Goal: Task Accomplishment & Management: Manage account settings

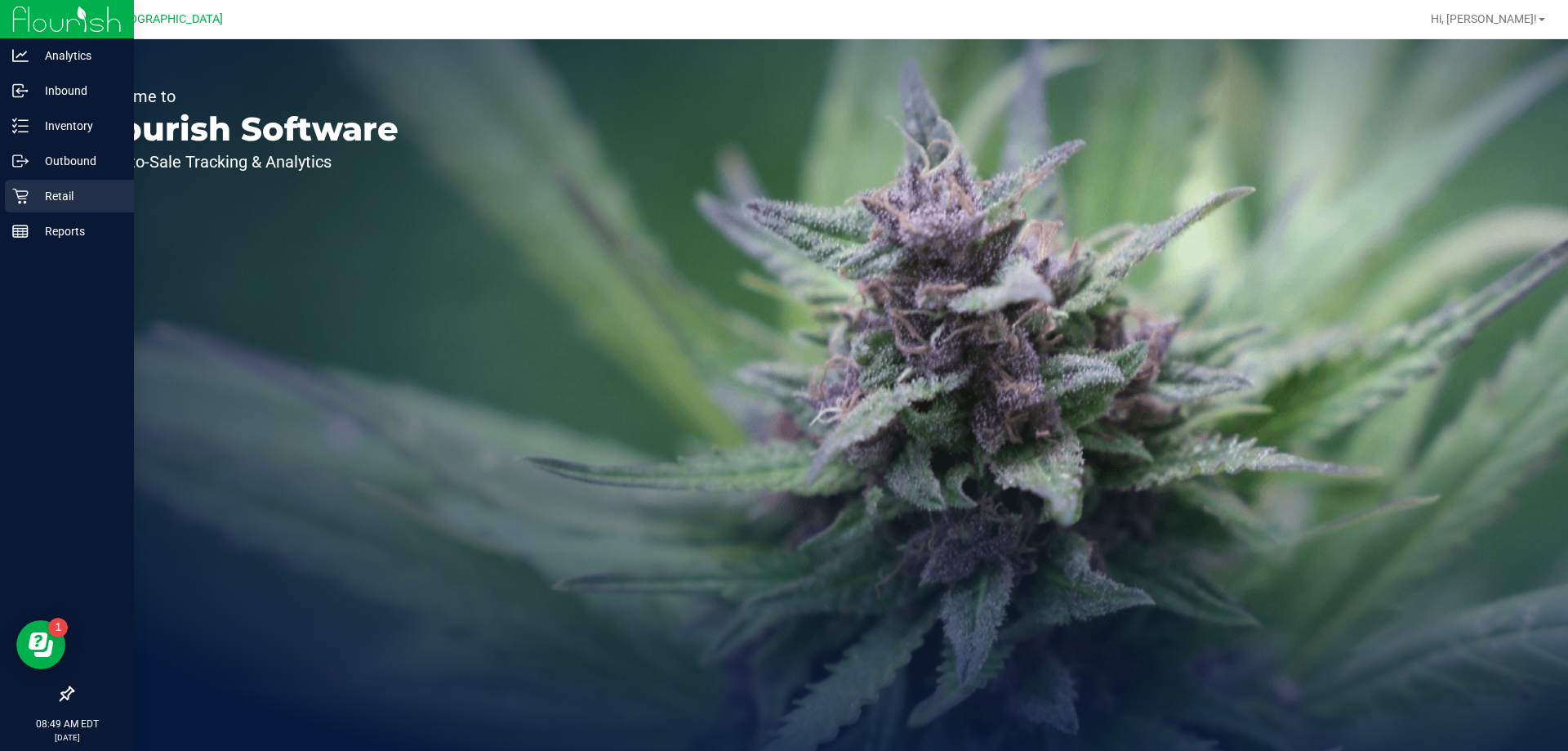
click at [66, 200] on p "Retail" at bounding box center [77, 196] width 98 height 19
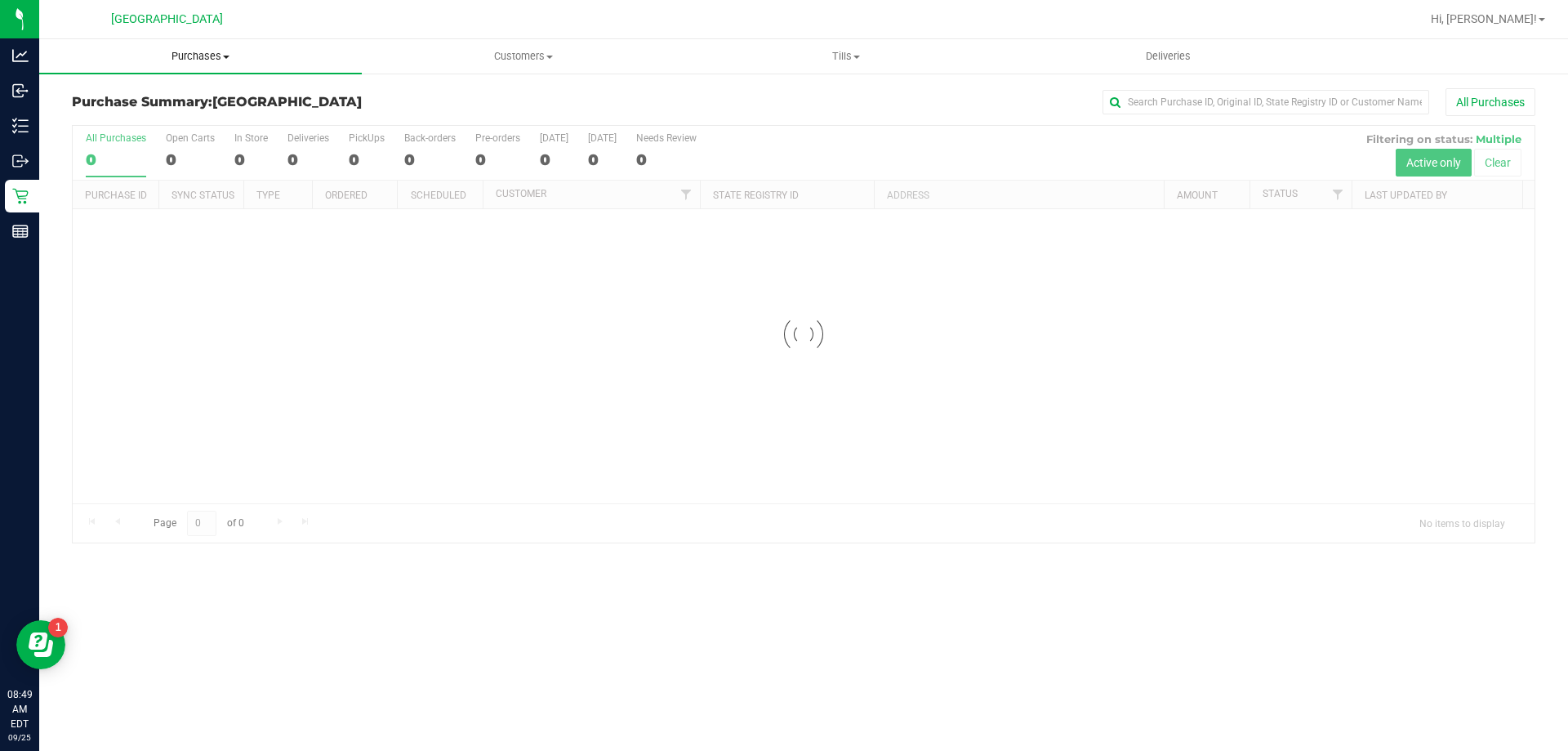
click at [205, 57] on span "Purchases" at bounding box center [200, 56] width 323 height 15
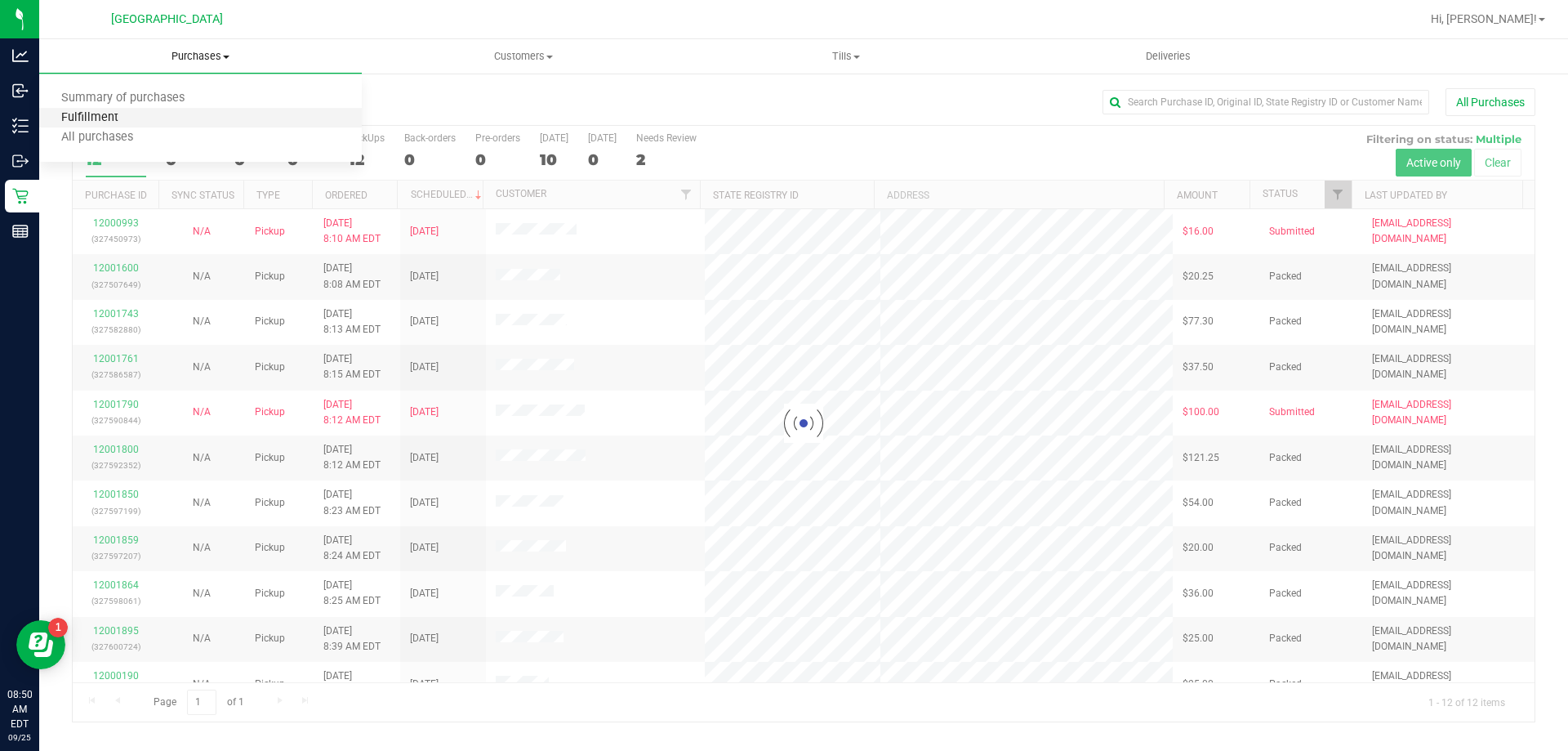
click at [114, 115] on span "Fulfillment" at bounding box center [89, 118] width 101 height 14
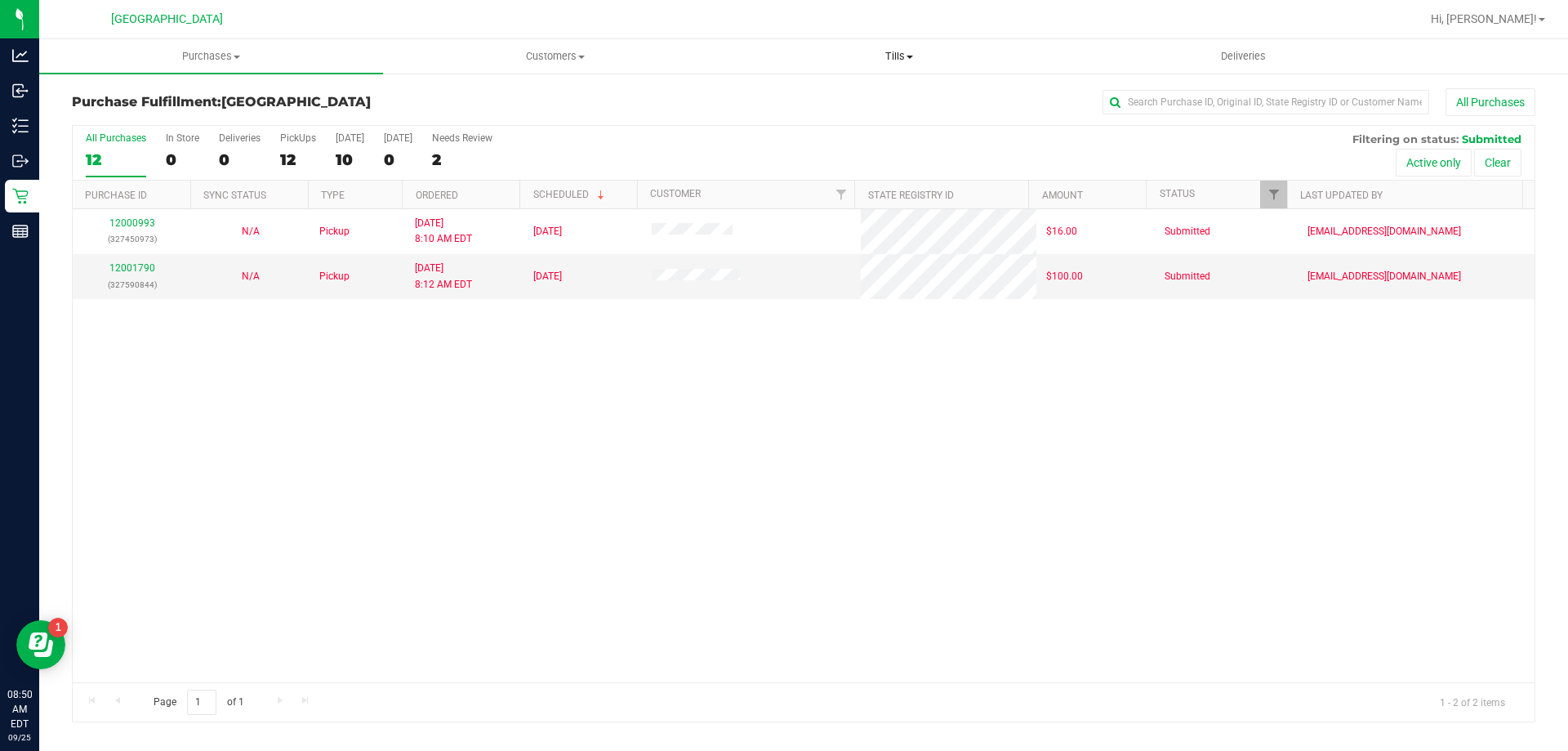
click at [894, 54] on span "Tills" at bounding box center [899, 56] width 342 height 15
click at [842, 98] on li "Manage tills" at bounding box center [899, 99] width 344 height 19
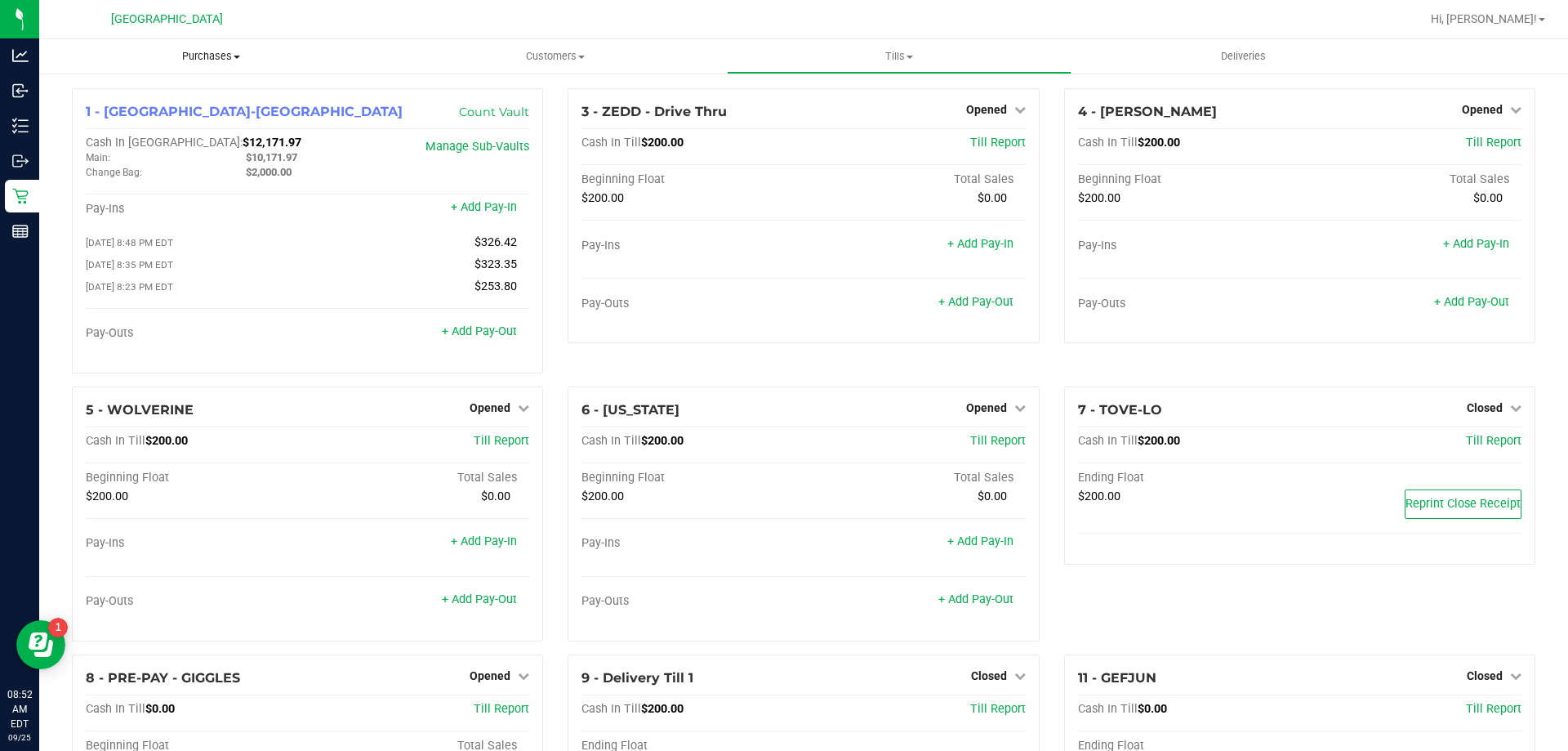
click at [215, 53] on span "Purchases" at bounding box center [210, 56] width 344 height 15
click at [100, 128] on li "All purchases" at bounding box center [210, 138] width 344 height 19
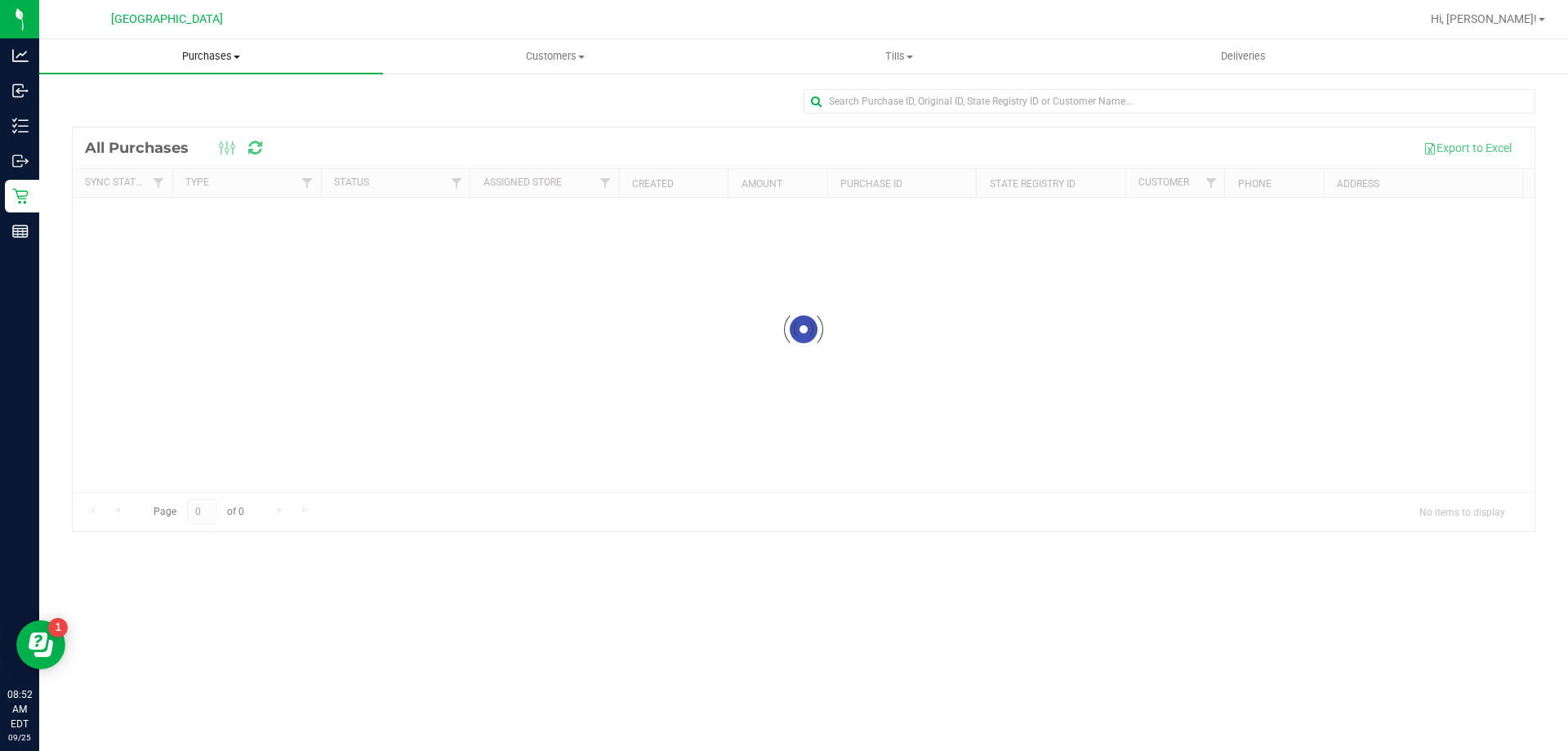
click at [217, 58] on span "Purchases" at bounding box center [210, 56] width 344 height 15
click at [116, 115] on span "Fulfillment" at bounding box center [89, 118] width 101 height 14
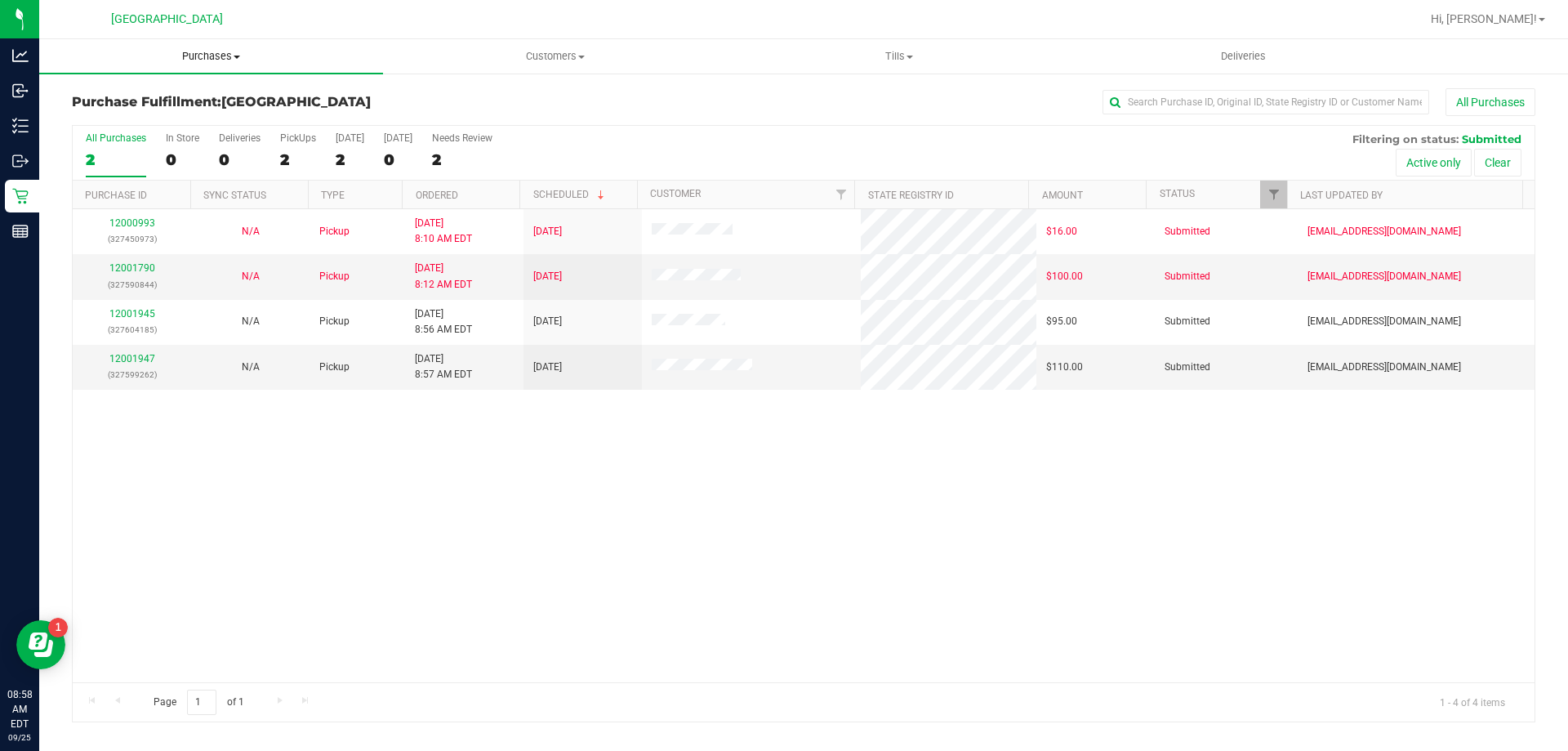
click at [198, 58] on span "Purchases" at bounding box center [210, 56] width 344 height 15
click at [114, 127] on li "Fulfillment" at bounding box center [210, 118] width 344 height 19
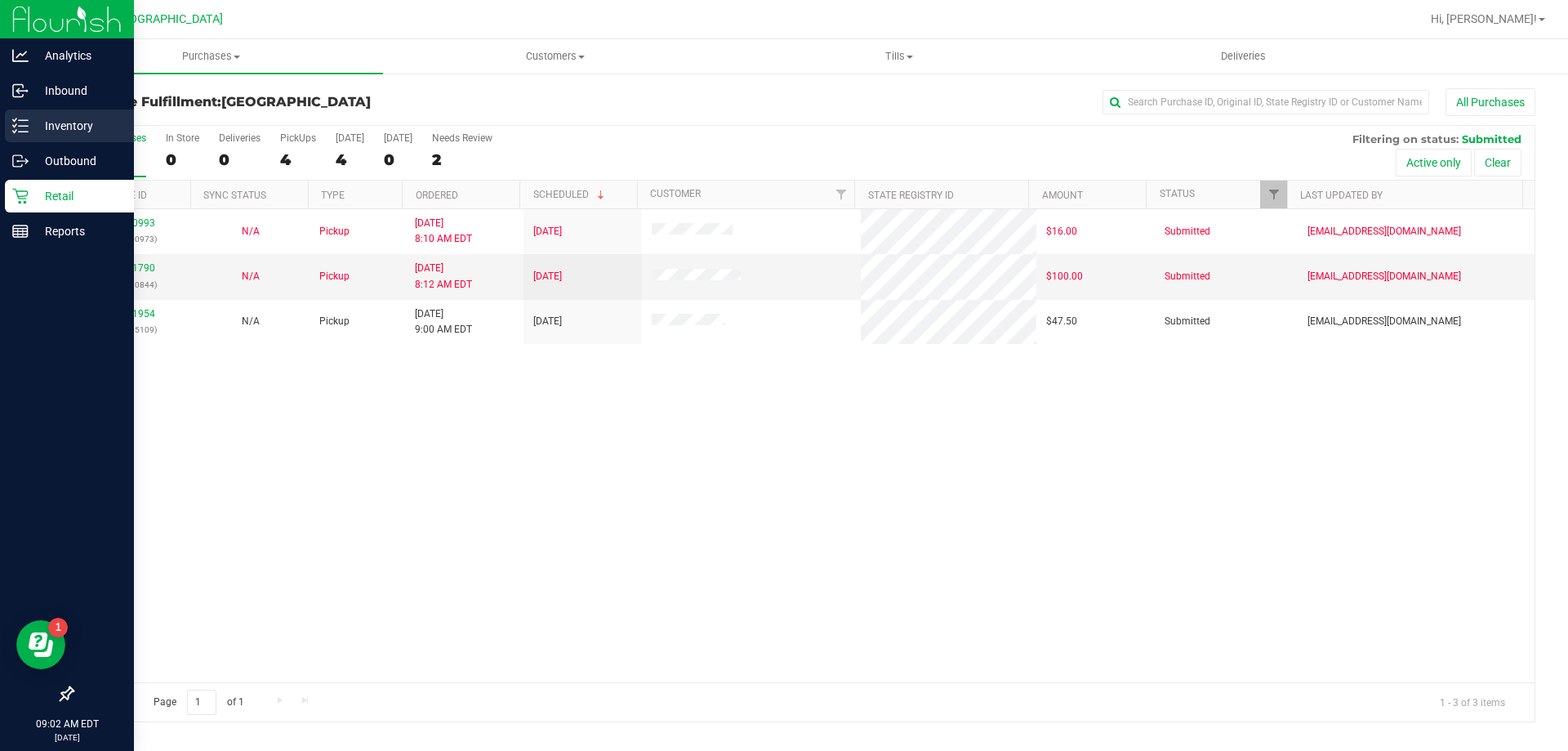
click at [55, 122] on p "Inventory" at bounding box center [77, 126] width 98 height 19
click at [73, 126] on p "Inventory" at bounding box center [77, 126] width 98 height 19
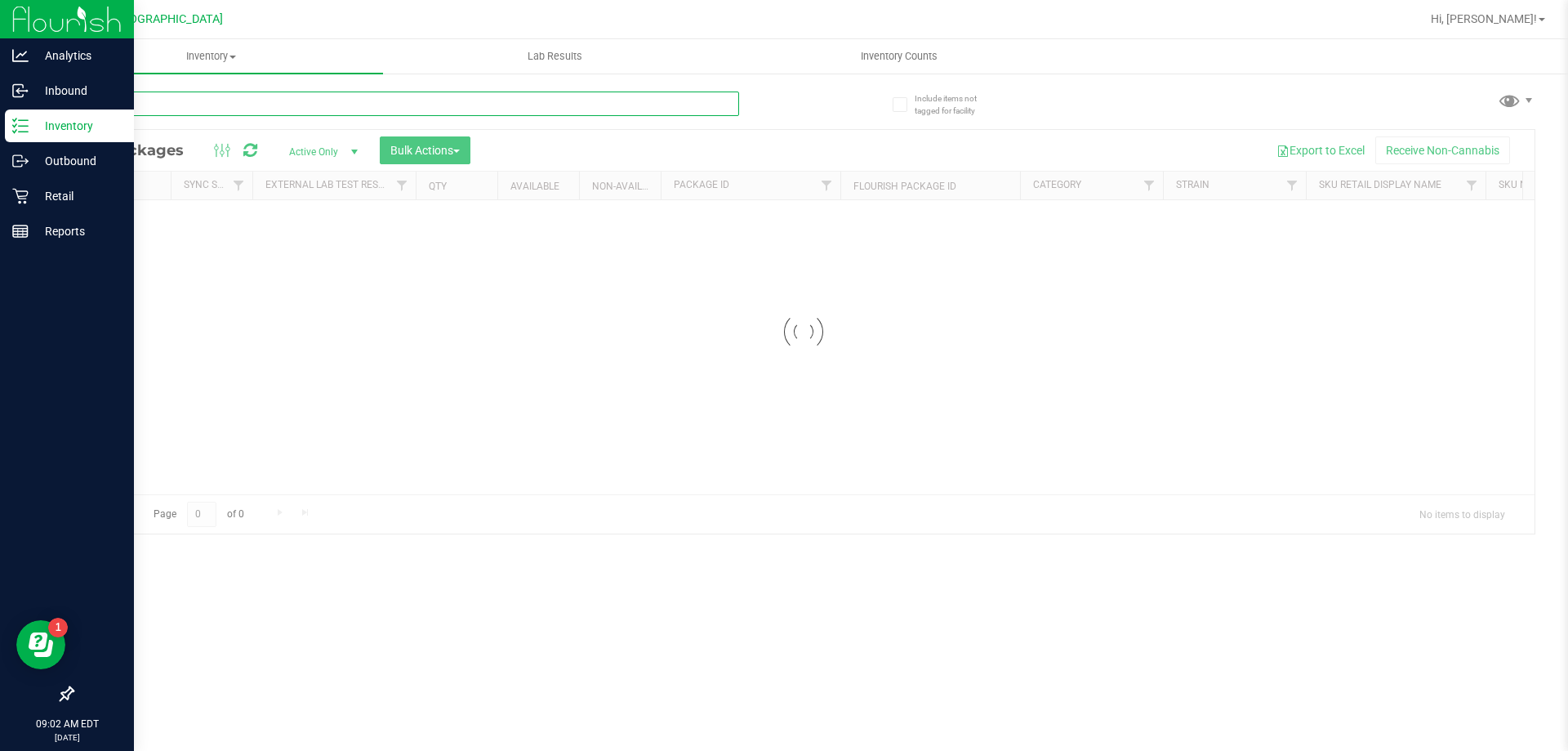
click at [291, 91] on input "text" at bounding box center [405, 103] width 667 height 24
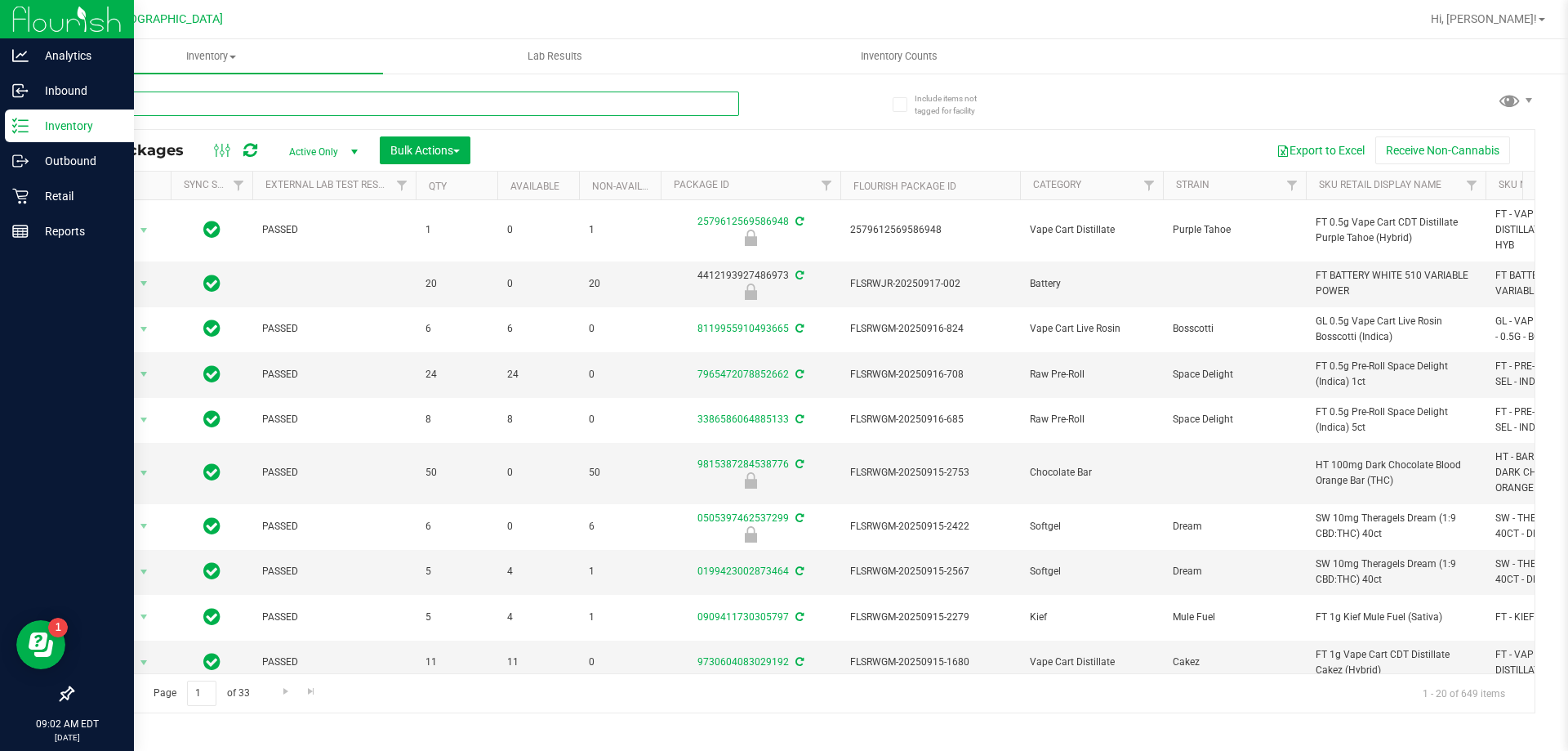
type input "htm"
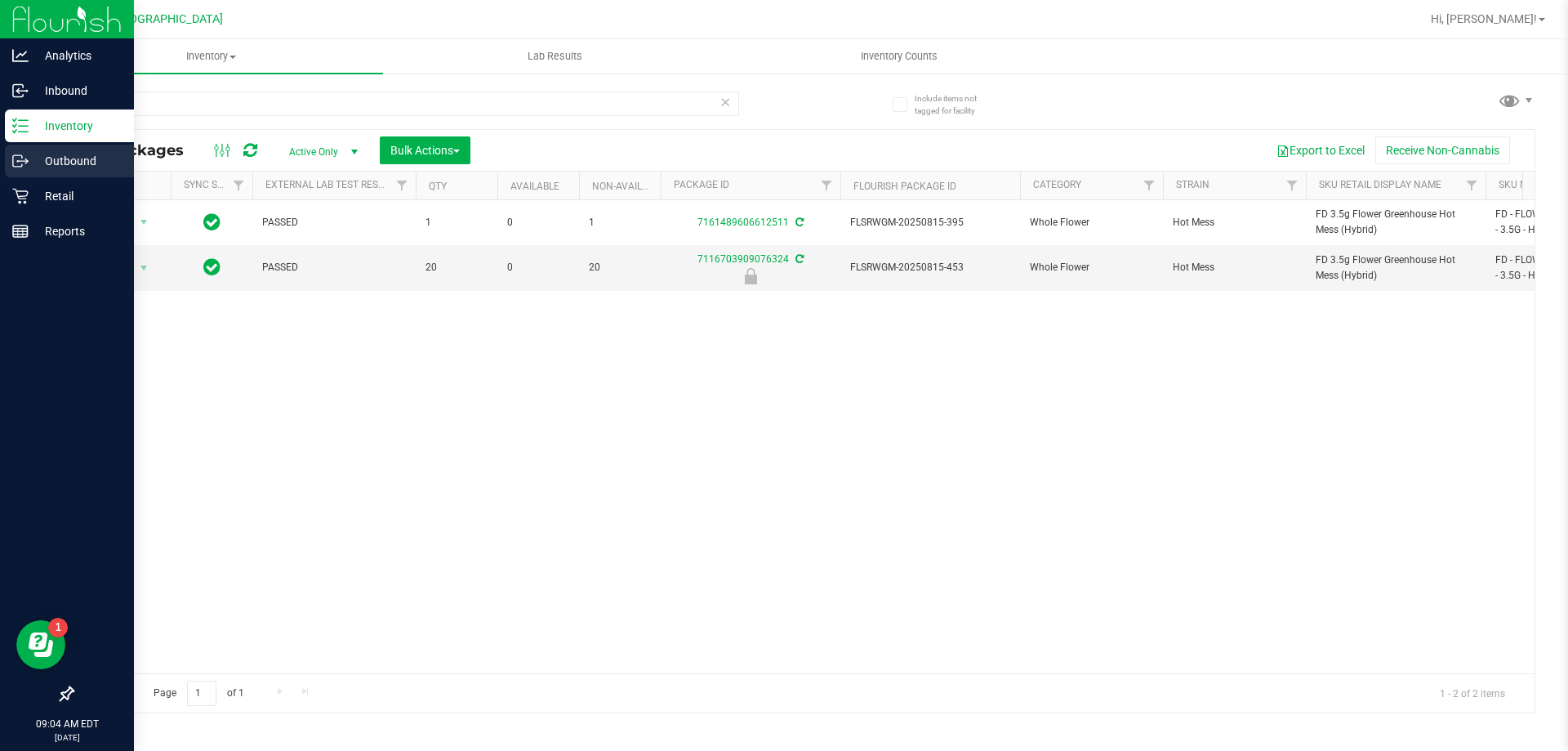
click at [73, 179] on link "Outbound" at bounding box center [67, 162] width 134 height 35
click at [66, 194] on p "Retail" at bounding box center [77, 196] width 98 height 19
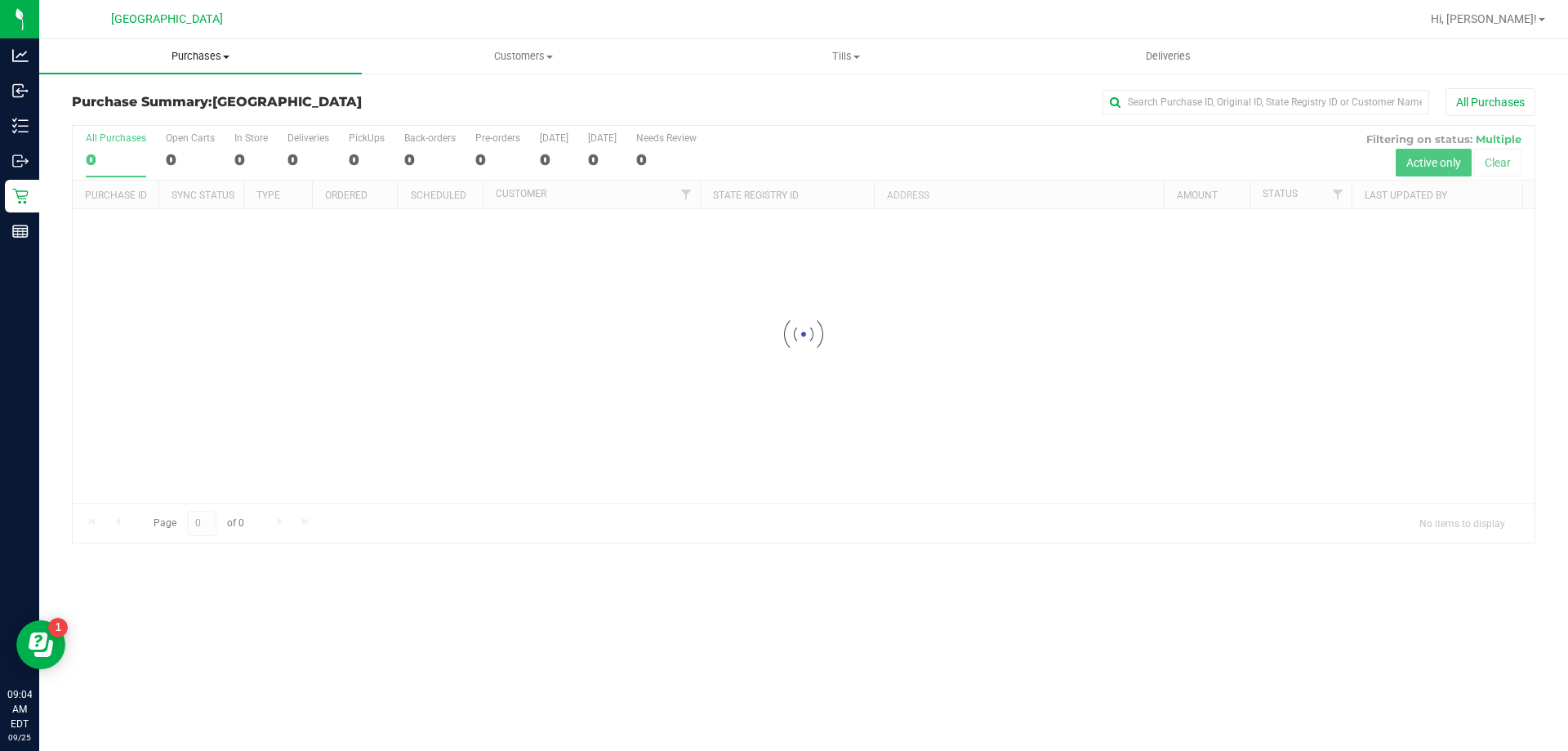
click at [186, 52] on span "Purchases" at bounding box center [200, 56] width 323 height 15
click at [101, 116] on span "Fulfillment" at bounding box center [89, 118] width 101 height 14
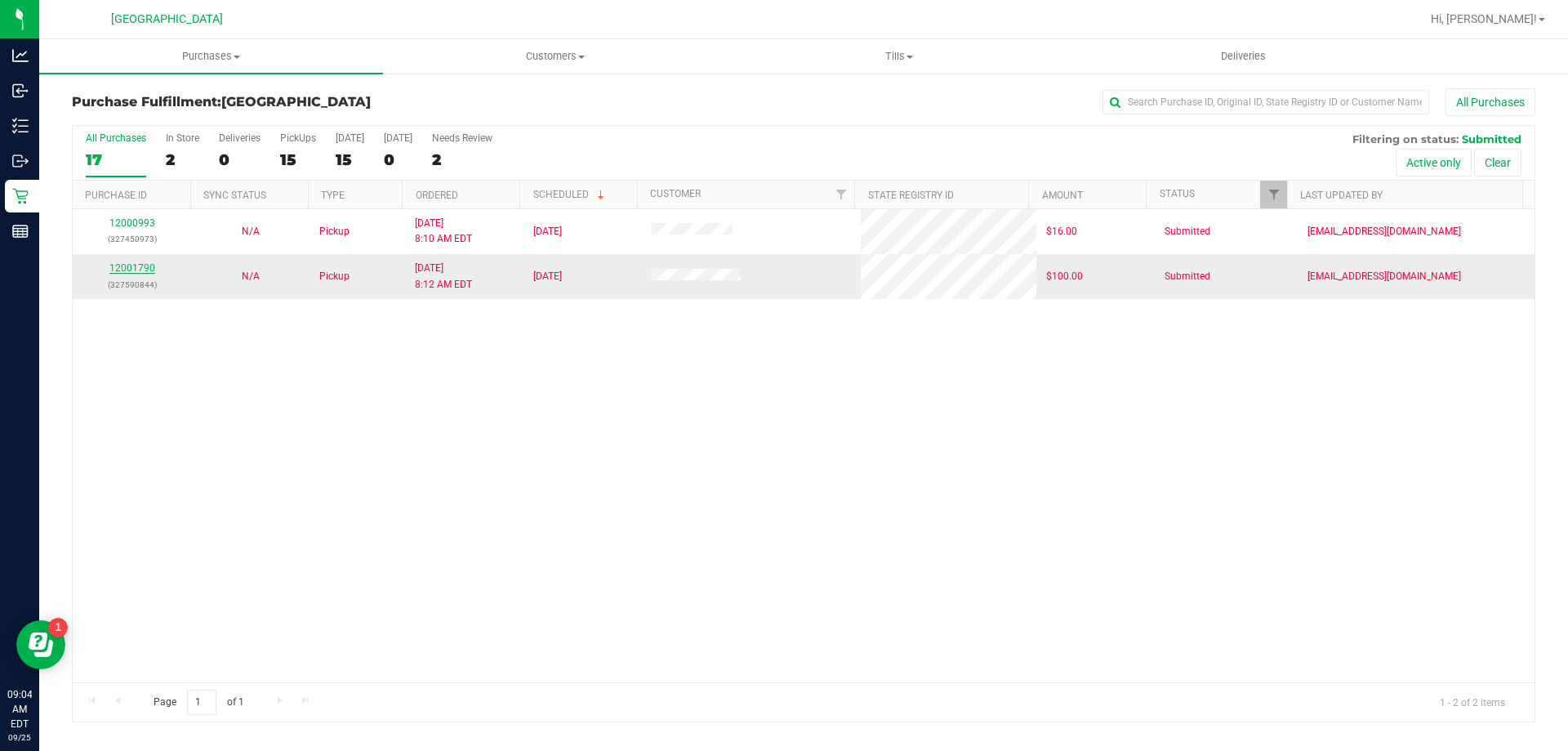
click at [144, 266] on link "12001790" at bounding box center [132, 268] width 46 height 12
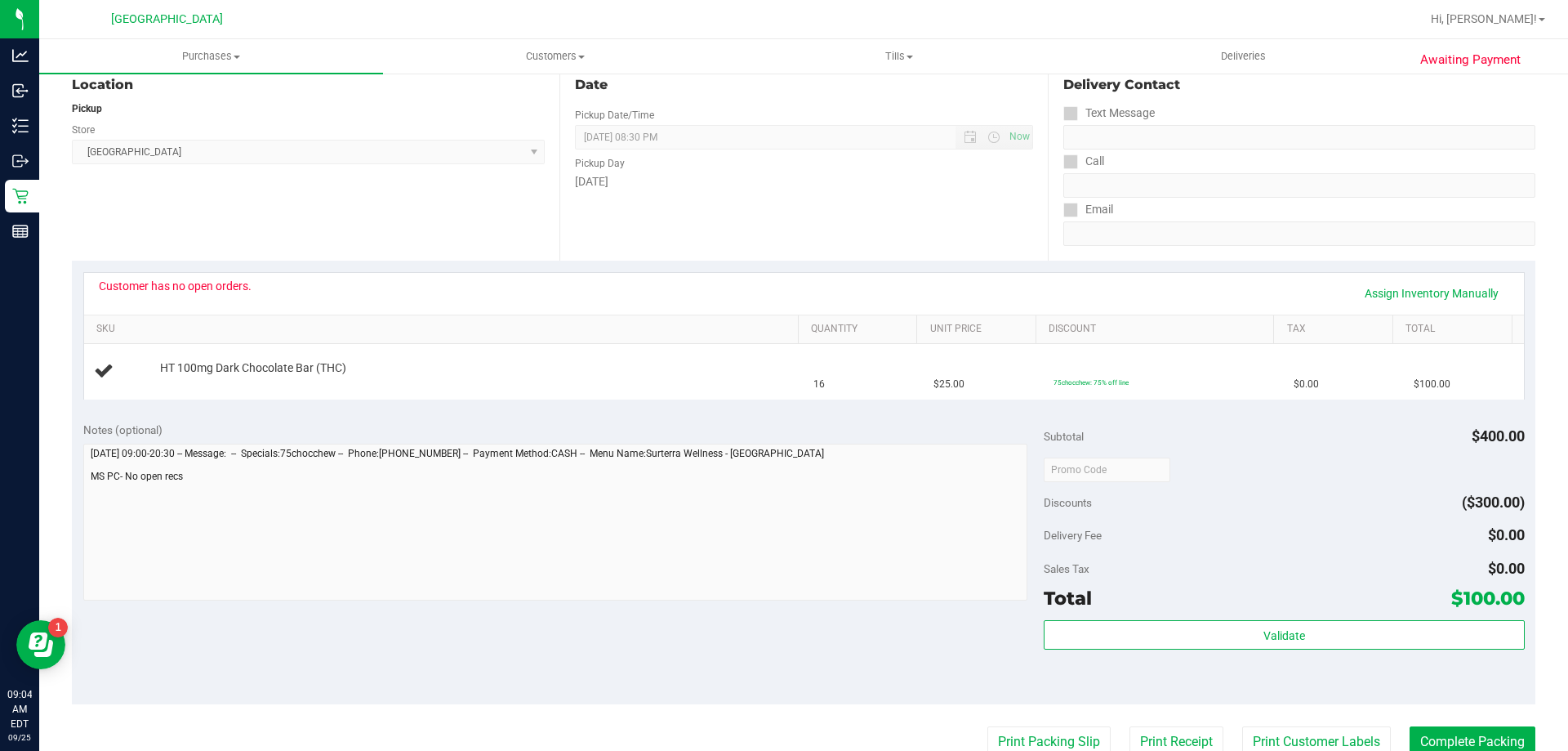
scroll to position [327, 0]
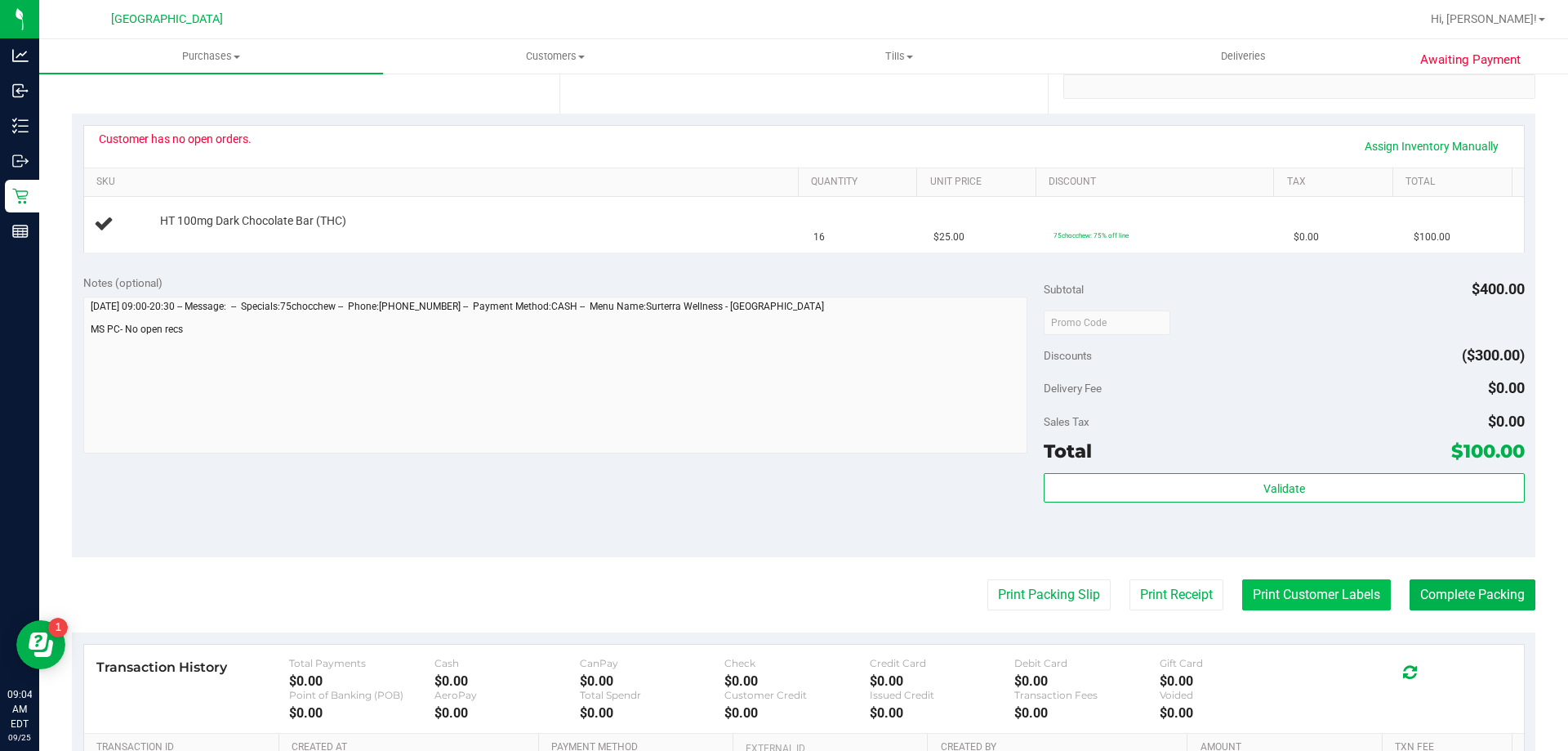
click at [1289, 594] on button "Print Customer Labels" at bounding box center [1316, 595] width 148 height 31
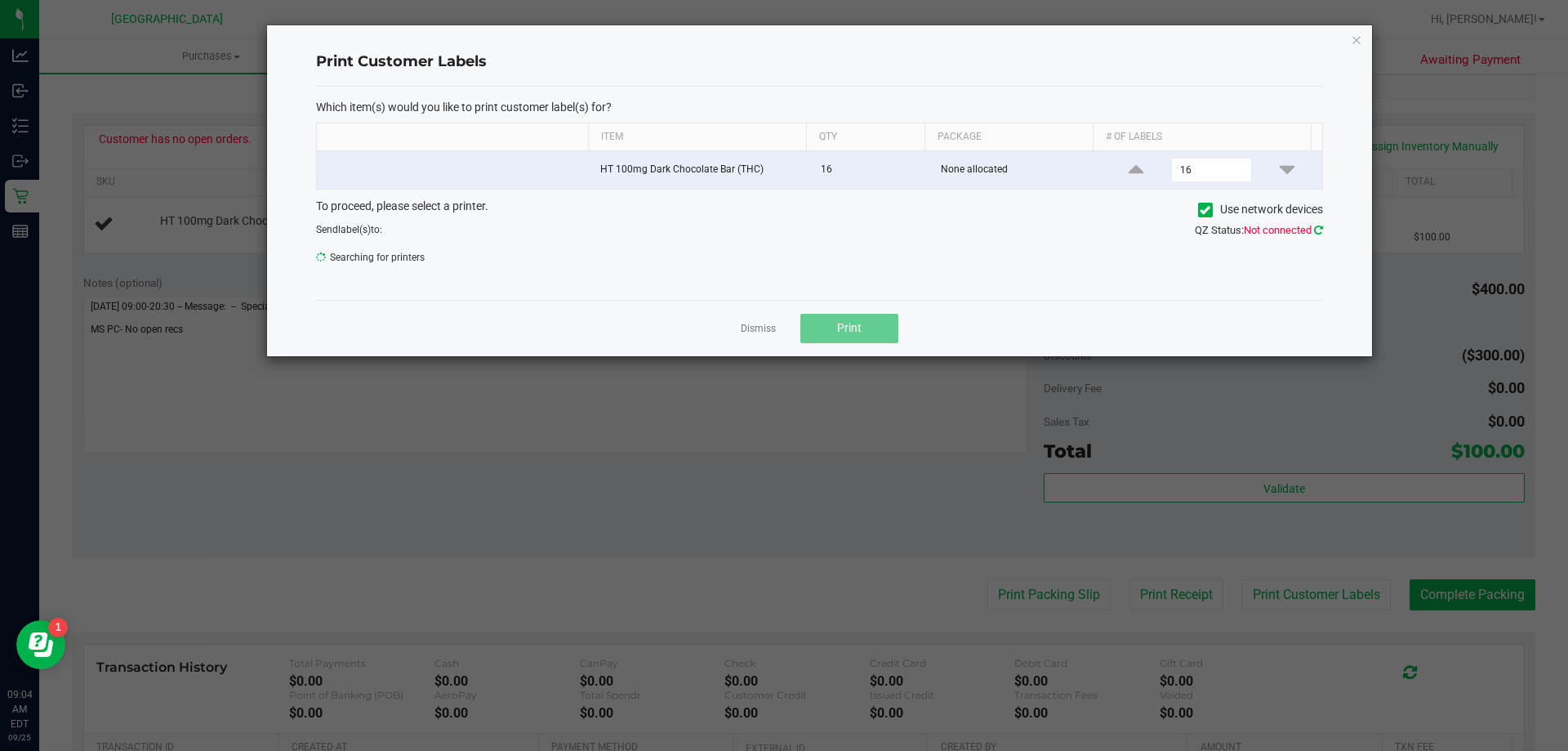
click at [1319, 228] on icon at bounding box center [1318, 230] width 9 height 11
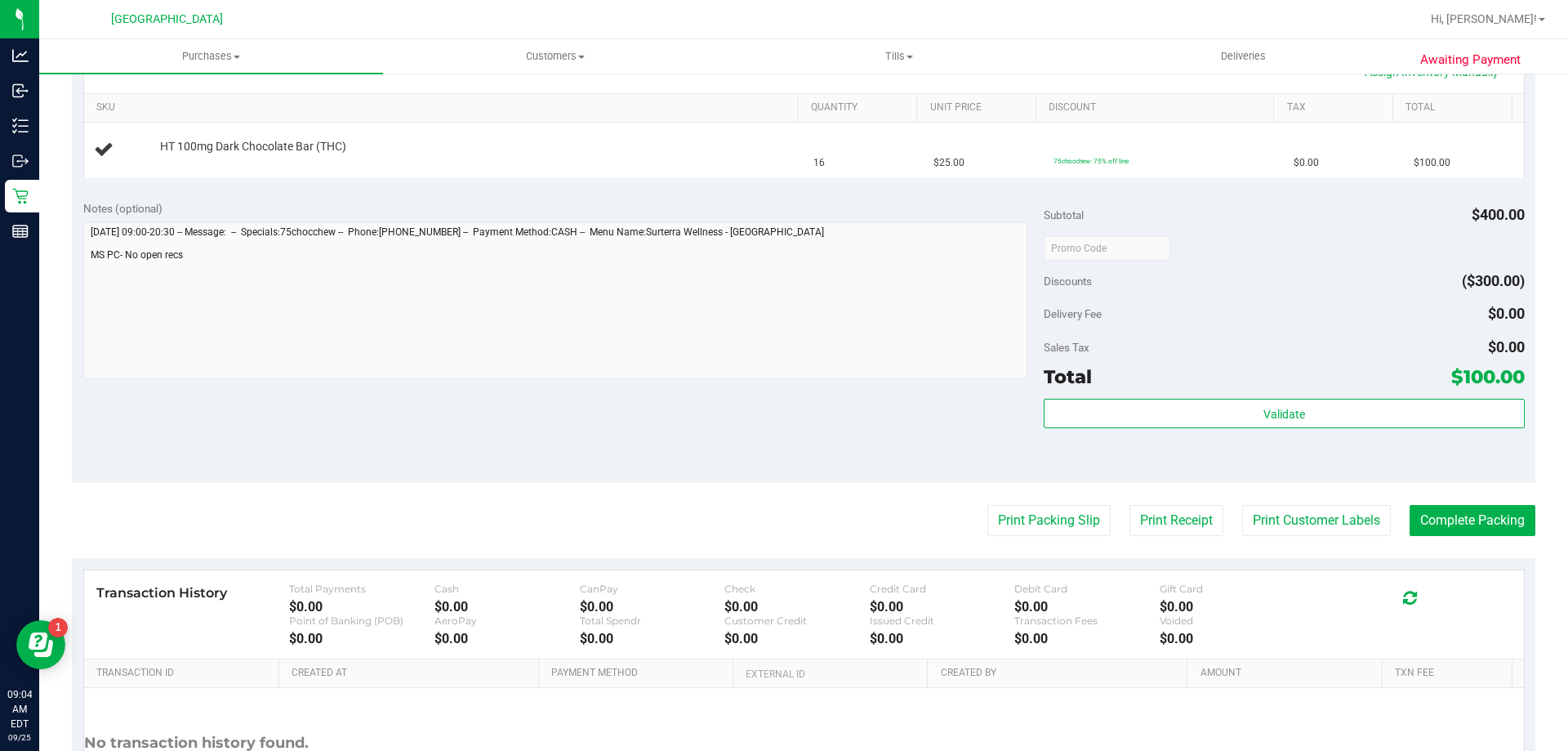
scroll to position [408, 0]
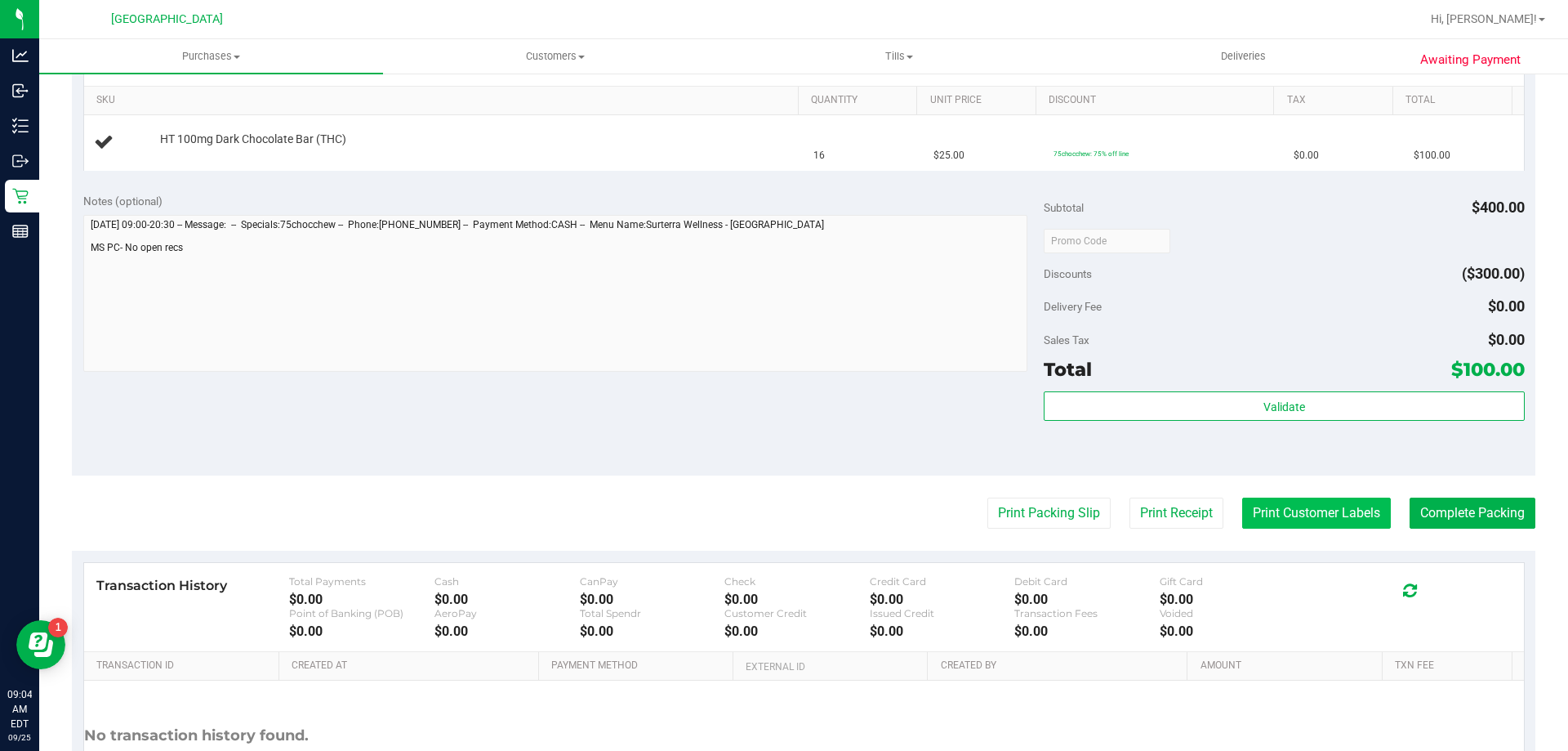
click at [1286, 518] on button "Print Customer Labels" at bounding box center [1316, 513] width 148 height 31
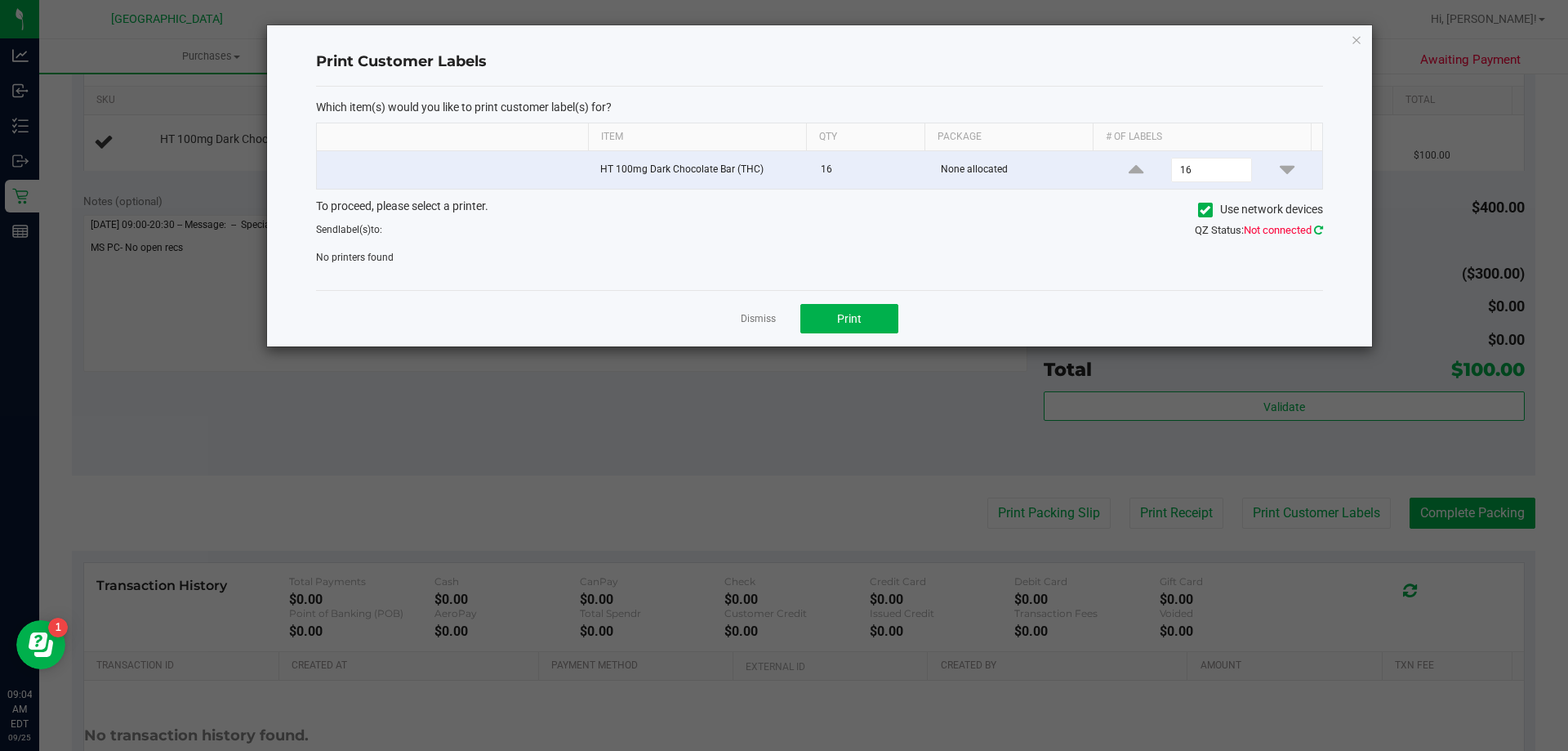
click at [1320, 231] on icon at bounding box center [1318, 230] width 9 height 11
click at [1319, 231] on icon at bounding box center [1318, 230] width 9 height 11
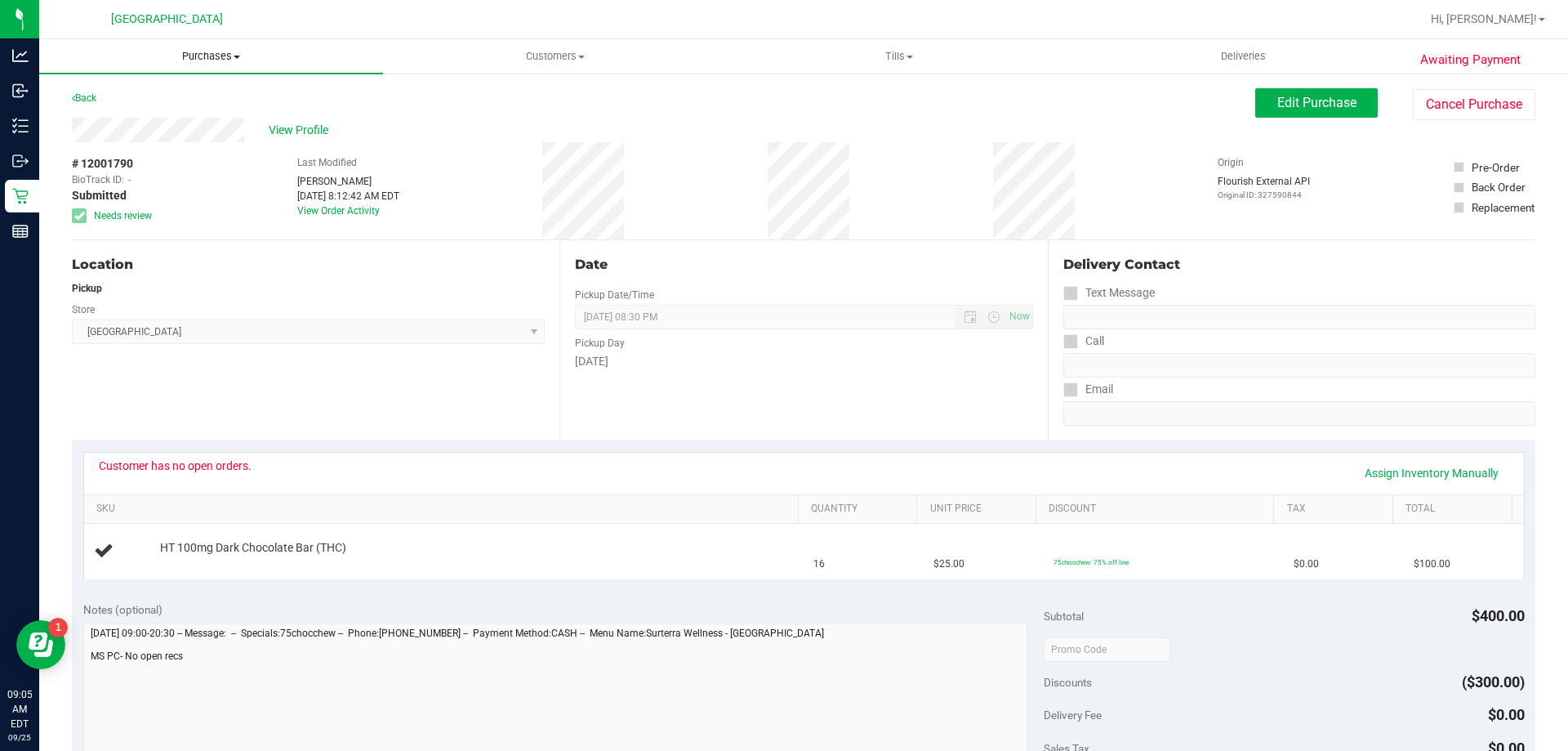
click at [213, 55] on span "Purchases" at bounding box center [210, 56] width 344 height 15
click at [112, 117] on span "Fulfillment" at bounding box center [89, 118] width 101 height 14
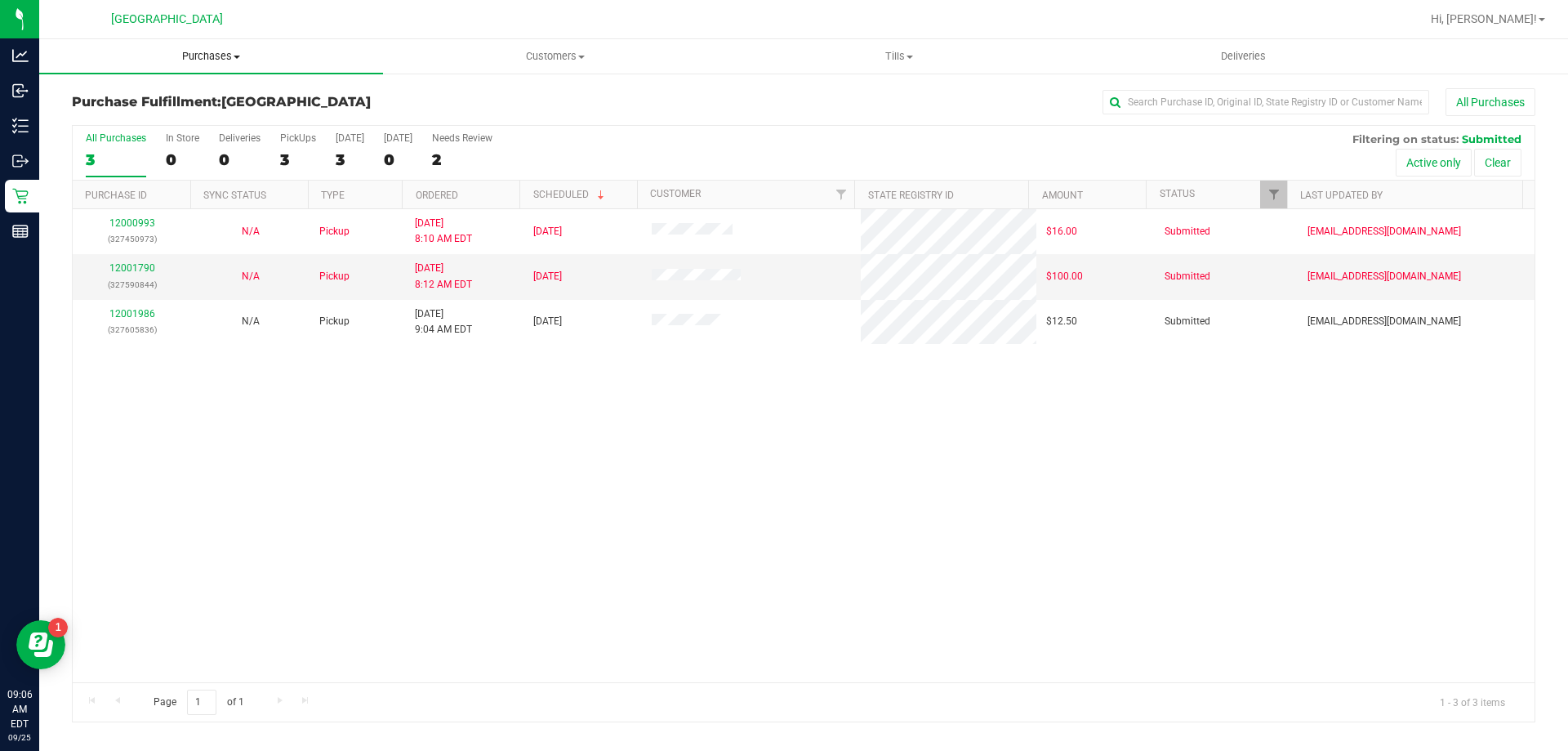
click at [194, 54] on span "Purchases" at bounding box center [210, 56] width 344 height 15
click at [110, 118] on span "Fulfillment" at bounding box center [89, 118] width 101 height 14
click at [214, 52] on span "Purchases" at bounding box center [210, 56] width 344 height 15
click at [108, 117] on span "Fulfillment" at bounding box center [89, 118] width 101 height 14
click at [213, 48] on uib-tab-heading "Purchases Summary of purchases Fulfillment All purchases" at bounding box center [210, 55] width 344 height 34
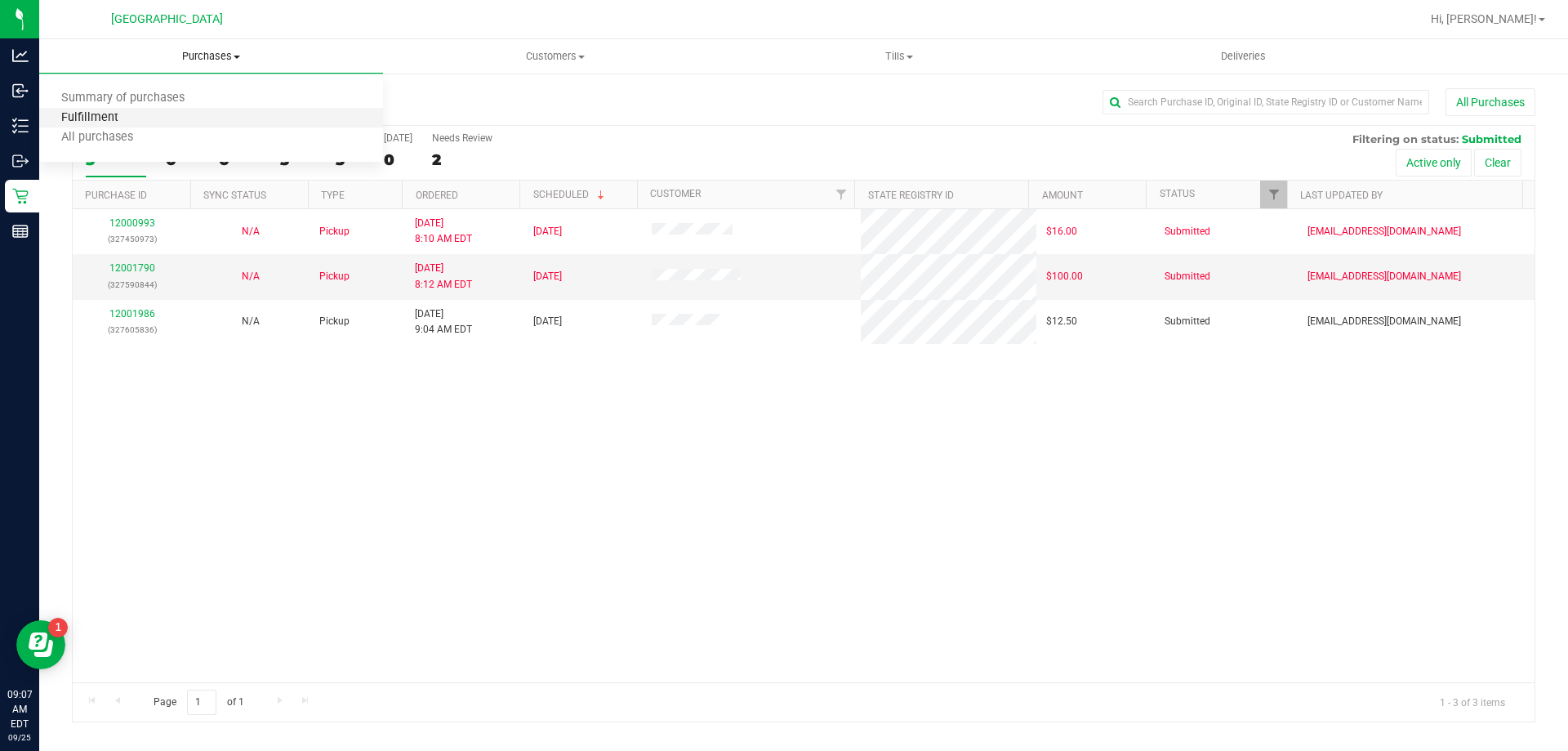
click at [92, 116] on span "Fulfillment" at bounding box center [89, 118] width 101 height 14
click at [213, 60] on span "Purchases" at bounding box center [210, 56] width 344 height 15
click at [127, 114] on span "Fulfillment" at bounding box center [89, 118] width 101 height 14
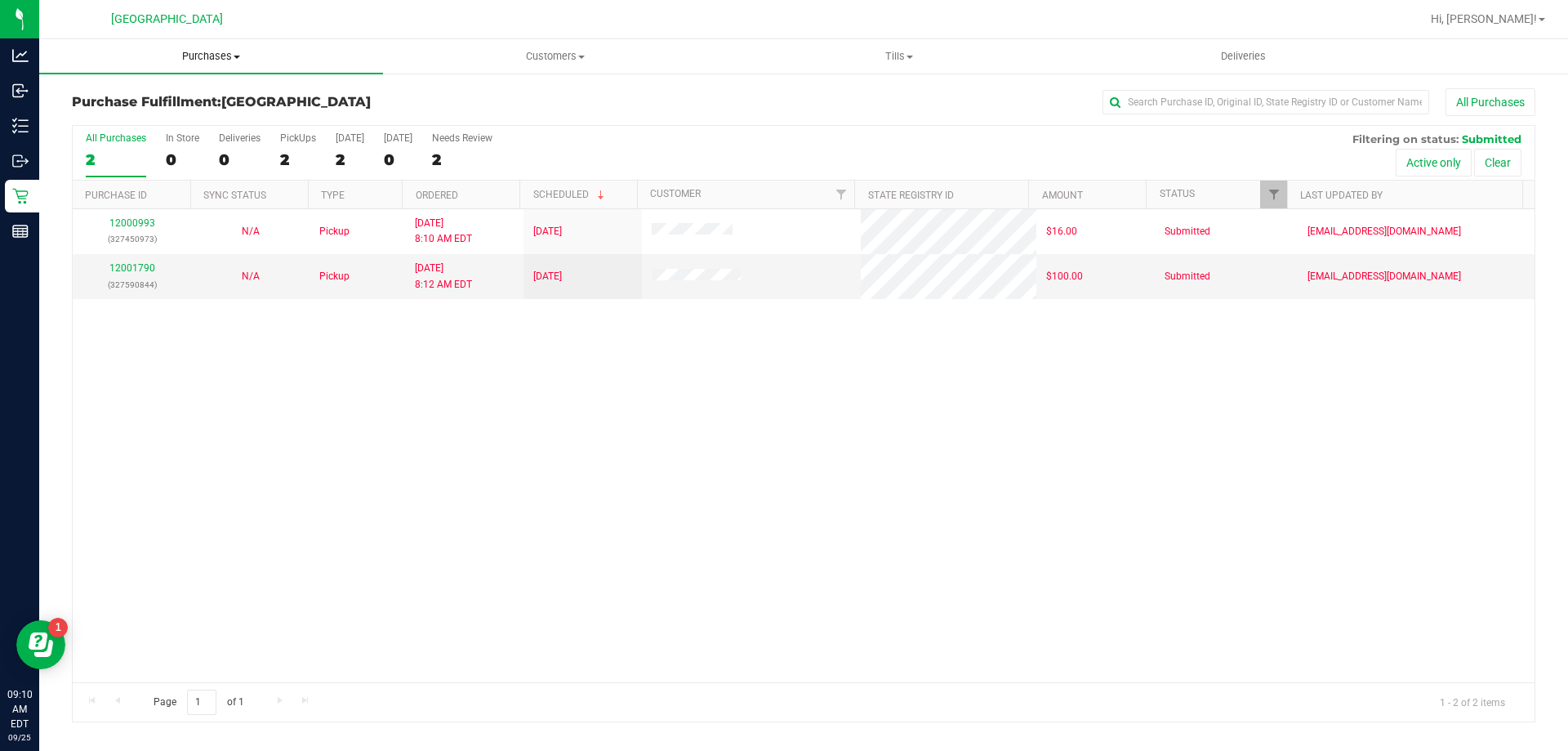
click at [215, 49] on span "Purchases" at bounding box center [210, 56] width 344 height 15
click at [157, 115] on li "Fulfillment" at bounding box center [210, 118] width 344 height 19
click at [208, 58] on span "Purchases" at bounding box center [210, 56] width 344 height 15
click at [142, 116] on li "Fulfillment" at bounding box center [210, 118] width 344 height 19
click at [221, 53] on span "Purchases" at bounding box center [210, 56] width 344 height 15
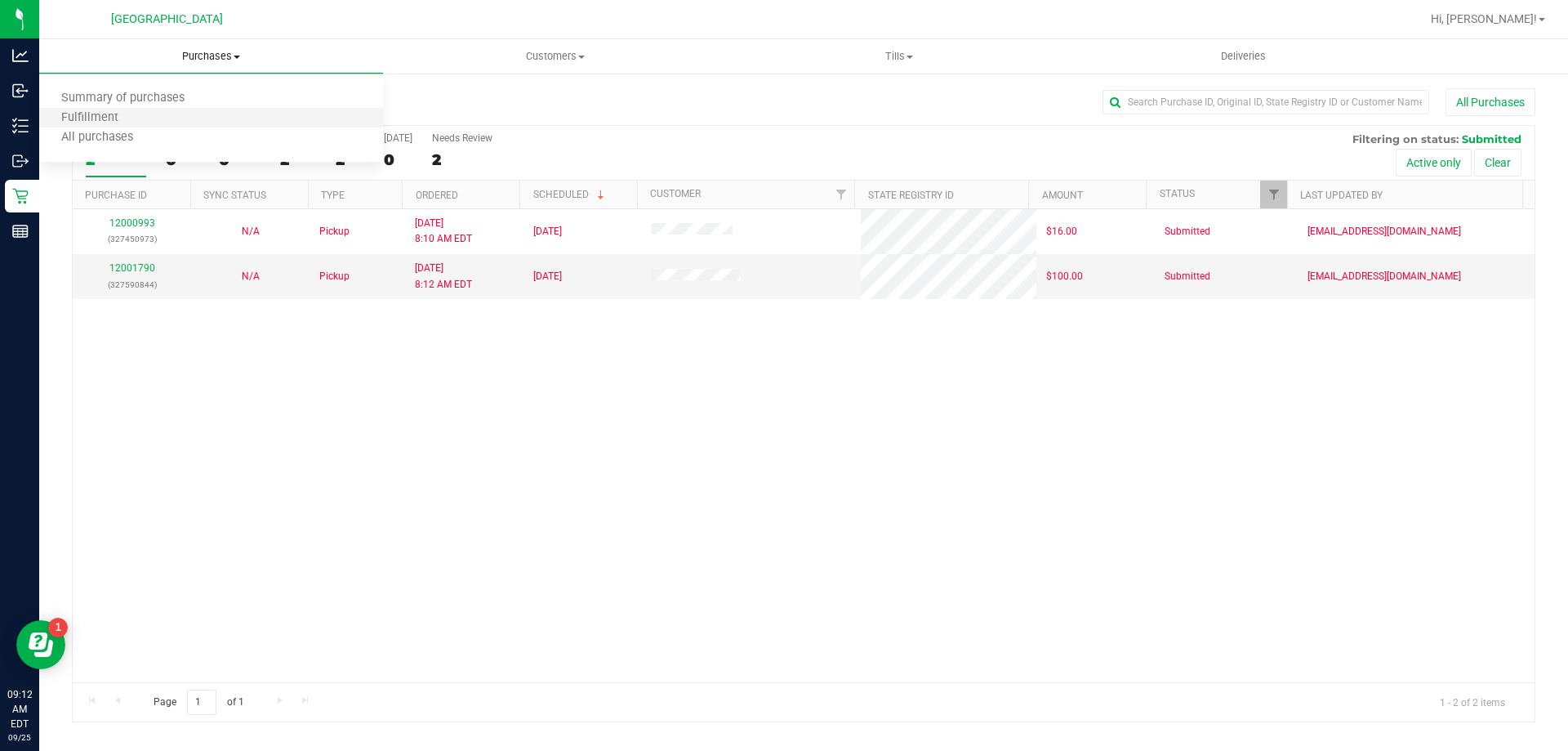
click at [108, 127] on li "Fulfillment" at bounding box center [210, 118] width 344 height 19
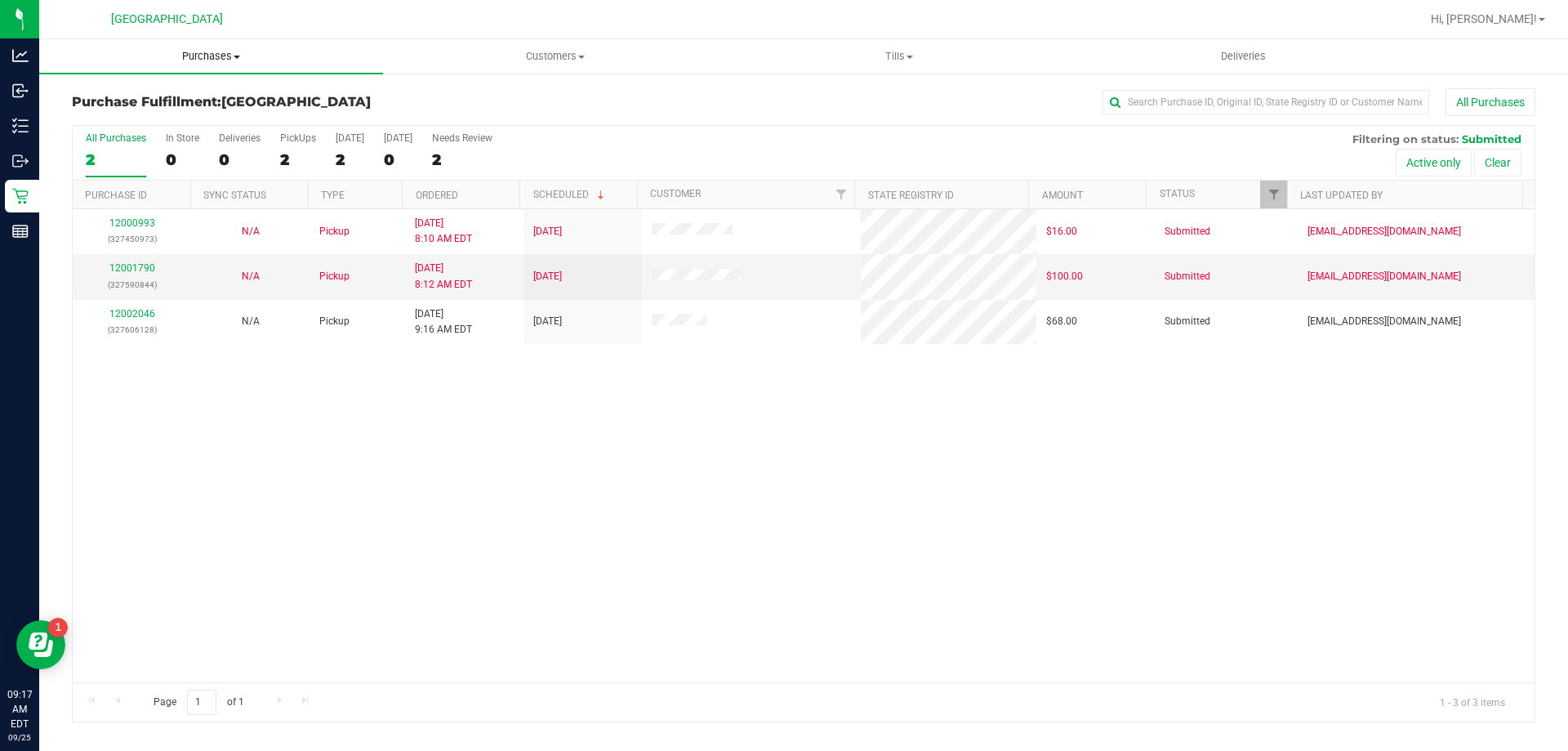
click at [198, 49] on span "Purchases" at bounding box center [210, 56] width 344 height 15
click at [141, 116] on li "Fulfillment" at bounding box center [210, 118] width 344 height 19
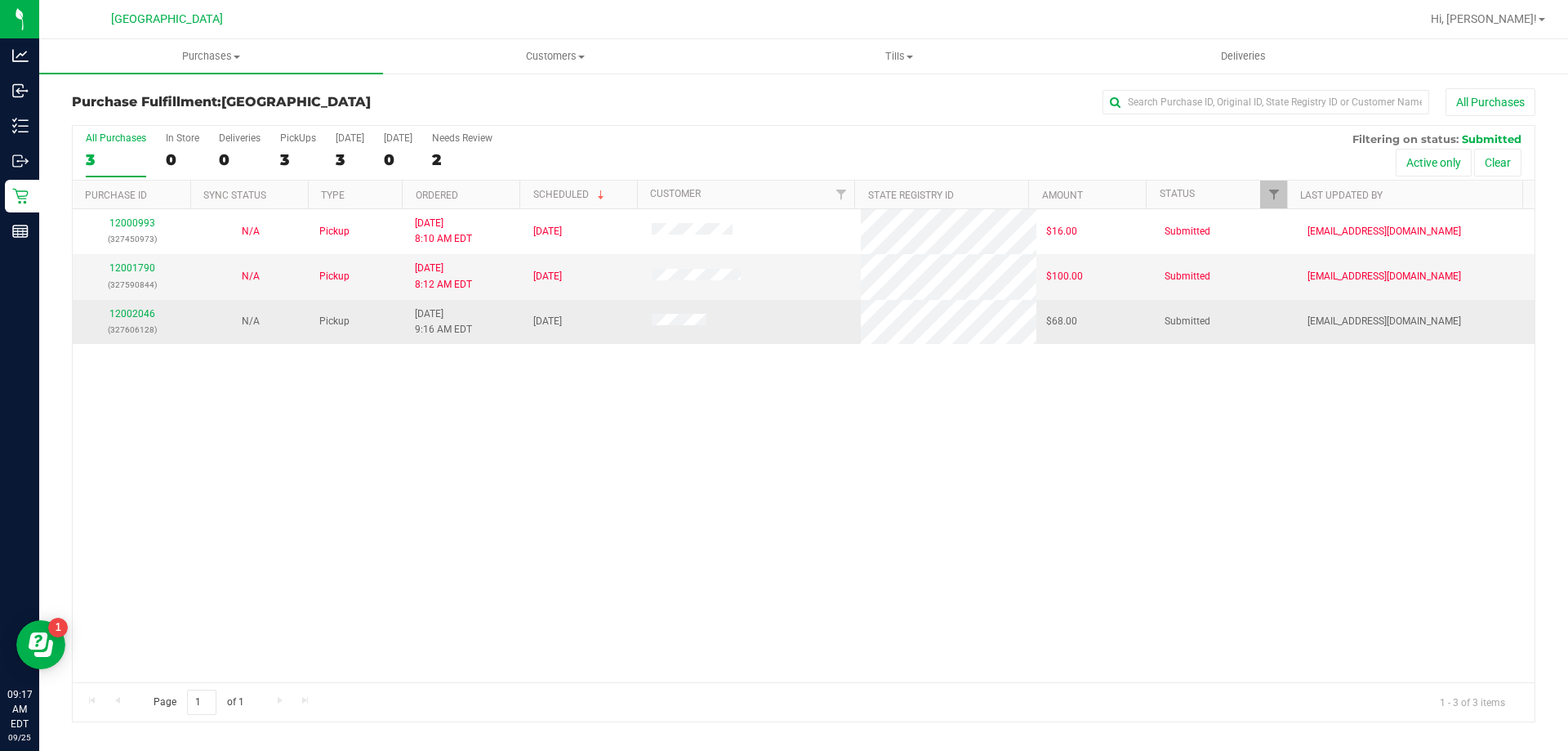
click at [549, 325] on span "[DATE]" at bounding box center [547, 321] width 28 height 16
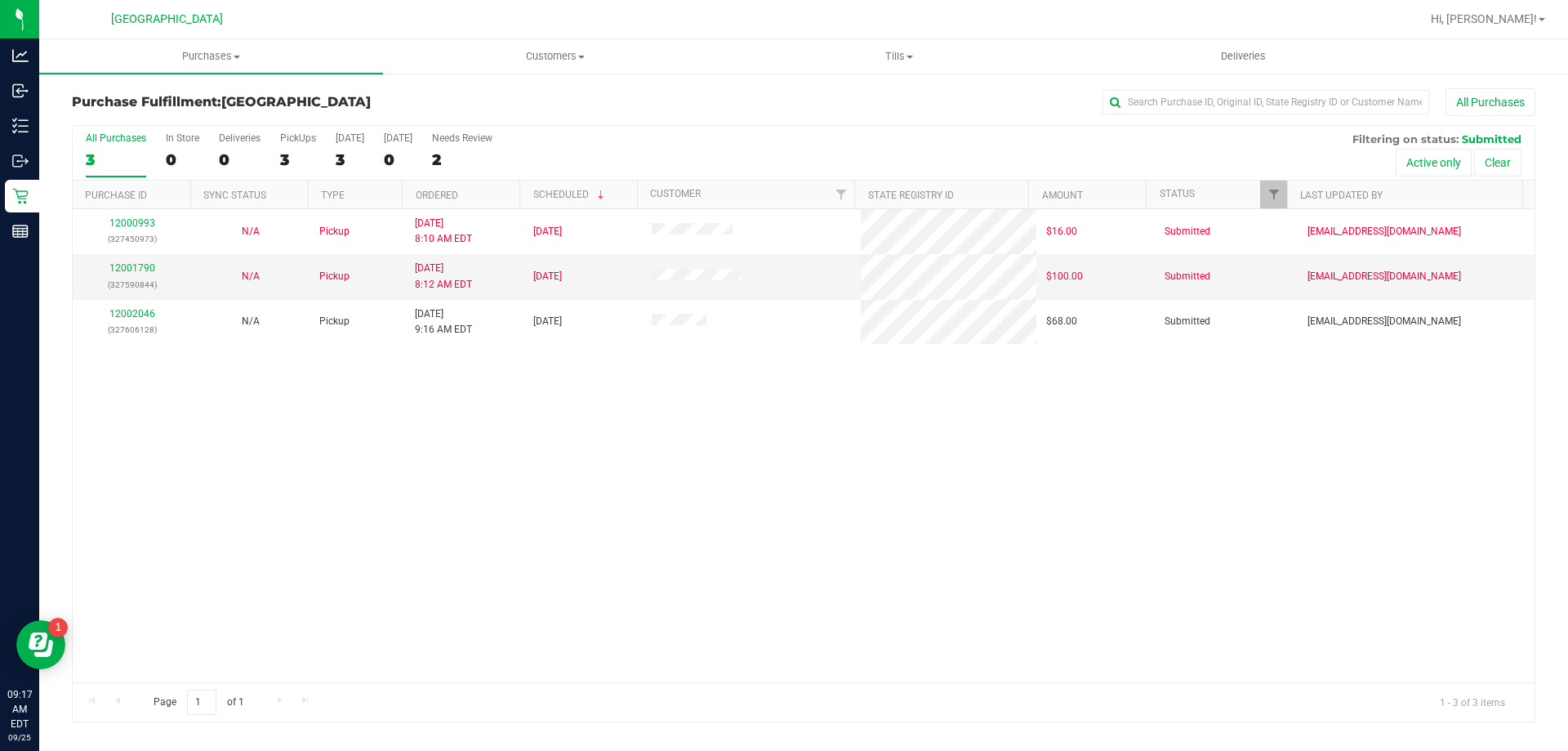
click at [560, 360] on div "12000993 (327450973) N/A Pickup 9/25/2025 8:10 AM EDT 9/25/2025 $16.00 Submitte…" at bounding box center [804, 446] width 1462 height 473
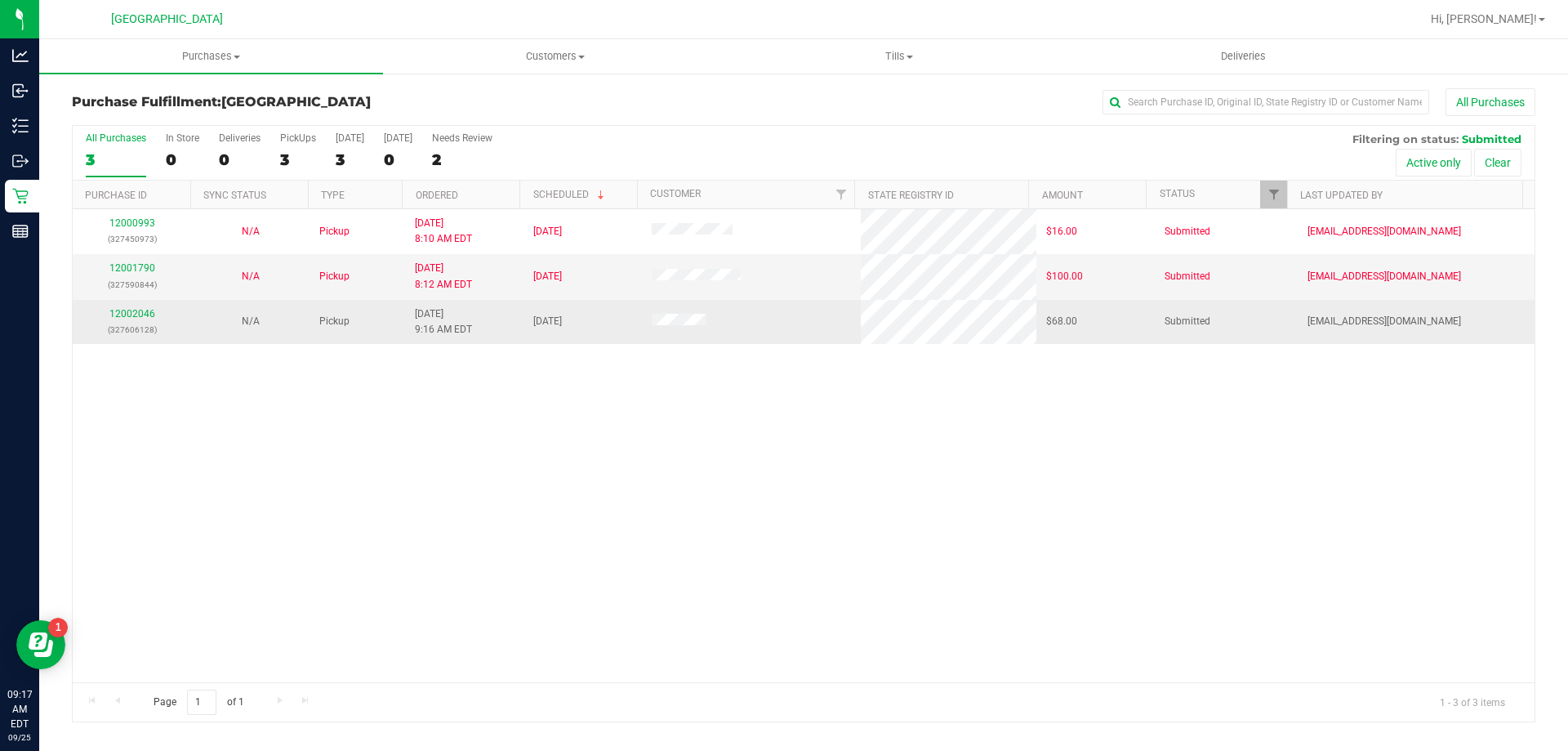
click at [561, 324] on span "[DATE]" at bounding box center [547, 321] width 28 height 16
click at [452, 307] on span "9/25/2025 9:16 AM EDT" at bounding box center [443, 322] width 57 height 31
click at [448, 310] on span "9/25/2025 9:16 AM EDT" at bounding box center [443, 322] width 57 height 31
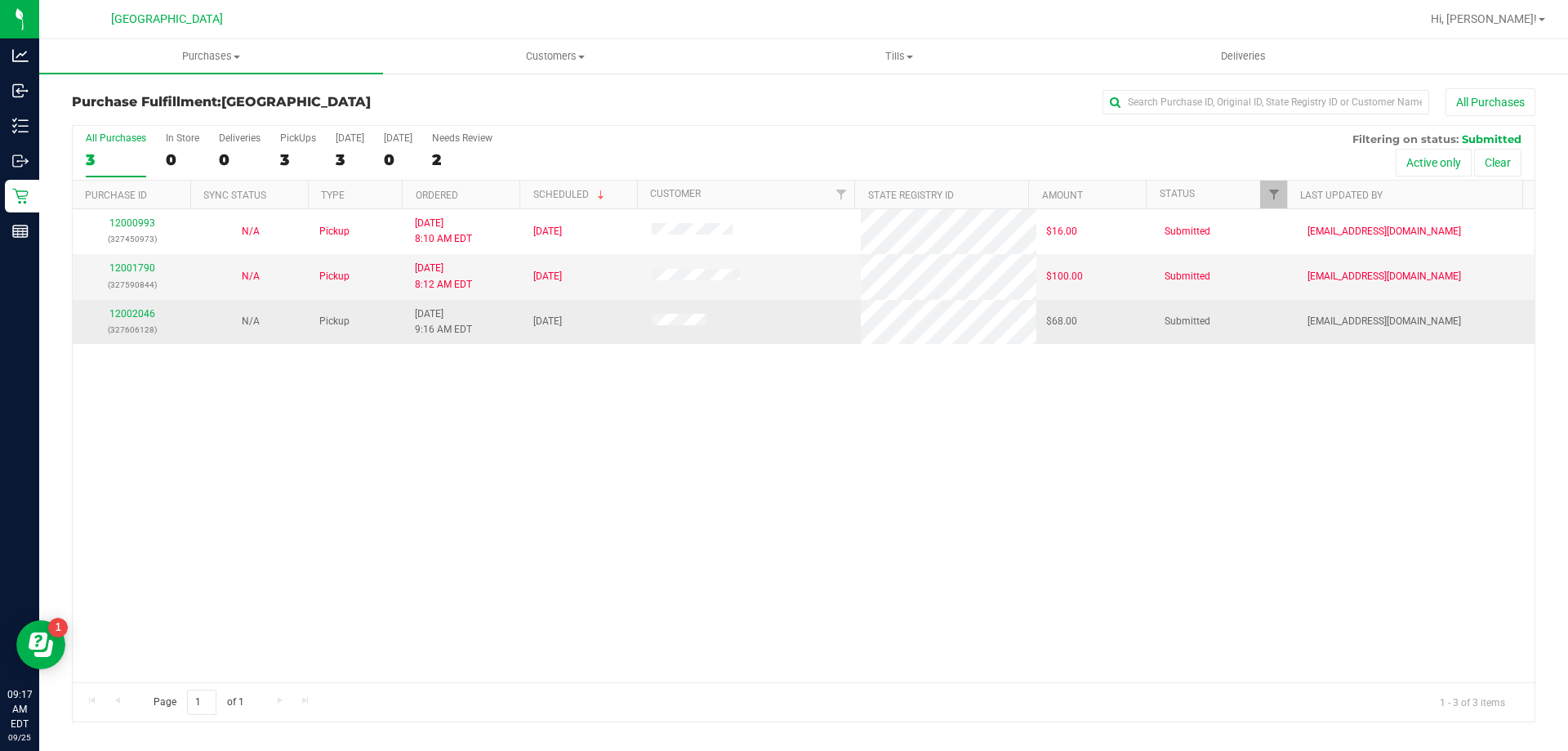
click at [448, 310] on span "9/25/2025 9:16 AM EDT" at bounding box center [443, 322] width 57 height 31
click at [543, 324] on span "[DATE]" at bounding box center [547, 321] width 28 height 16
drag, startPoint x: 543, startPoint y: 324, endPoint x: 532, endPoint y: 329, distance: 12.1
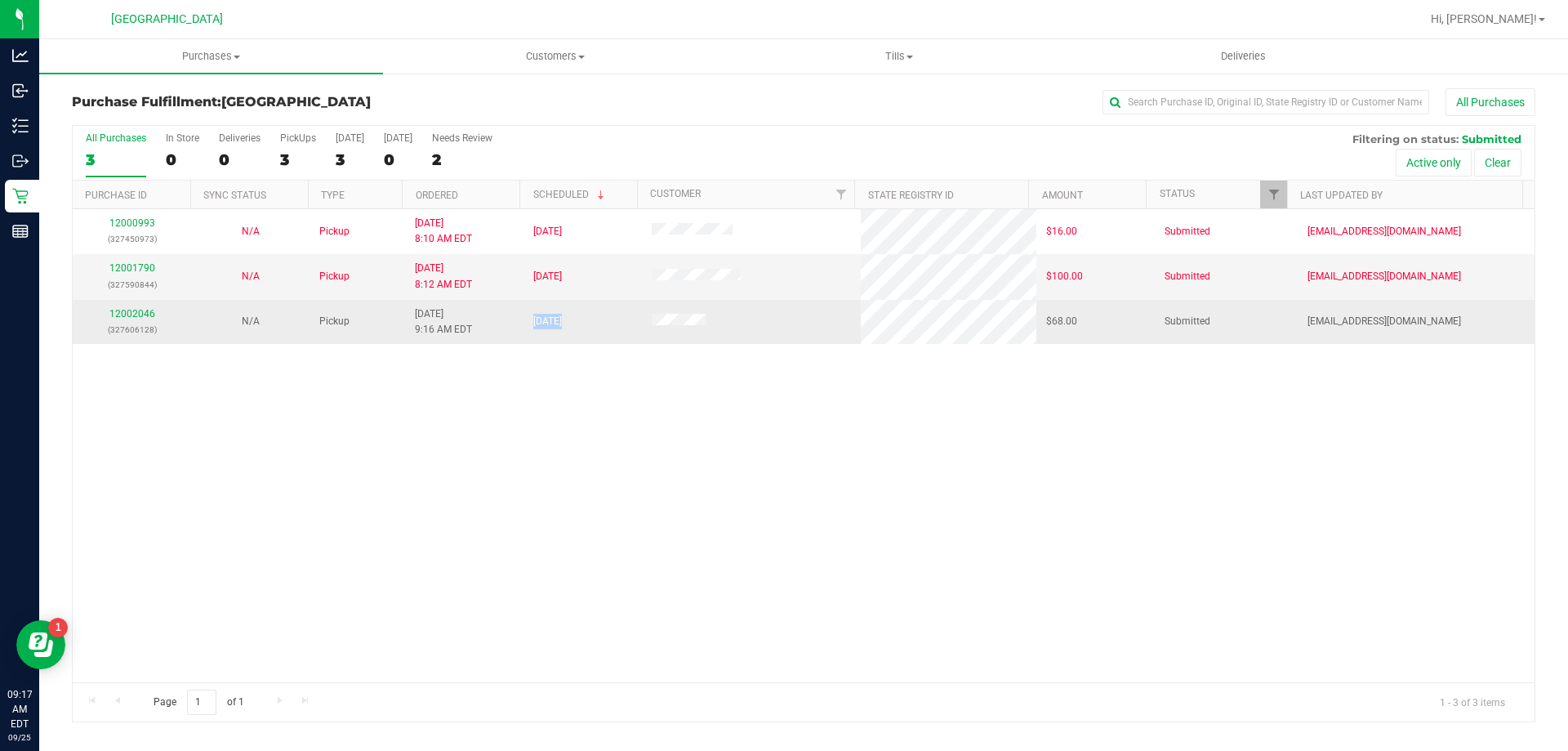
click at [544, 323] on span "[DATE]" at bounding box center [547, 321] width 28 height 16
click at [448, 328] on span "9/25/2025 9:16 AM EDT" at bounding box center [443, 322] width 57 height 31
drag, startPoint x: 448, startPoint y: 328, endPoint x: 492, endPoint y: 321, distance: 44.6
click at [448, 327] on span "9/25/2025 9:16 AM EDT" at bounding box center [443, 322] width 57 height 31
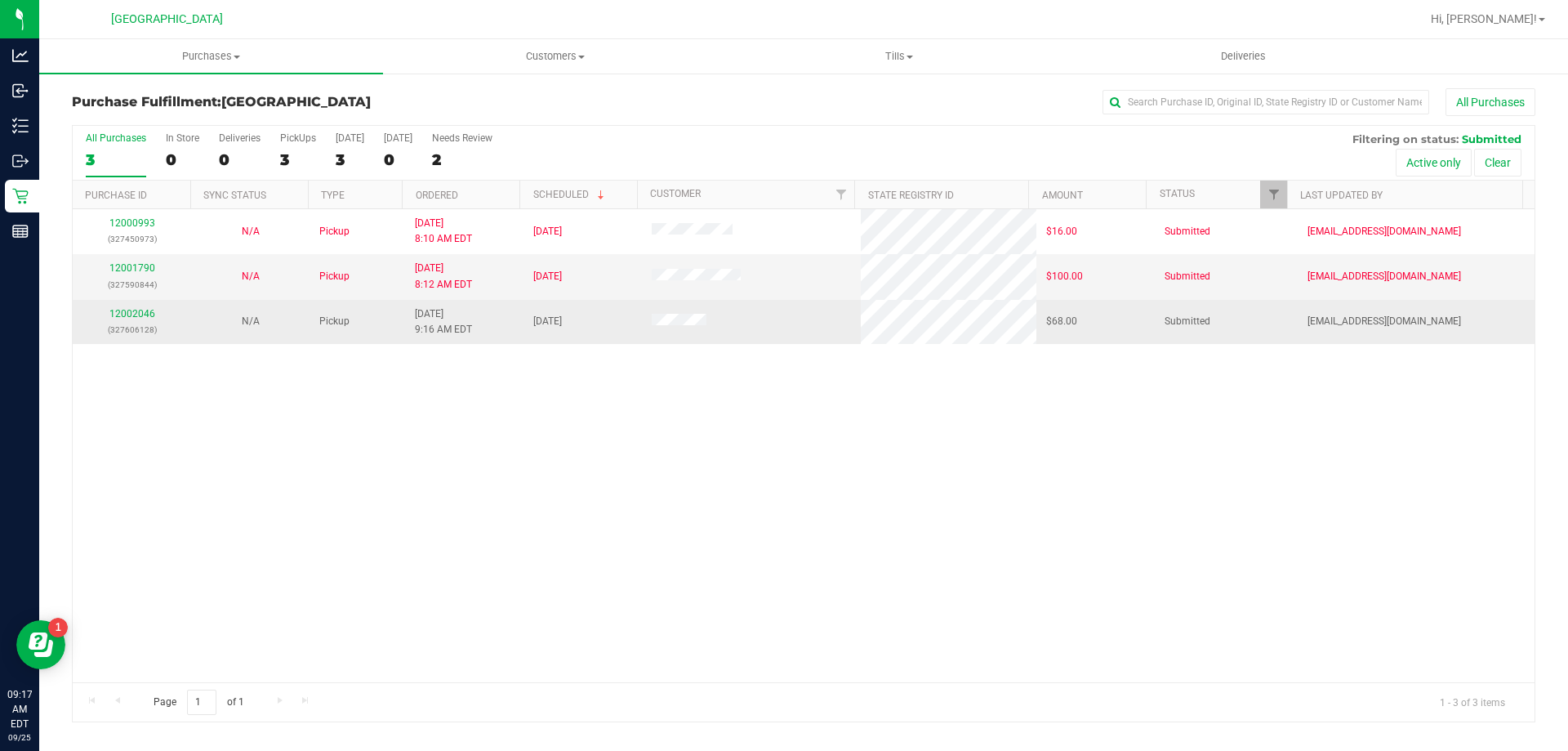
click at [541, 319] on span "[DATE]" at bounding box center [547, 321] width 28 height 16
click at [556, 324] on span "[DATE]" at bounding box center [547, 321] width 28 height 16
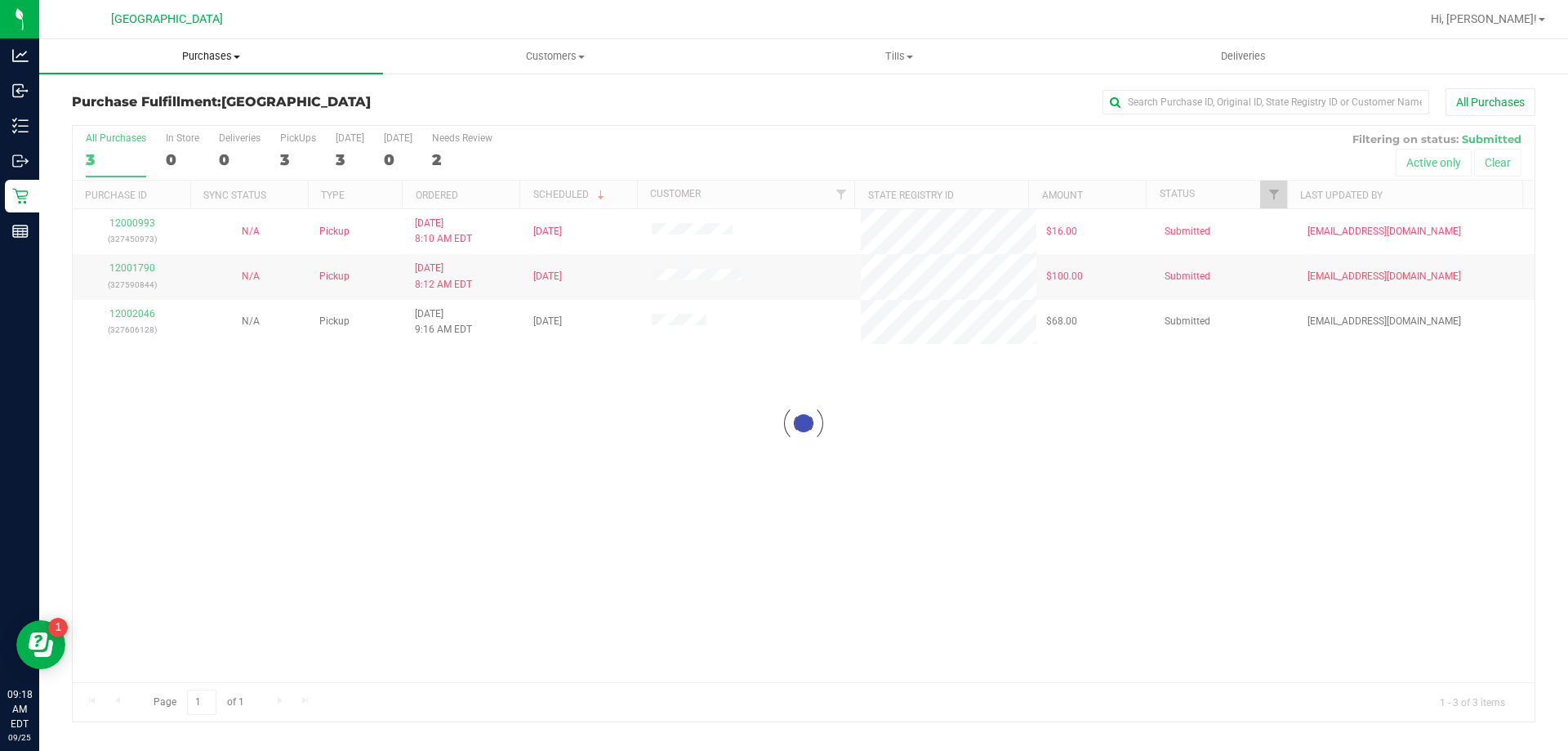
click at [215, 47] on uib-tab-heading "Purchases Summary of purchases Fulfillment All purchases" at bounding box center [210, 55] width 344 height 34
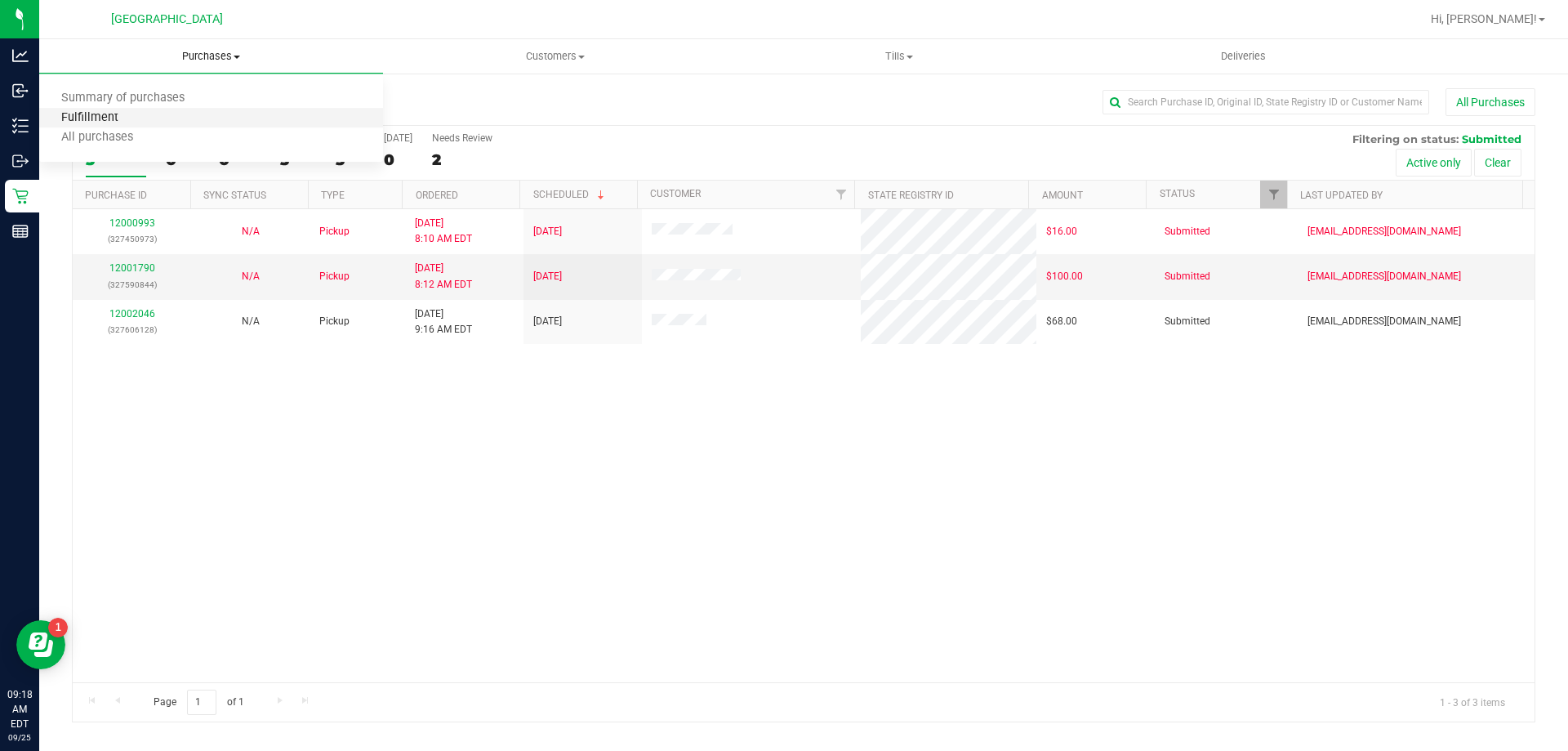
click at [122, 123] on span "Fulfillment" at bounding box center [89, 118] width 101 height 14
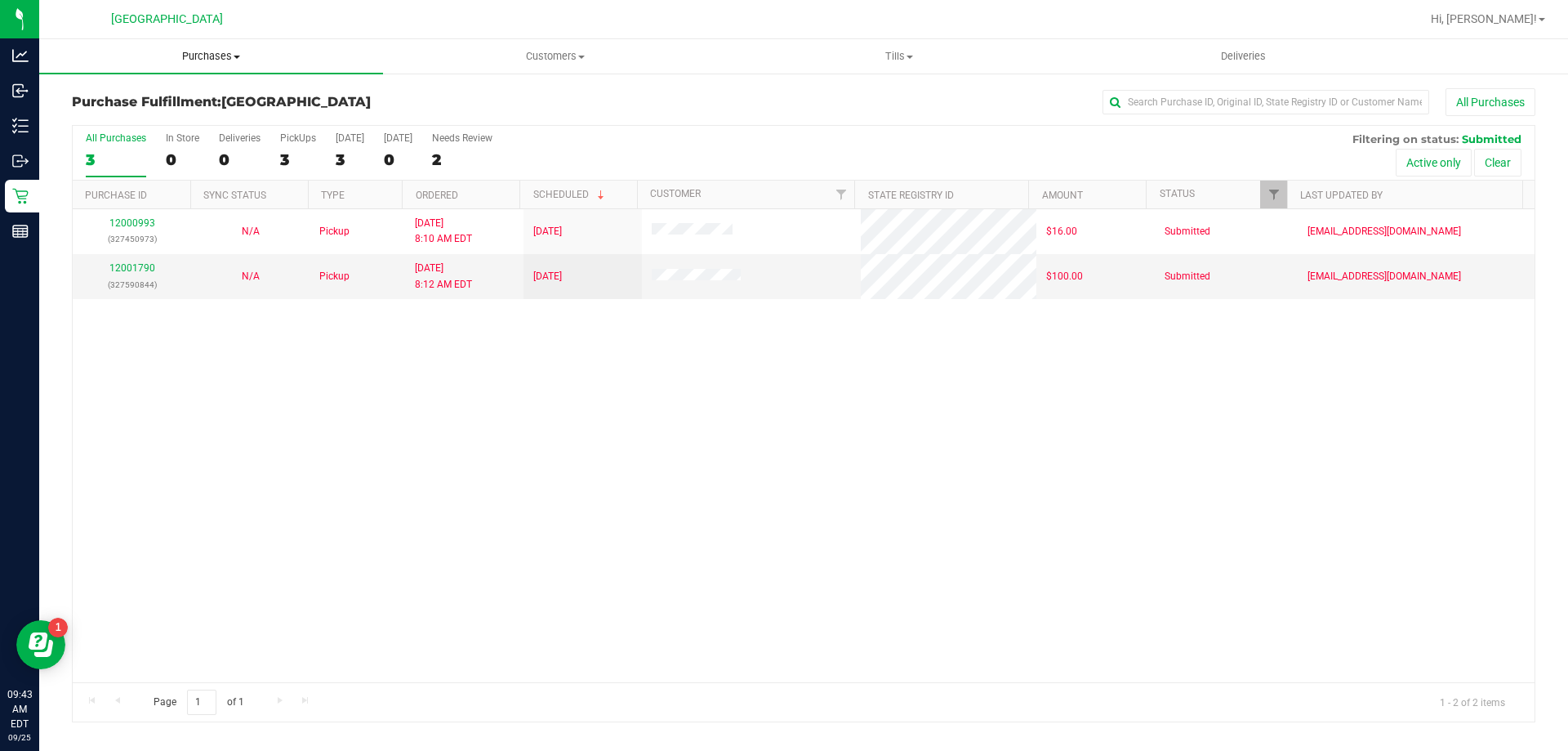
click at [196, 61] on span "Purchases" at bounding box center [210, 56] width 344 height 15
click at [122, 116] on span "Fulfillment" at bounding box center [89, 118] width 101 height 14
click at [214, 65] on uib-tab-heading "Purchases Summary of purchases Fulfillment All purchases" at bounding box center [210, 55] width 344 height 34
click at [100, 120] on span "Fulfillment" at bounding box center [89, 118] width 101 height 14
click at [226, 59] on span "Purchases" at bounding box center [210, 56] width 344 height 15
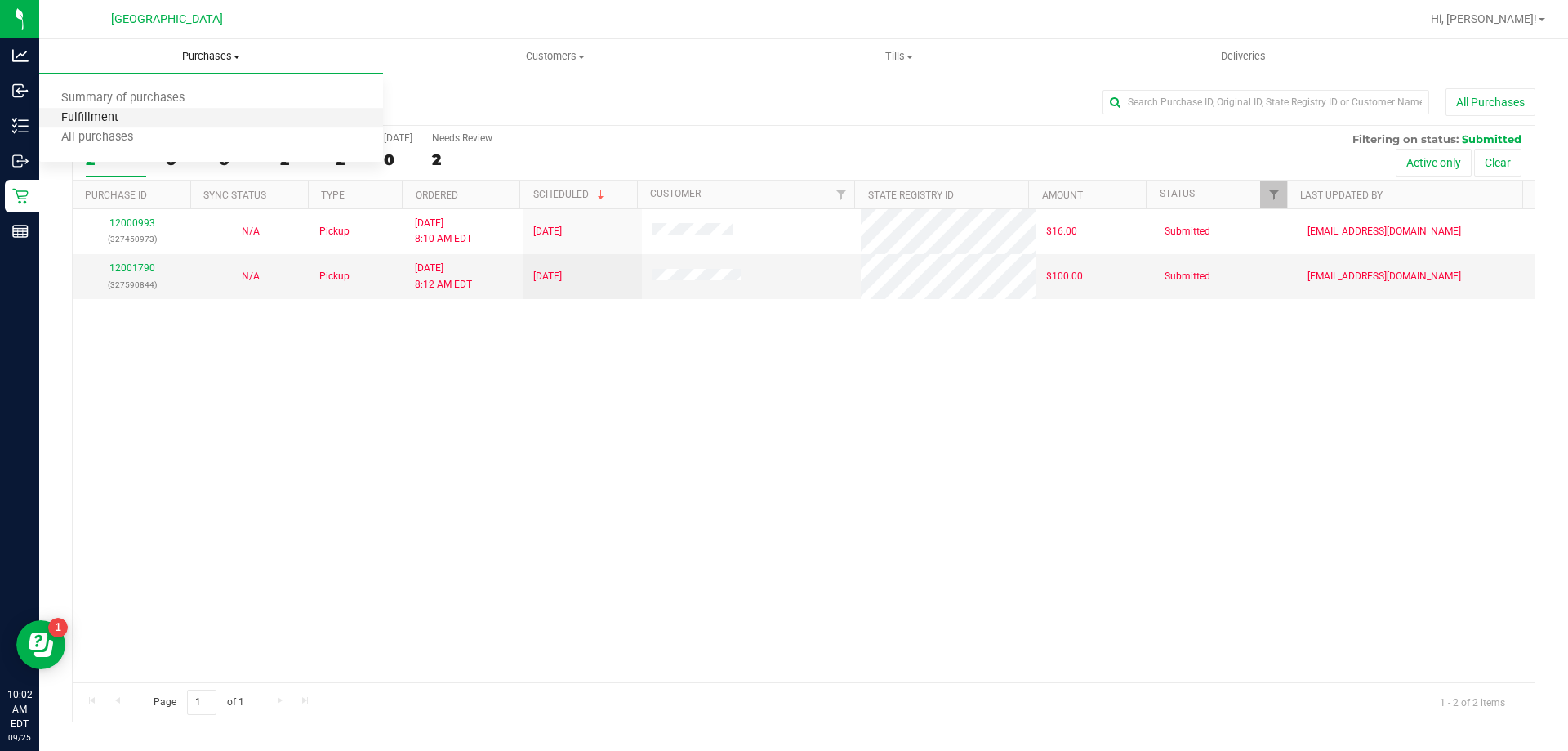
click at [116, 112] on span "Fulfillment" at bounding box center [89, 118] width 101 height 14
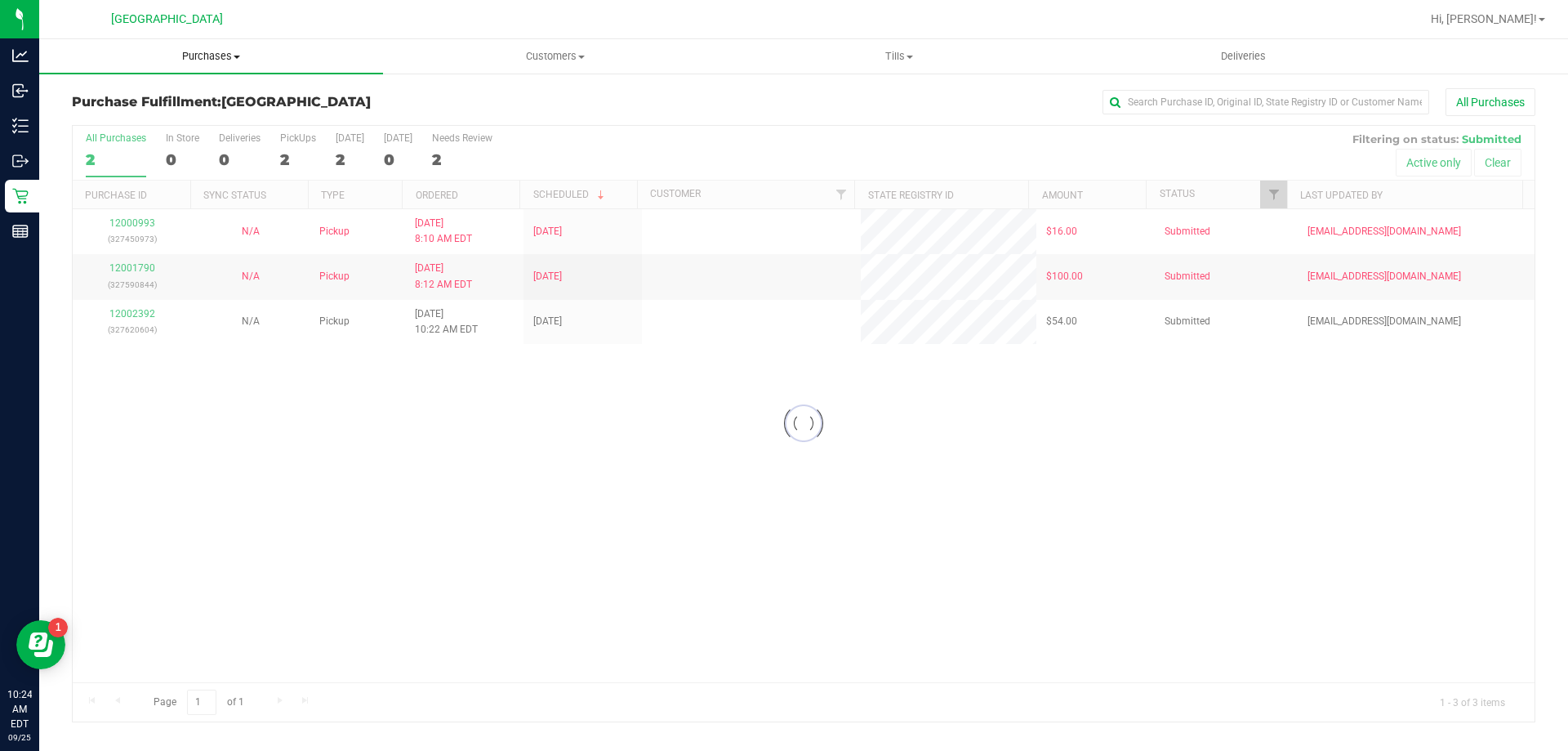
click at [231, 58] on span "Purchases" at bounding box center [210, 56] width 344 height 15
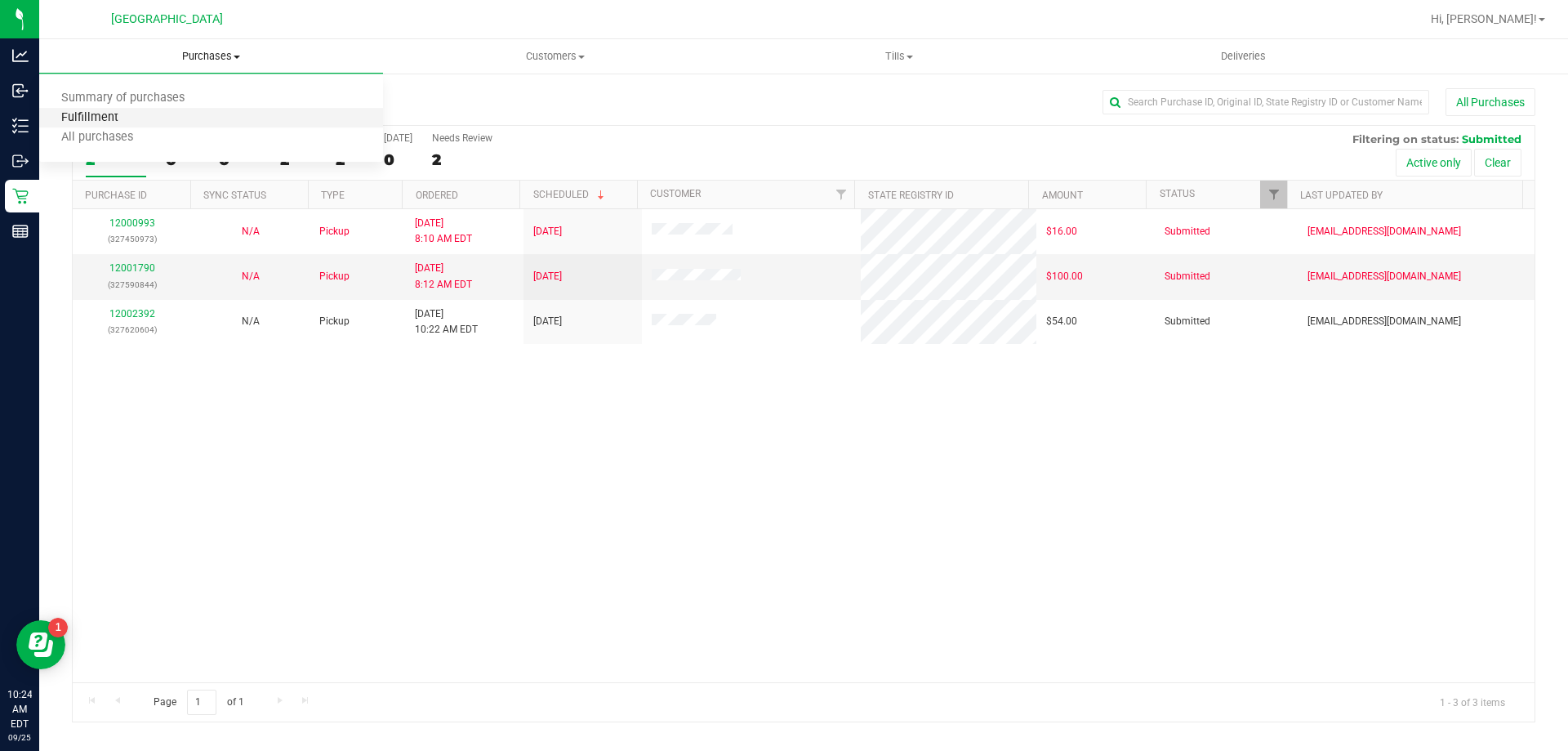
click at [122, 120] on span "Fulfillment" at bounding box center [89, 118] width 101 height 14
click at [895, 62] on span "Tills" at bounding box center [899, 56] width 342 height 15
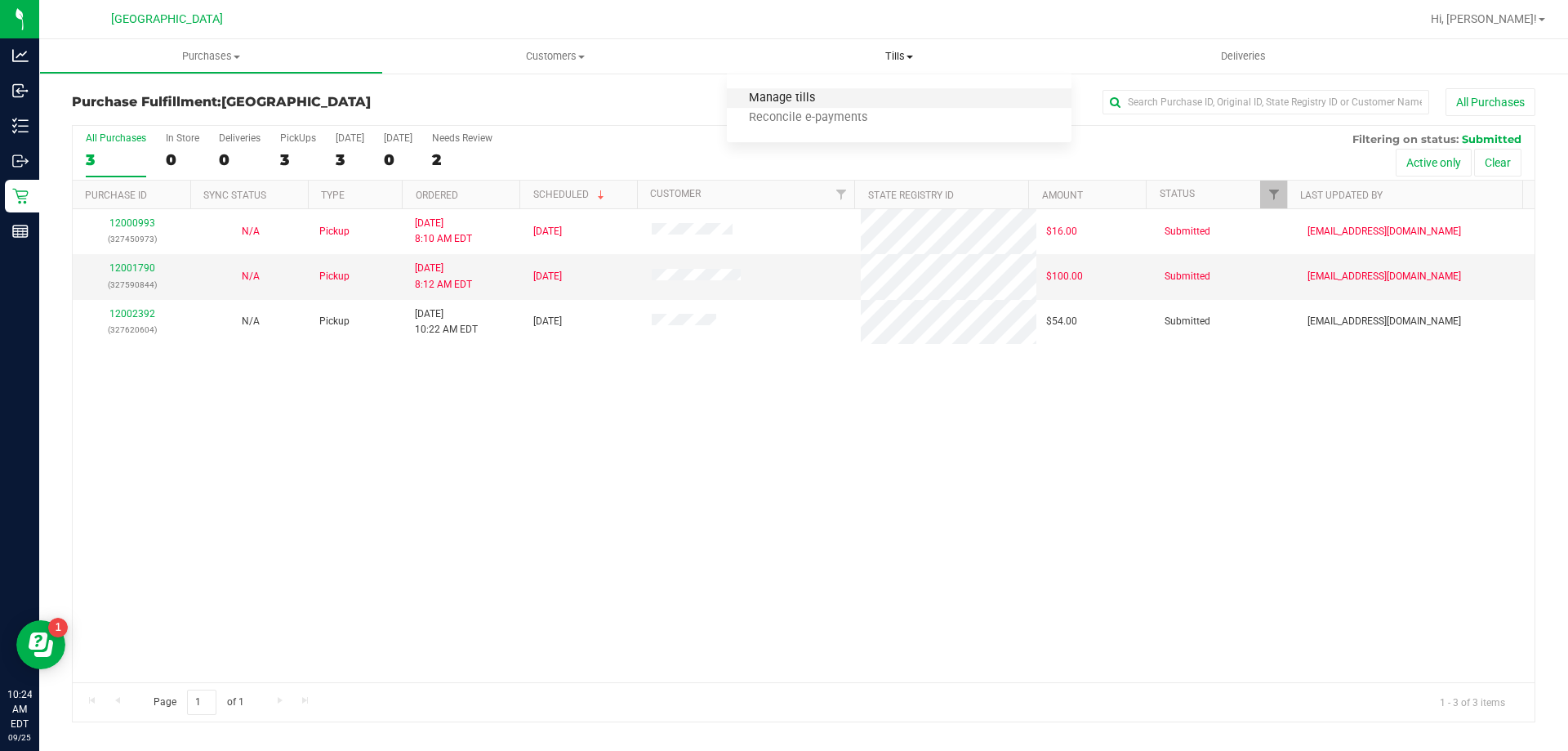
click at [803, 99] on span "Manage tills" at bounding box center [783, 98] width 111 height 14
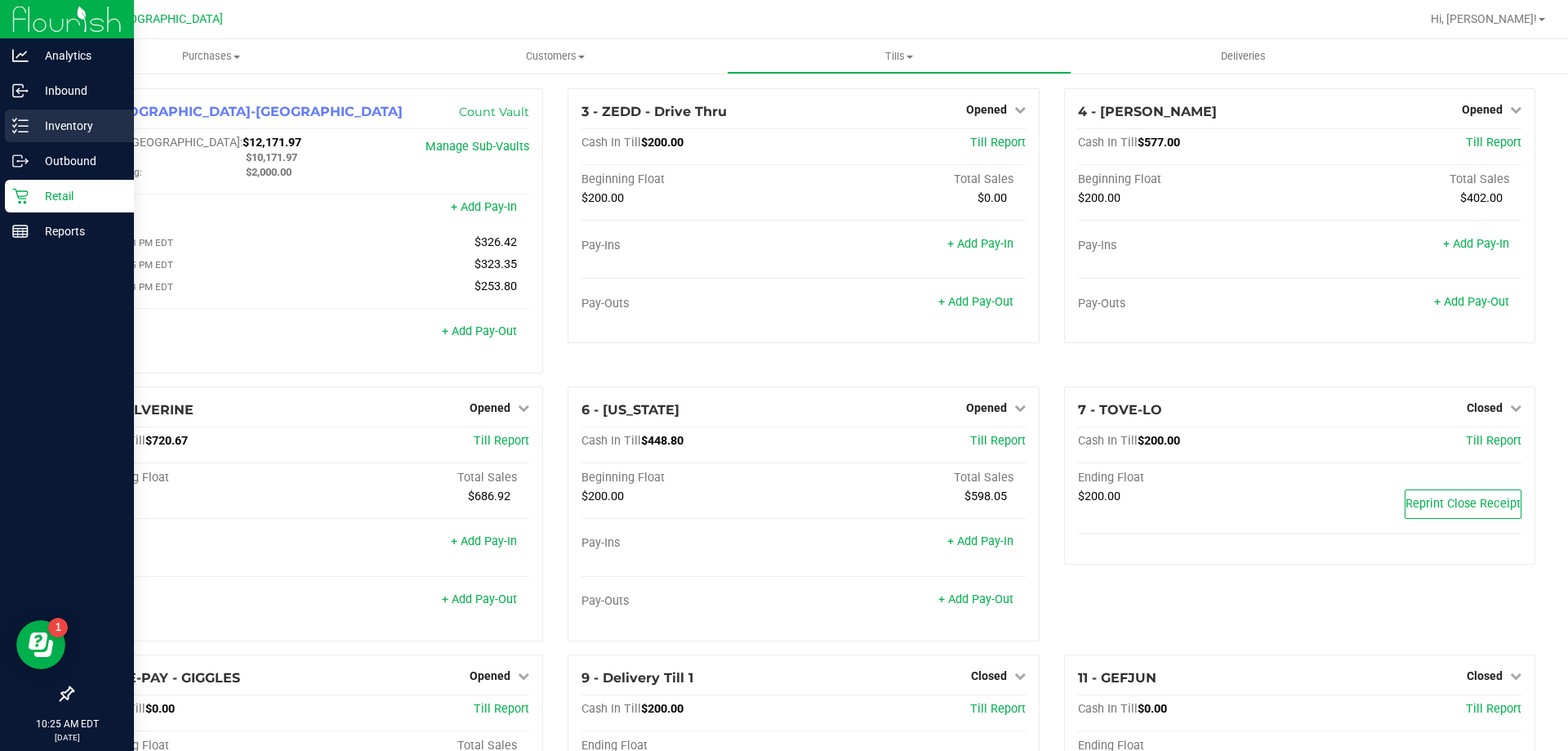
click at [64, 124] on p "Inventory" at bounding box center [77, 126] width 98 height 19
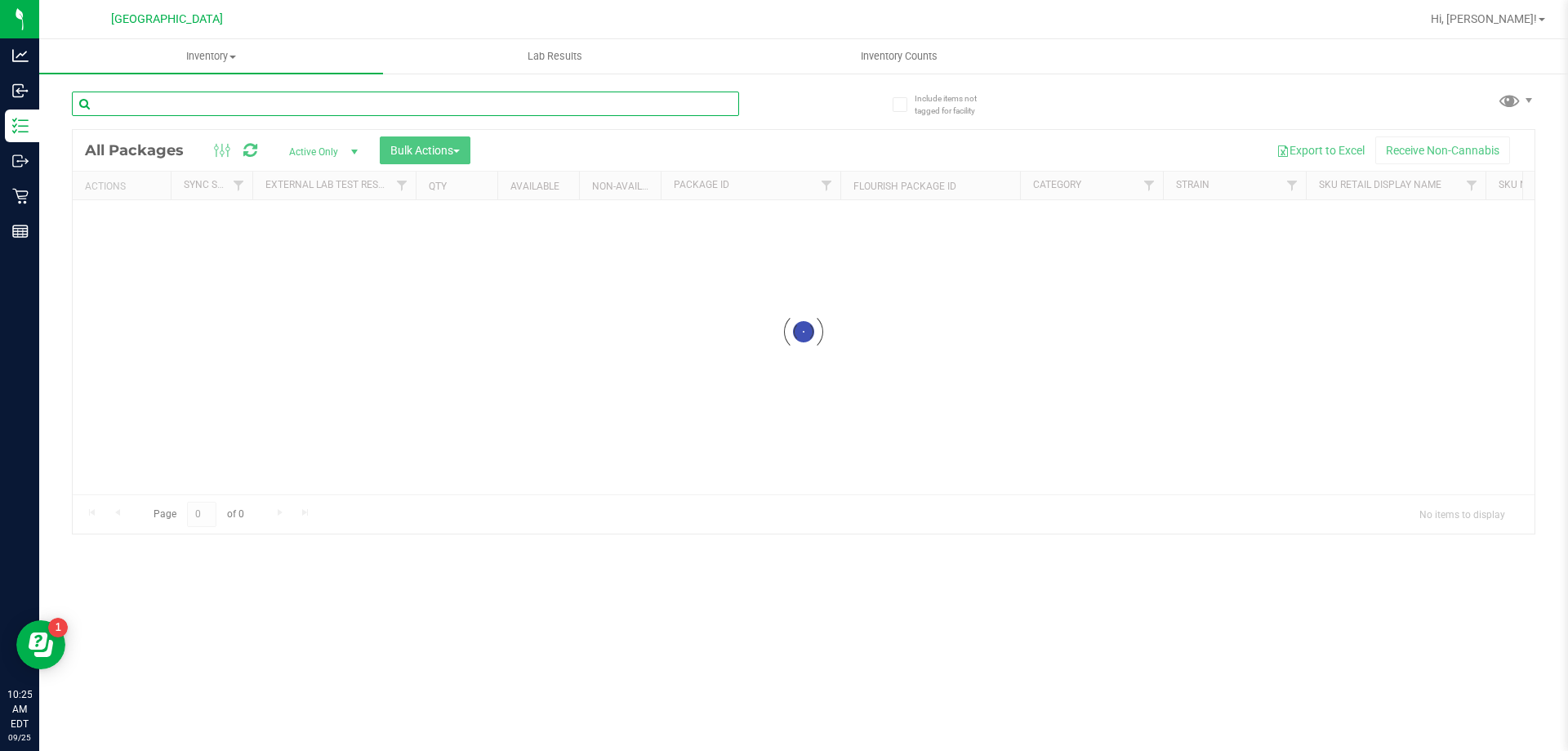
click at [238, 101] on input "text" at bounding box center [405, 103] width 667 height 24
paste input "SN250728DC1-0804"
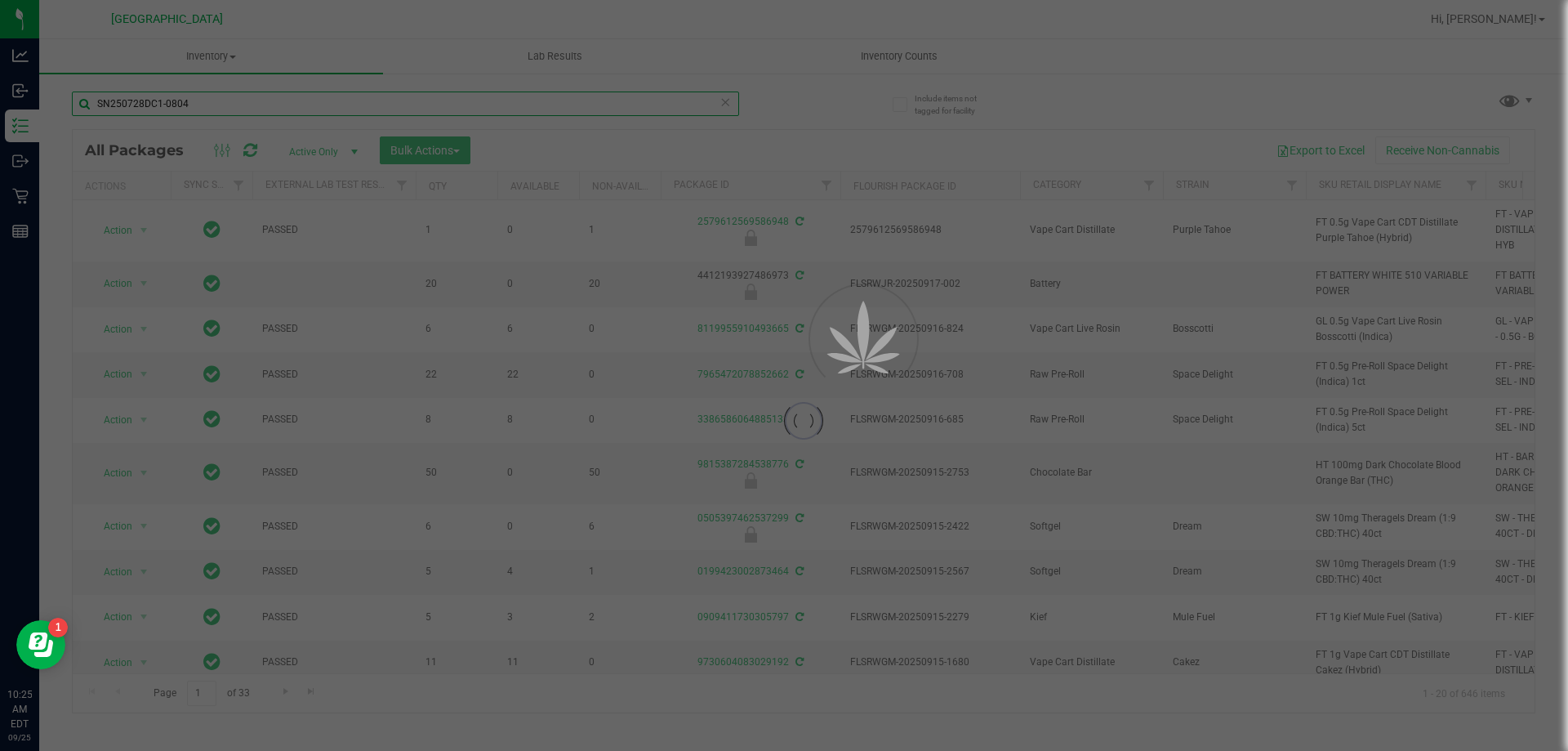
type input "SN250728DC1-0804"
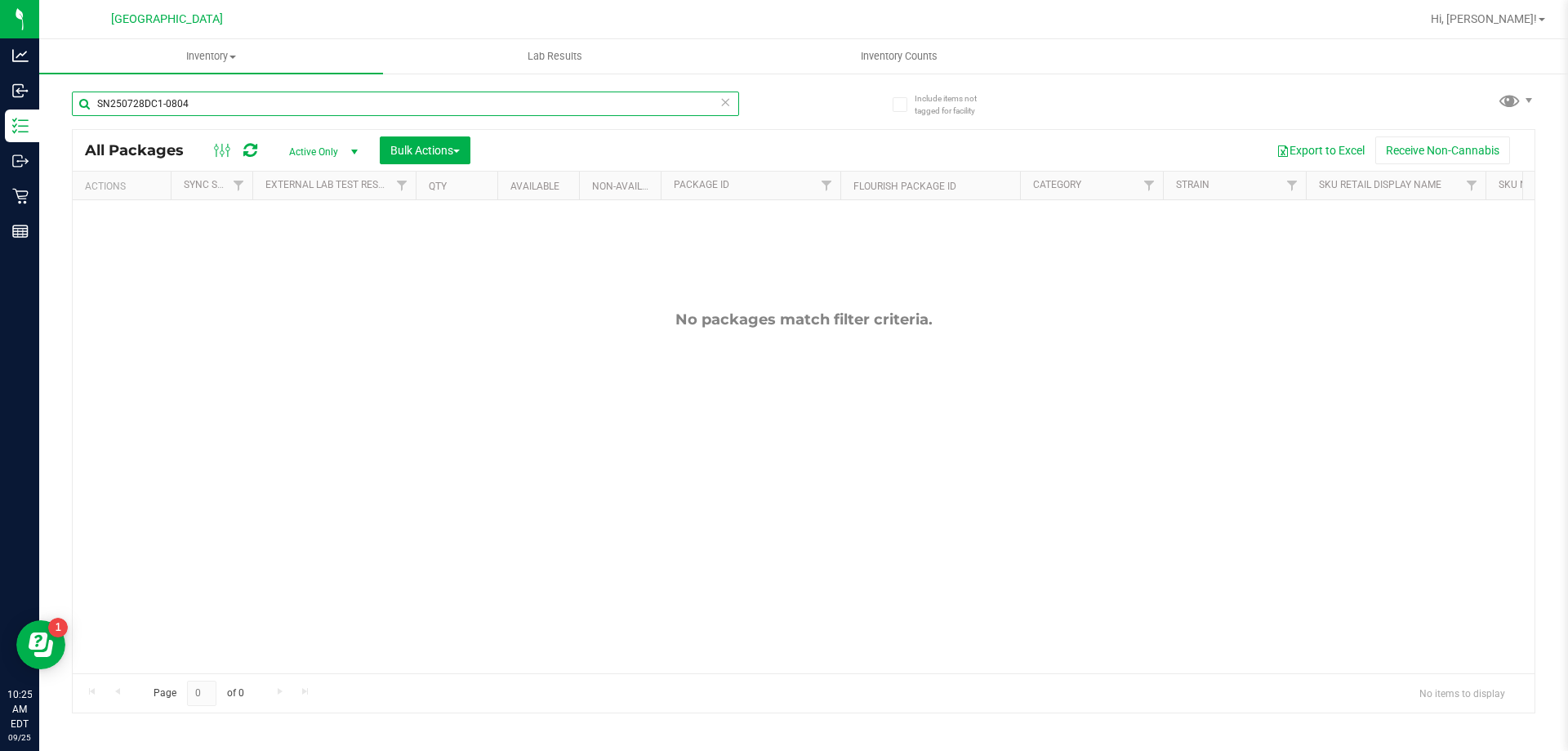
click at [209, 107] on input "SN250728DC1-0804" at bounding box center [405, 103] width 667 height 24
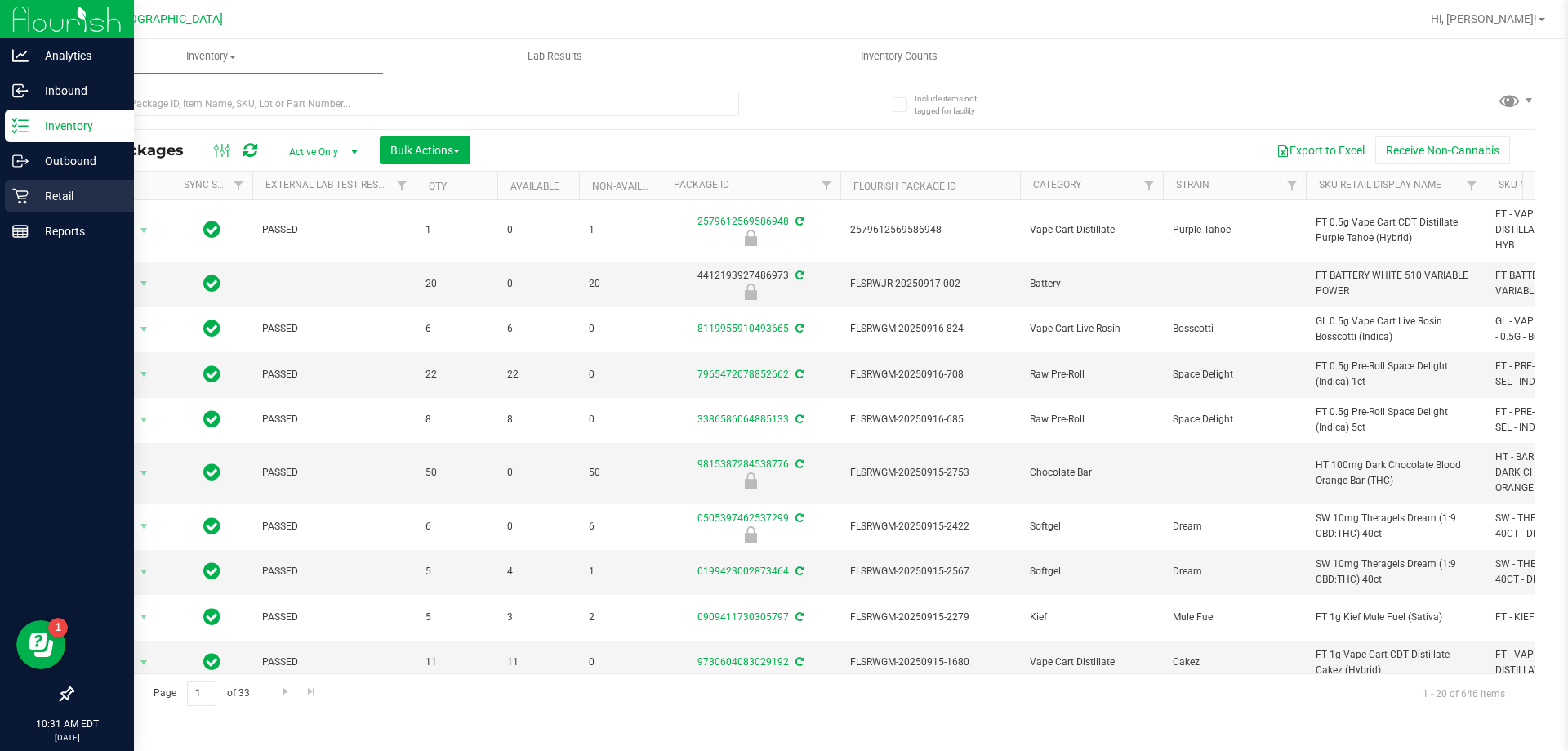
click at [67, 184] on div "Retail" at bounding box center [69, 196] width 129 height 33
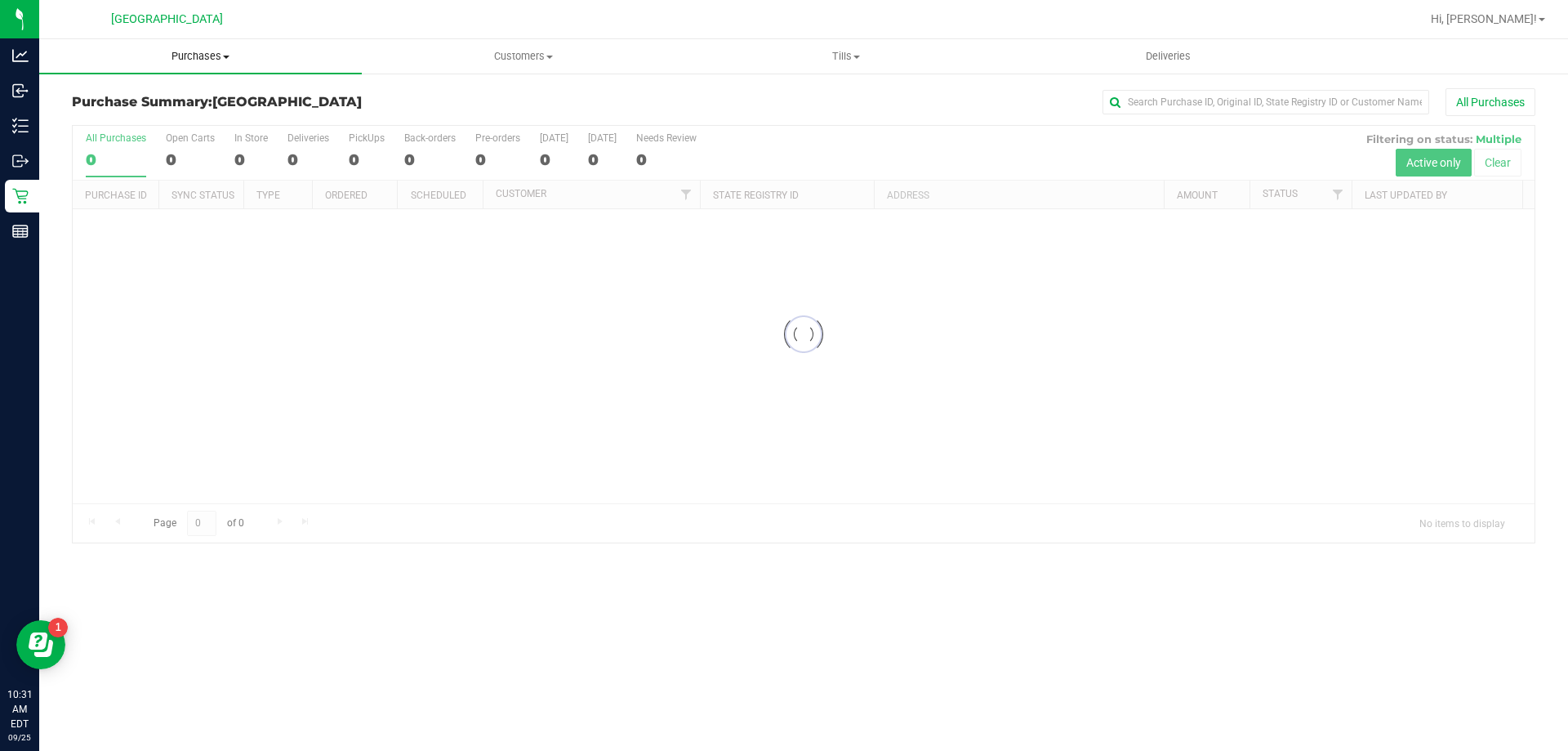
click at [194, 57] on span "Purchases" at bounding box center [200, 56] width 323 height 15
click at [134, 120] on span "Fulfillment" at bounding box center [89, 118] width 101 height 14
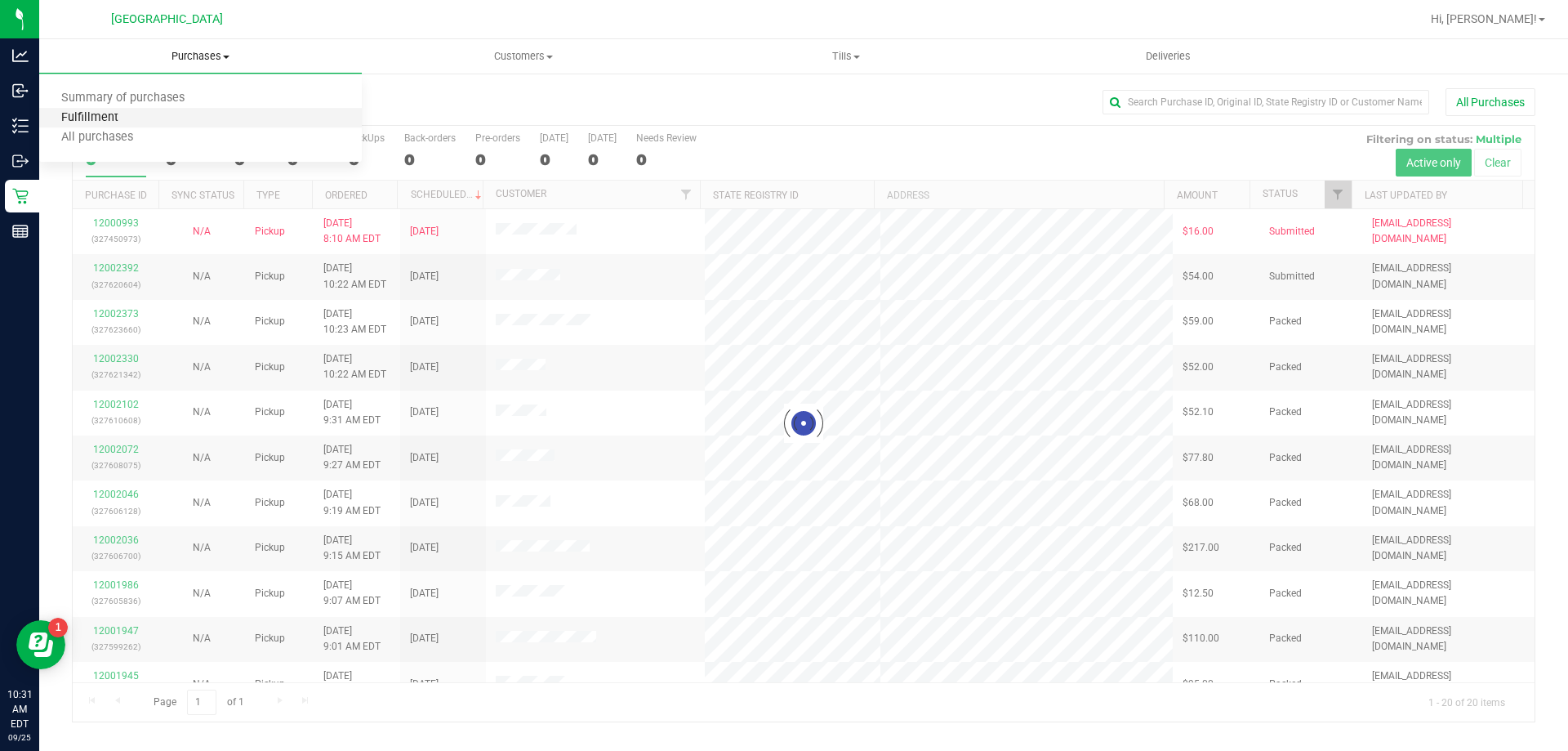
click at [131, 119] on span "Fulfillment" at bounding box center [89, 118] width 101 height 14
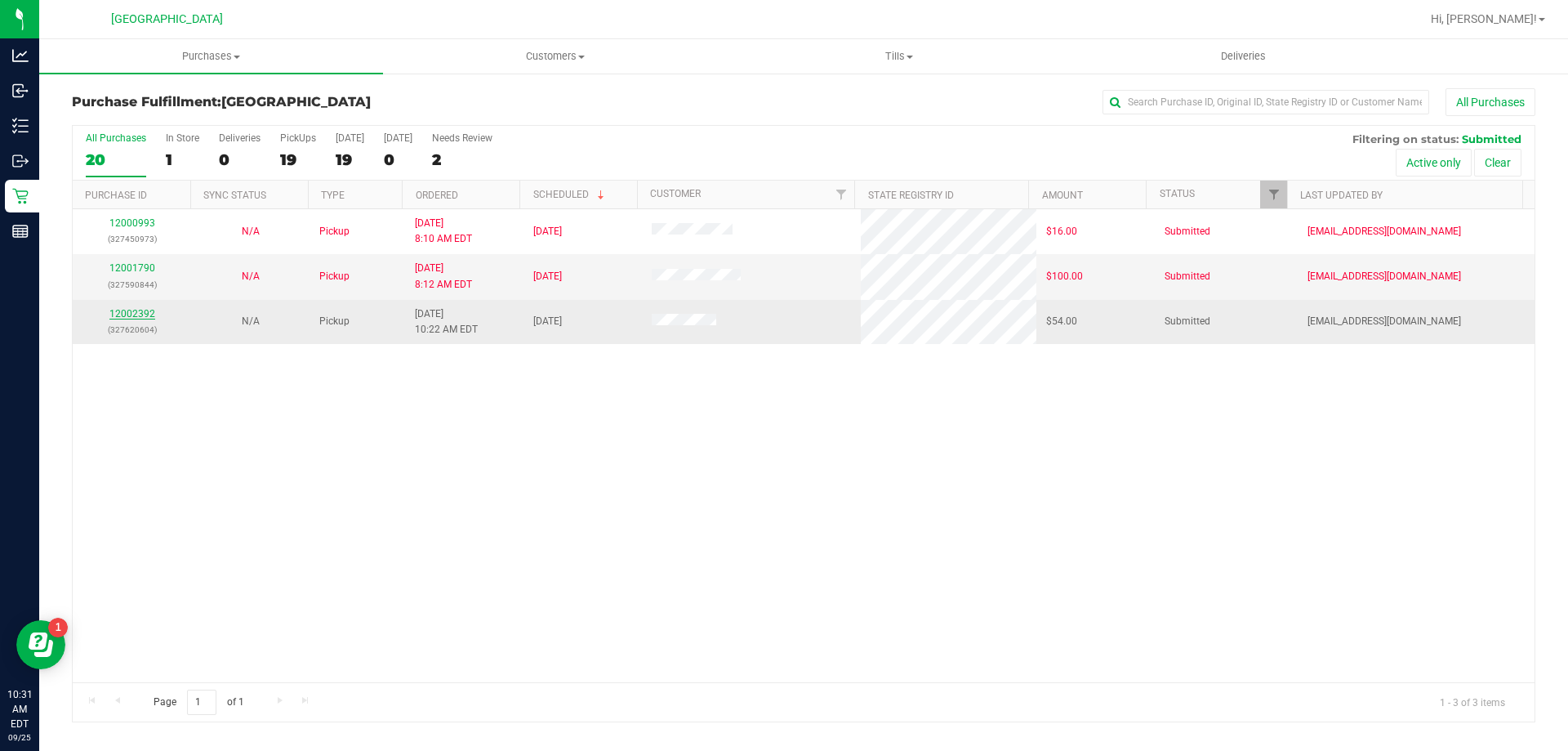
click at [125, 310] on link "12002392" at bounding box center [132, 314] width 46 height 12
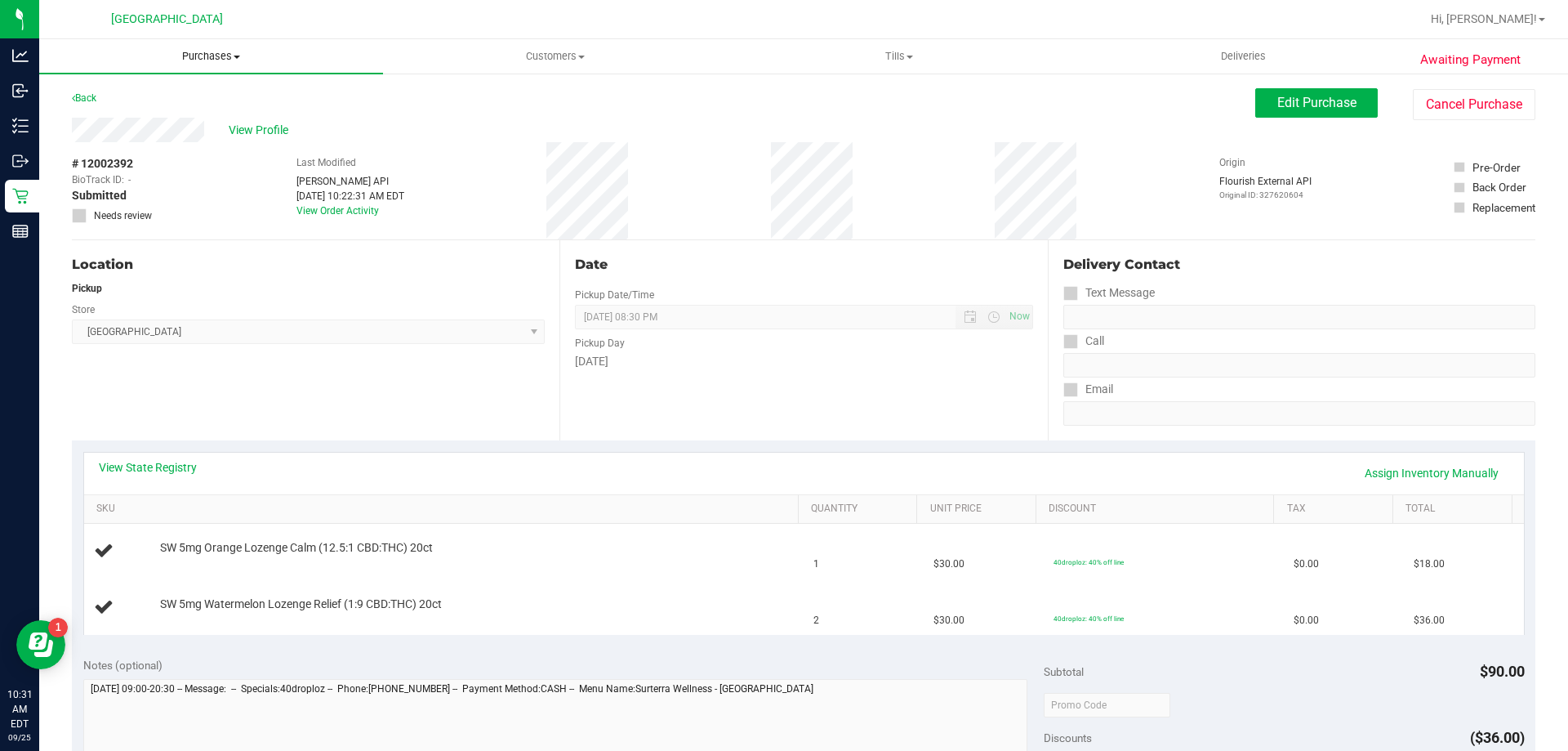
click at [208, 49] on span "Purchases" at bounding box center [210, 56] width 344 height 15
click at [134, 122] on span "Fulfillment" at bounding box center [89, 118] width 101 height 14
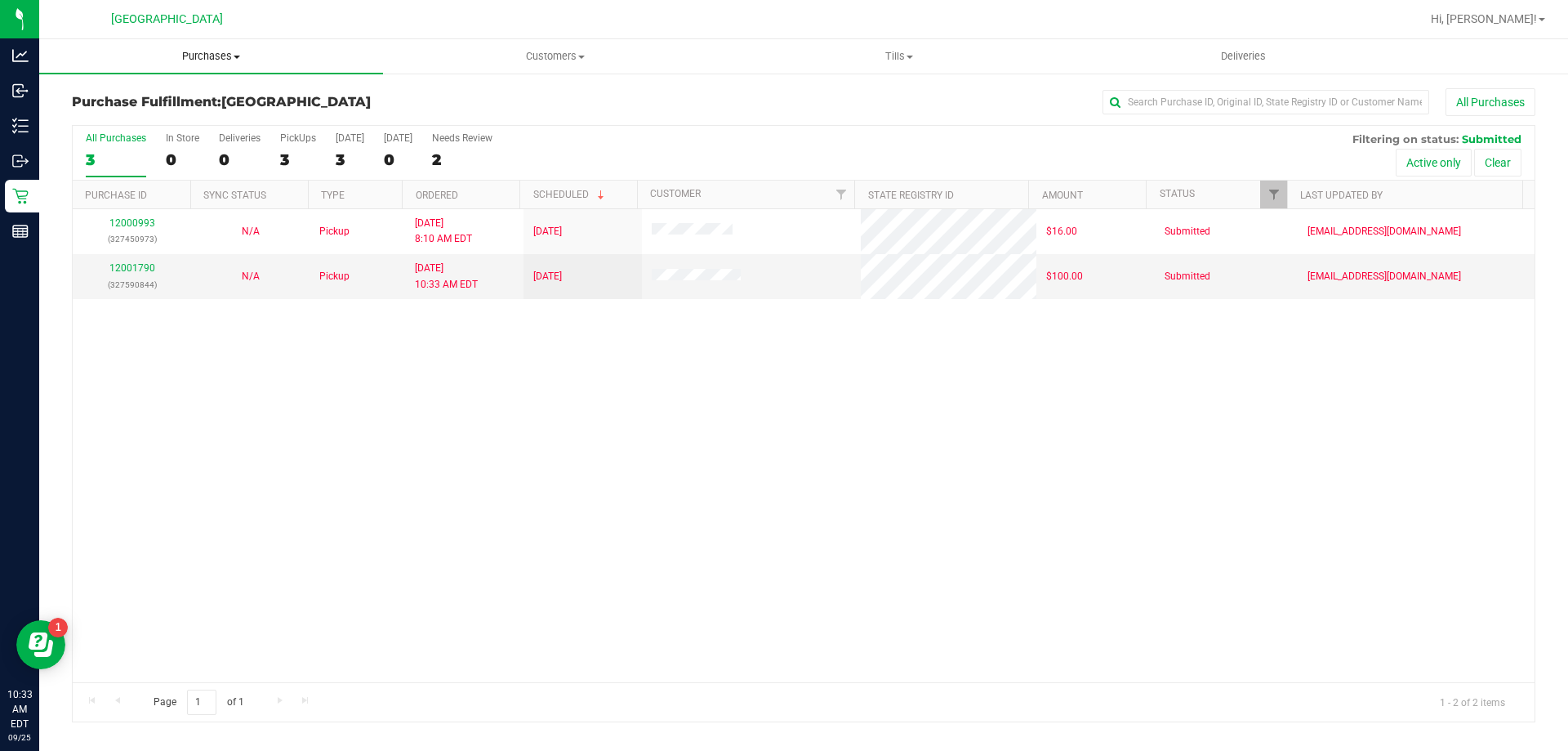
click at [230, 49] on uib-tab-heading "Purchases Summary of purchases Fulfillment All purchases" at bounding box center [210, 55] width 344 height 34
click at [112, 119] on span "Fulfillment" at bounding box center [89, 118] width 101 height 14
click at [217, 49] on uib-tab-heading "Purchases Summary of purchases Fulfillment All purchases" at bounding box center [210, 55] width 344 height 34
click at [114, 117] on span "Fulfillment" at bounding box center [89, 118] width 101 height 14
click at [193, 61] on span "Purchases" at bounding box center [210, 56] width 344 height 15
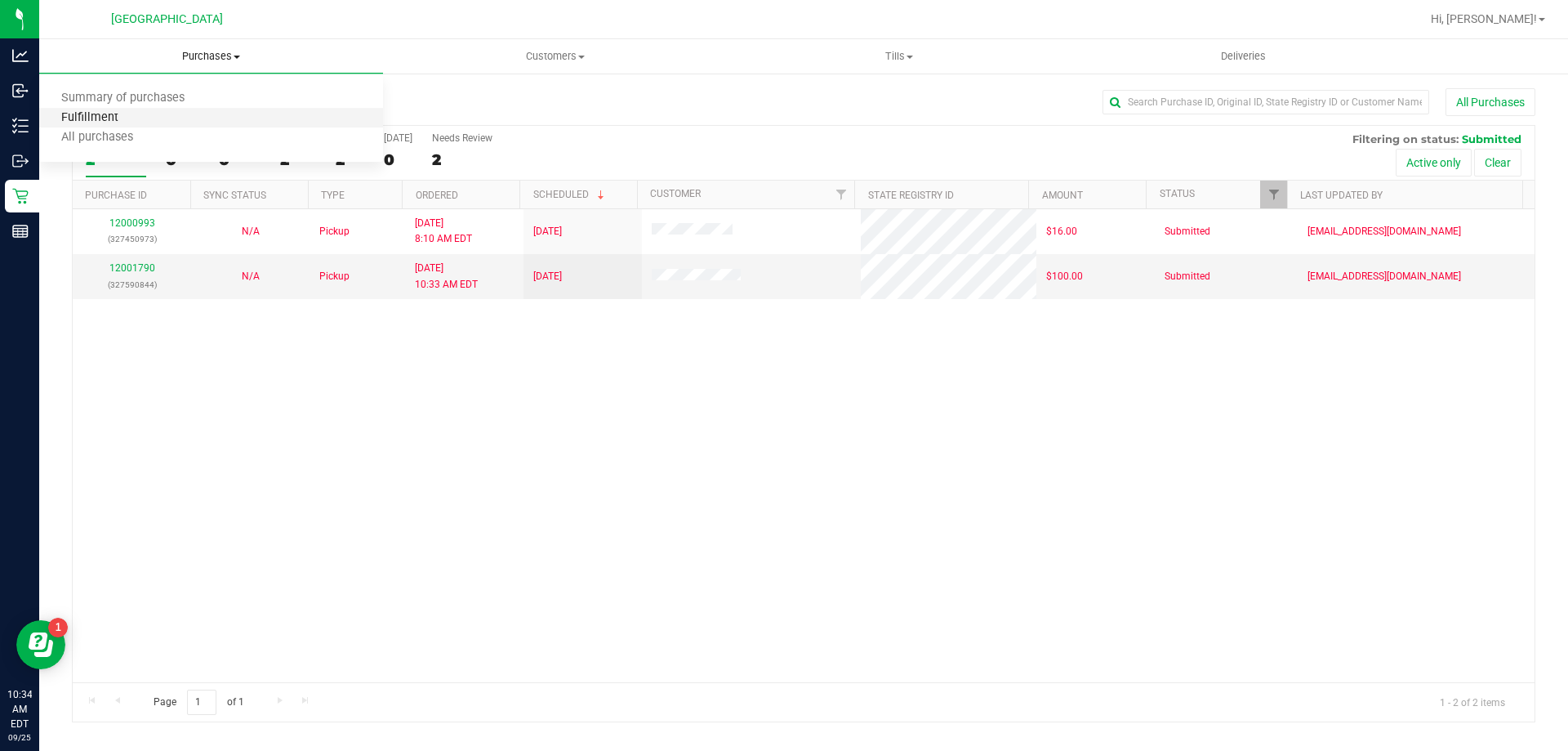
click at [112, 114] on span "Fulfillment" at bounding box center [89, 118] width 101 height 14
click at [896, 56] on span "Tills" at bounding box center [899, 56] width 342 height 15
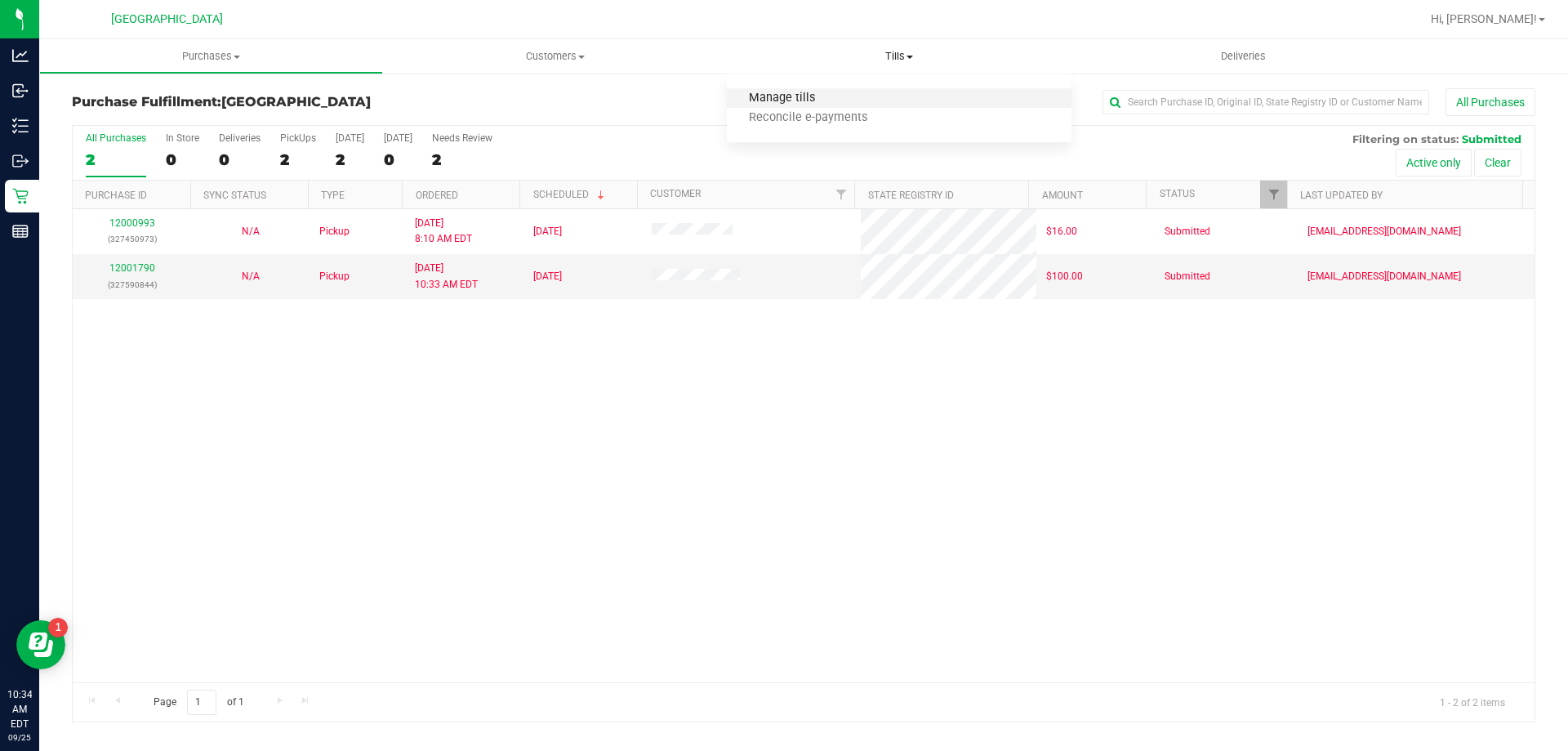
click at [785, 99] on span "Manage tills" at bounding box center [783, 98] width 111 height 14
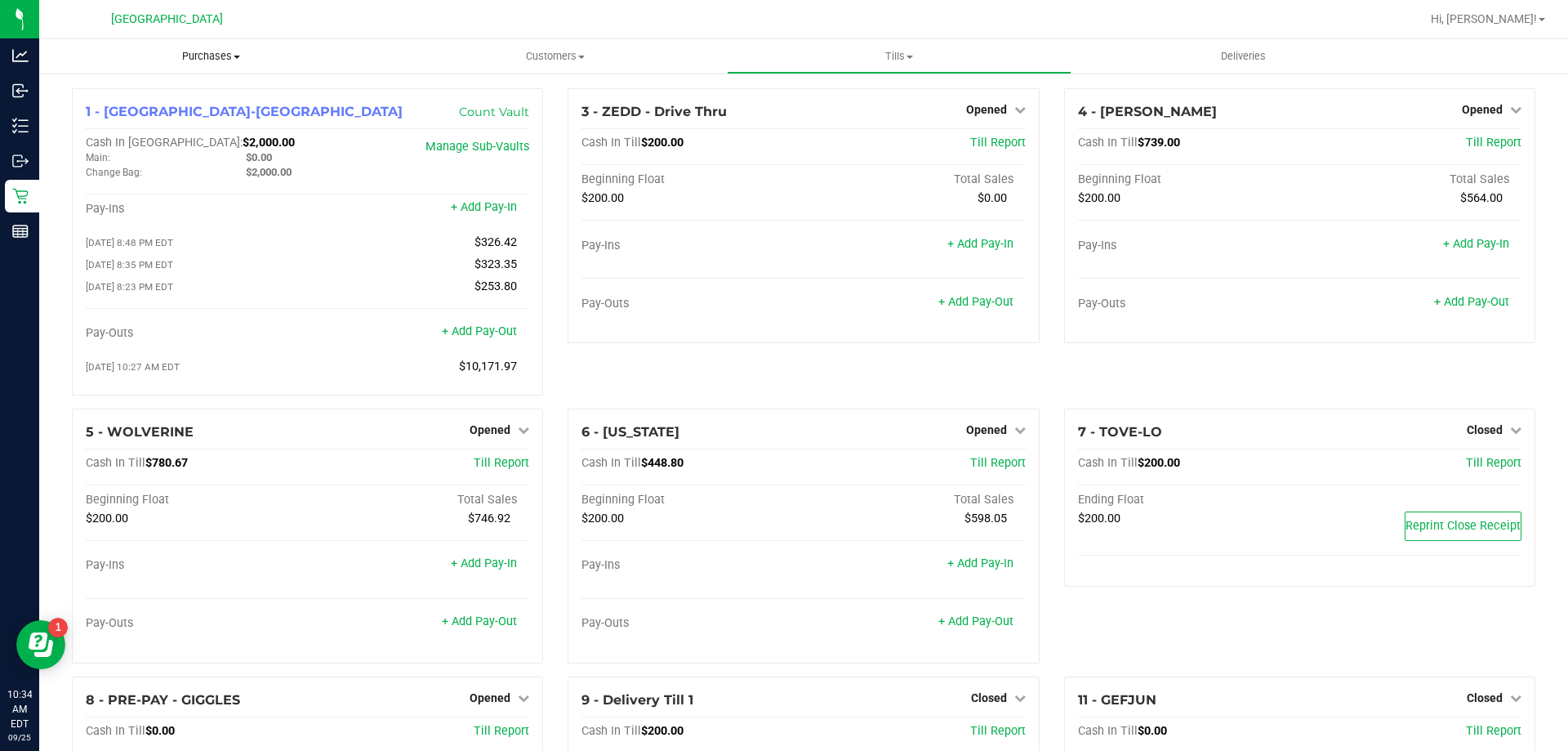
click at [215, 60] on span "Purchases" at bounding box center [210, 56] width 344 height 15
click at [121, 129] on li "All purchases" at bounding box center [210, 138] width 344 height 19
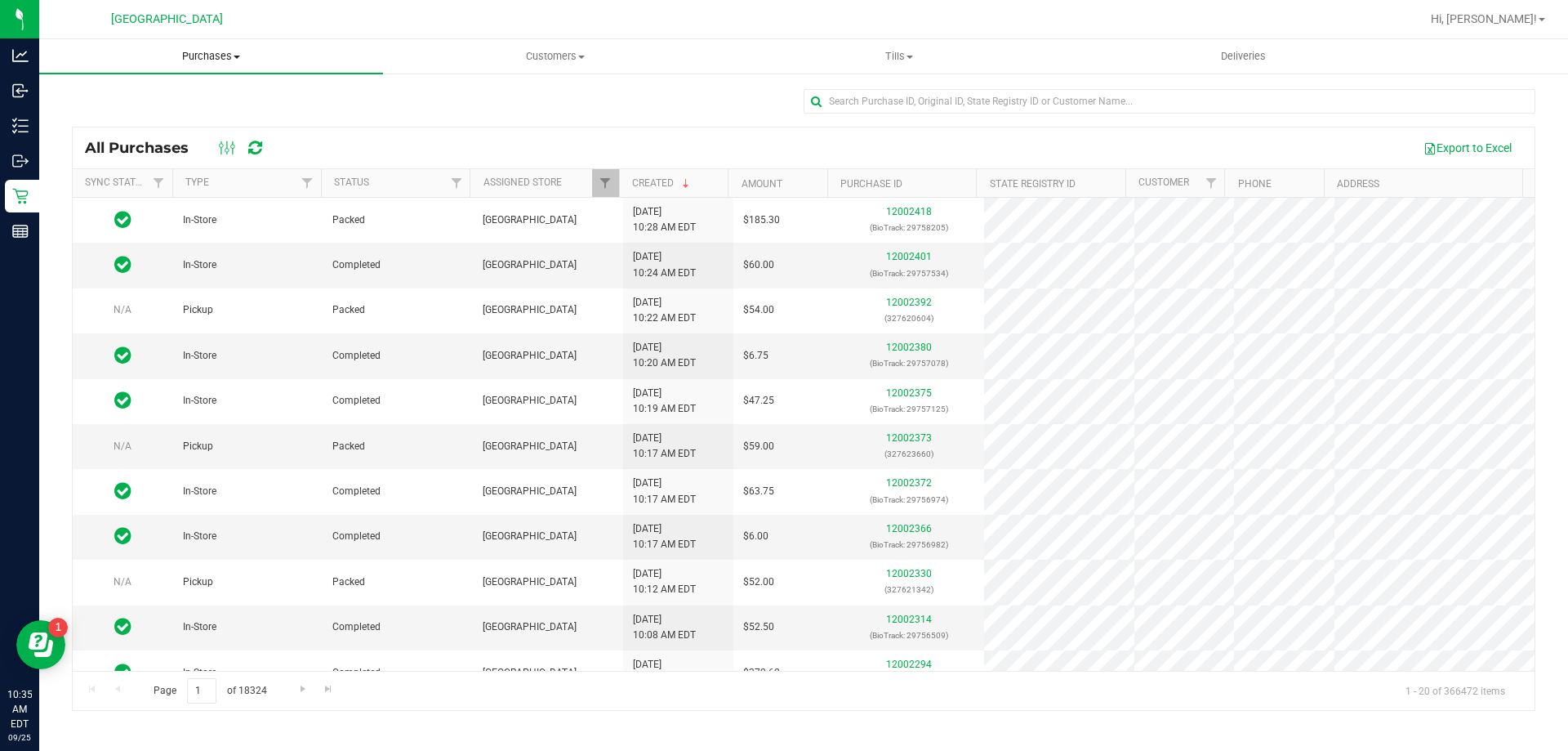
click at [201, 47] on uib-tab-heading "Purchases Summary of purchases Fulfillment All purchases" at bounding box center [210, 55] width 344 height 34
click at [125, 115] on span "Fulfillment" at bounding box center [89, 118] width 101 height 14
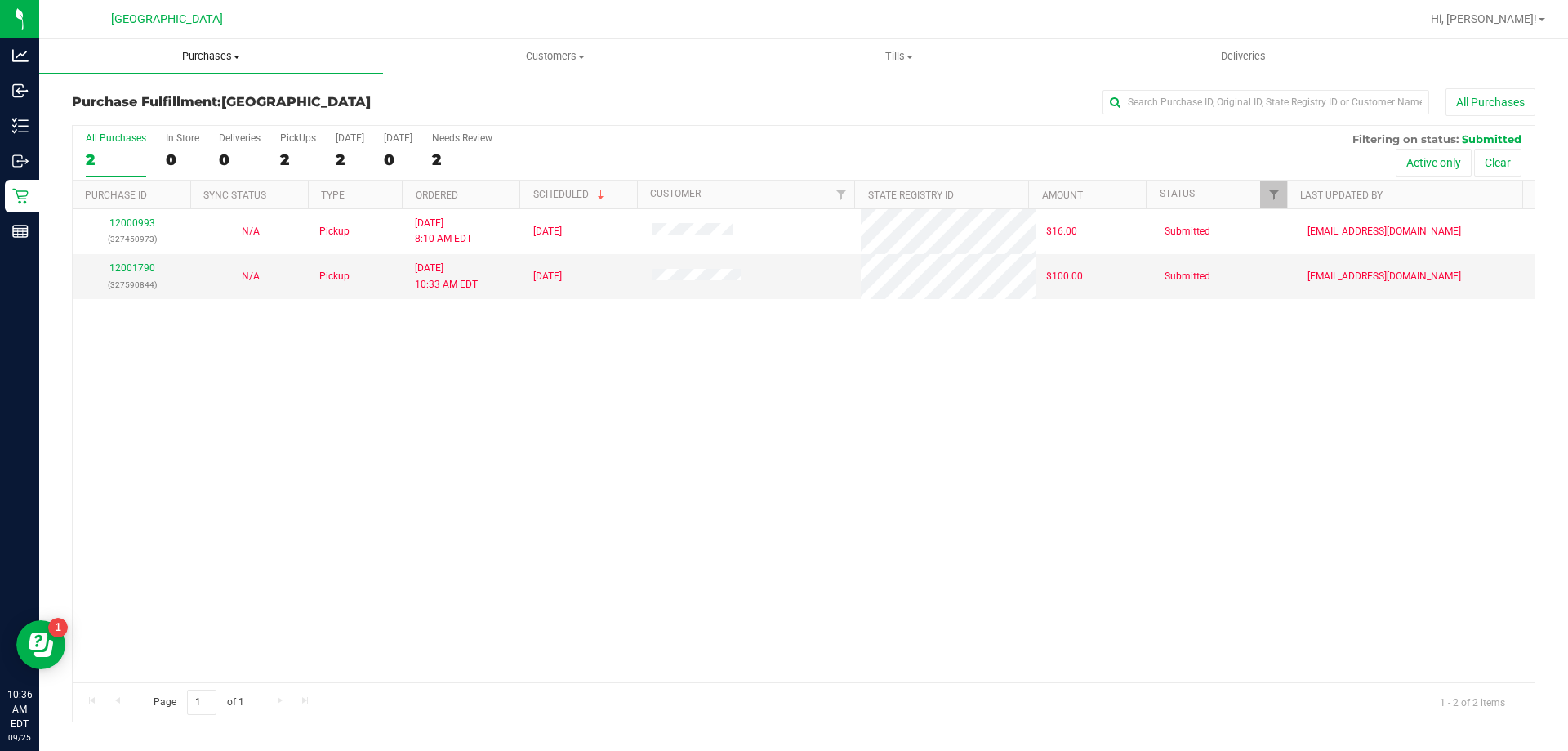
click at [213, 50] on span "Purchases" at bounding box center [210, 56] width 344 height 15
click at [122, 116] on span "Fulfillment" at bounding box center [89, 118] width 101 height 14
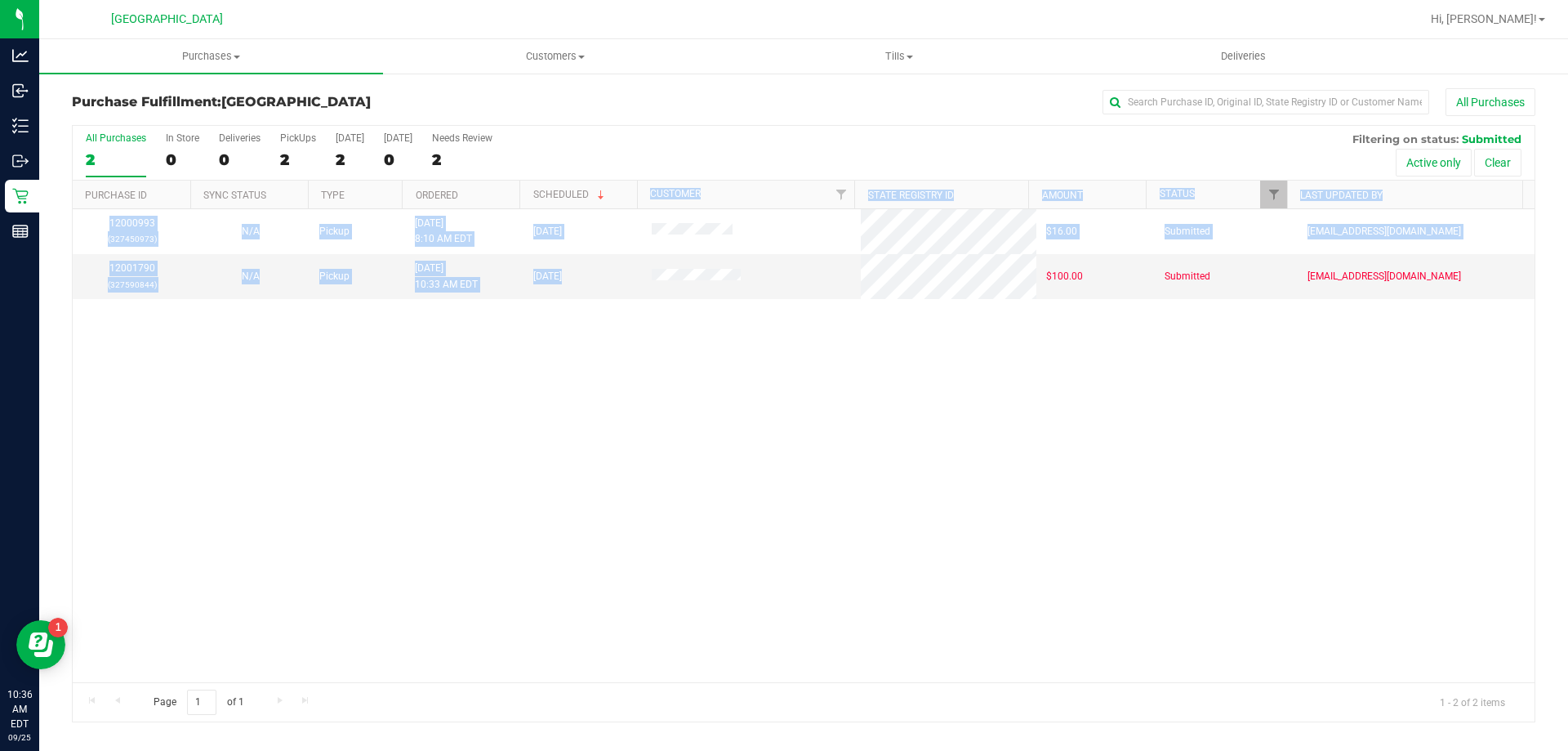
drag, startPoint x: 756, startPoint y: 279, endPoint x: 607, endPoint y: 205, distance: 166.4
click at [607, 205] on div "All Purchases 2 In Store 0 Deliveries 0 PickUps 2 Today 2 Tomorrow 0 Needs Revi…" at bounding box center [804, 424] width 1464 height 598
click at [748, 348] on div "12000993 (327450973) N/A Pickup 9/25/2025 8:10 AM EDT 9/25/2025 $16.00 Submitte…" at bounding box center [804, 446] width 1462 height 473
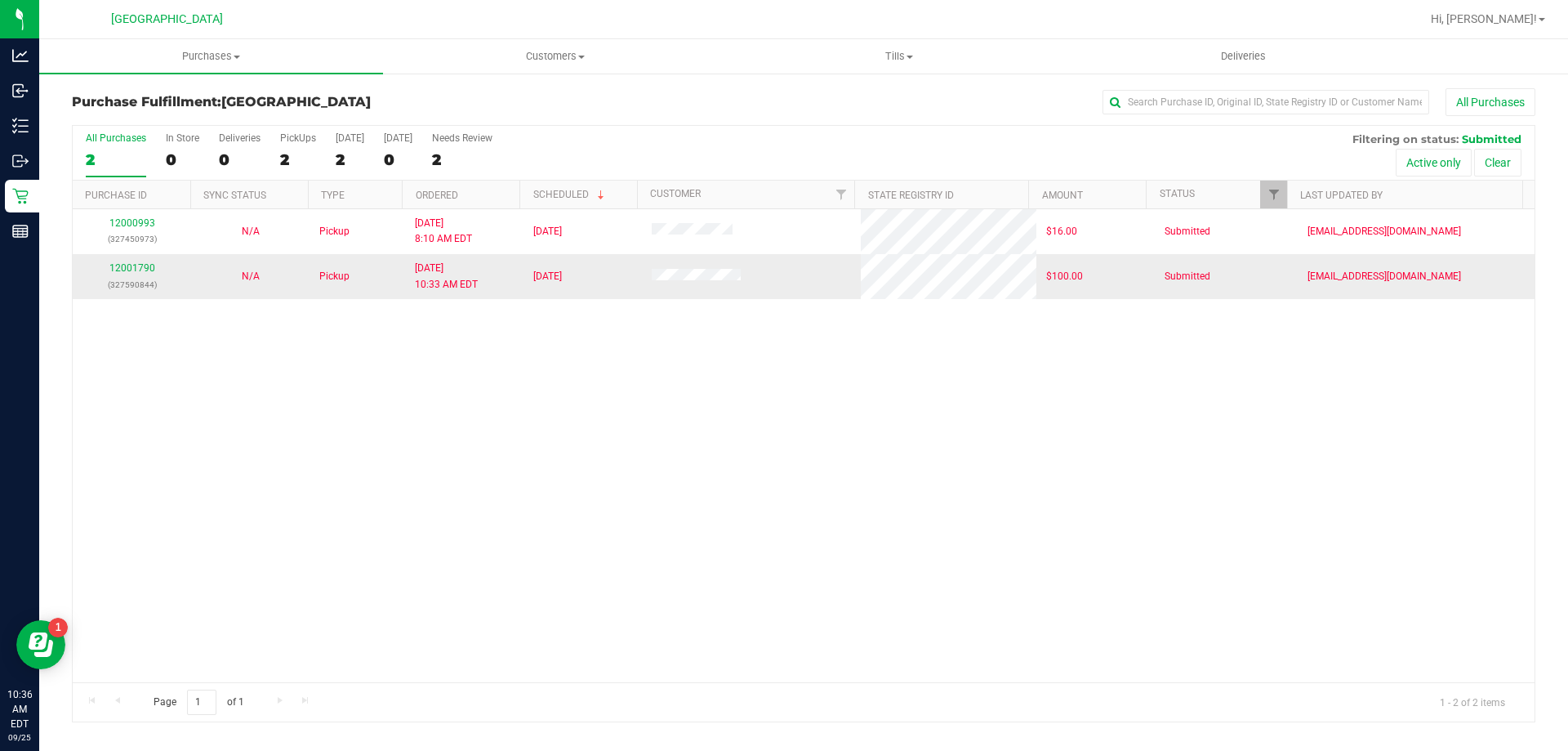
click at [816, 298] on td at bounding box center [752, 276] width 220 height 44
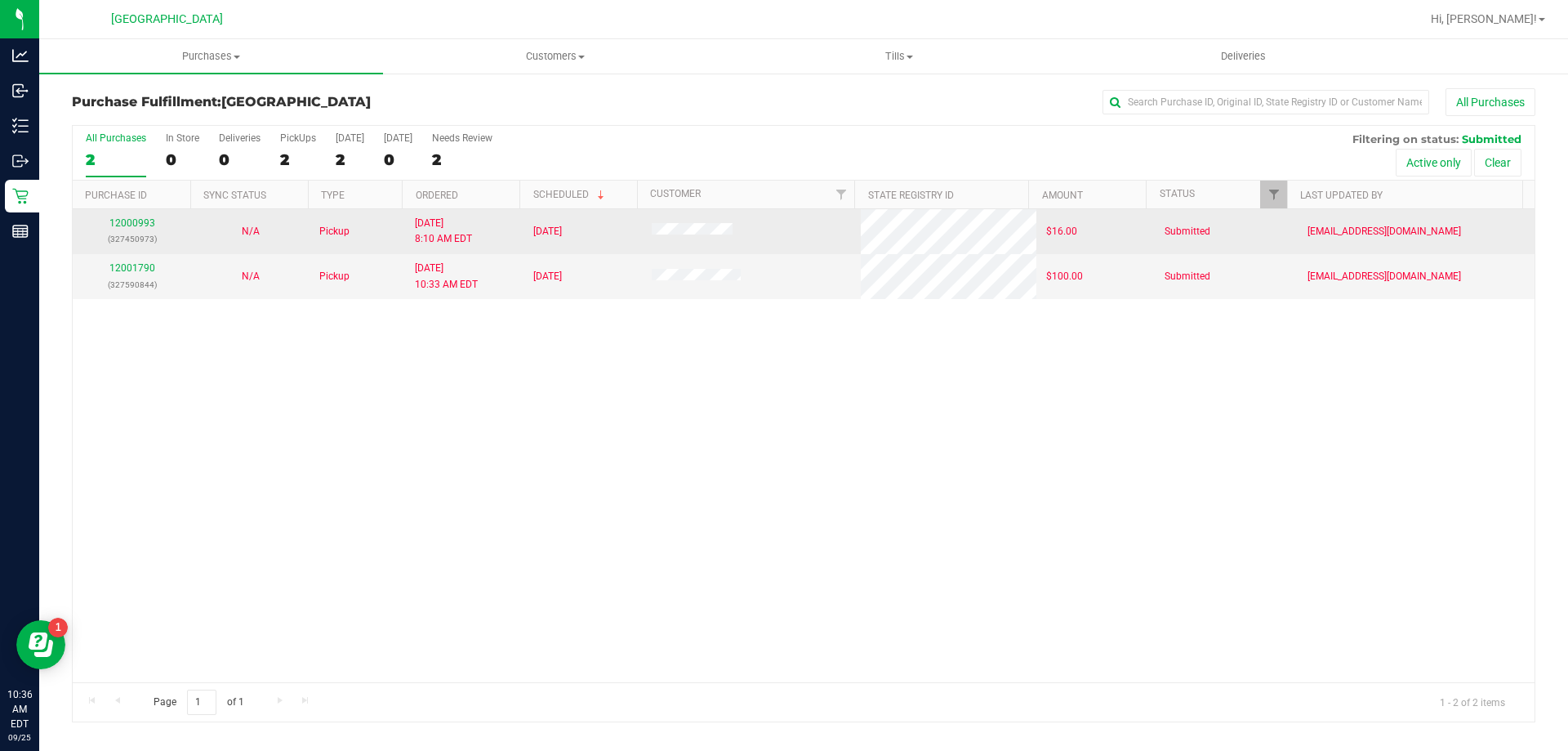
drag, startPoint x: 791, startPoint y: 290, endPoint x: 632, endPoint y: 221, distance: 173.3
click at [632, 221] on tbody "12000993 (327450973) N/A Pickup 9/25/2025 8:10 AM EDT 9/25/2025 $16.00 Submitte…" at bounding box center [804, 254] width 1462 height 90
click at [632, 221] on td "[DATE]" at bounding box center [583, 232] width 118 height 45
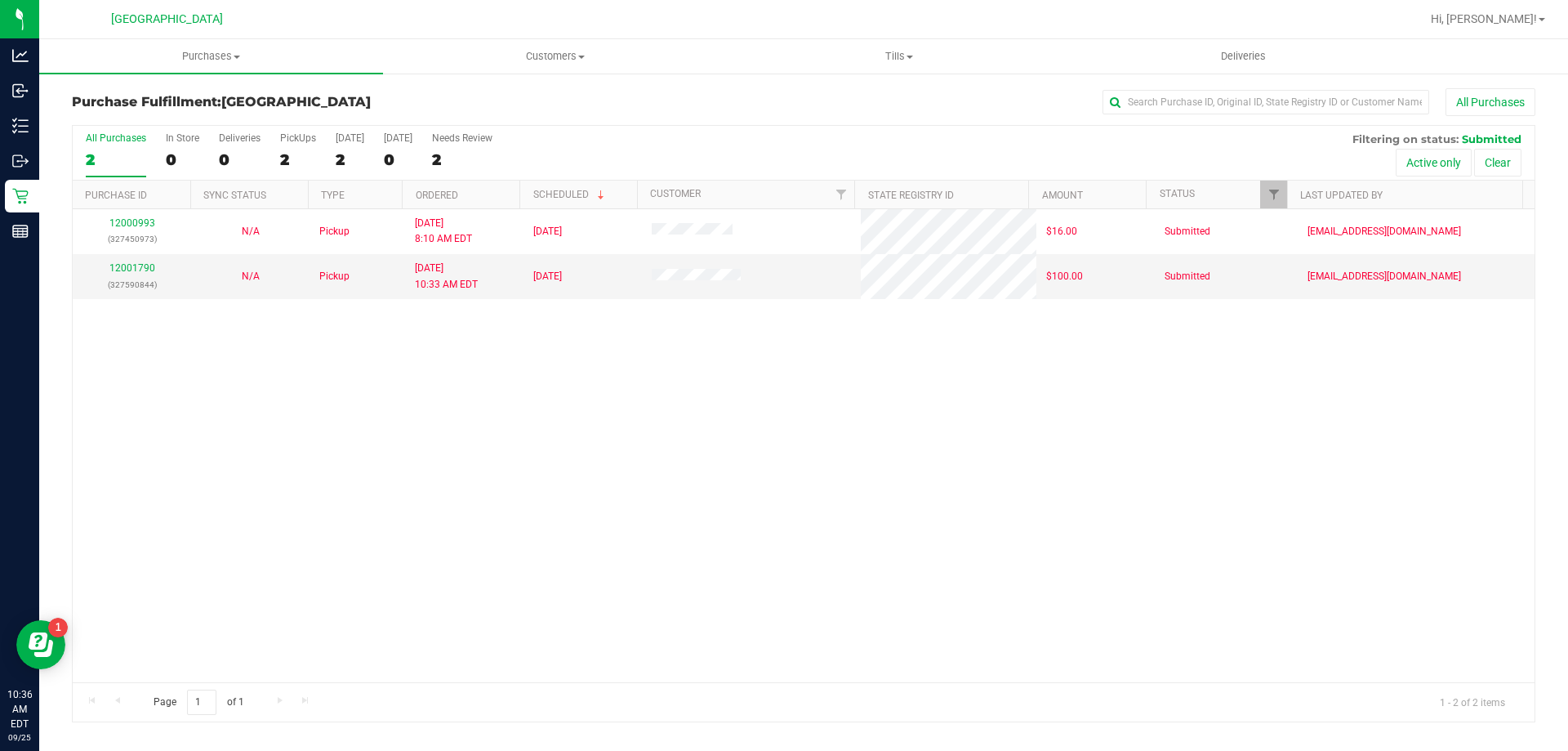
drag, startPoint x: 629, startPoint y: 225, endPoint x: 824, endPoint y: 336, distance: 224.4
click at [878, 324] on div "12000993 (327450973) N/A Pickup 9/25/2025 8:10 AM EDT 9/25/2025 $16.00 Submitte…" at bounding box center [804, 446] width 1462 height 473
click at [814, 350] on div "12000993 (327450973) N/A Pickup 9/25/2025 8:10 AM EDT 9/25/2025 $16.00 Submitte…" at bounding box center [804, 446] width 1462 height 473
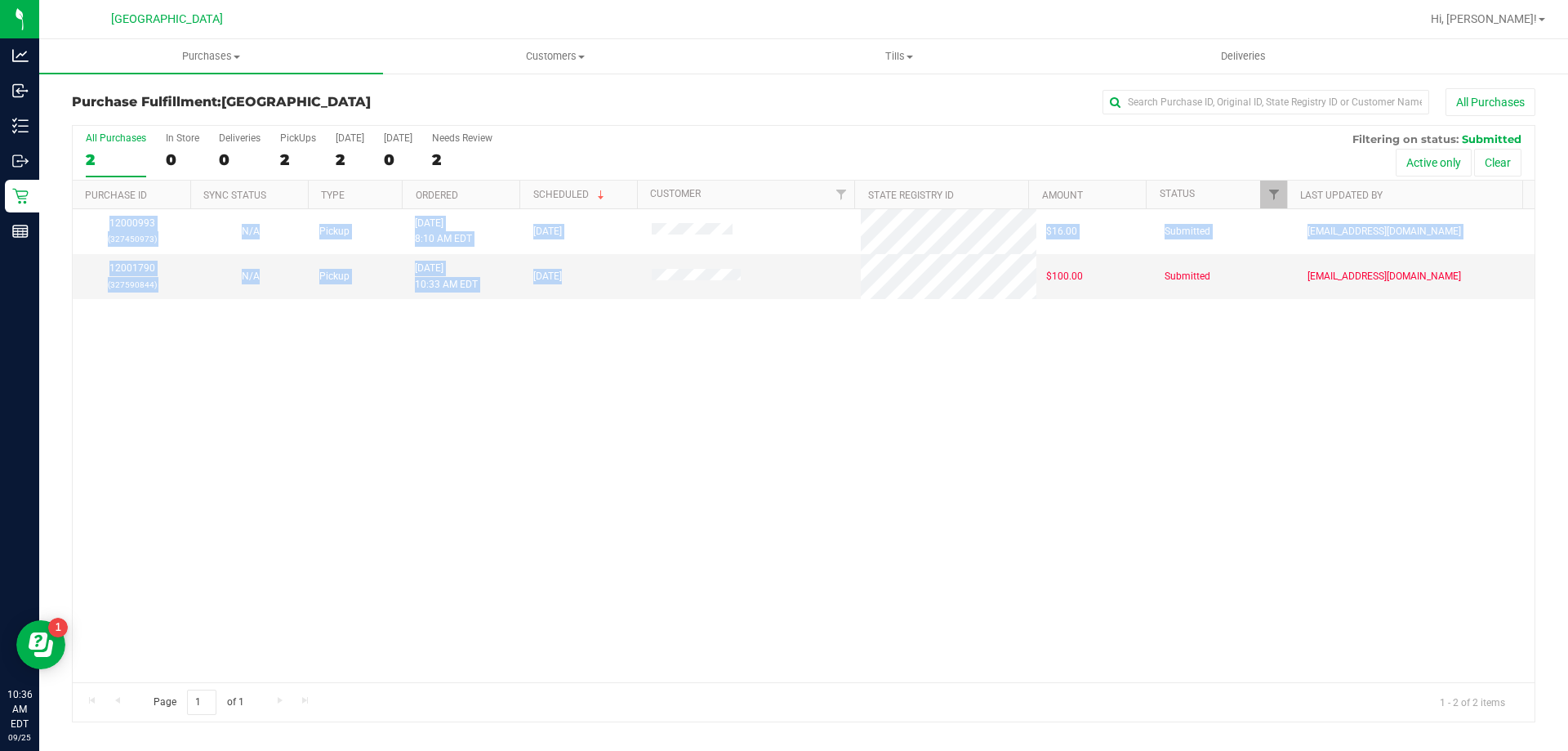
drag, startPoint x: 784, startPoint y: 297, endPoint x: 786, endPoint y: 312, distance: 15.1
click at [755, 267] on div "12000993 (327450973) N/A Pickup 9/25/2025 8:10 AM EDT 9/25/2025 $16.00 Submitte…" at bounding box center [804, 446] width 1462 height 473
drag, startPoint x: 779, startPoint y: 403, endPoint x: 771, endPoint y: 428, distance: 26.2
click at [779, 406] on div "12000993 (327450973) N/A Pickup 9/25/2025 8:10 AM EDT 9/25/2025 $16.00 Submitte…" at bounding box center [804, 446] width 1462 height 473
click at [722, 441] on div "12000993 (327450973) N/A Pickup 9/25/2025 8:10 AM EDT 9/25/2025 $16.00 Submitte…" at bounding box center [804, 446] width 1462 height 473
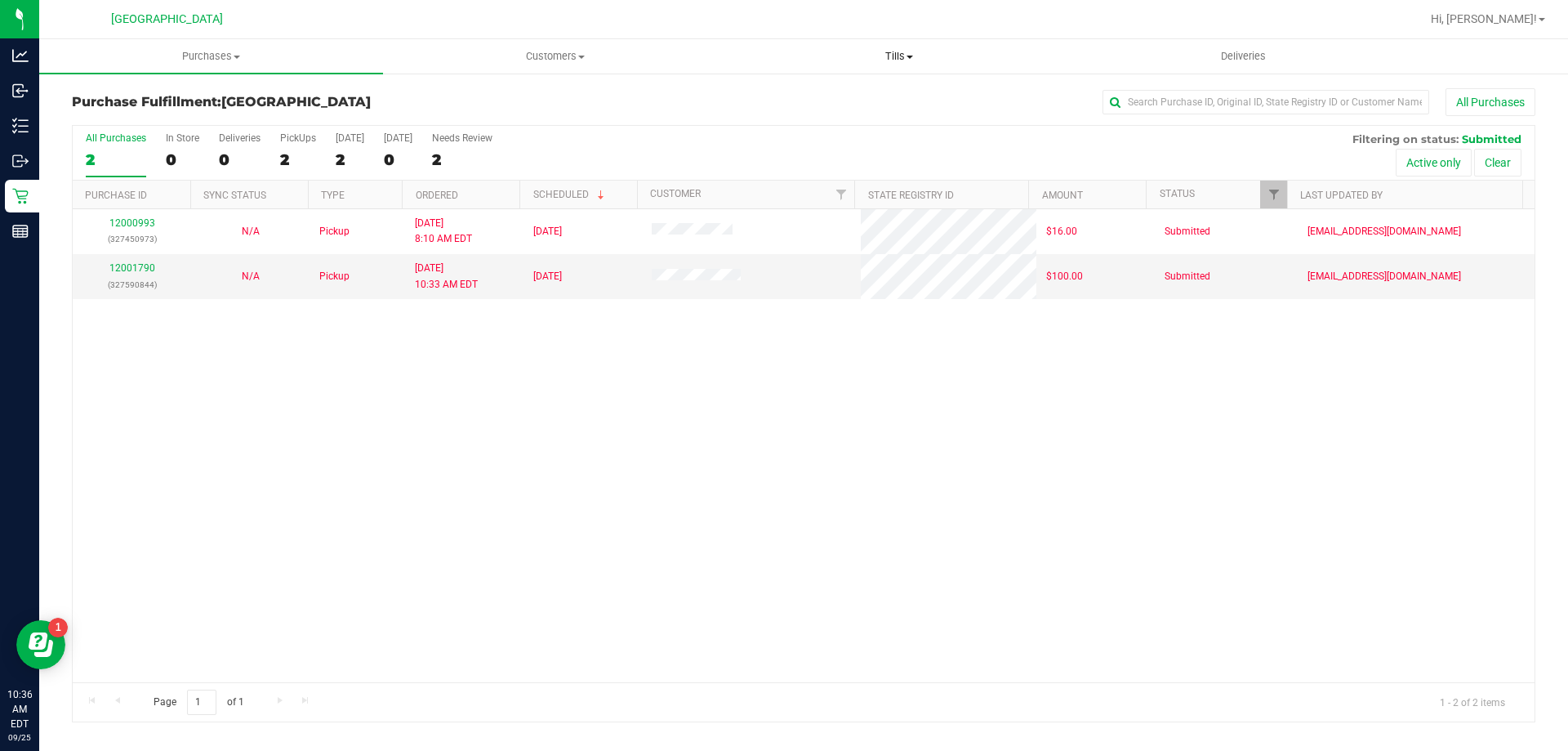
click at [907, 53] on span "Tills" at bounding box center [899, 56] width 342 height 15
click at [812, 95] on span "Manage tills" at bounding box center [783, 98] width 111 height 14
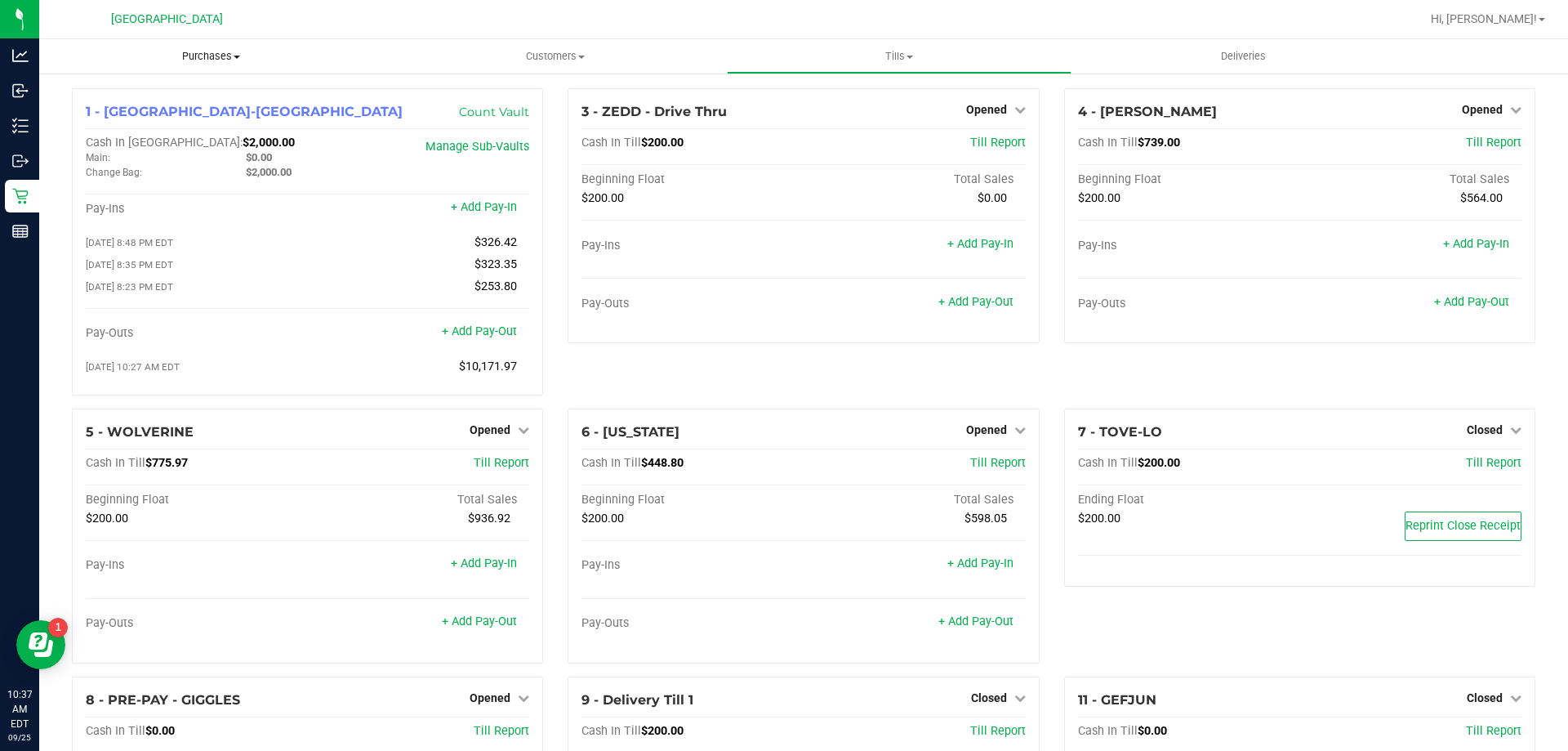
click at [216, 60] on span "Purchases" at bounding box center [210, 56] width 344 height 15
click at [158, 125] on li "Fulfillment" at bounding box center [210, 118] width 344 height 19
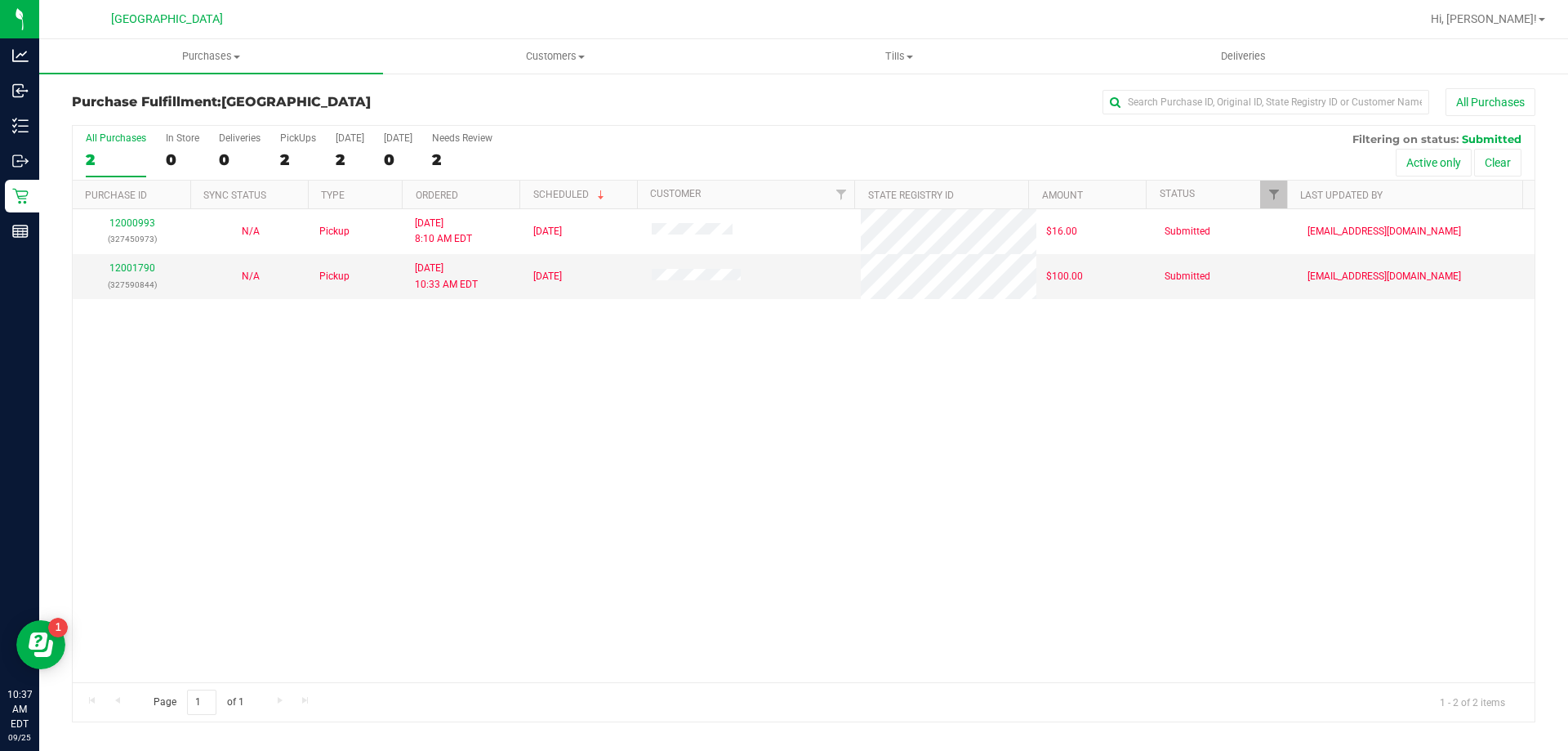
click at [630, 601] on div "12000993 (327450973) N/A Pickup 9/25/2025 8:10 AM EDT 9/25/2025 $16.00 Submitte…" at bounding box center [804, 446] width 1462 height 473
click at [189, 49] on span "Purchases" at bounding box center [210, 56] width 344 height 15
click at [107, 117] on span "Fulfillment" at bounding box center [89, 118] width 101 height 14
click at [907, 54] on span "Tills" at bounding box center [899, 56] width 342 height 15
click at [828, 103] on span "Manage tills" at bounding box center [783, 98] width 111 height 14
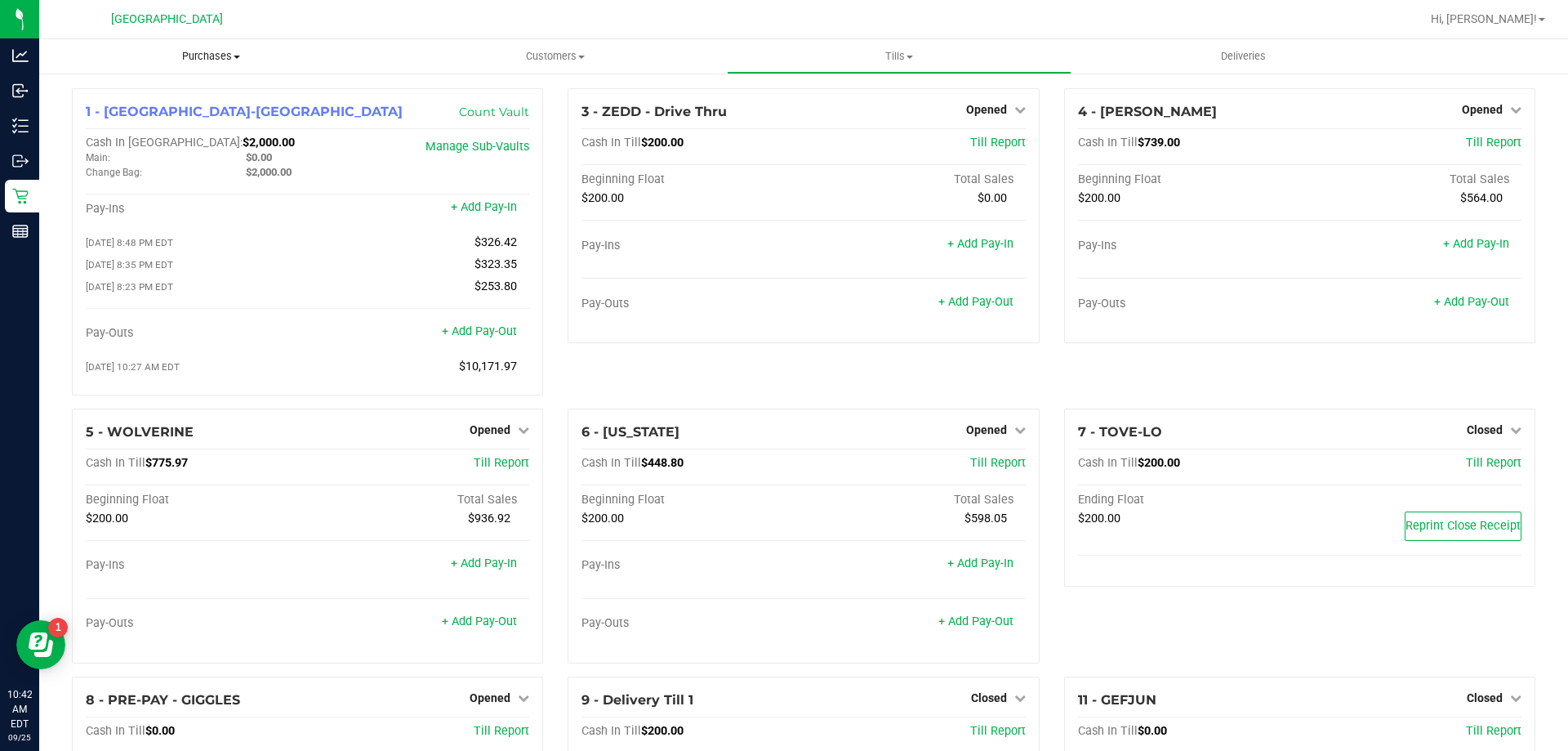
click at [203, 51] on span "Purchases" at bounding box center [210, 56] width 344 height 15
click at [121, 120] on span "Fulfillment" at bounding box center [89, 118] width 101 height 14
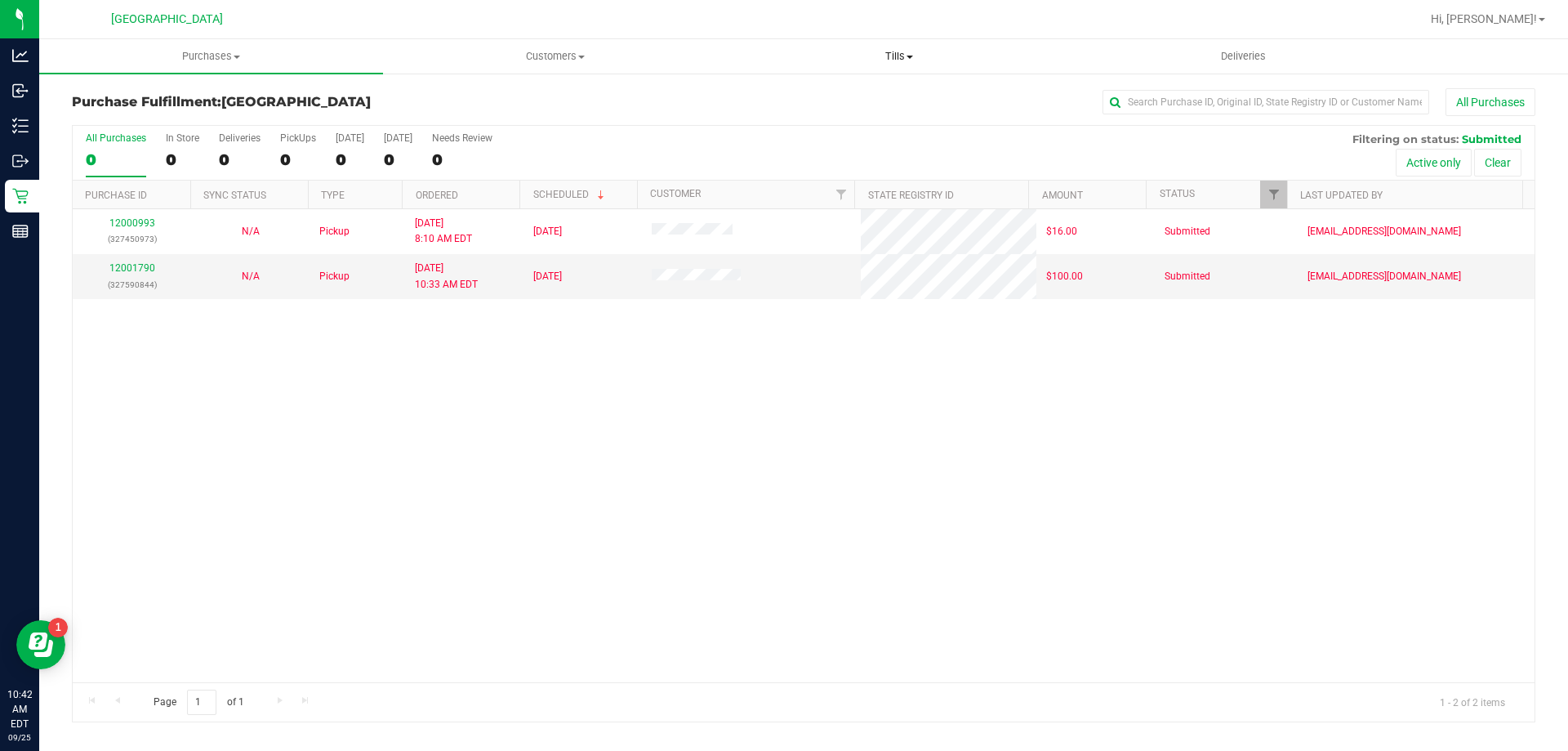
click at [898, 58] on span "Tills" at bounding box center [899, 56] width 342 height 15
click at [804, 103] on span "Manage tills" at bounding box center [783, 98] width 111 height 14
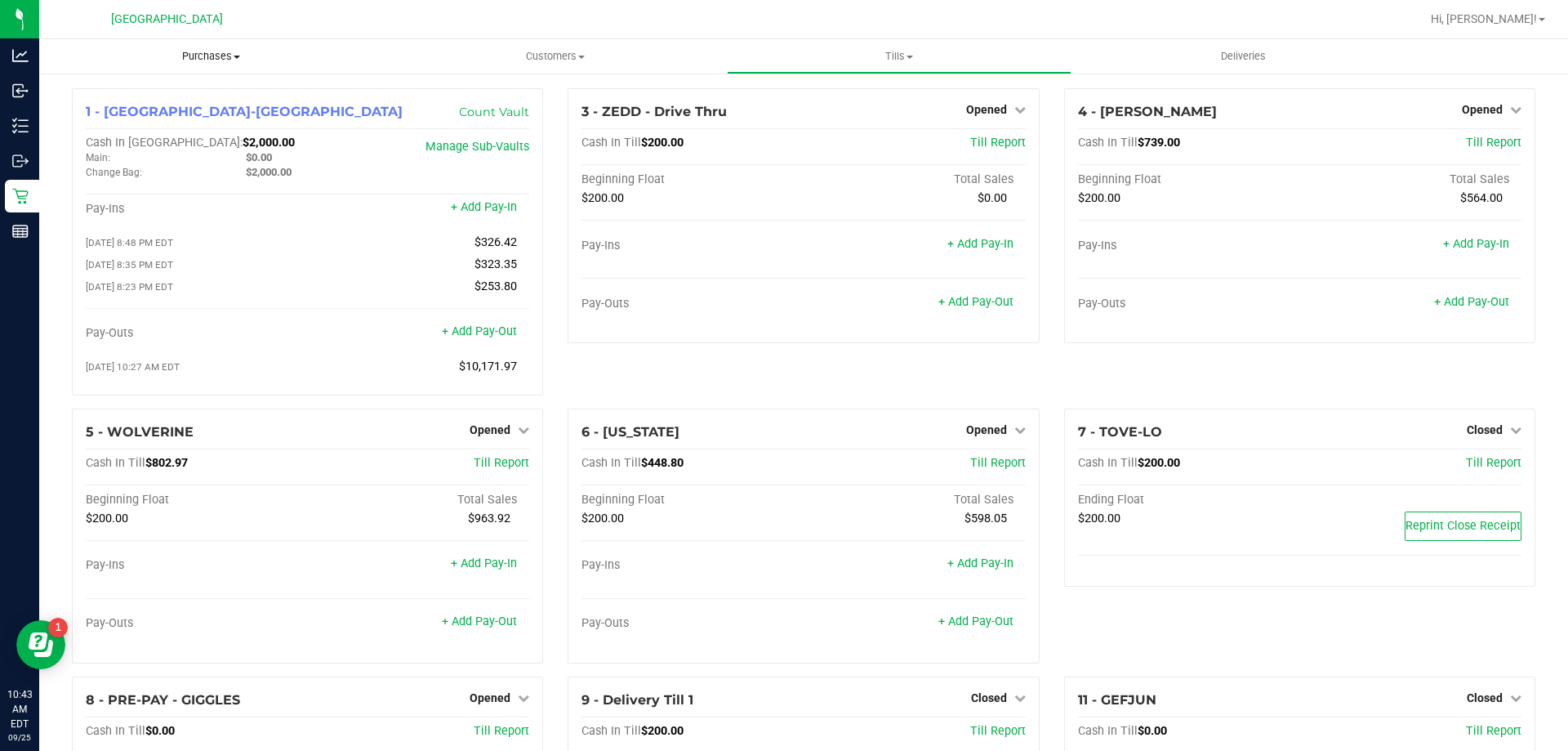
click at [206, 54] on span "Purchases" at bounding box center [210, 56] width 344 height 15
click at [116, 117] on span "Fulfillment" at bounding box center [89, 118] width 101 height 14
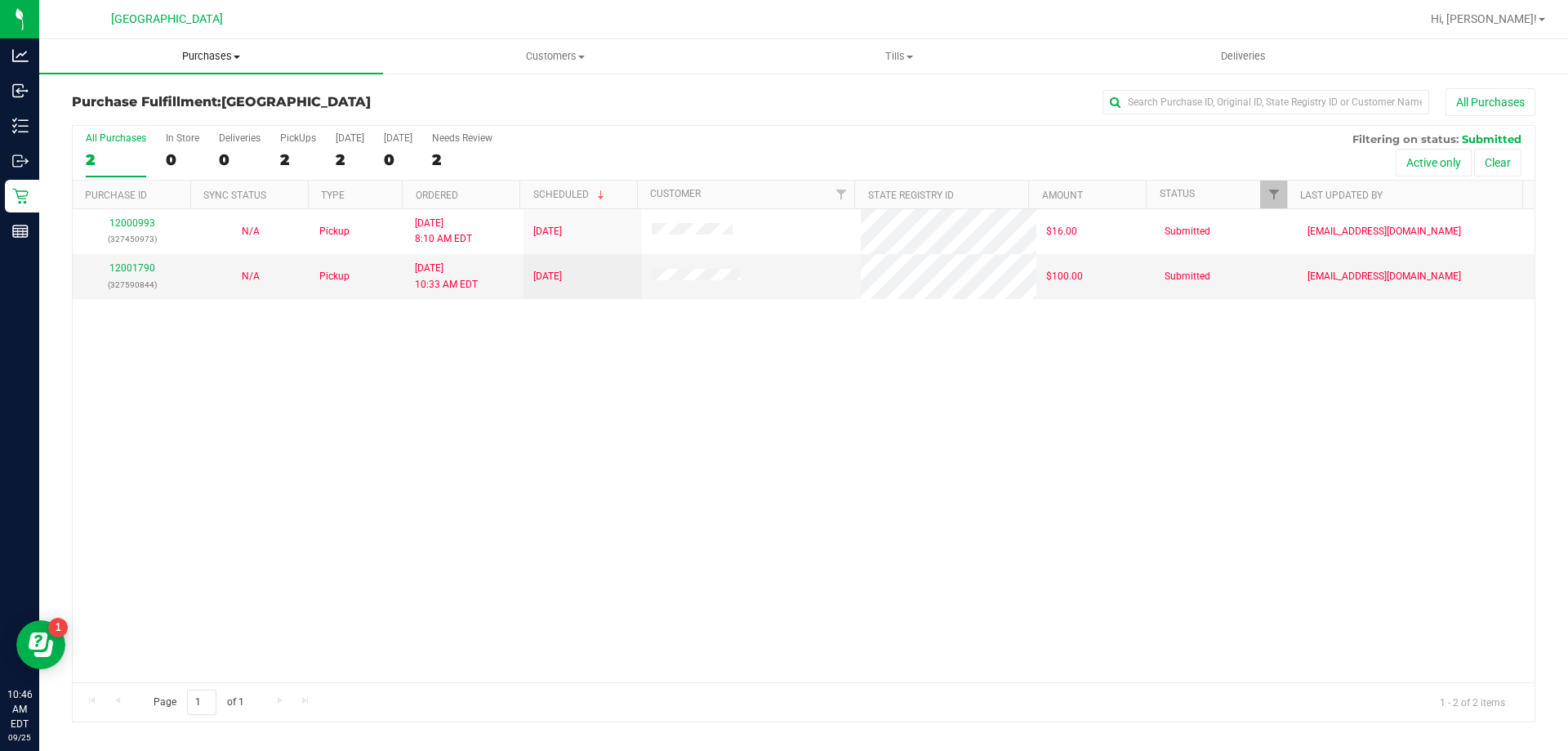
click at [214, 58] on span "Purchases" at bounding box center [210, 56] width 344 height 15
click at [116, 118] on span "Fulfillment" at bounding box center [89, 118] width 101 height 14
click at [897, 59] on span "Tills" at bounding box center [899, 56] width 342 height 15
click at [770, 104] on span "Manage tills" at bounding box center [783, 98] width 111 height 14
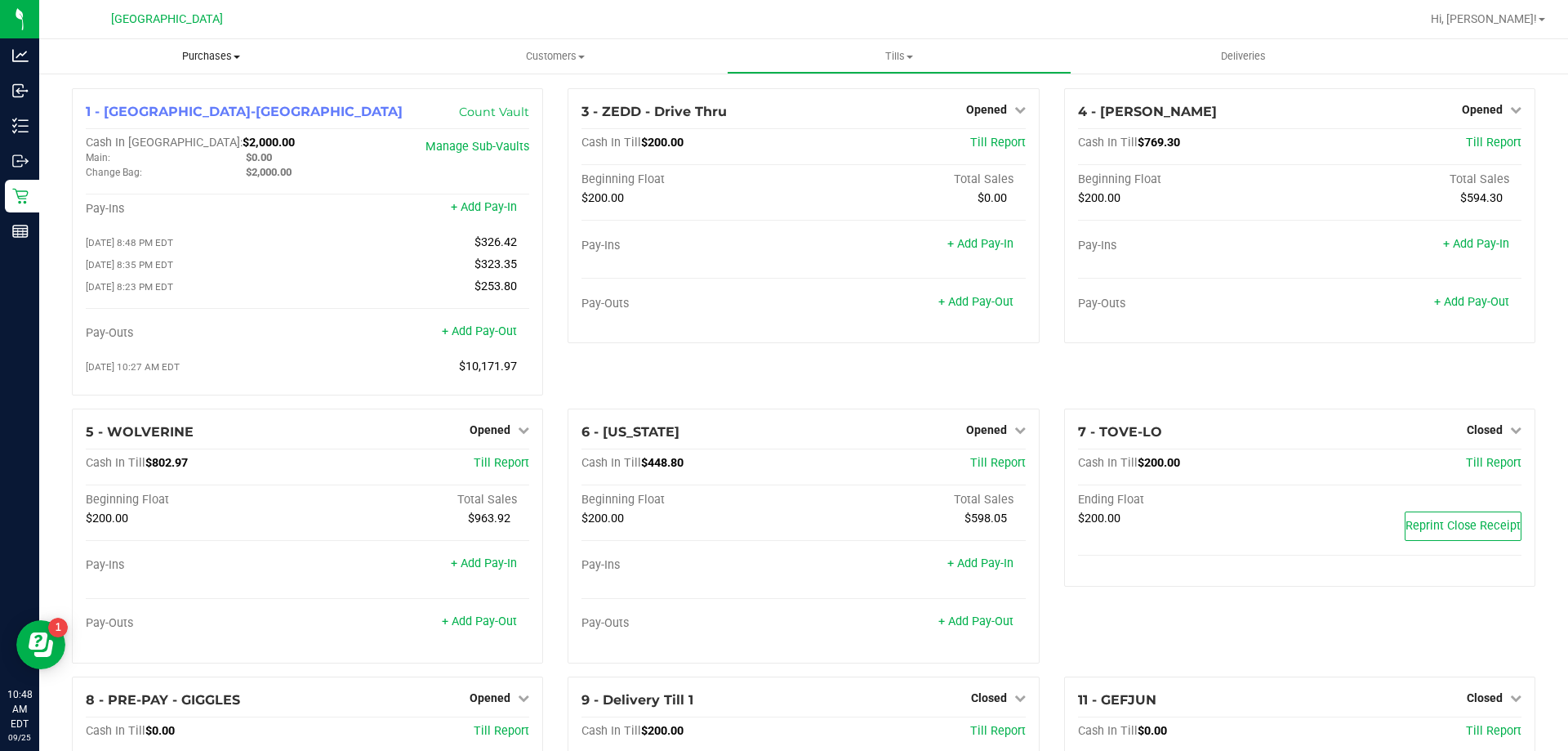
click at [212, 52] on span "Purchases" at bounding box center [210, 56] width 344 height 15
click at [95, 114] on span "Fulfillment" at bounding box center [89, 118] width 101 height 14
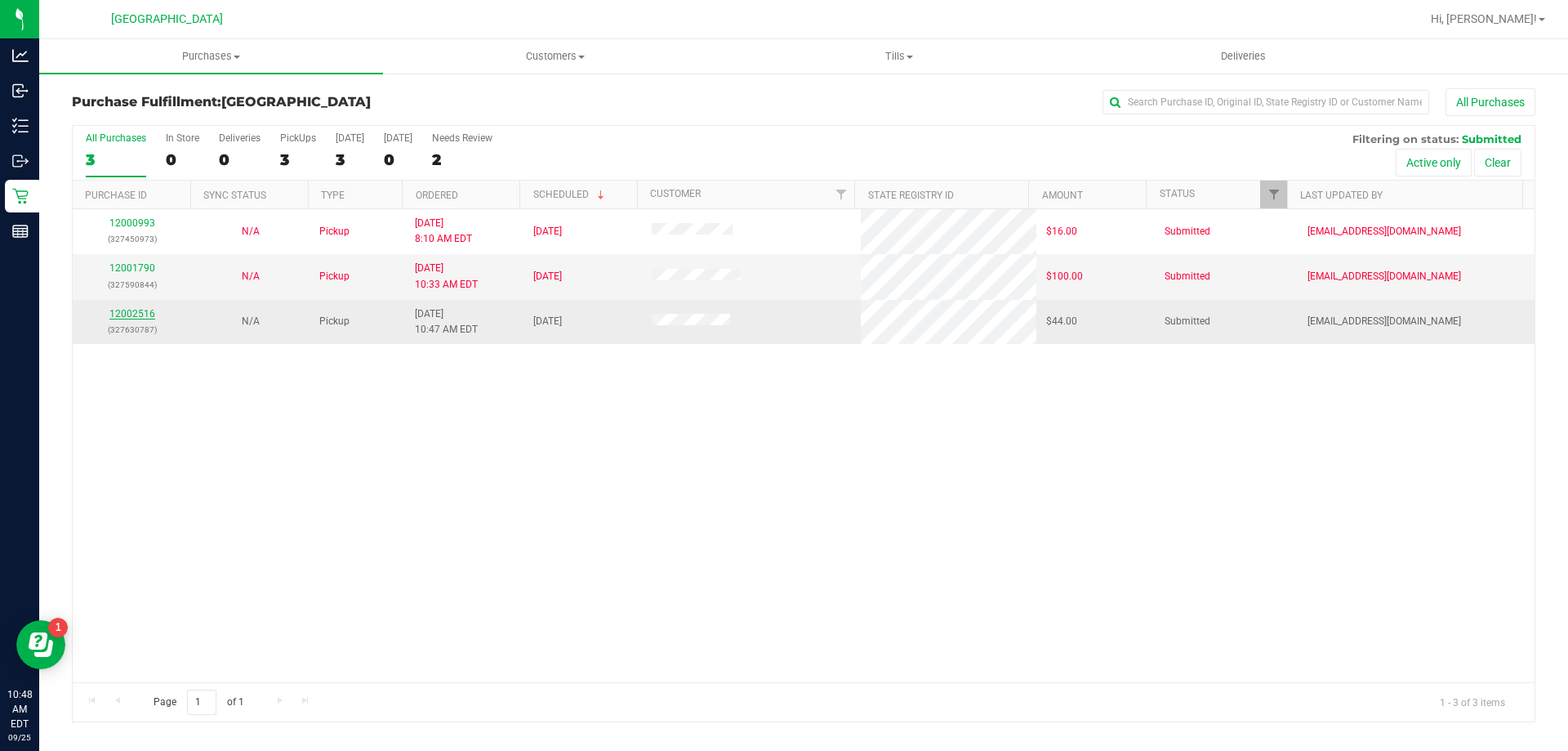
click at [135, 311] on link "12002516" at bounding box center [132, 314] width 46 height 12
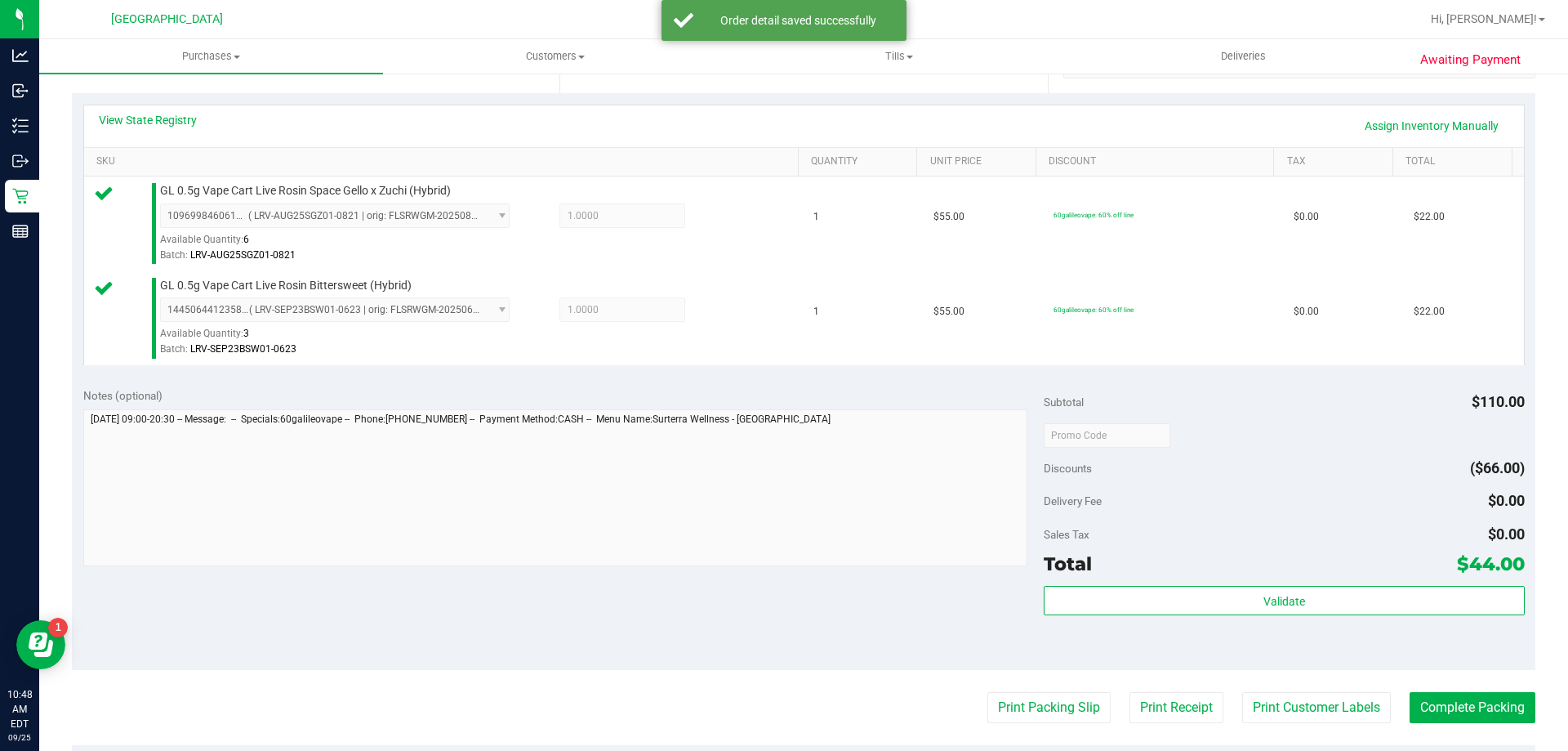
scroll to position [490, 0]
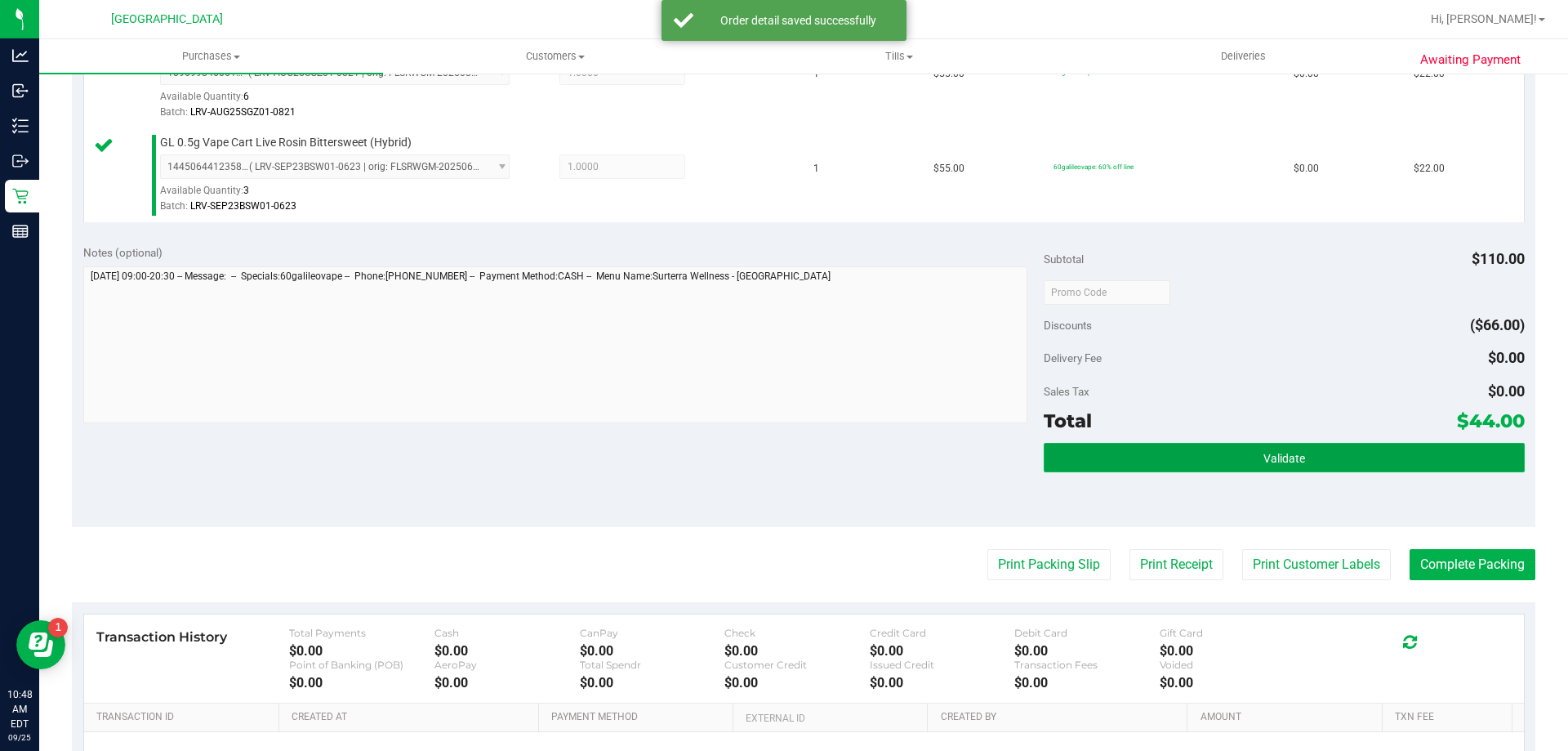
click at [1196, 470] on button "Validate" at bounding box center [1284, 458] width 480 height 29
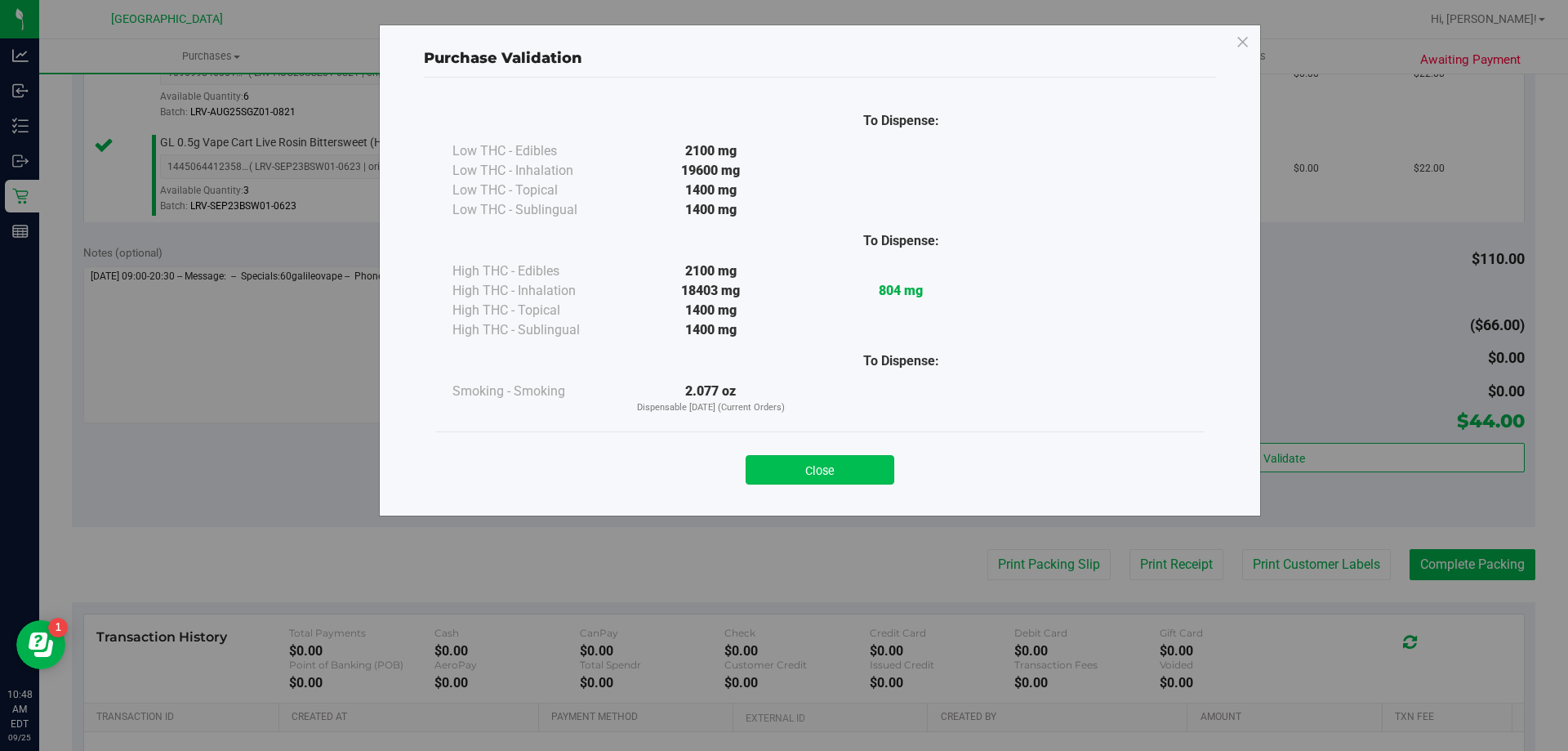
click at [857, 463] on button "Close" at bounding box center [819, 470] width 148 height 29
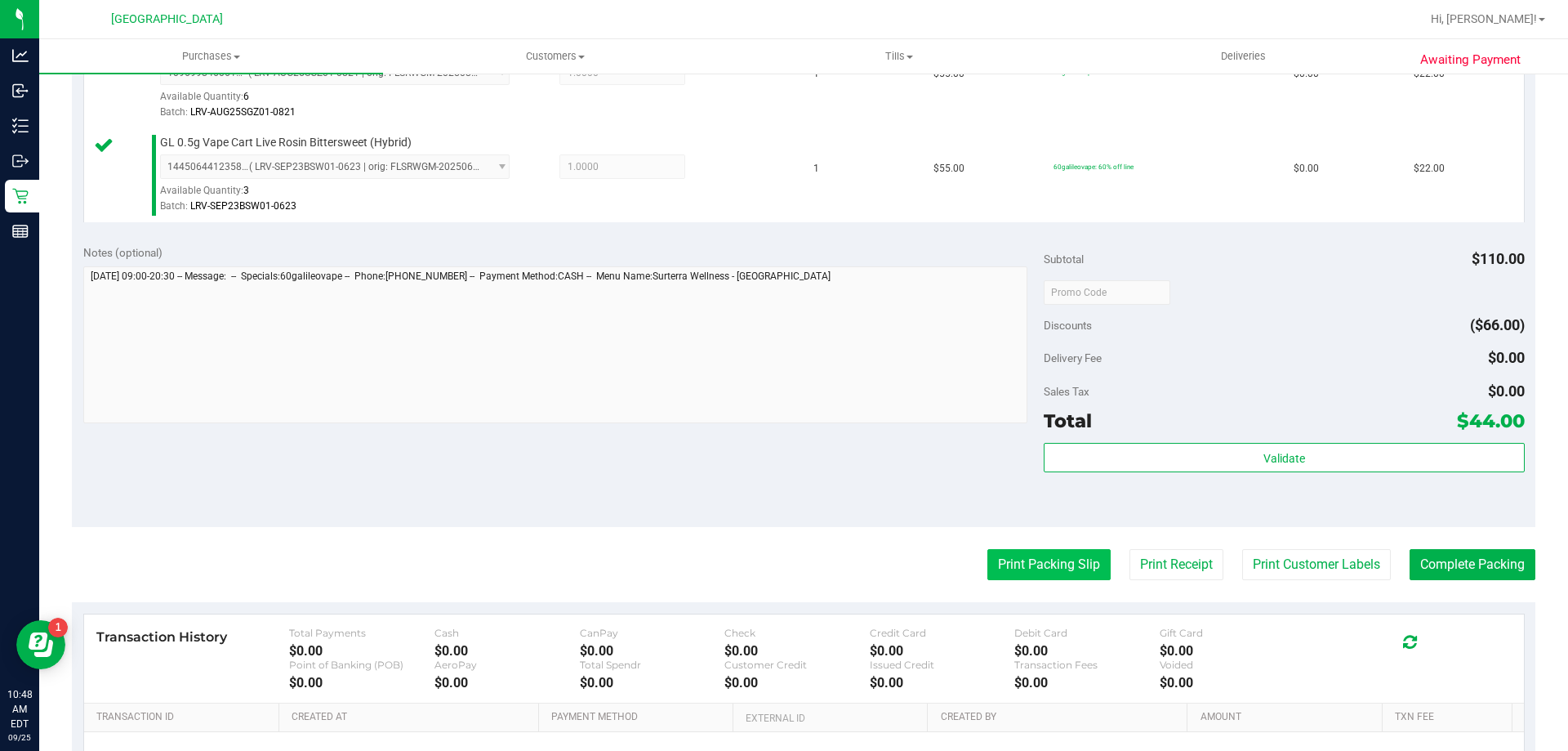
click at [1012, 562] on button "Print Packing Slip" at bounding box center [1048, 565] width 123 height 31
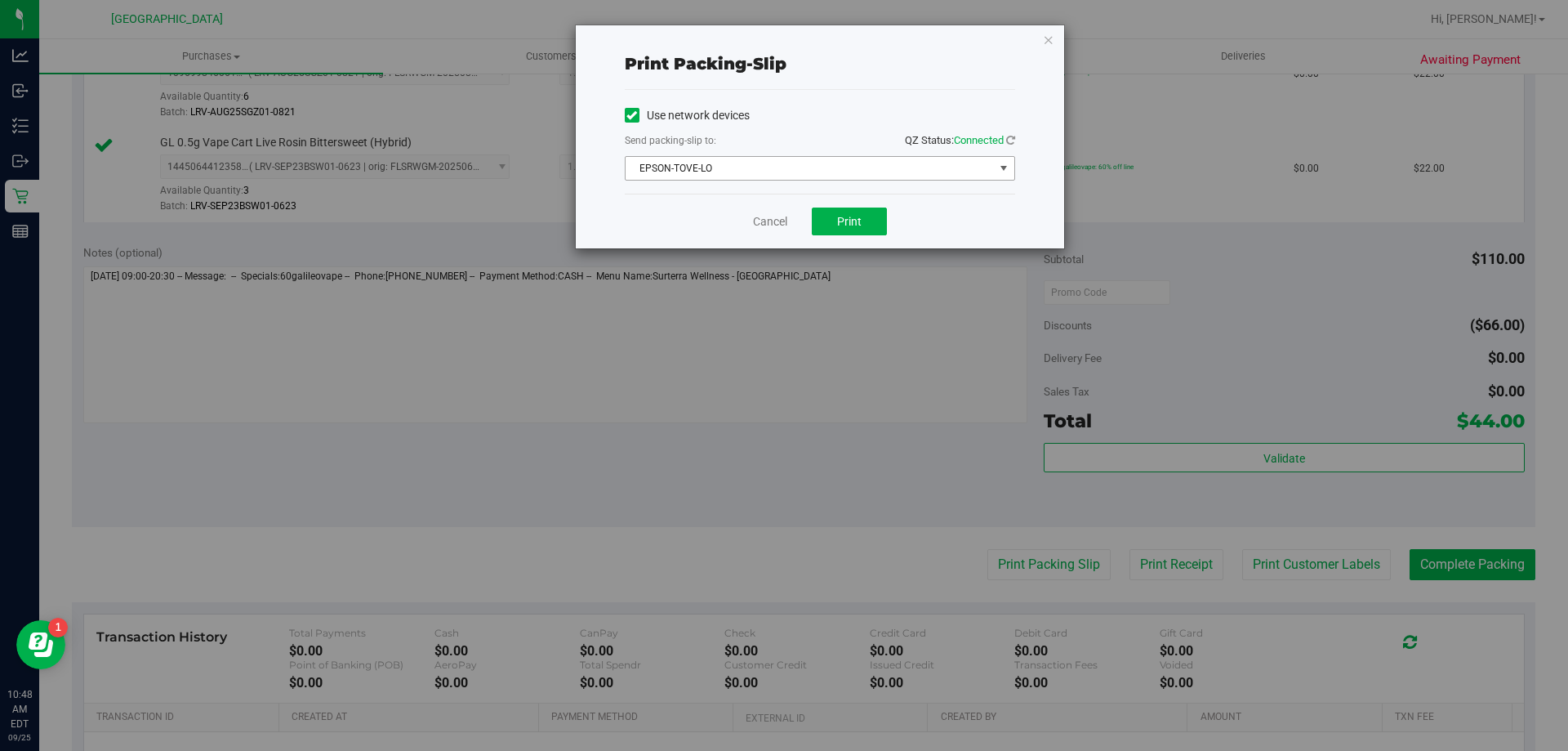
click at [840, 173] on span "EPSON-TOVE-LO" at bounding box center [810, 169] width 368 height 23
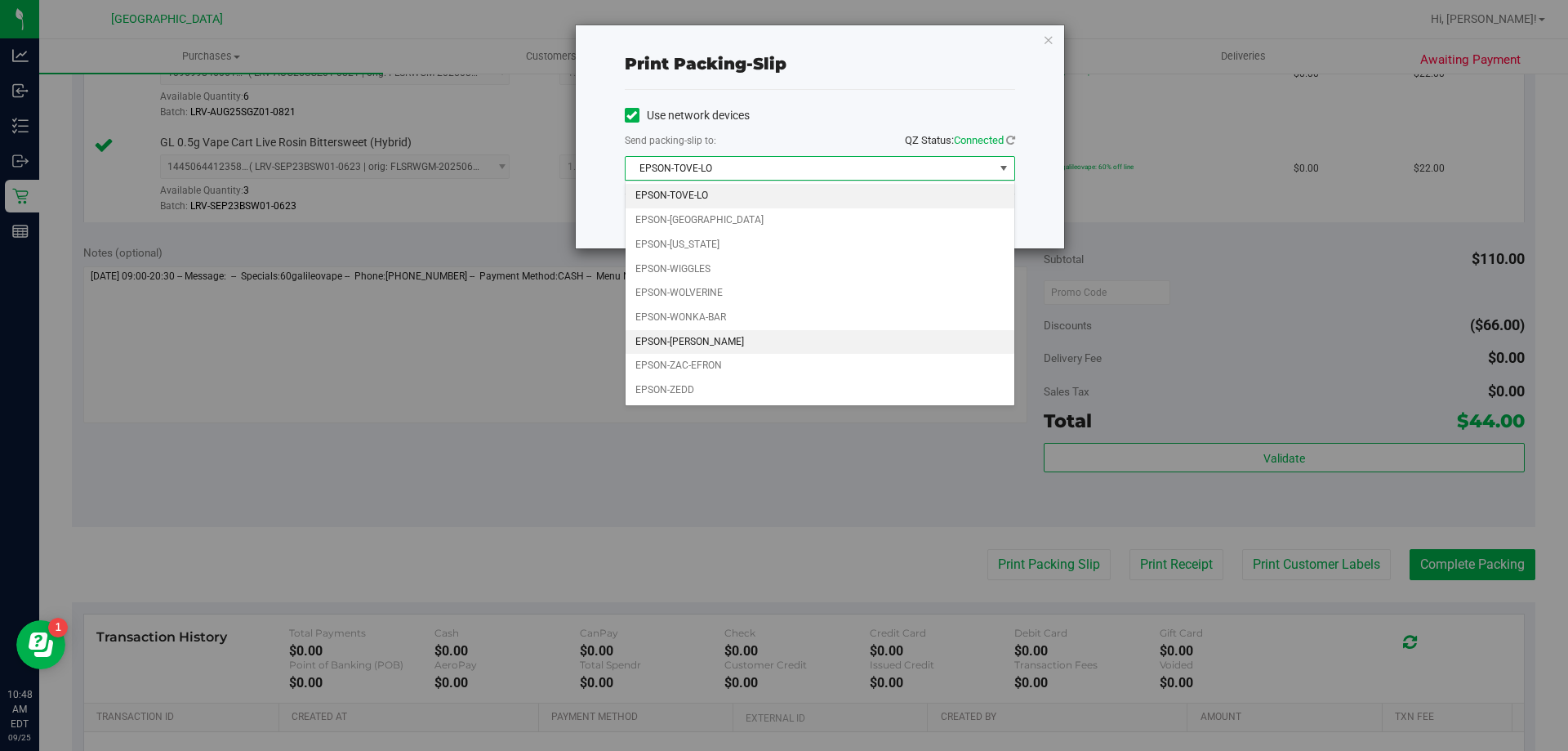
click at [733, 341] on li "EPSON-[PERSON_NAME]" at bounding box center [819, 342] width 389 height 24
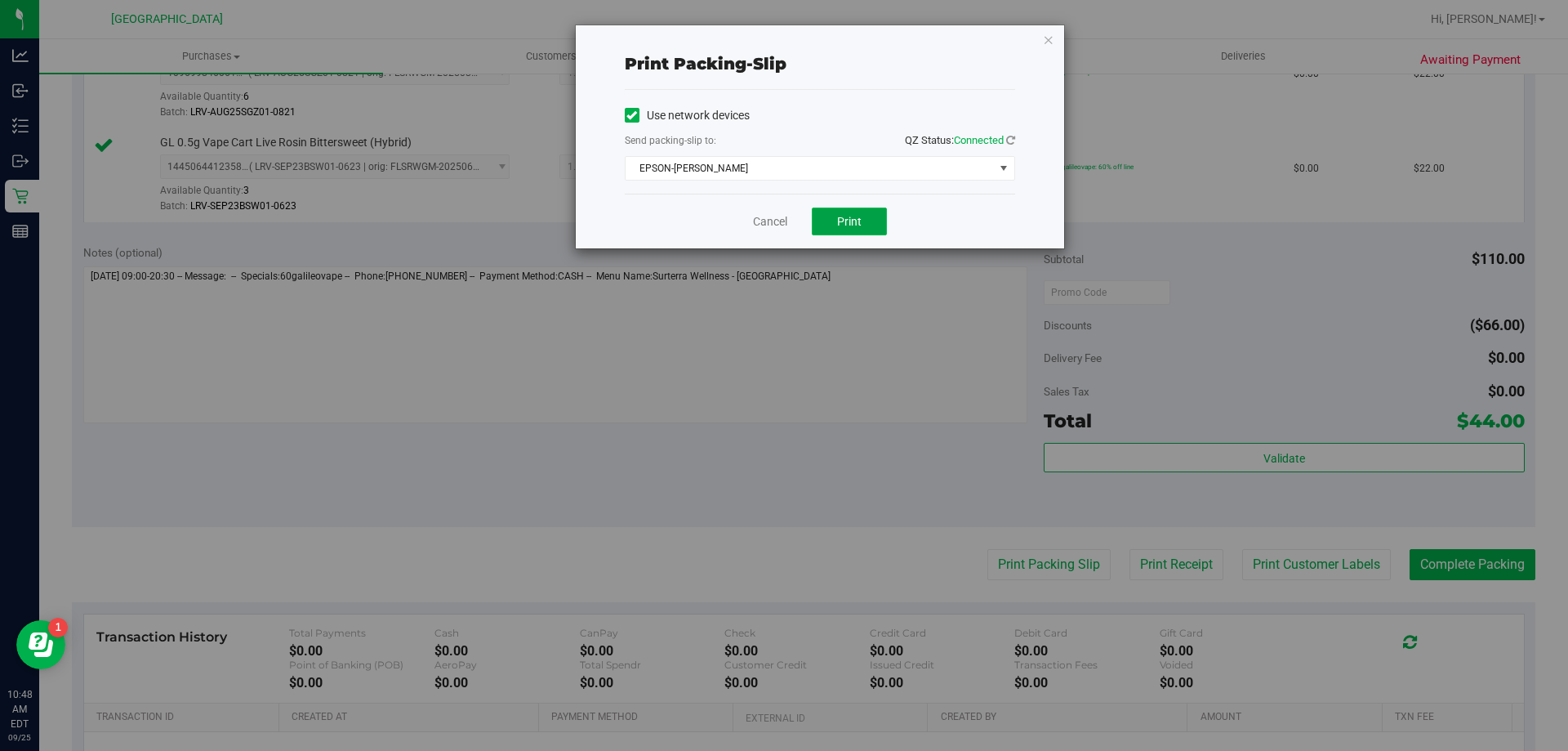
click at [821, 216] on button "Print" at bounding box center [848, 221] width 75 height 28
click at [1050, 40] on icon "button" at bounding box center [1049, 39] width 12 height 19
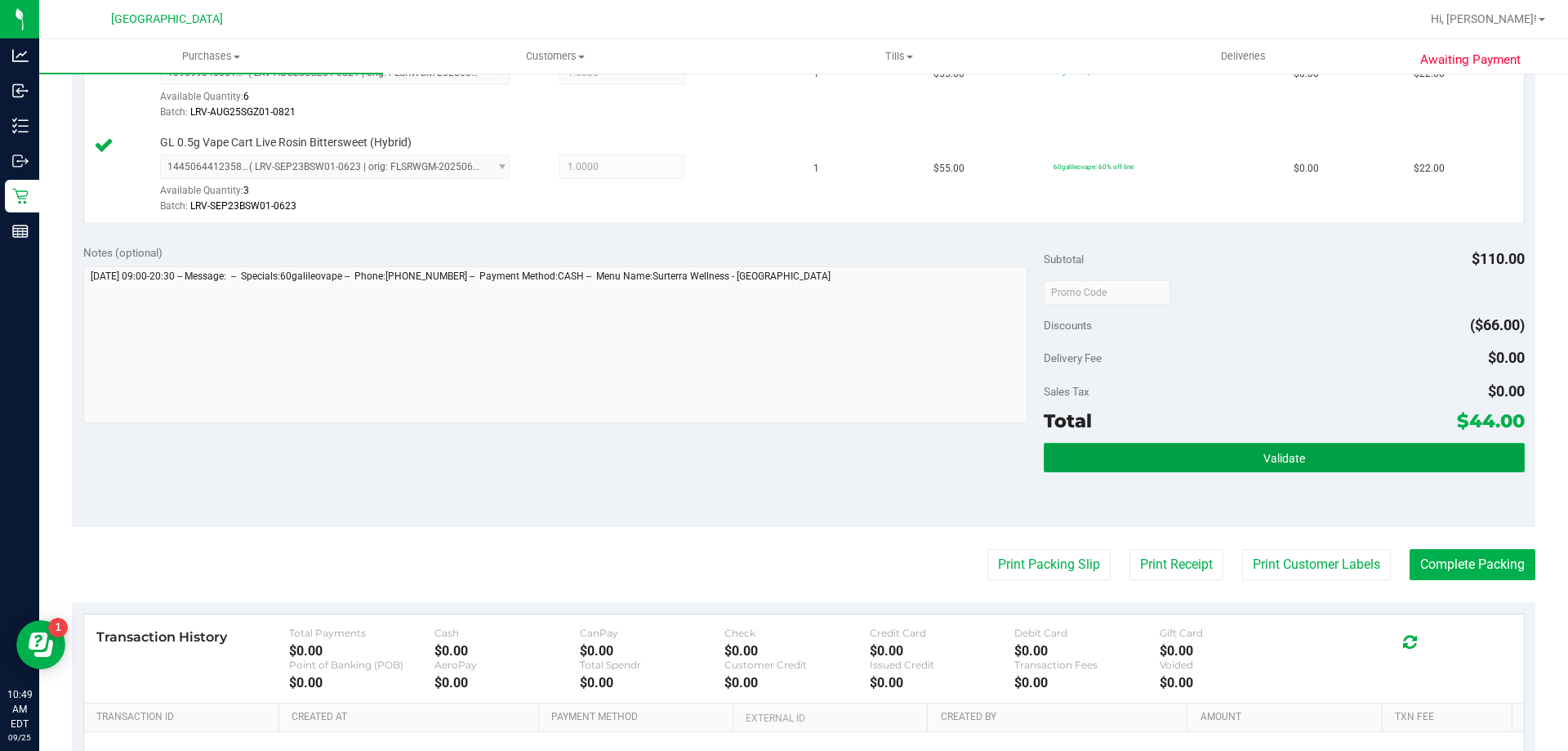
click at [1186, 452] on button "Validate" at bounding box center [1284, 458] width 480 height 29
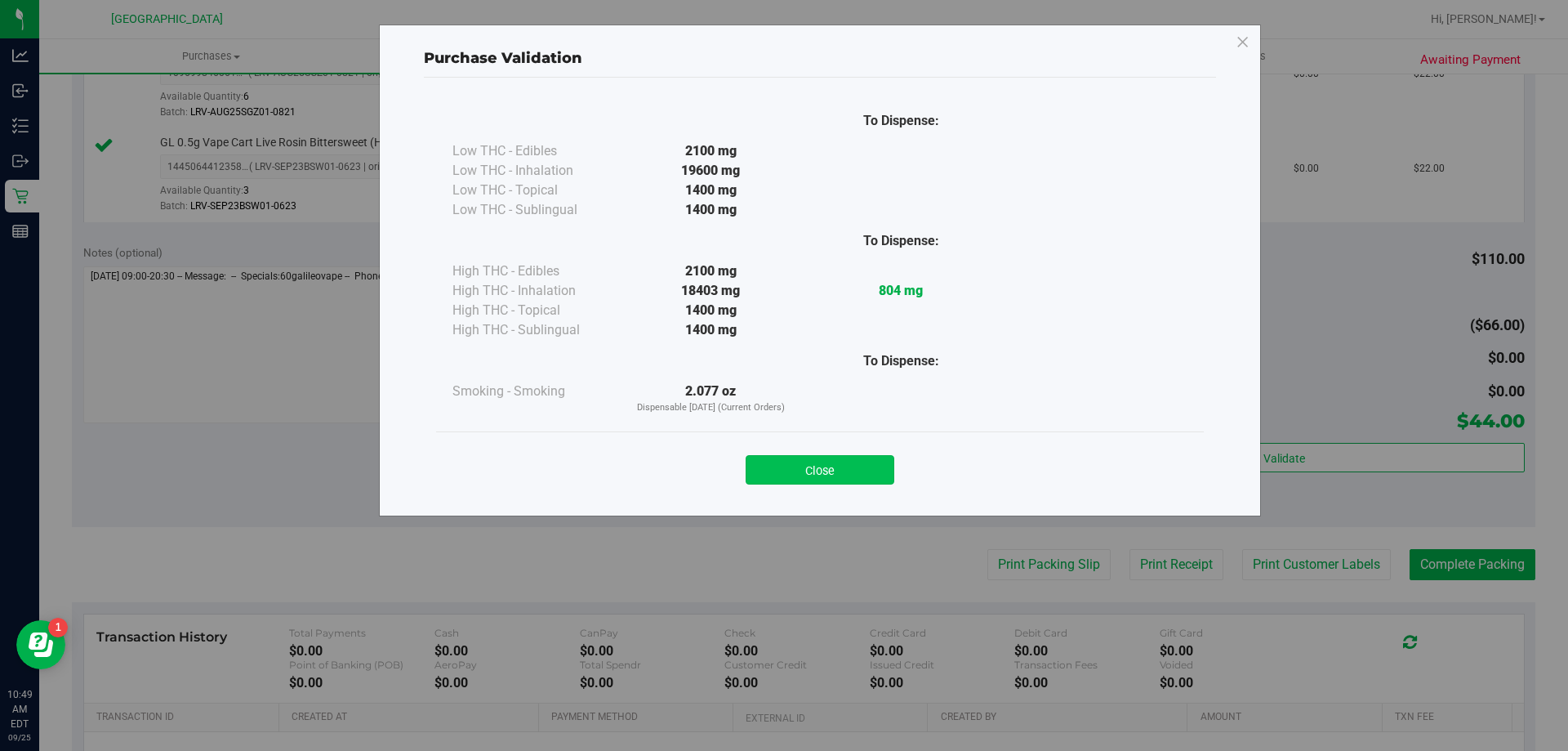
click at [826, 477] on button "Close" at bounding box center [819, 470] width 148 height 29
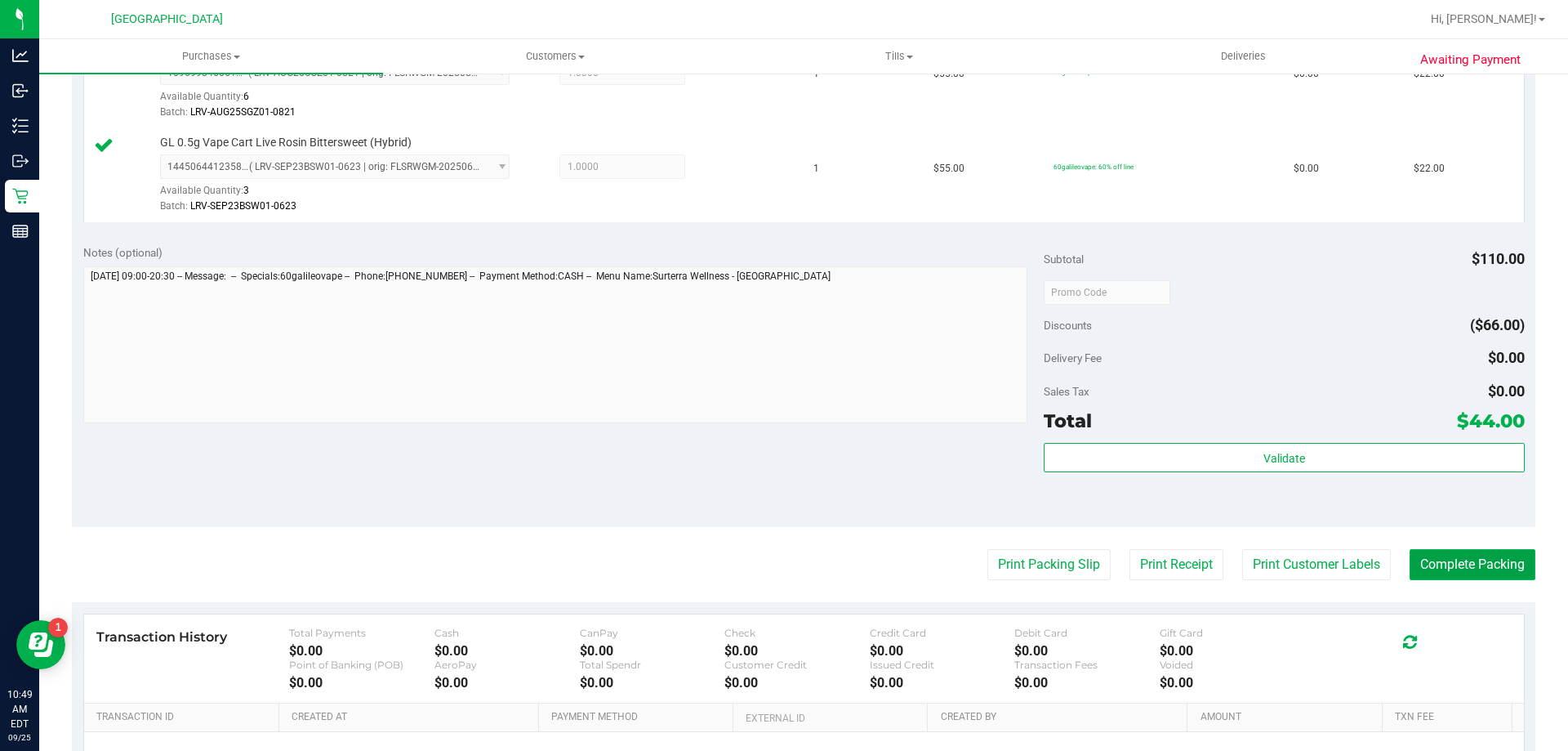
click at [1430, 565] on button "Complete Packing" at bounding box center [1473, 565] width 126 height 31
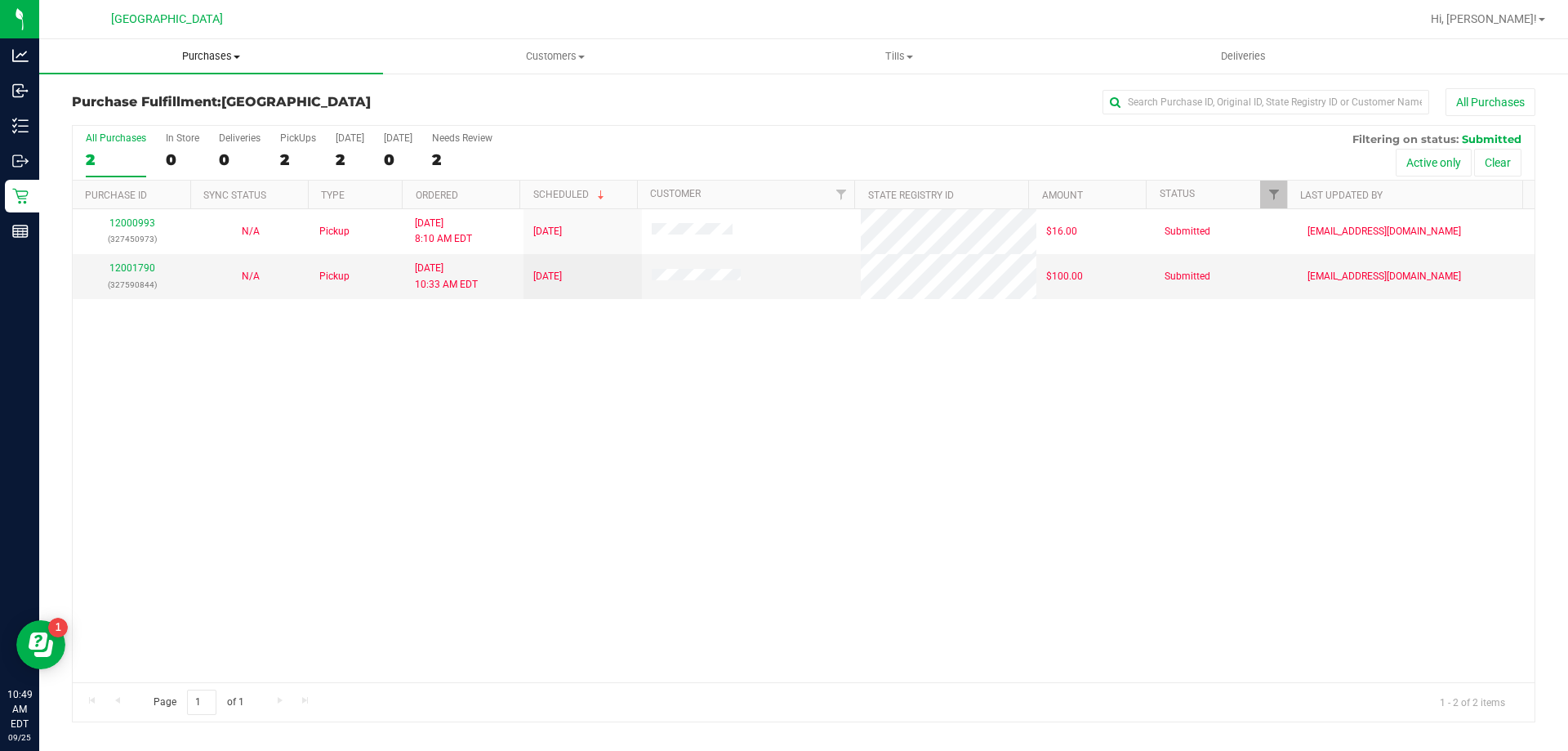
click at [215, 52] on span "Purchases" at bounding box center [210, 56] width 344 height 15
click at [136, 125] on span "Fulfillment" at bounding box center [89, 118] width 101 height 14
click at [210, 50] on span "Purchases" at bounding box center [210, 56] width 344 height 15
click at [119, 110] on li "Fulfillment" at bounding box center [210, 118] width 344 height 19
click at [202, 54] on span "Purchases" at bounding box center [210, 56] width 344 height 15
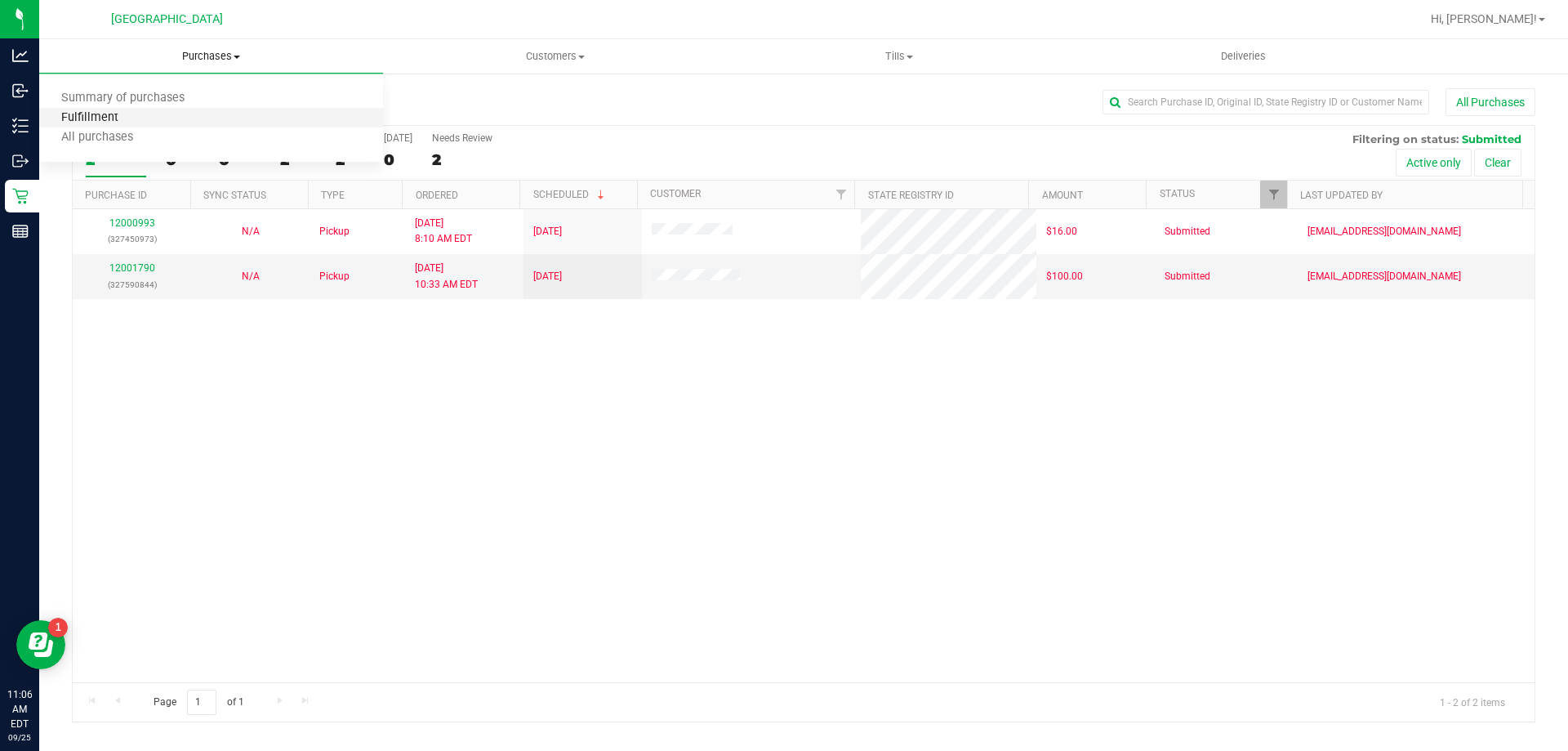
click at [120, 123] on span "Fulfillment" at bounding box center [89, 118] width 101 height 14
drag, startPoint x: 218, startPoint y: 60, endPoint x: 213, endPoint y: 73, distance: 13.9
click at [218, 59] on span "Purchases" at bounding box center [210, 56] width 344 height 15
click at [153, 115] on li "Fulfillment" at bounding box center [210, 118] width 344 height 19
click at [892, 55] on span "Tills" at bounding box center [899, 56] width 342 height 15
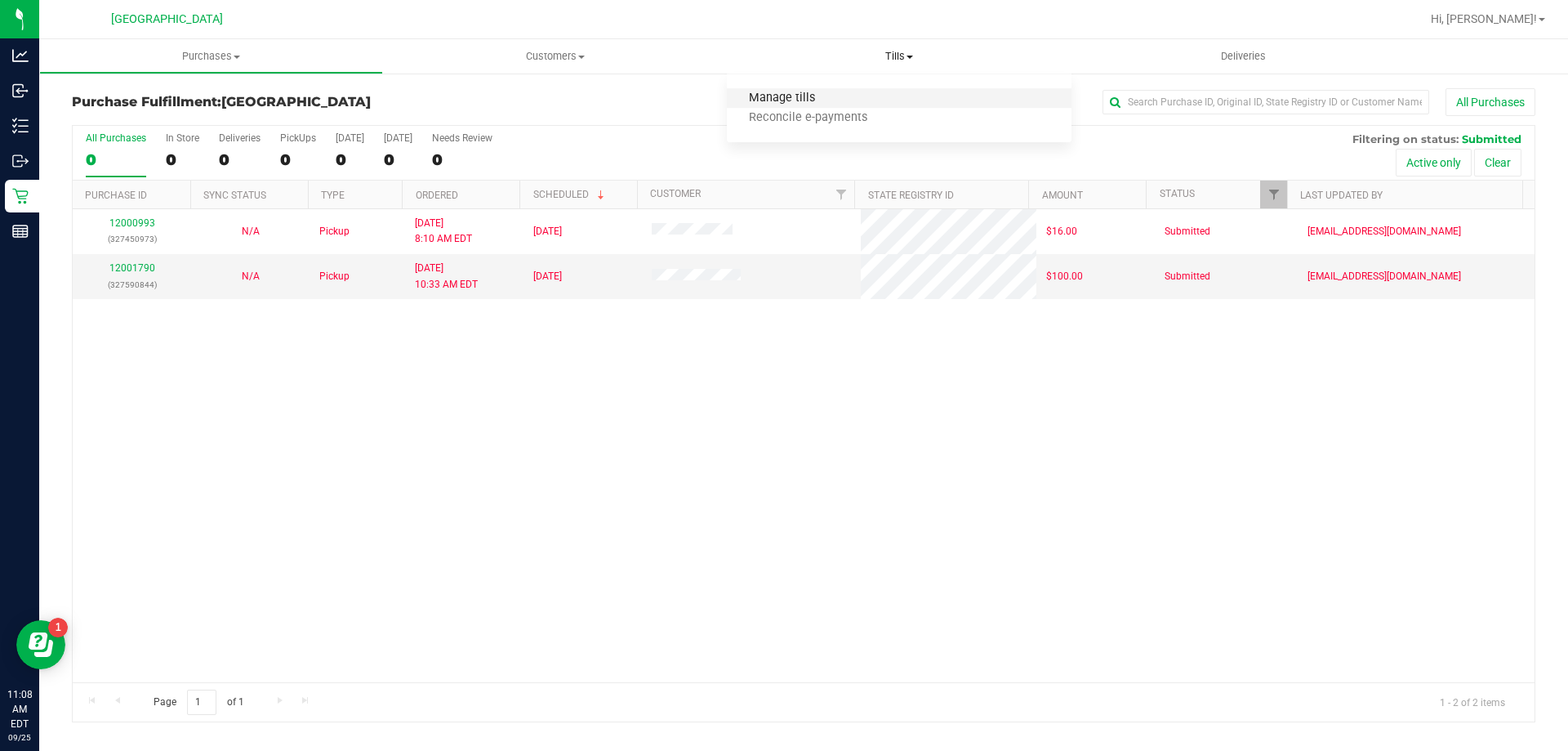
click at [767, 86] on ul "Manage tills Reconcile e-payments" at bounding box center [899, 109] width 344 height 69
click at [778, 101] on span "Manage tills" at bounding box center [783, 98] width 111 height 14
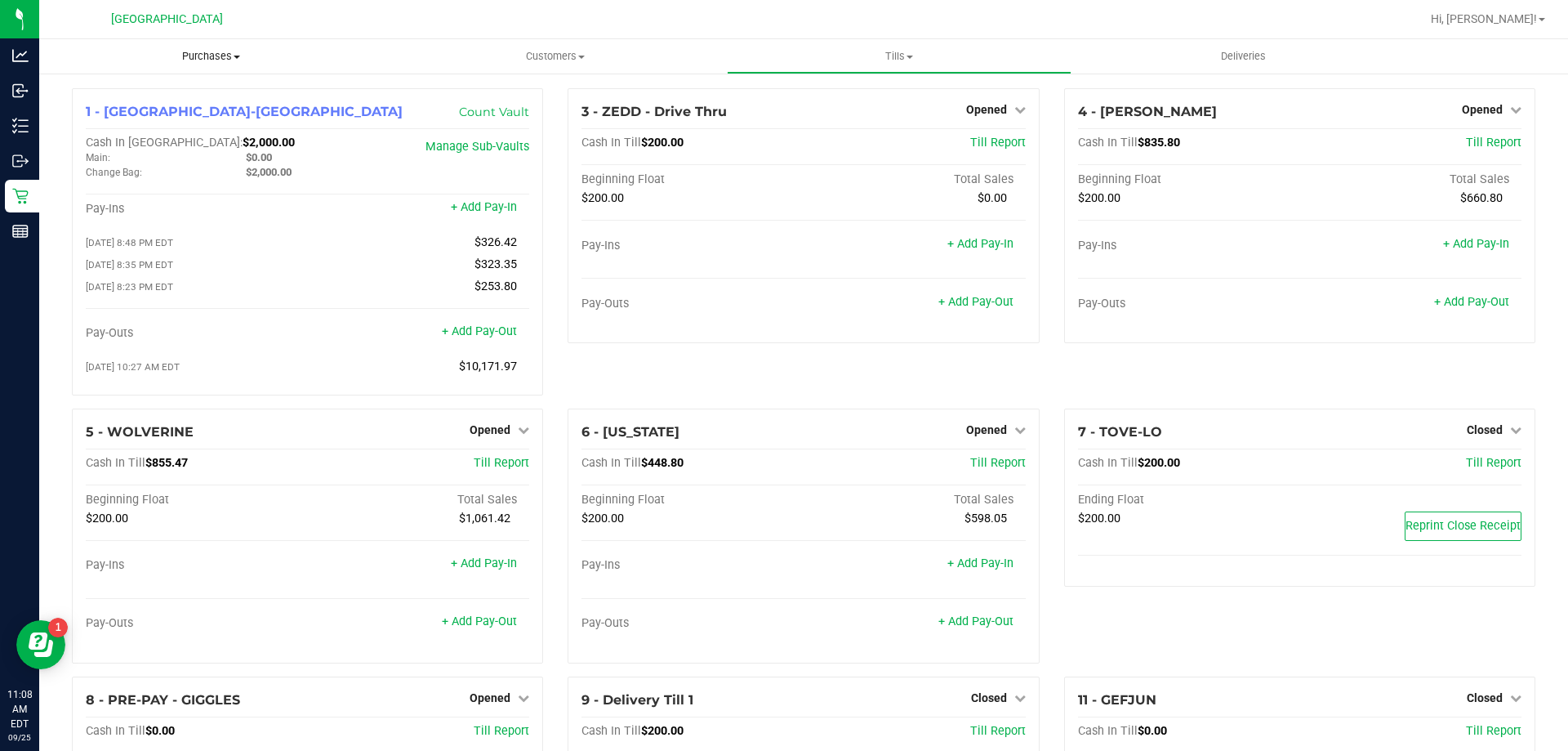
click at [231, 53] on span "Purchases" at bounding box center [210, 56] width 344 height 15
click at [147, 115] on li "Fulfillment" at bounding box center [210, 118] width 344 height 19
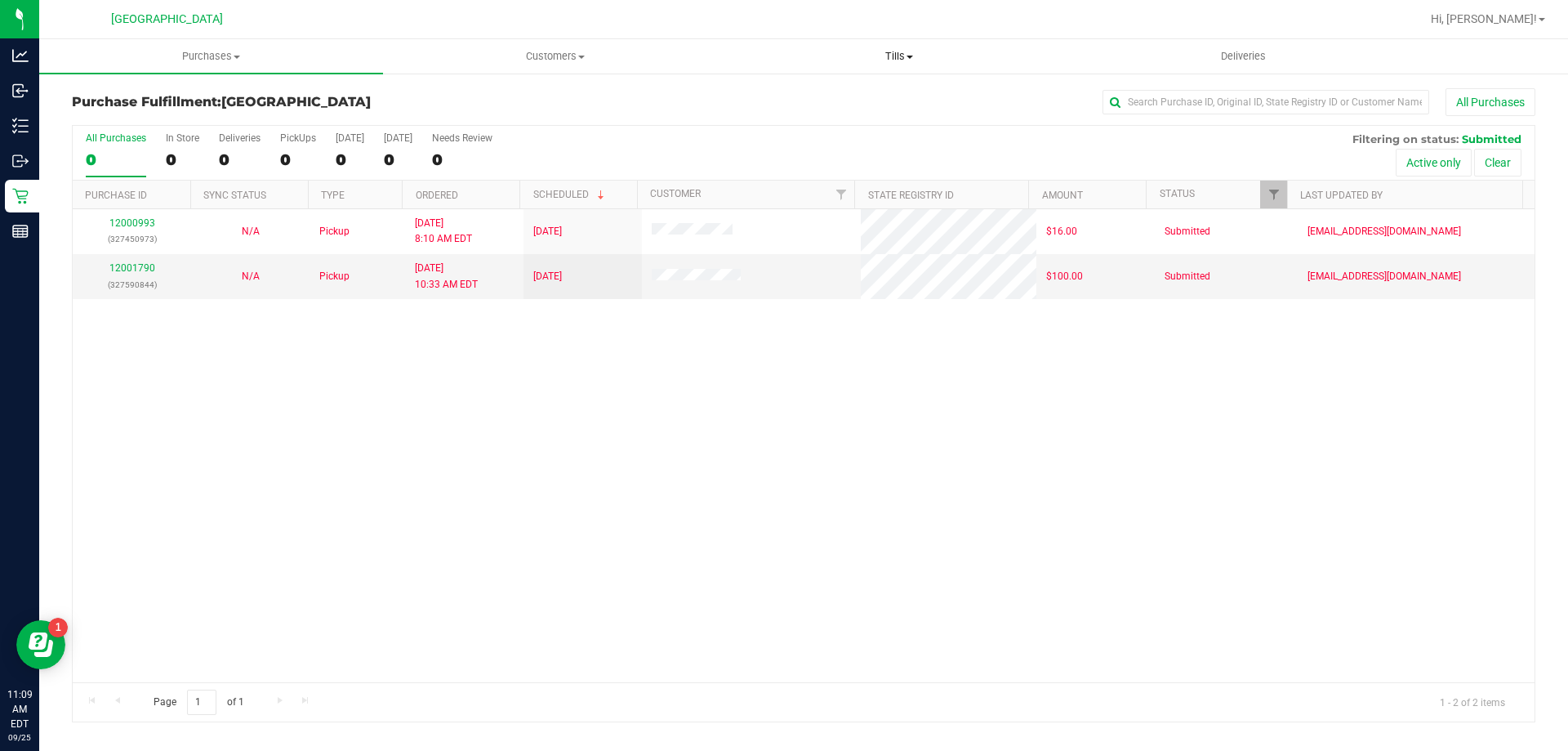
click at [897, 59] on span "Tills" at bounding box center [899, 56] width 342 height 15
click at [823, 101] on span "Manage tills" at bounding box center [783, 98] width 111 height 14
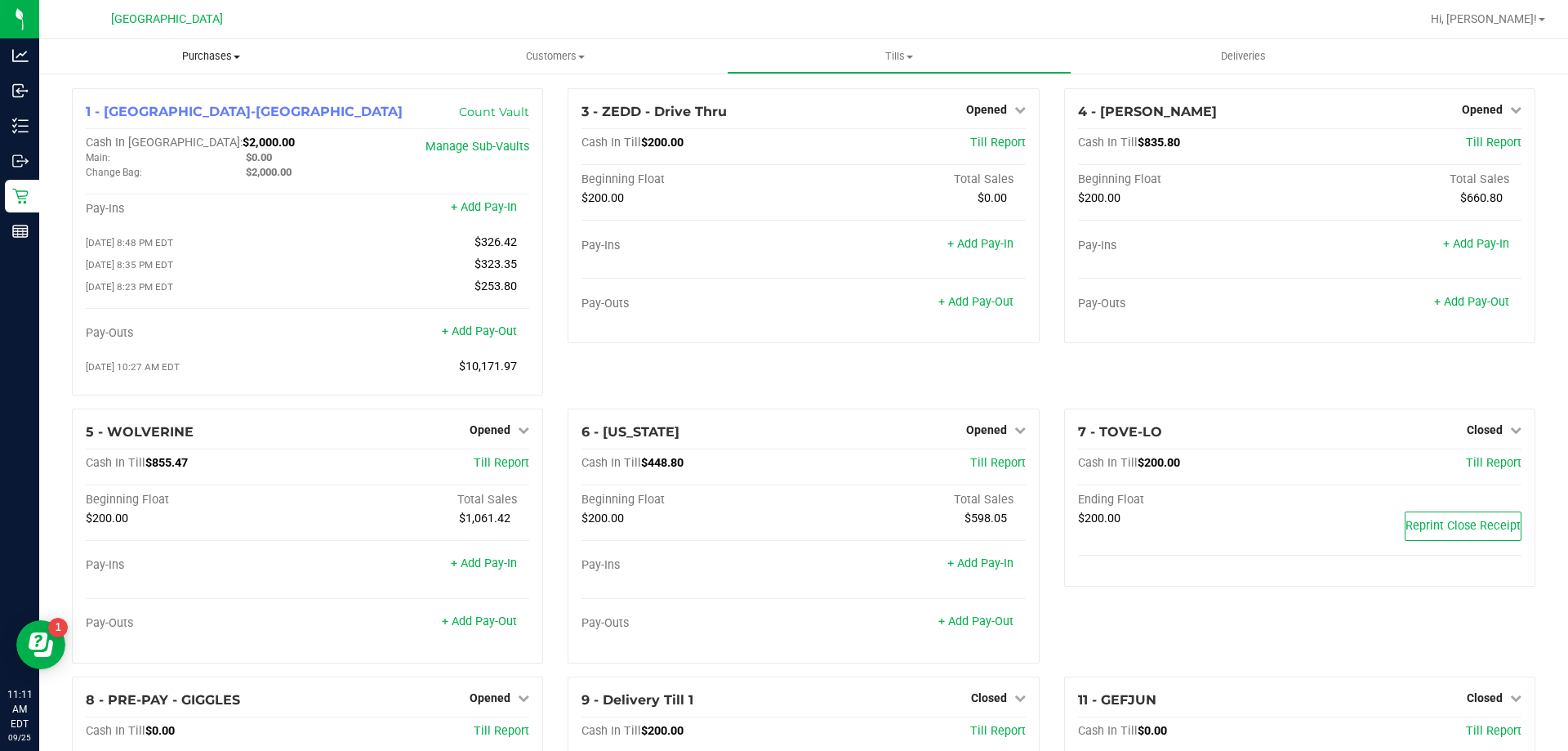
click at [215, 59] on span "Purchases" at bounding box center [210, 56] width 344 height 15
click at [116, 114] on span "Fulfillment" at bounding box center [89, 118] width 101 height 14
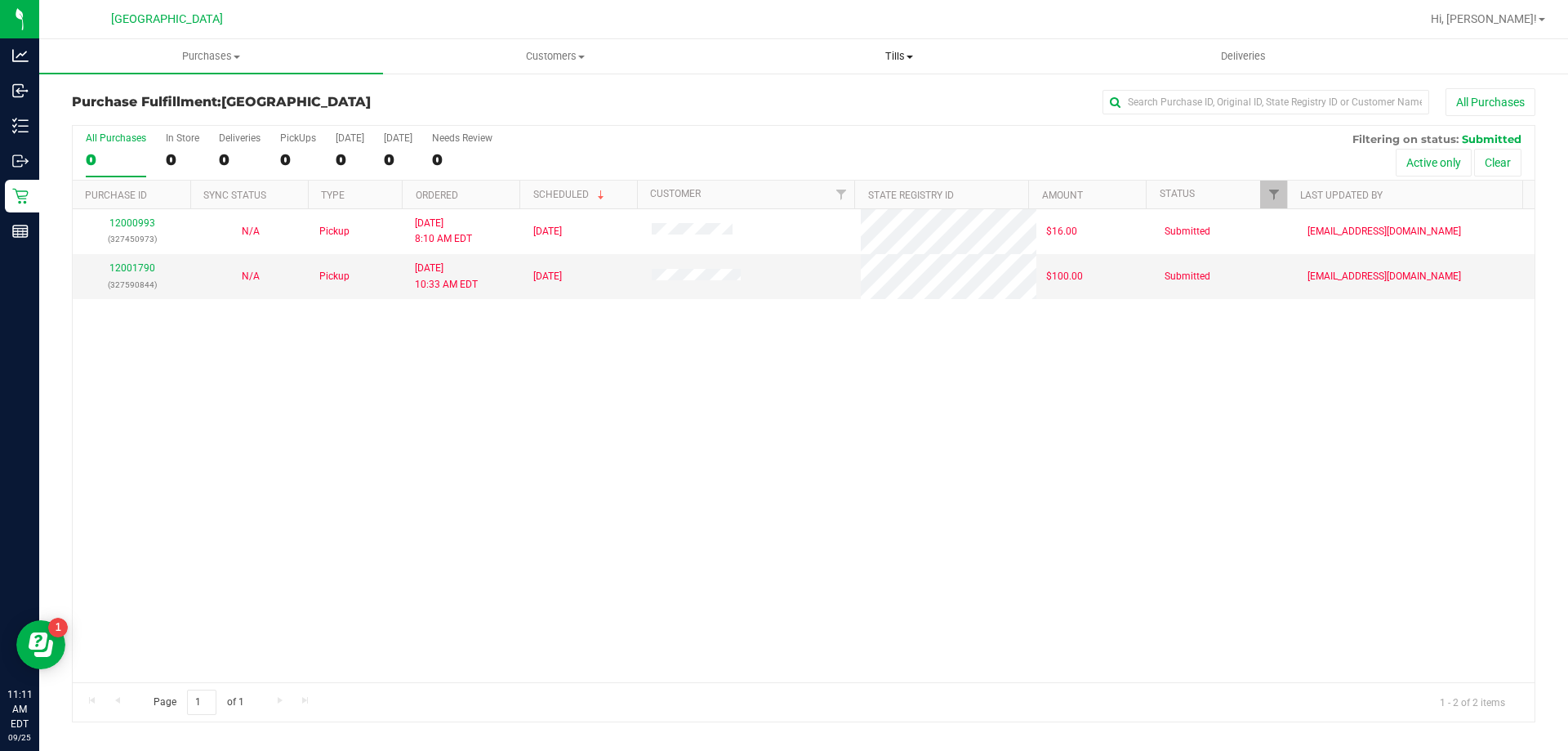
click at [895, 54] on span "Tills" at bounding box center [899, 56] width 342 height 15
click at [801, 101] on span "Manage tills" at bounding box center [783, 98] width 111 height 14
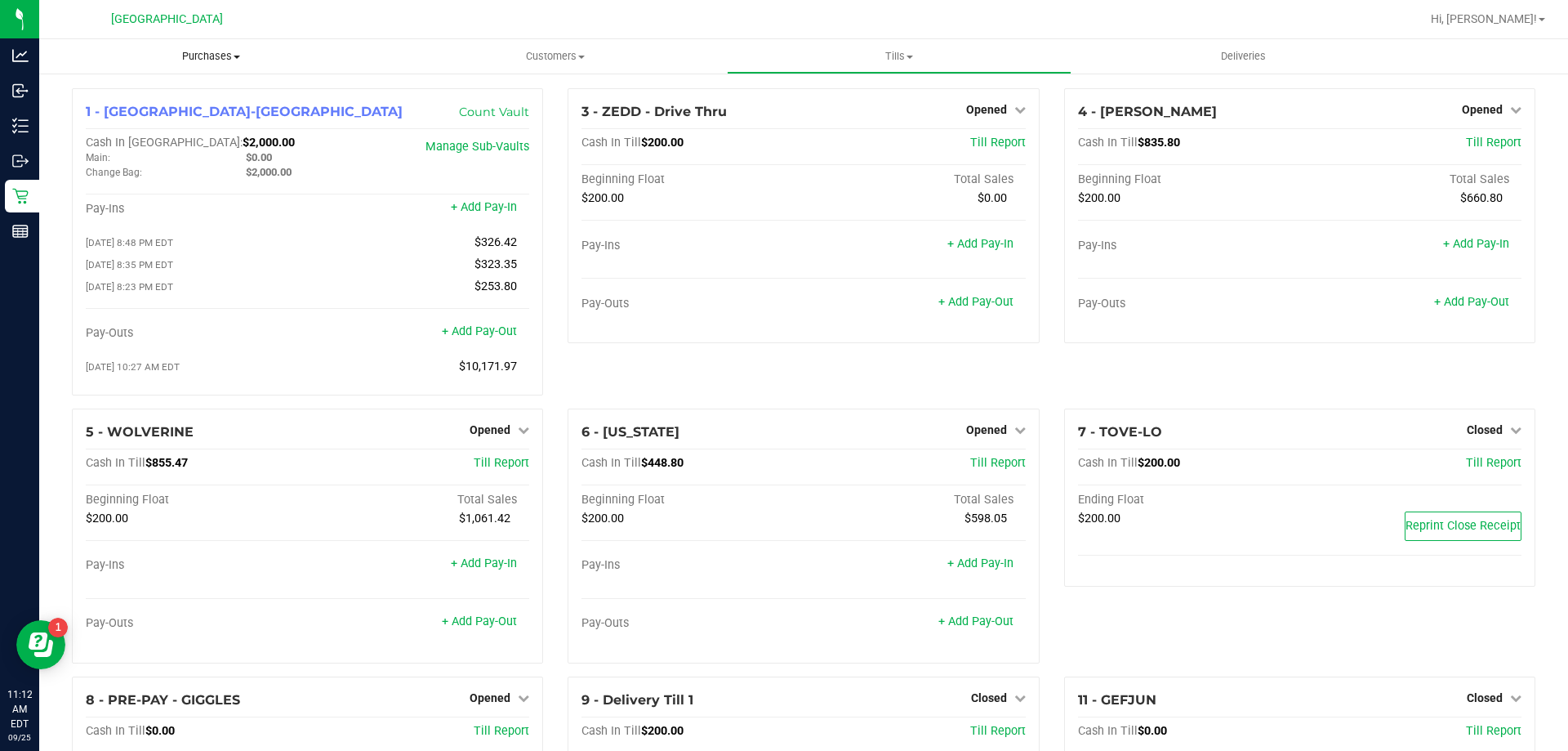
click at [214, 60] on span "Purchases" at bounding box center [210, 56] width 344 height 15
click at [157, 122] on li "Fulfillment" at bounding box center [210, 118] width 344 height 19
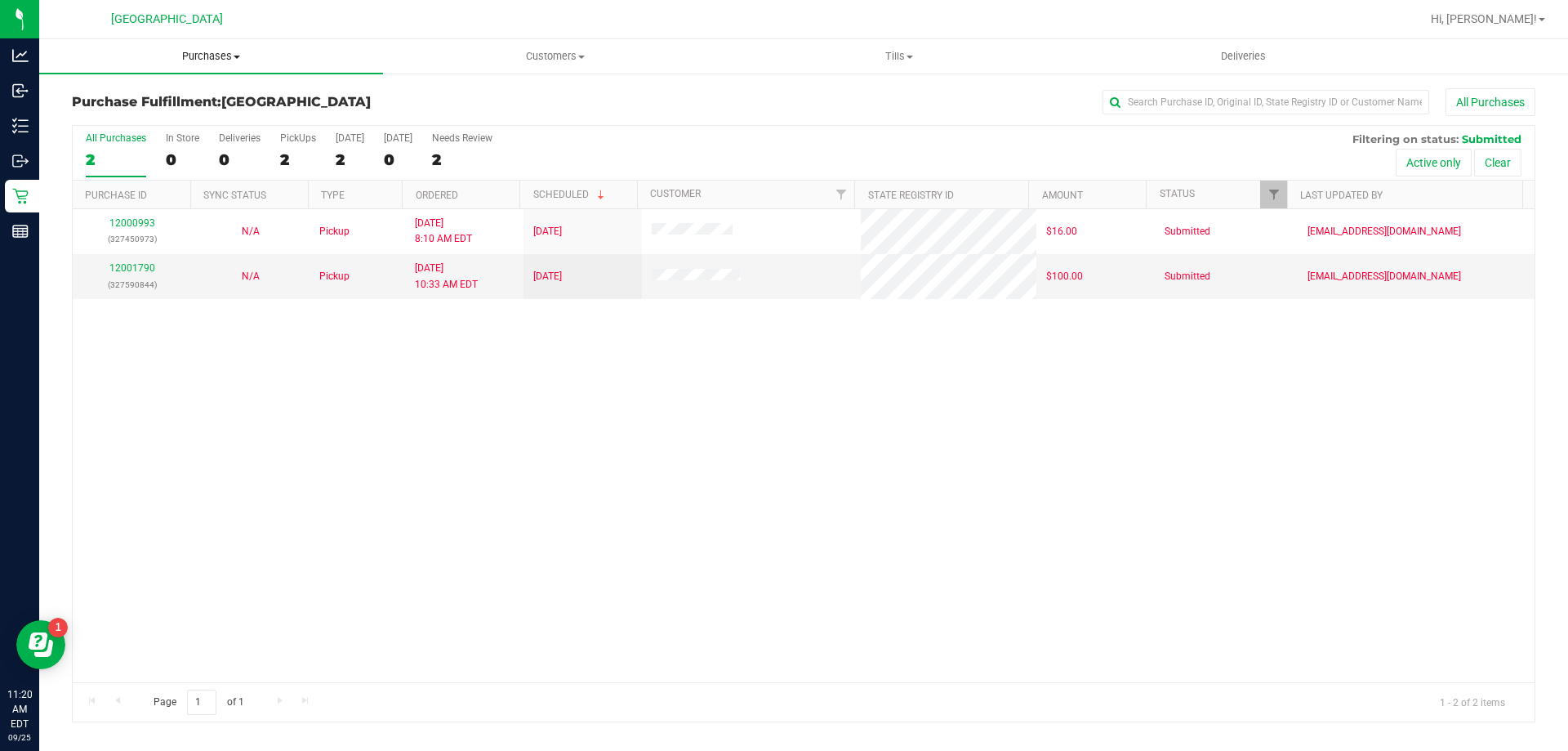
click at [220, 56] on span "Purchases" at bounding box center [210, 56] width 344 height 15
click at [80, 112] on span "Fulfillment" at bounding box center [89, 118] width 101 height 14
click at [904, 52] on span "Tills" at bounding box center [899, 56] width 342 height 15
click at [803, 95] on span "Manage tills" at bounding box center [783, 98] width 111 height 14
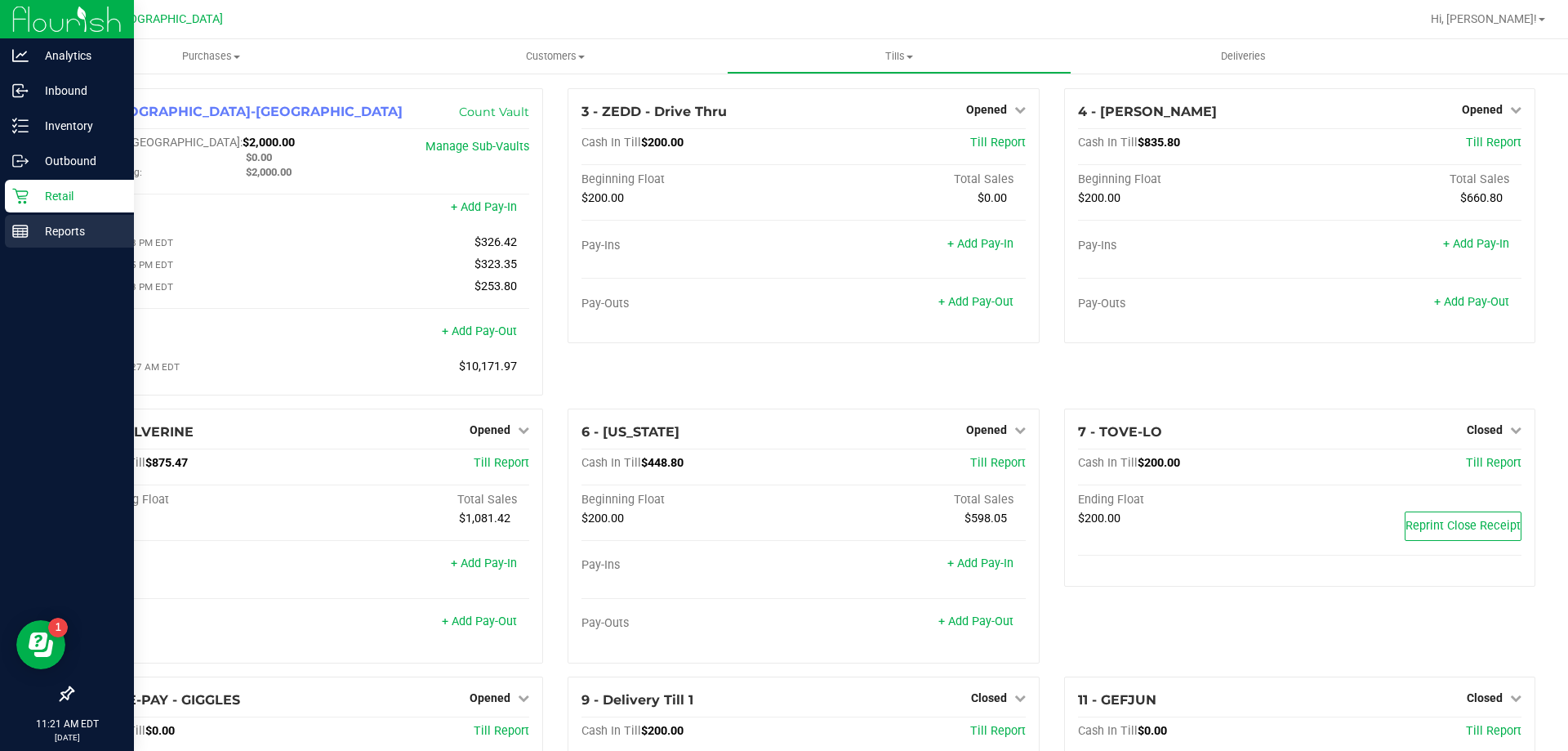
click at [74, 229] on p "Reports" at bounding box center [77, 231] width 98 height 19
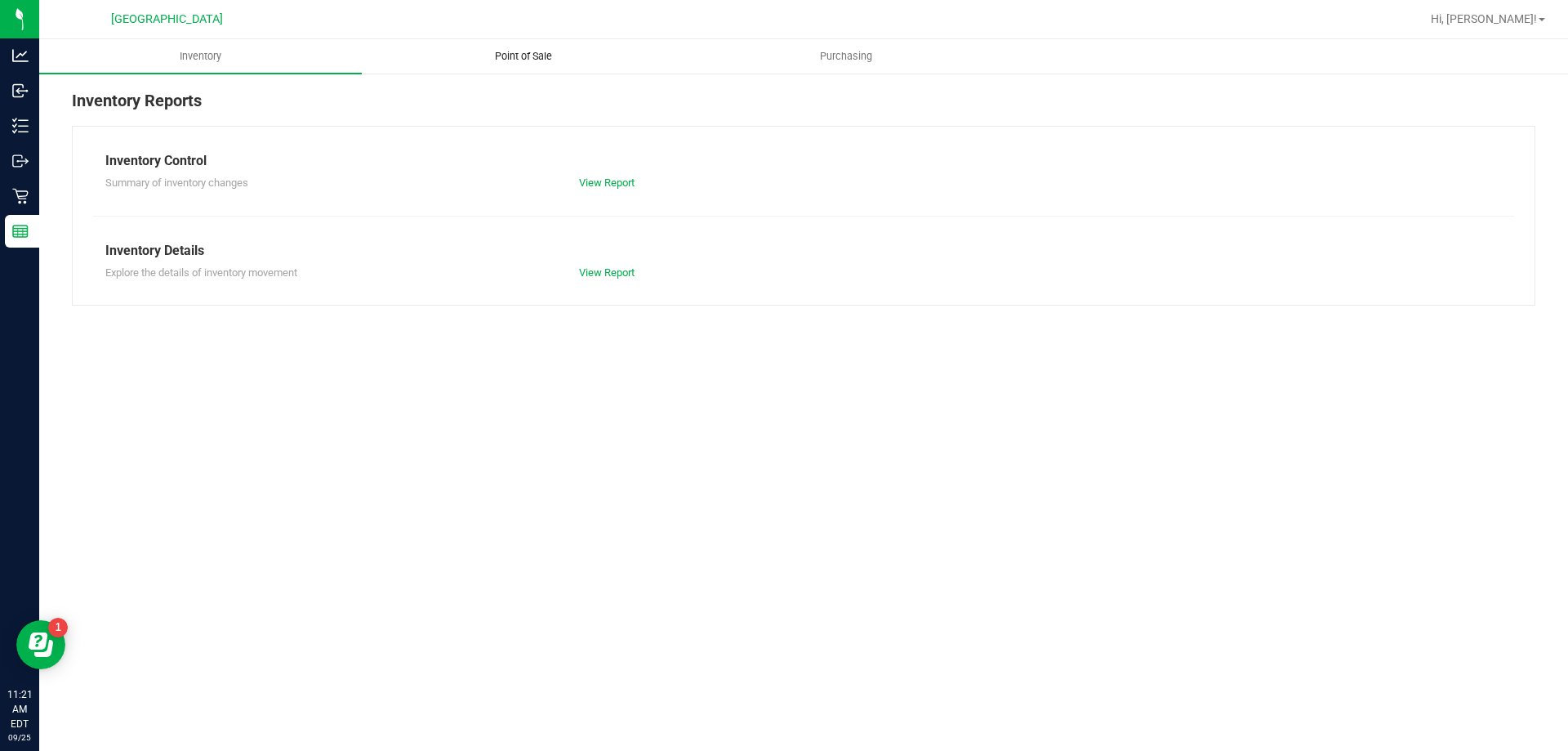
click at [536, 44] on uib-tab-heading "Point of Sale" at bounding box center [523, 56] width 321 height 33
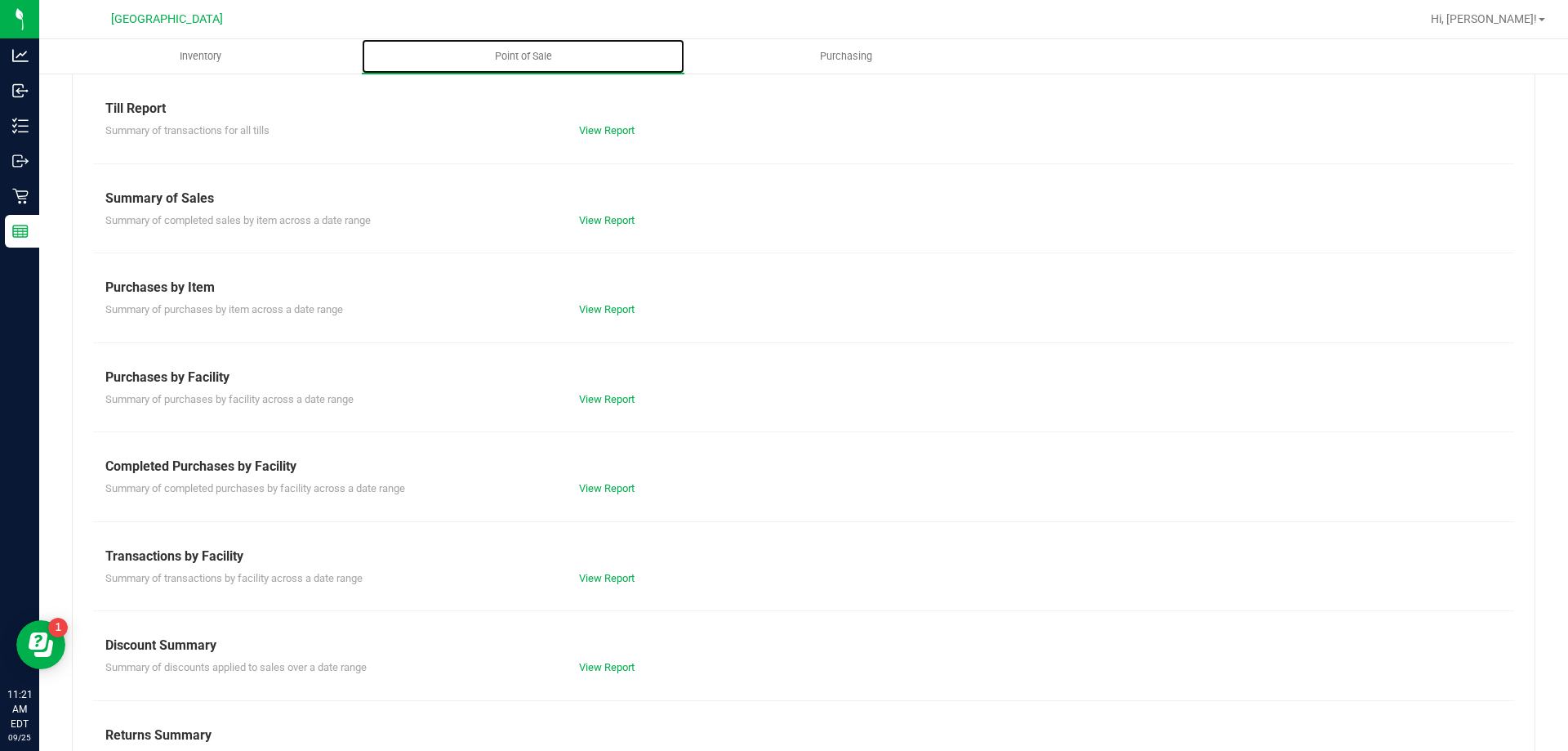
scroll to position [108, 0]
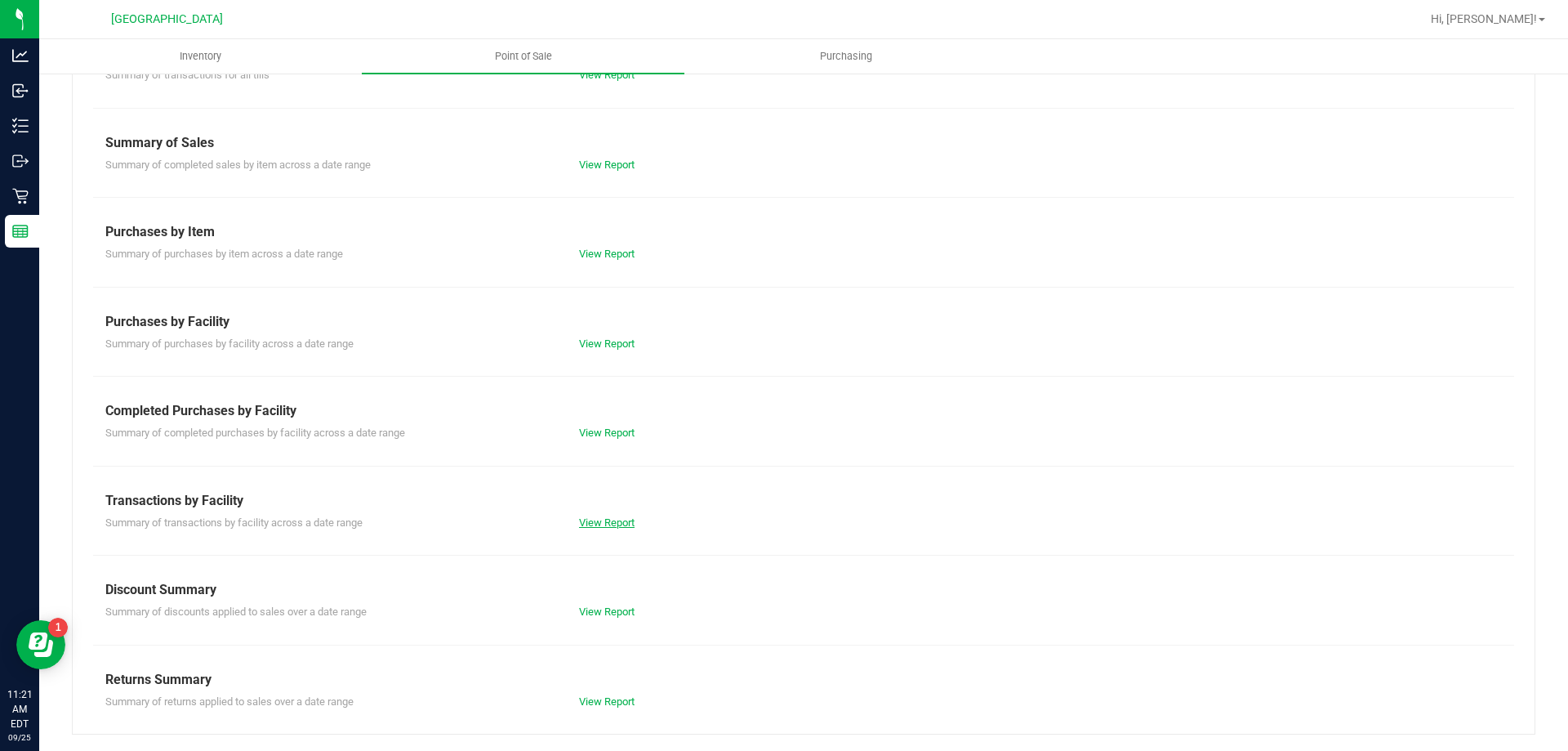
click at [579, 519] on link "View Report" at bounding box center [606, 522] width 55 height 13
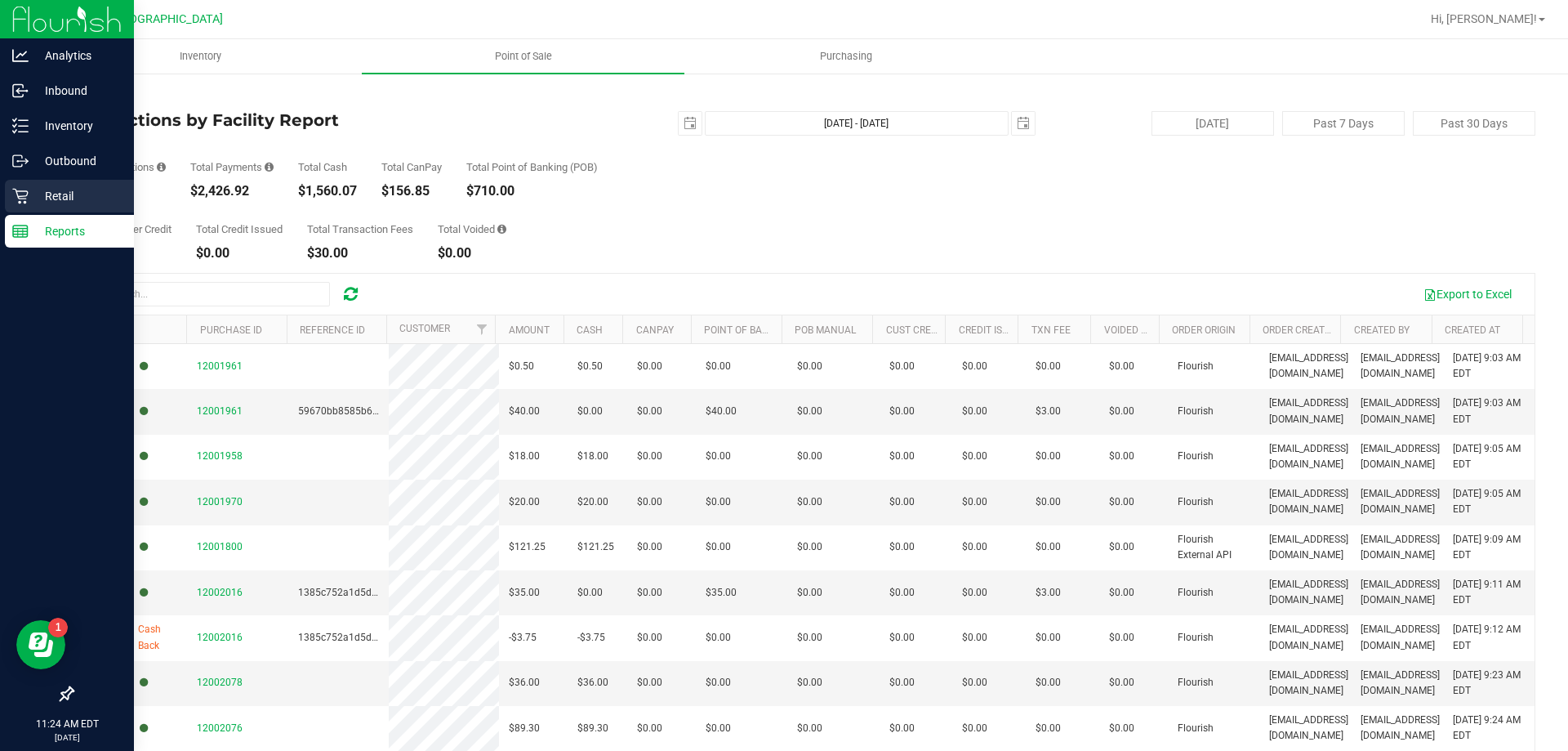
click at [56, 192] on p "Retail" at bounding box center [77, 196] width 98 height 19
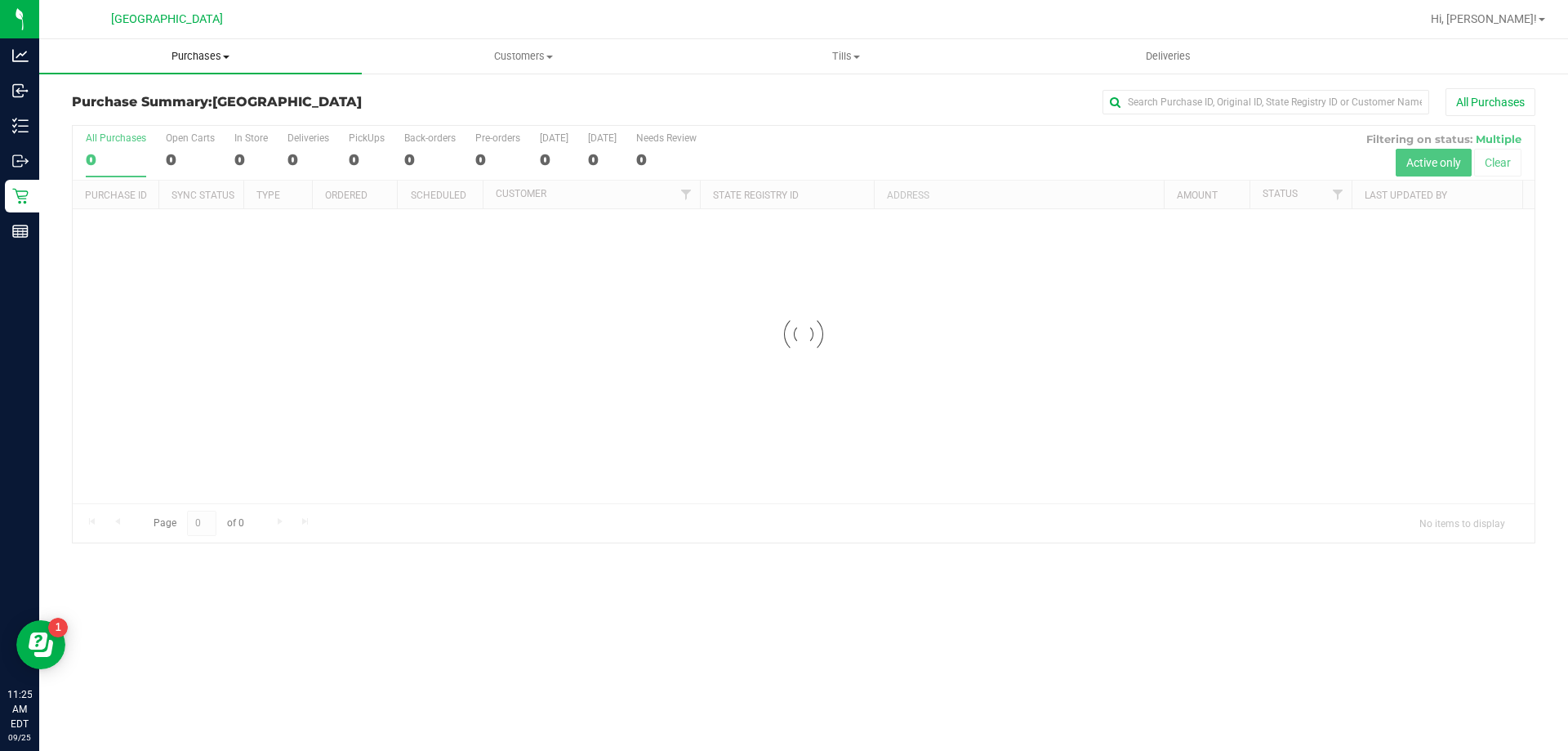
click at [216, 50] on span "Purchases" at bounding box center [200, 56] width 323 height 15
click at [125, 122] on span "Fulfillment" at bounding box center [89, 118] width 101 height 14
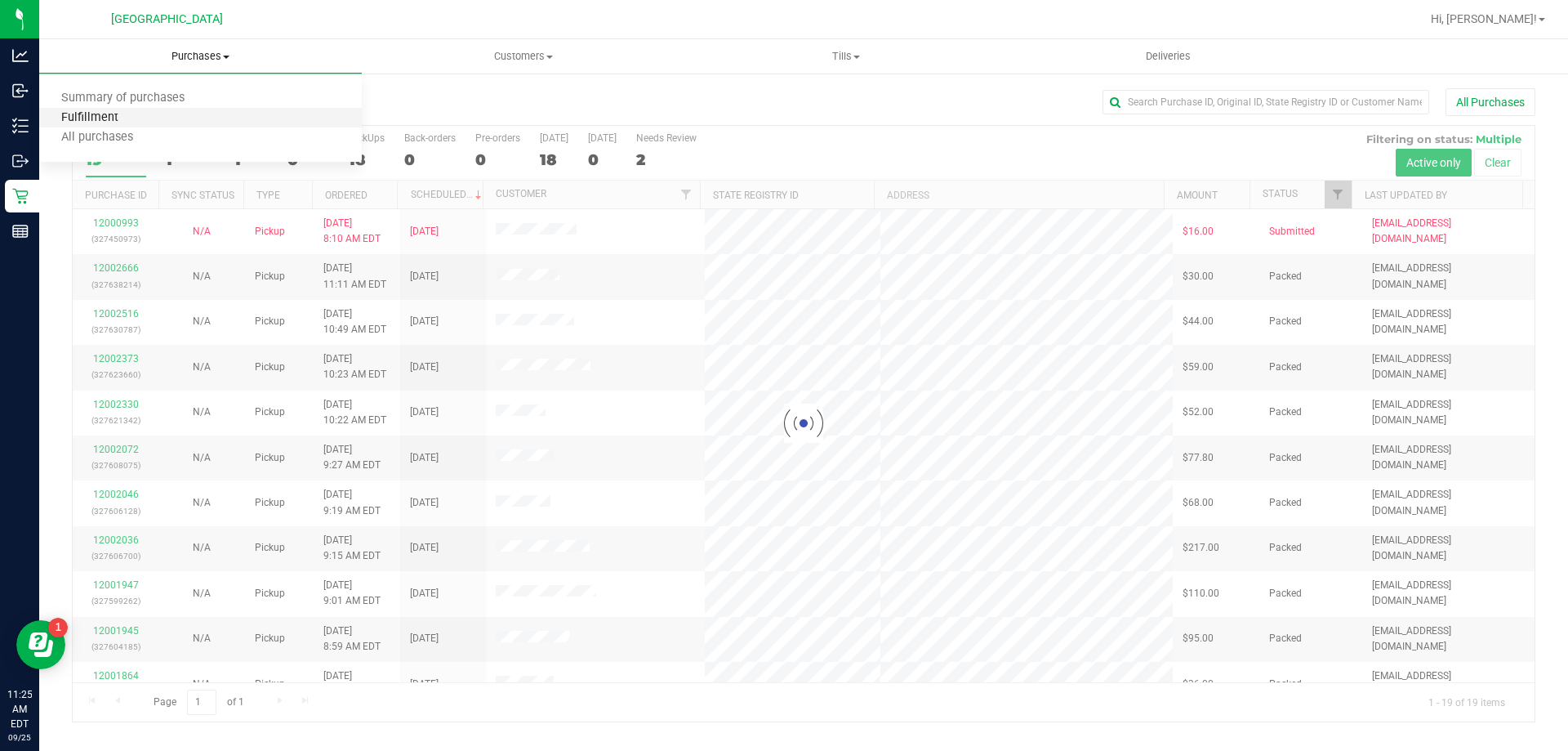
click at [107, 116] on span "Fulfillment" at bounding box center [89, 118] width 101 height 14
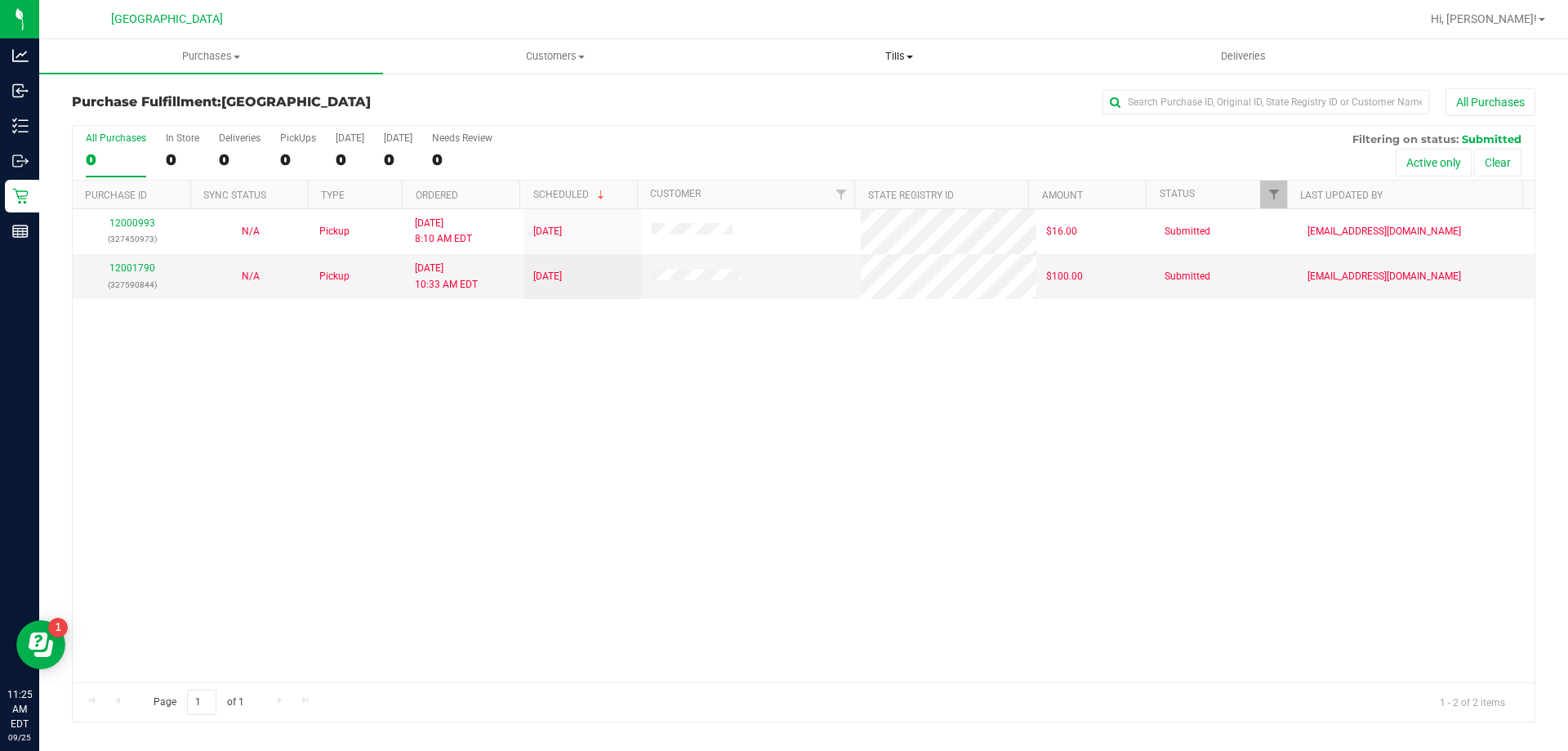
click at [913, 49] on span "Tills" at bounding box center [899, 56] width 342 height 15
click at [804, 91] on span "Manage tills" at bounding box center [783, 98] width 111 height 14
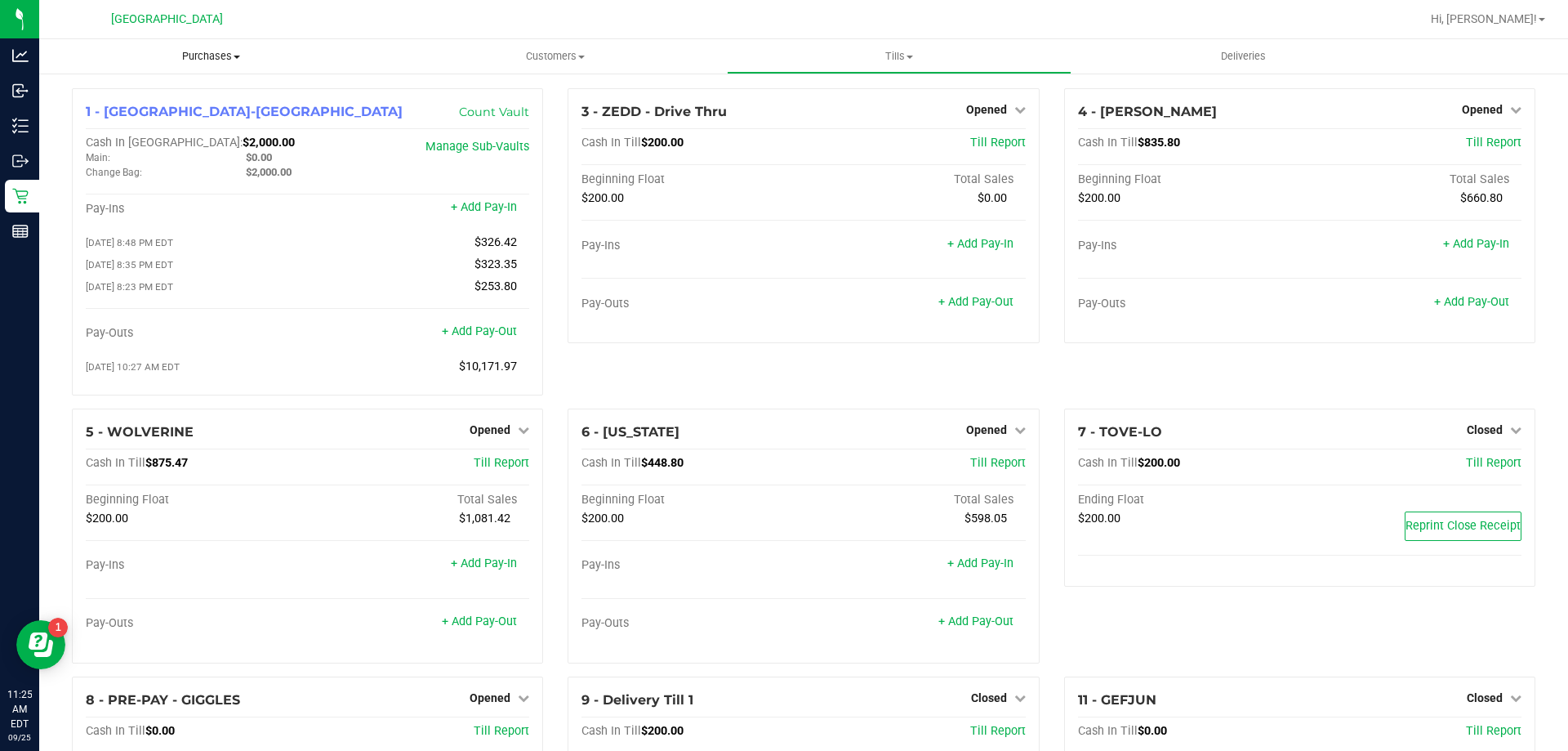
click at [208, 59] on span "Purchases" at bounding box center [210, 56] width 344 height 15
click at [129, 123] on span "Fulfillment" at bounding box center [89, 118] width 101 height 14
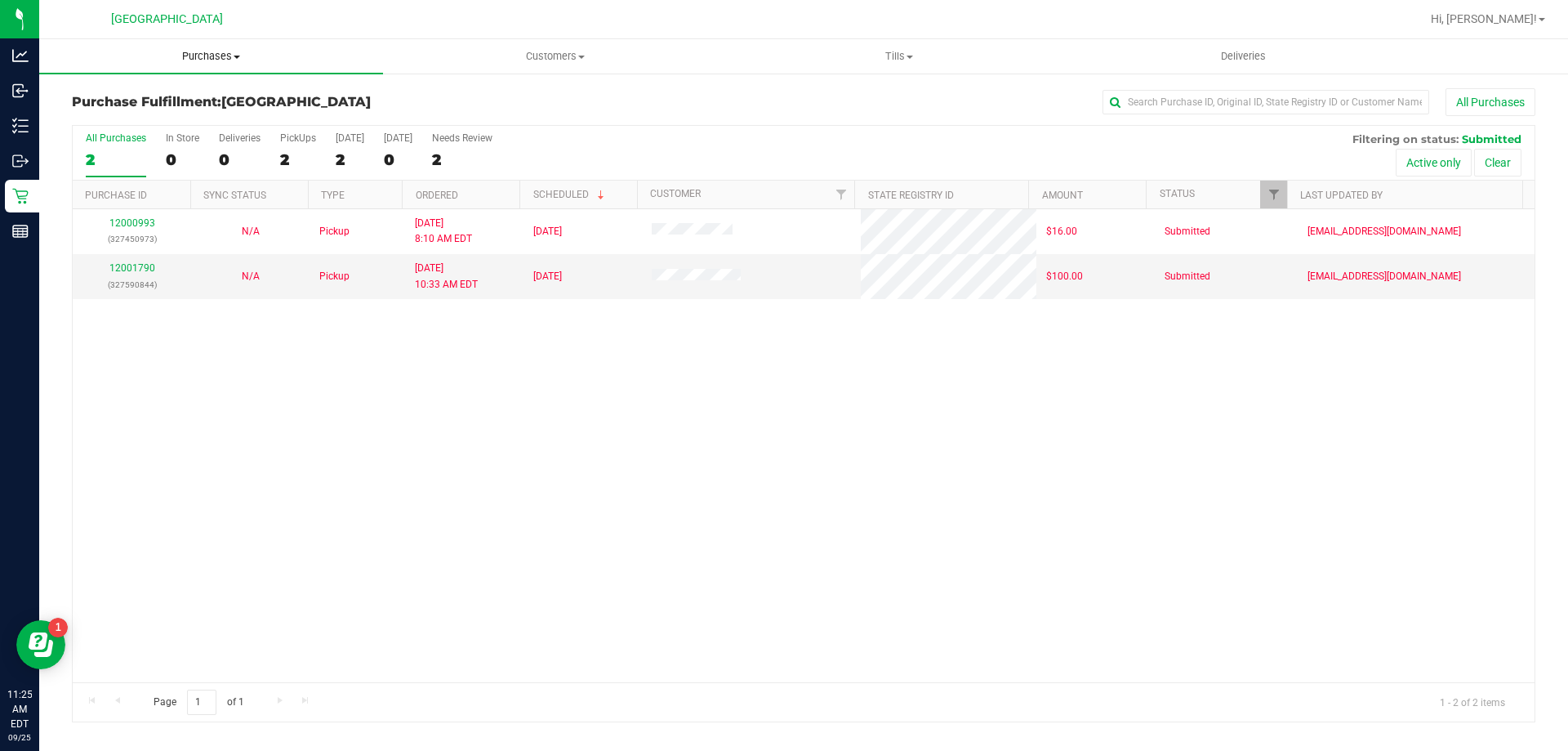
drag, startPoint x: 207, startPoint y: 48, endPoint x: 209, endPoint y: 59, distance: 11.2
click at [208, 49] on uib-tab-heading "Purchases Summary of purchases Fulfillment All purchases" at bounding box center [210, 55] width 344 height 34
click at [131, 118] on span "Fulfillment" at bounding box center [89, 118] width 101 height 14
click at [184, 56] on span "Purchases" at bounding box center [210, 56] width 344 height 15
click at [95, 116] on span "Fulfillment" at bounding box center [89, 118] width 101 height 14
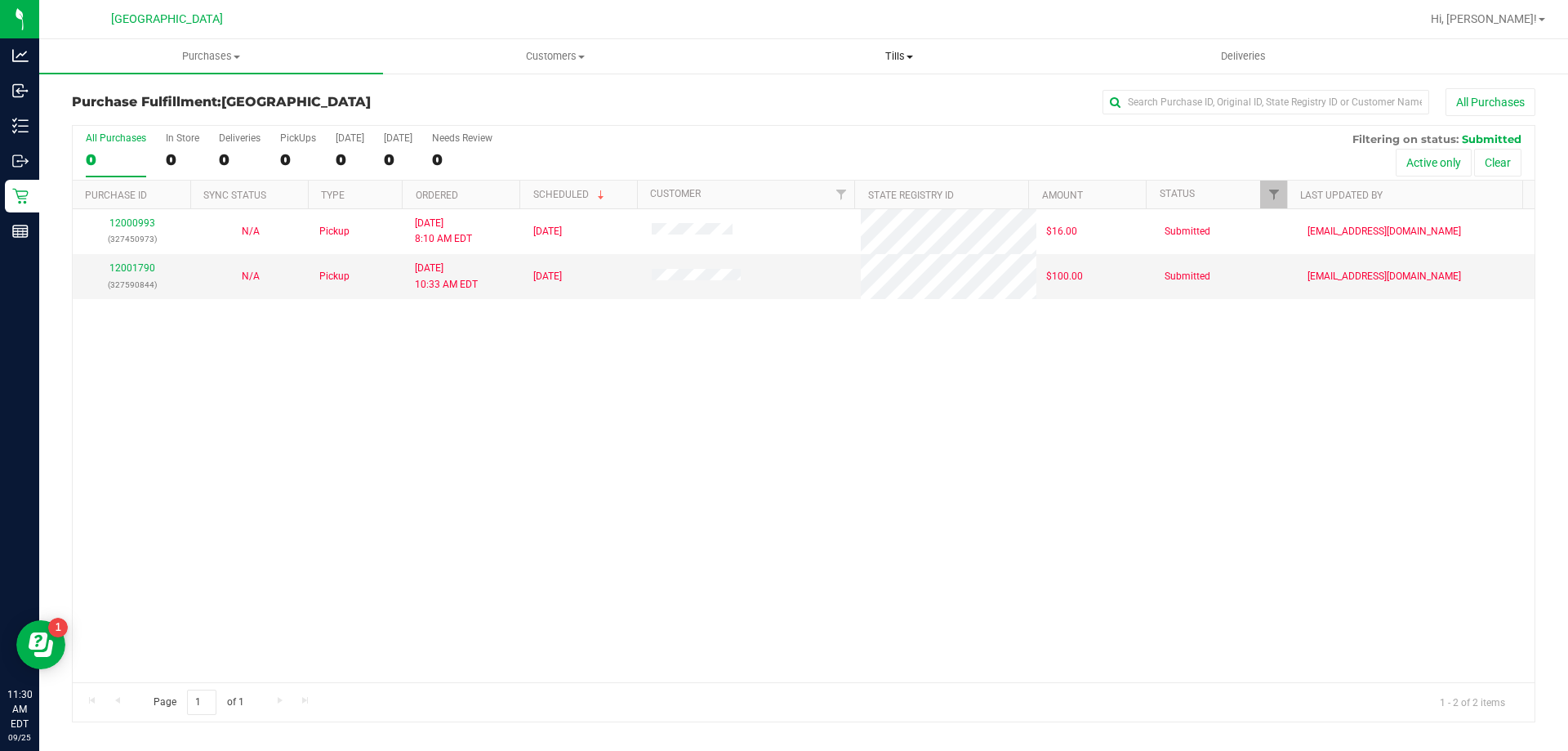
click at [918, 60] on span "Tills" at bounding box center [899, 56] width 342 height 15
click at [812, 99] on span "Manage tills" at bounding box center [783, 98] width 111 height 14
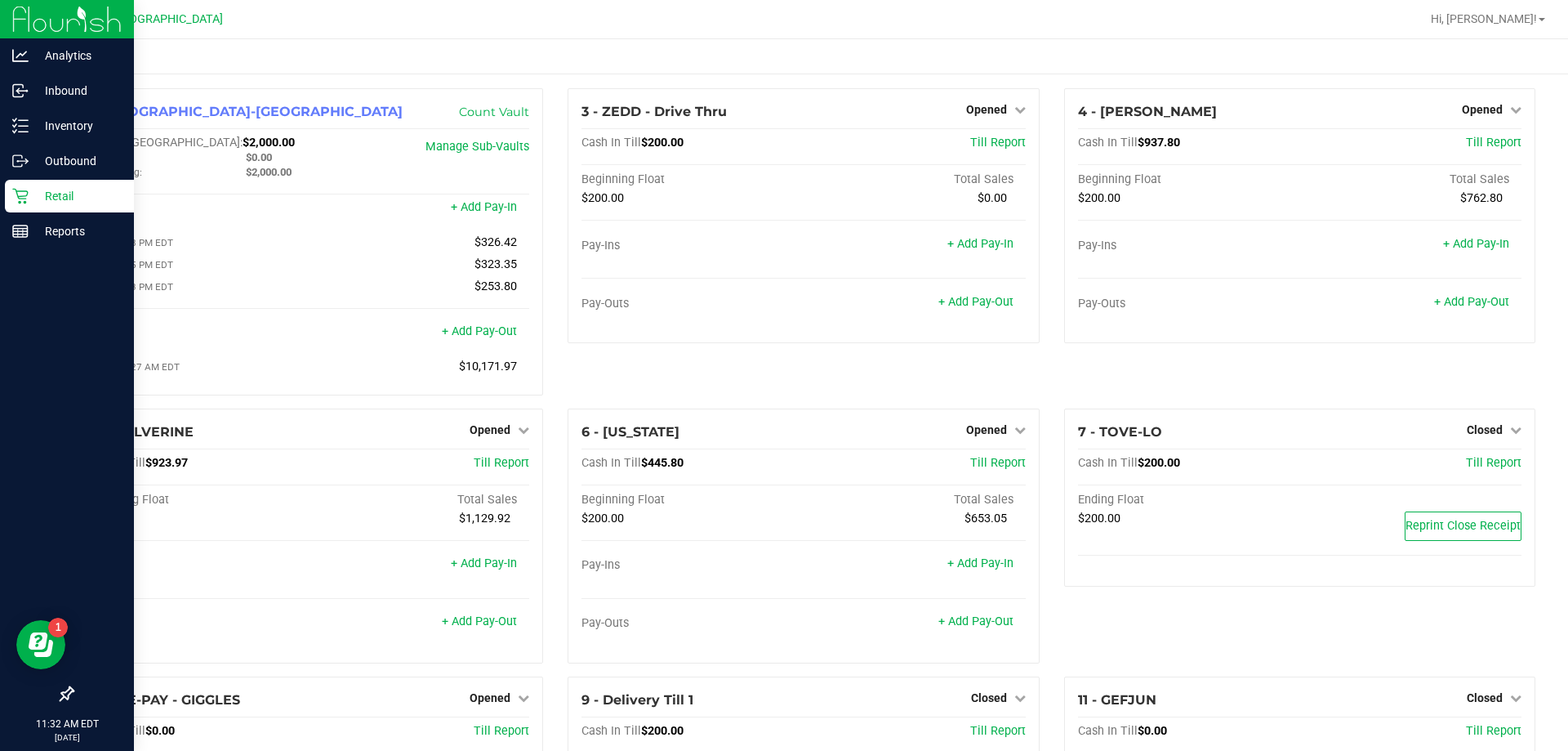
click at [61, 191] on p "Retail" at bounding box center [77, 196] width 98 height 19
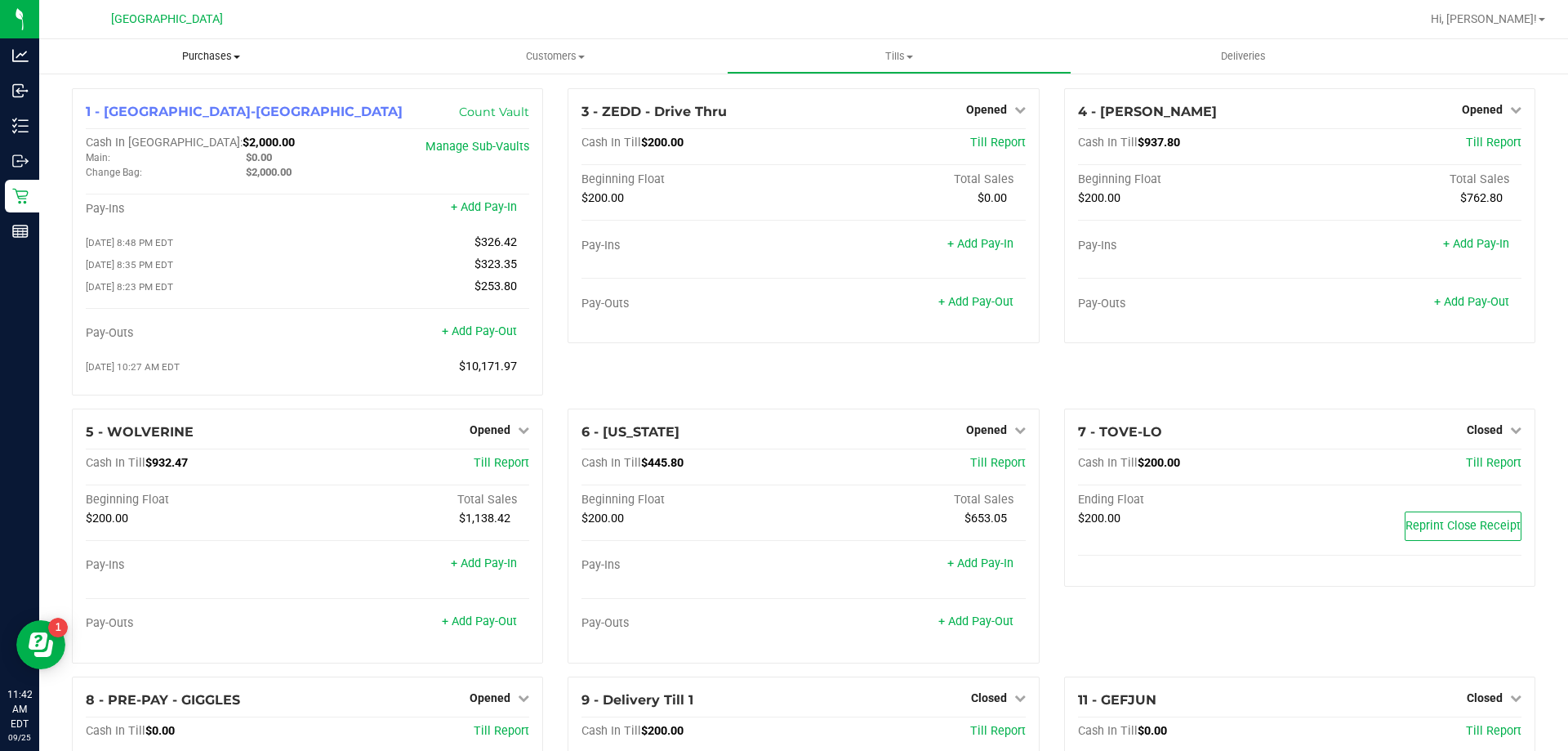
click at [184, 51] on span "Purchases" at bounding box center [210, 56] width 344 height 15
click at [143, 116] on li "Fulfillment" at bounding box center [210, 118] width 344 height 19
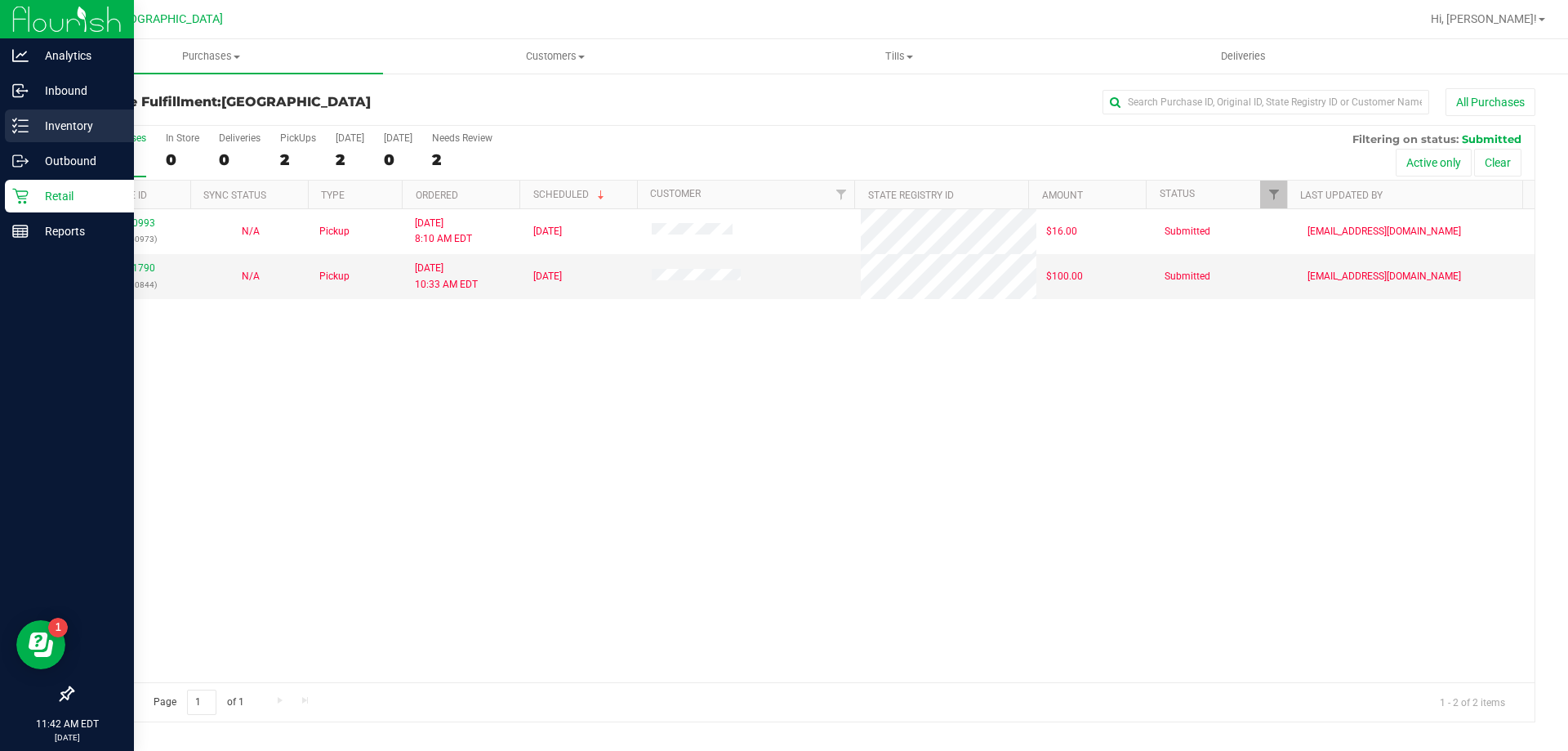
click at [61, 122] on p "Inventory" at bounding box center [77, 126] width 98 height 19
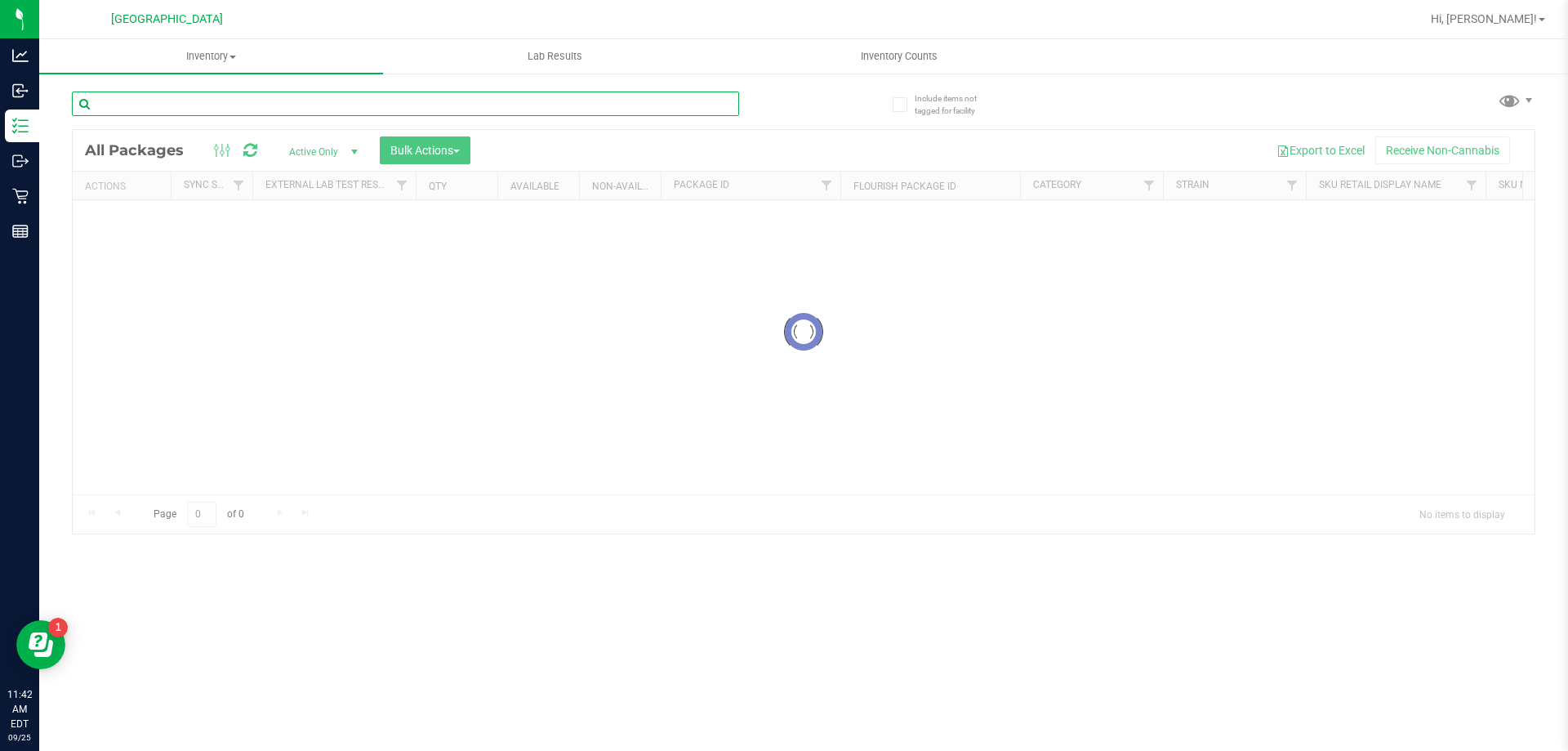
click at [255, 106] on input "text" at bounding box center [405, 103] width 667 height 24
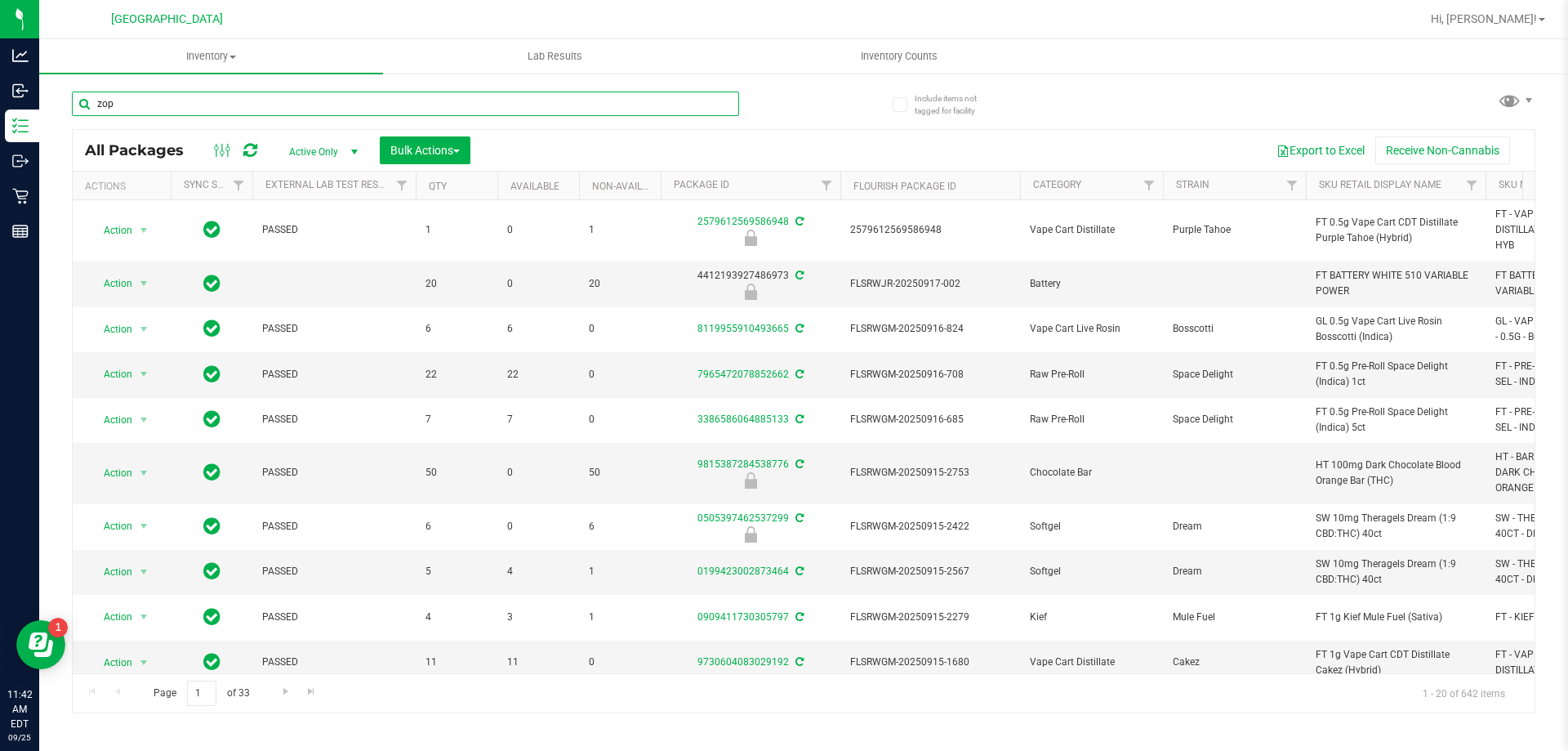
type input "zop"
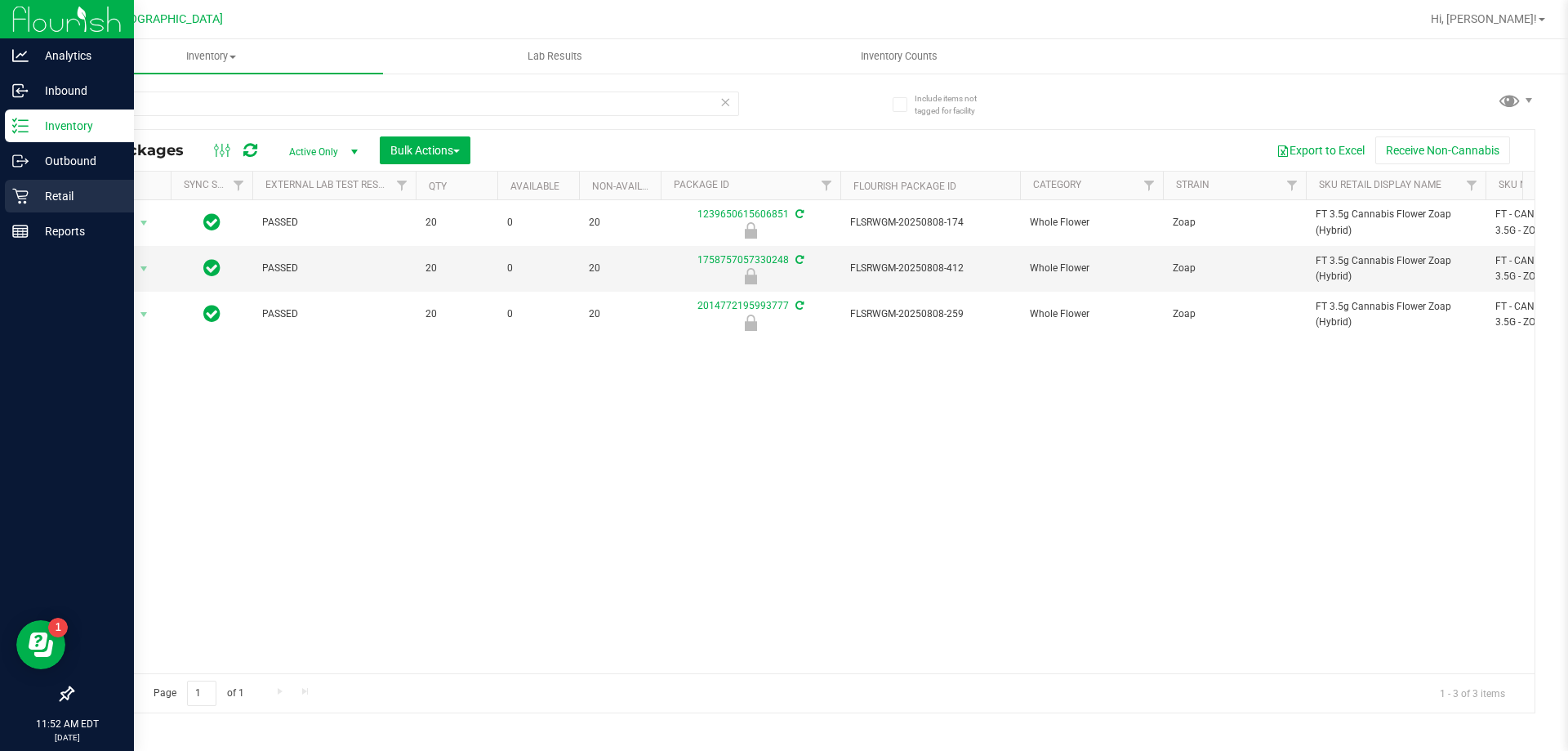
click at [75, 200] on p "Retail" at bounding box center [77, 196] width 98 height 19
click at [90, 189] on p "Retail" at bounding box center [77, 196] width 98 height 19
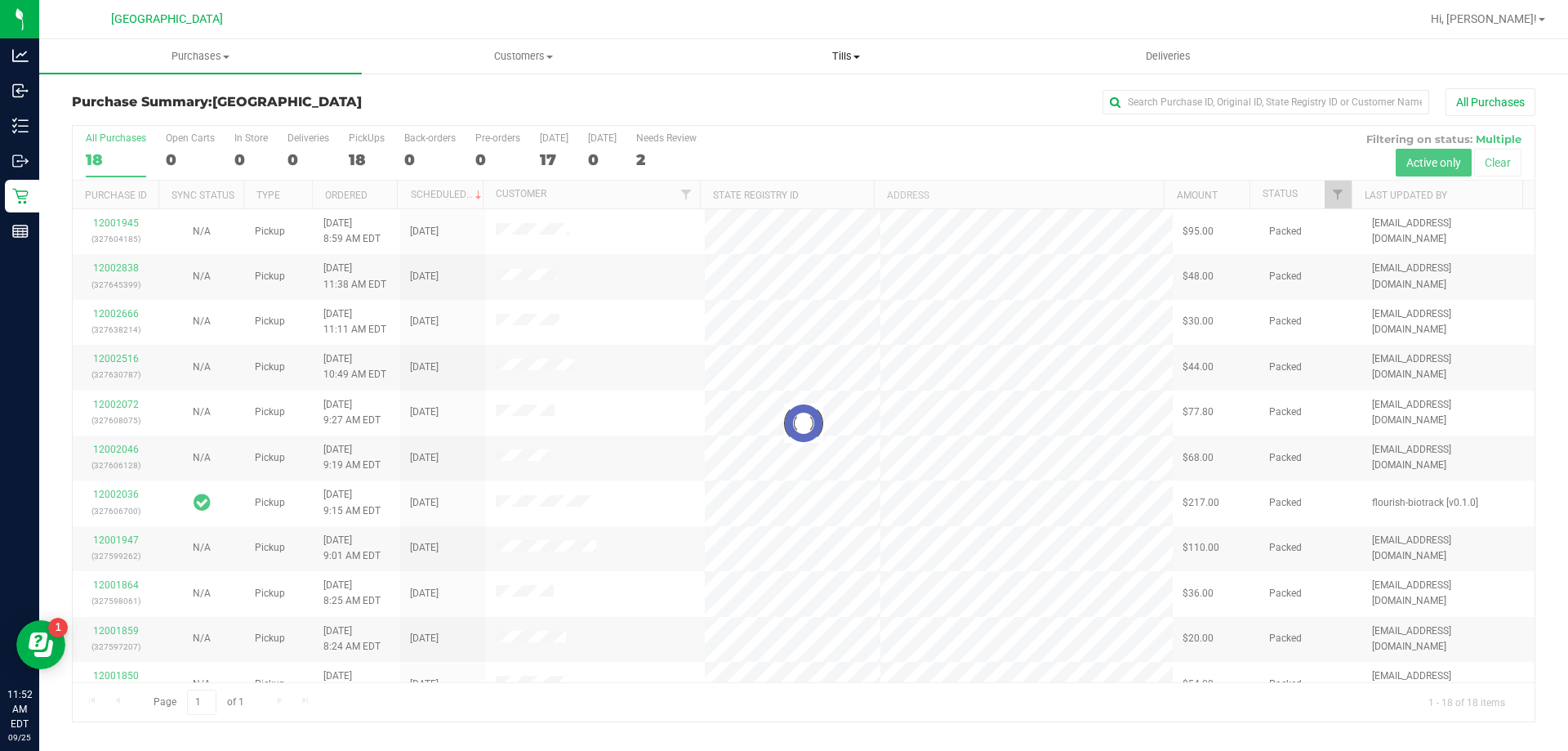
click at [843, 56] on span "Tills" at bounding box center [846, 56] width 321 height 15
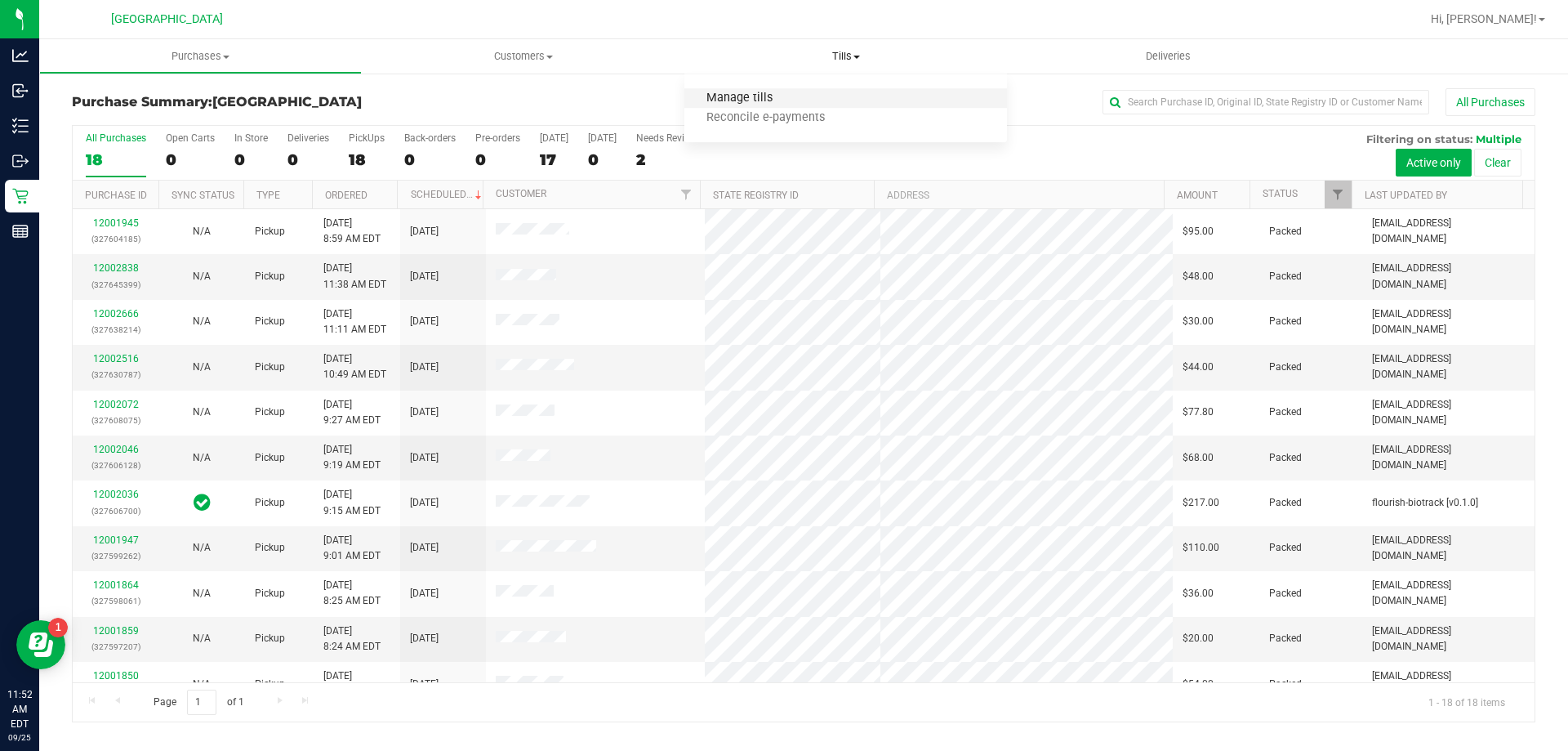
click at [755, 94] on span "Manage tills" at bounding box center [740, 98] width 111 height 14
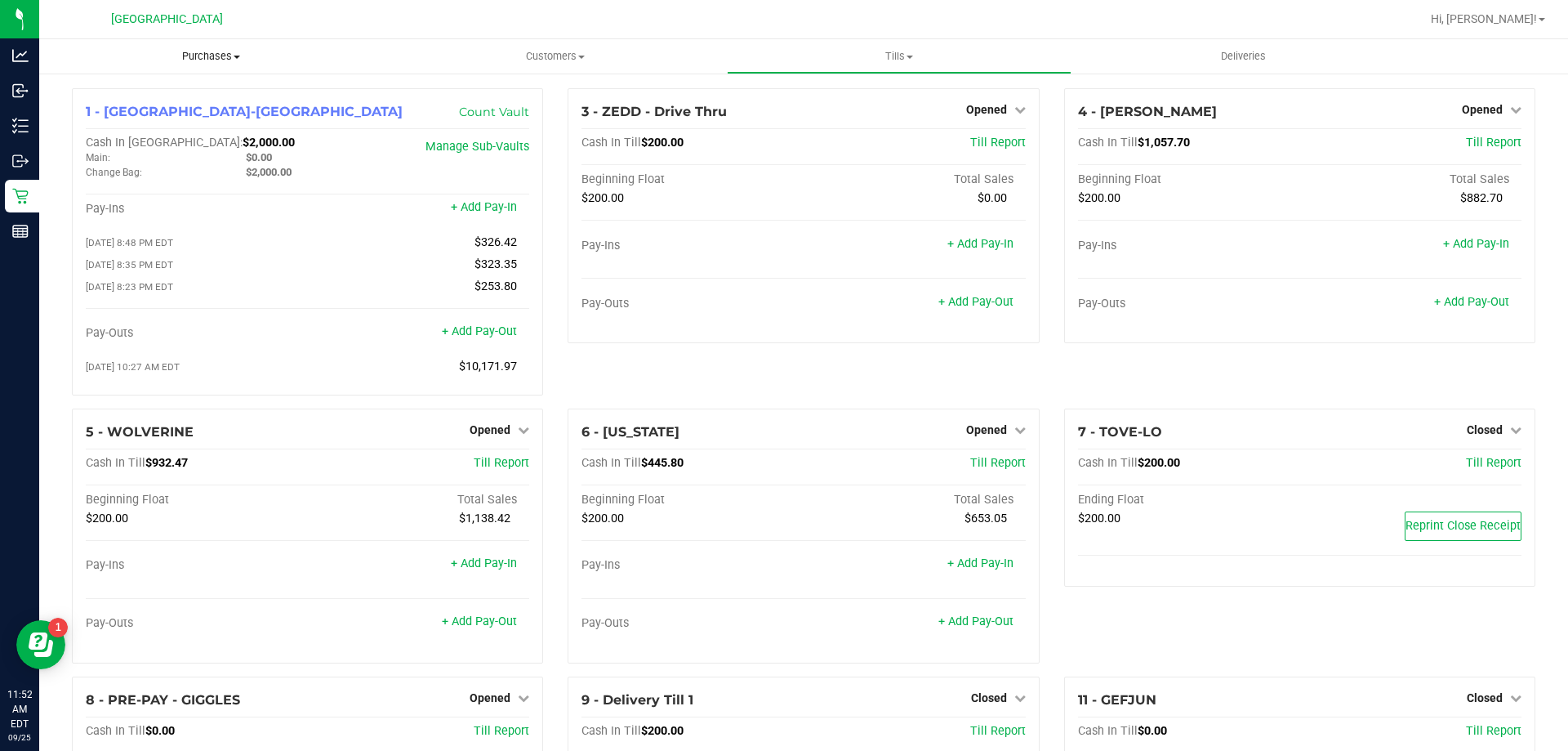
drag, startPoint x: 210, startPoint y: 51, endPoint x: 193, endPoint y: 64, distance: 21.4
click at [209, 51] on span "Purchases" at bounding box center [210, 56] width 344 height 15
click at [107, 116] on span "Fulfillment" at bounding box center [89, 118] width 101 height 14
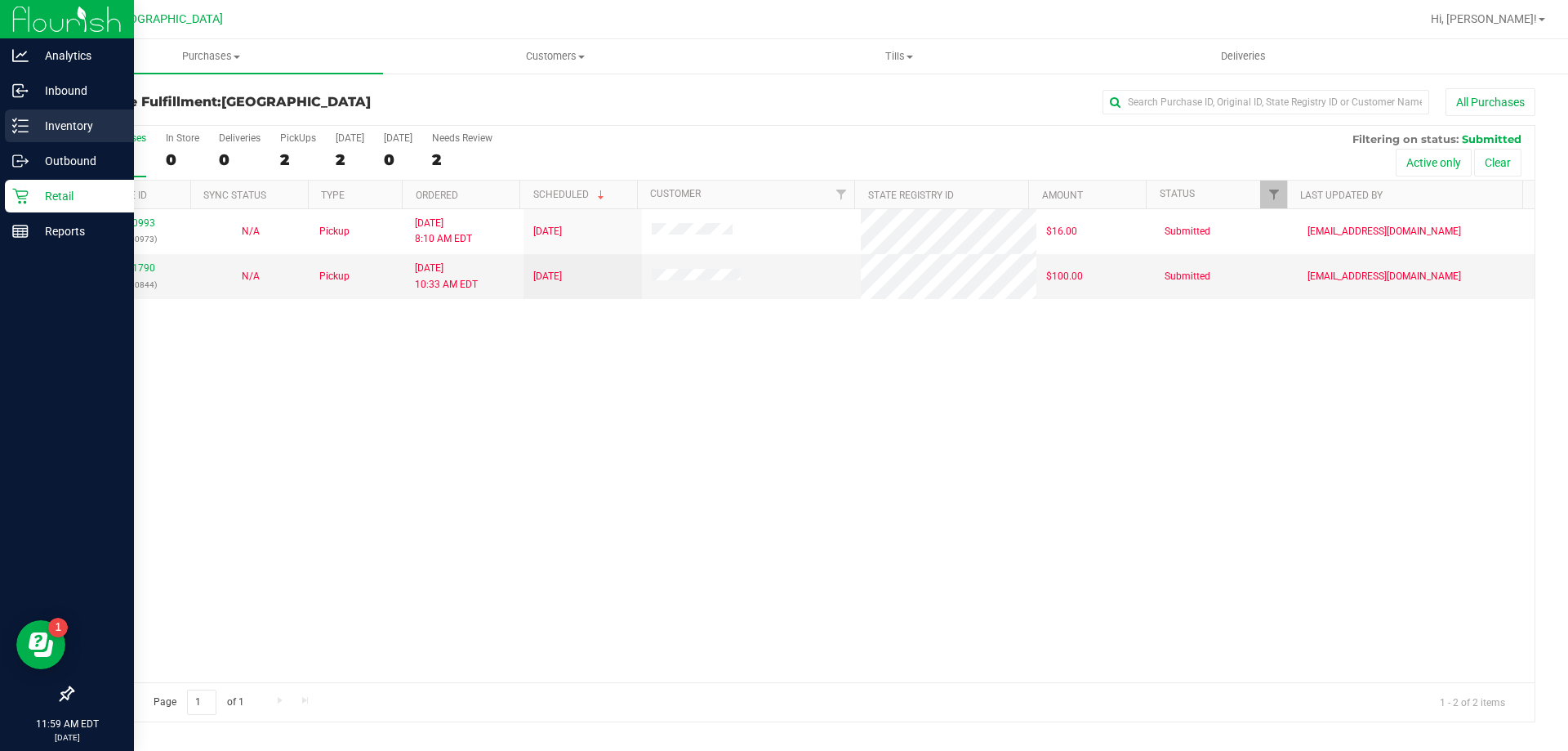
click at [87, 127] on p "Inventory" at bounding box center [77, 126] width 98 height 19
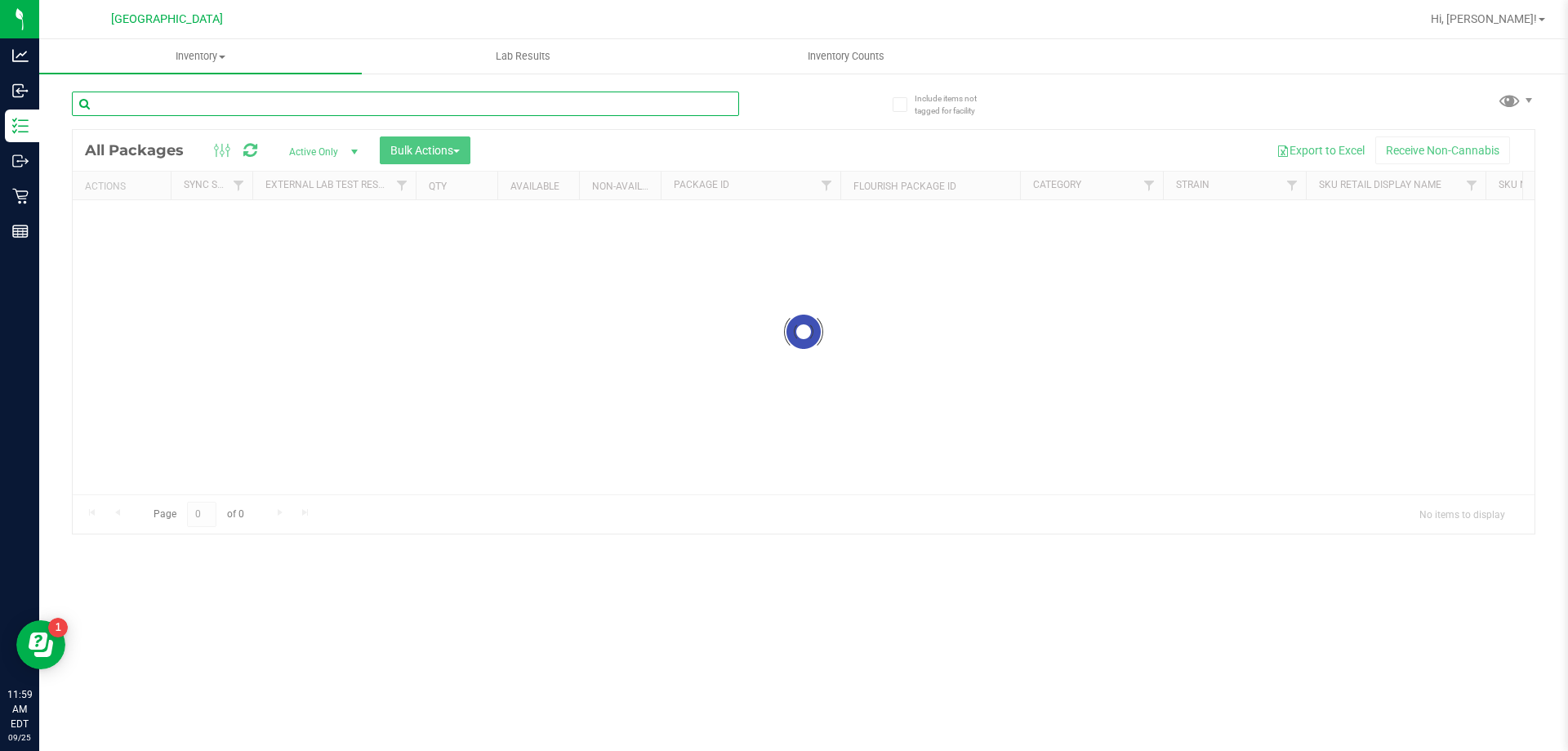
click at [176, 108] on input "text" at bounding box center [405, 103] width 667 height 24
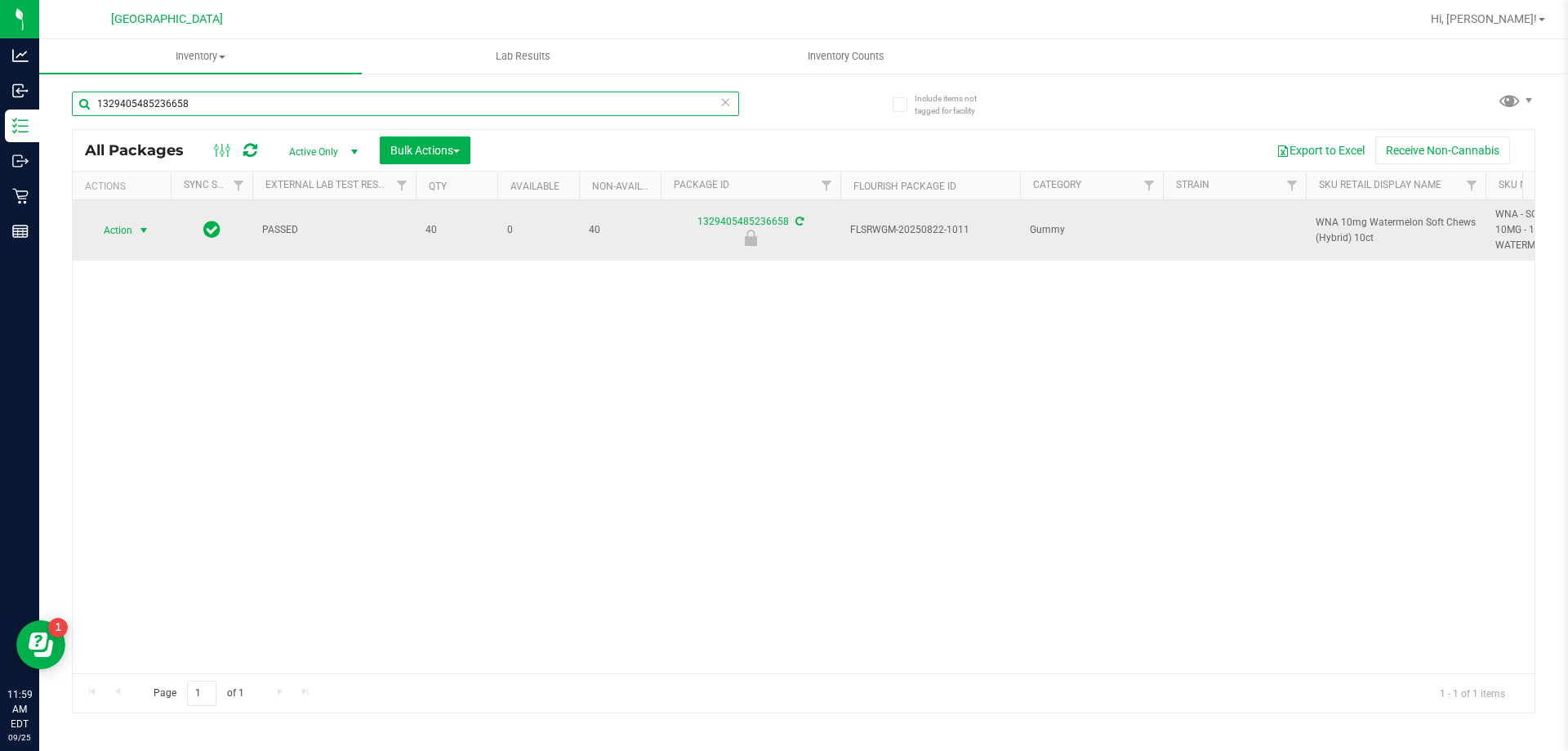
type input "1329405485236658"
click at [127, 231] on span "Action" at bounding box center [111, 231] width 44 height 23
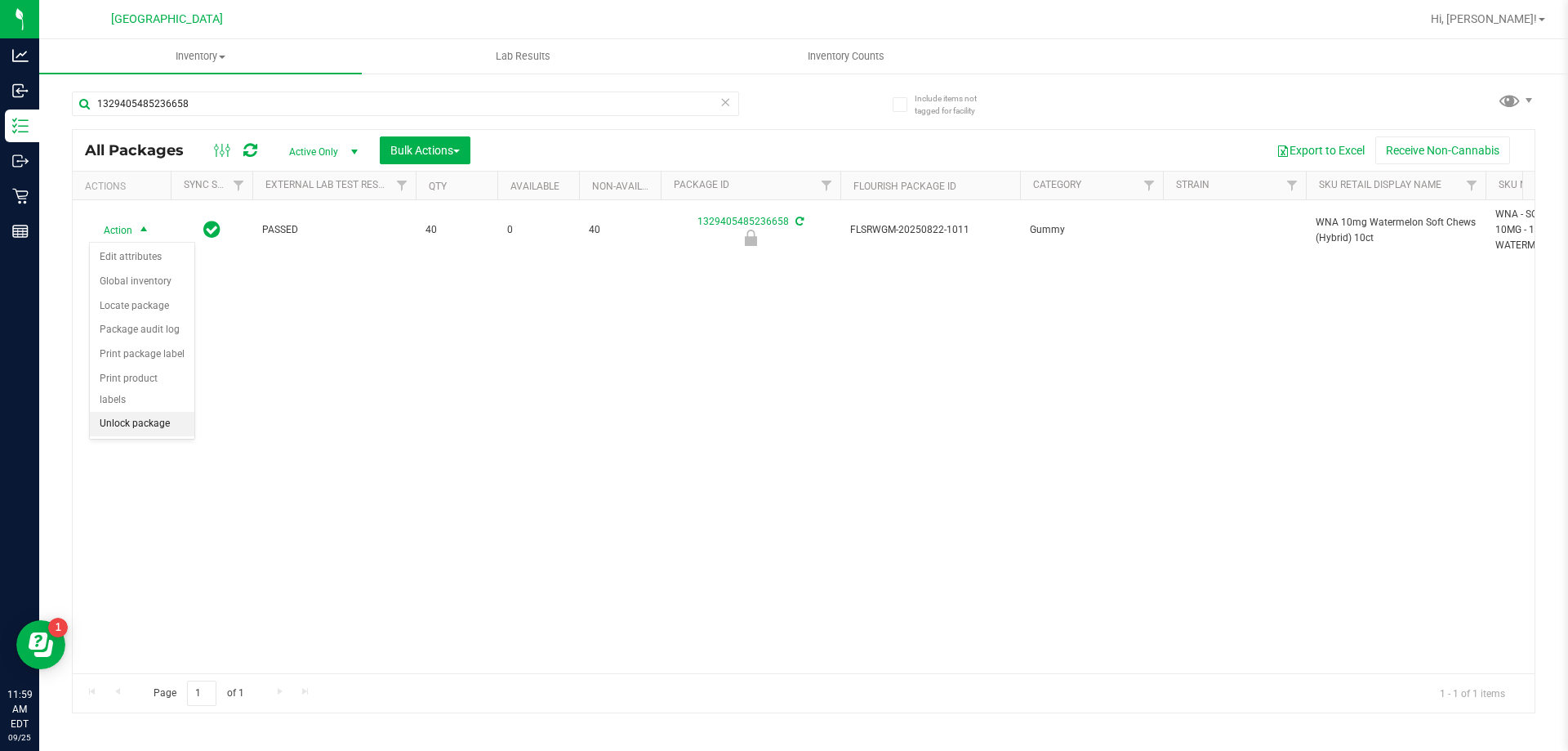
click at [136, 412] on li "Unlock package" at bounding box center [143, 424] width 105 height 24
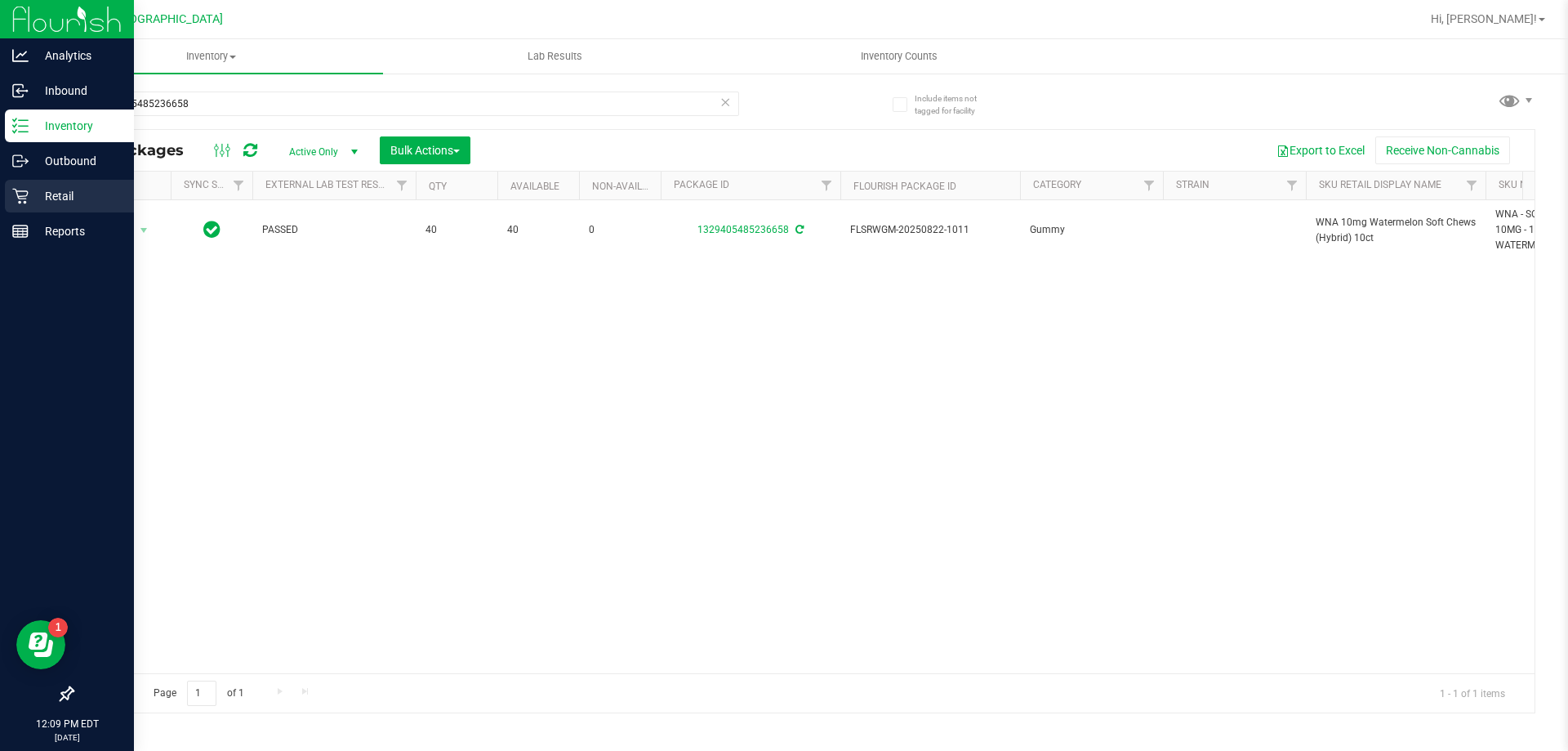
click at [43, 192] on p "Retail" at bounding box center [77, 196] width 98 height 19
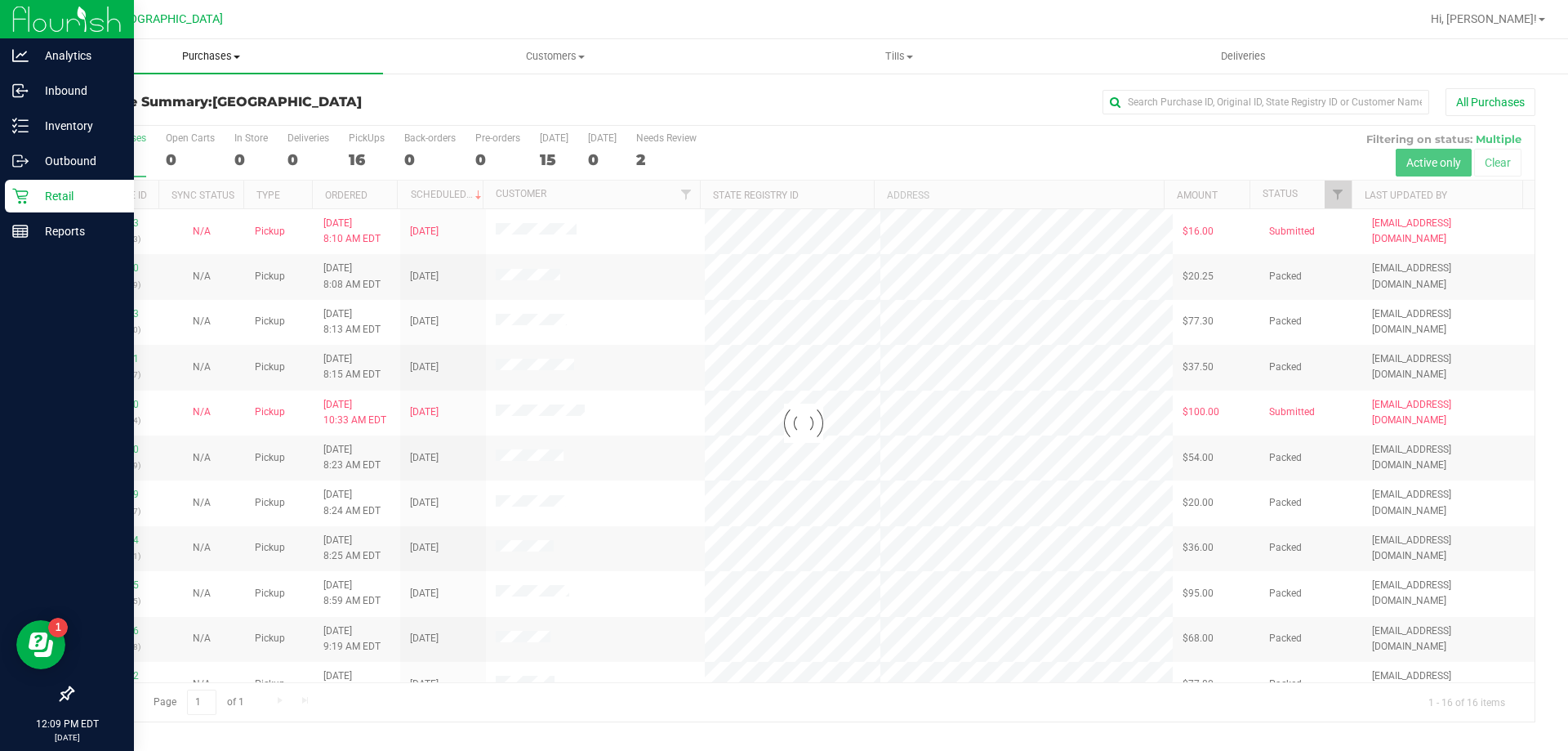
click at [211, 57] on span "Purchases" at bounding box center [210, 56] width 344 height 15
click at [103, 119] on span "Fulfillment" at bounding box center [89, 118] width 101 height 14
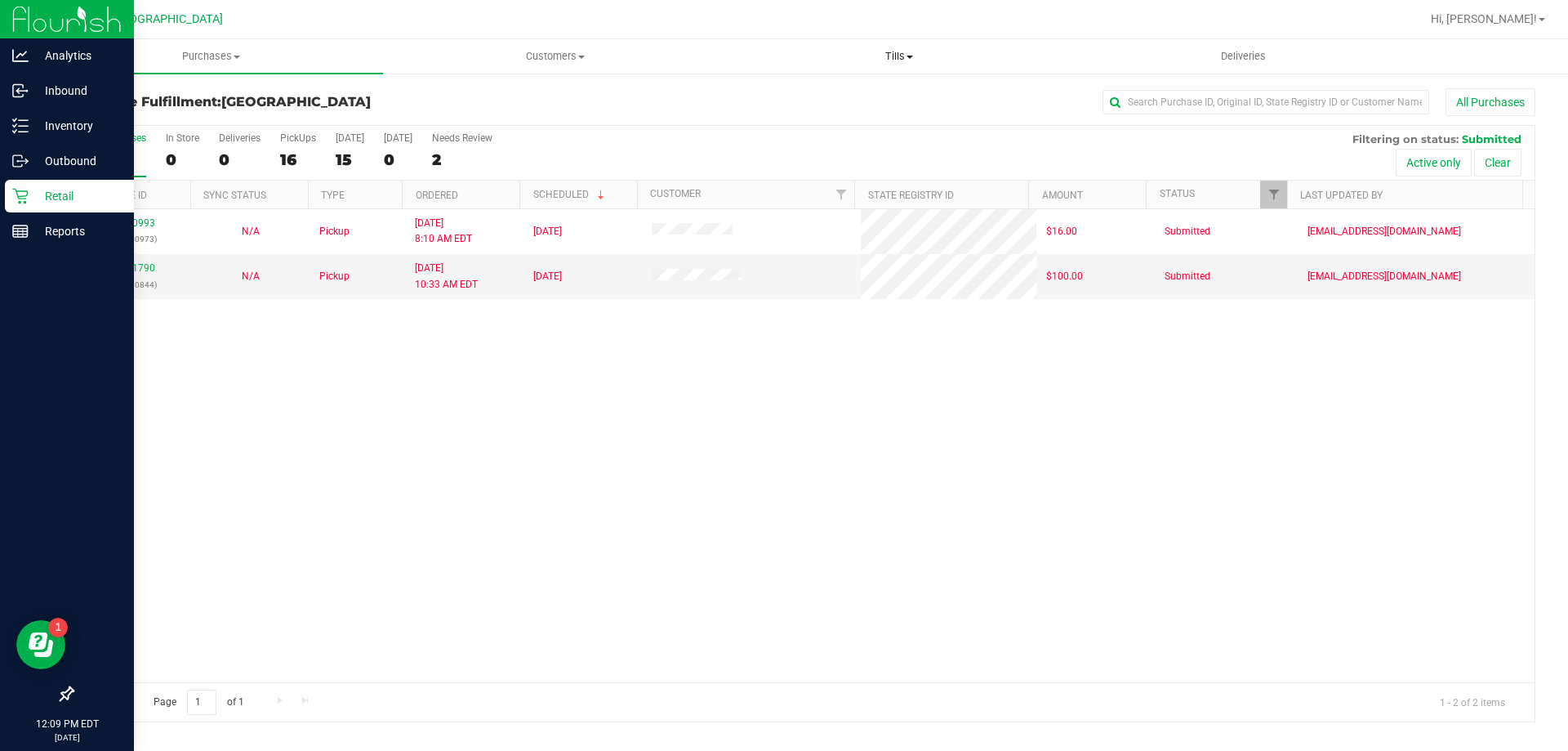
click at [891, 59] on span "Tills" at bounding box center [899, 56] width 342 height 15
click at [820, 94] on span "Manage tills" at bounding box center [783, 98] width 111 height 14
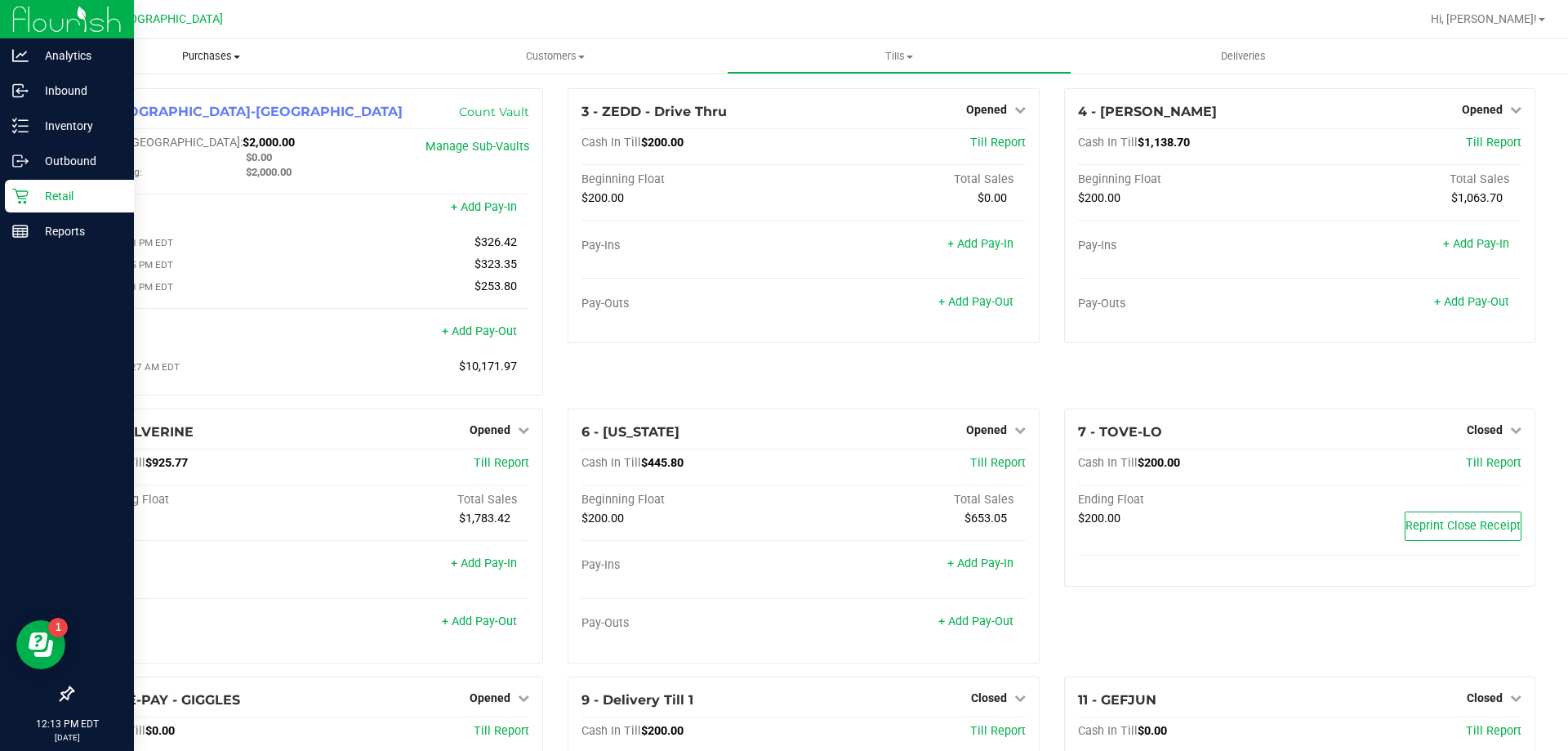
click at [208, 74] on ul "Purchases Summary of purchases Fulfillment All purchases Customers All customer…" at bounding box center [822, 56] width 1568 height 35
click at [204, 50] on span "Purchases" at bounding box center [210, 56] width 344 height 15
click at [127, 114] on span "Fulfillment" at bounding box center [89, 118] width 101 height 14
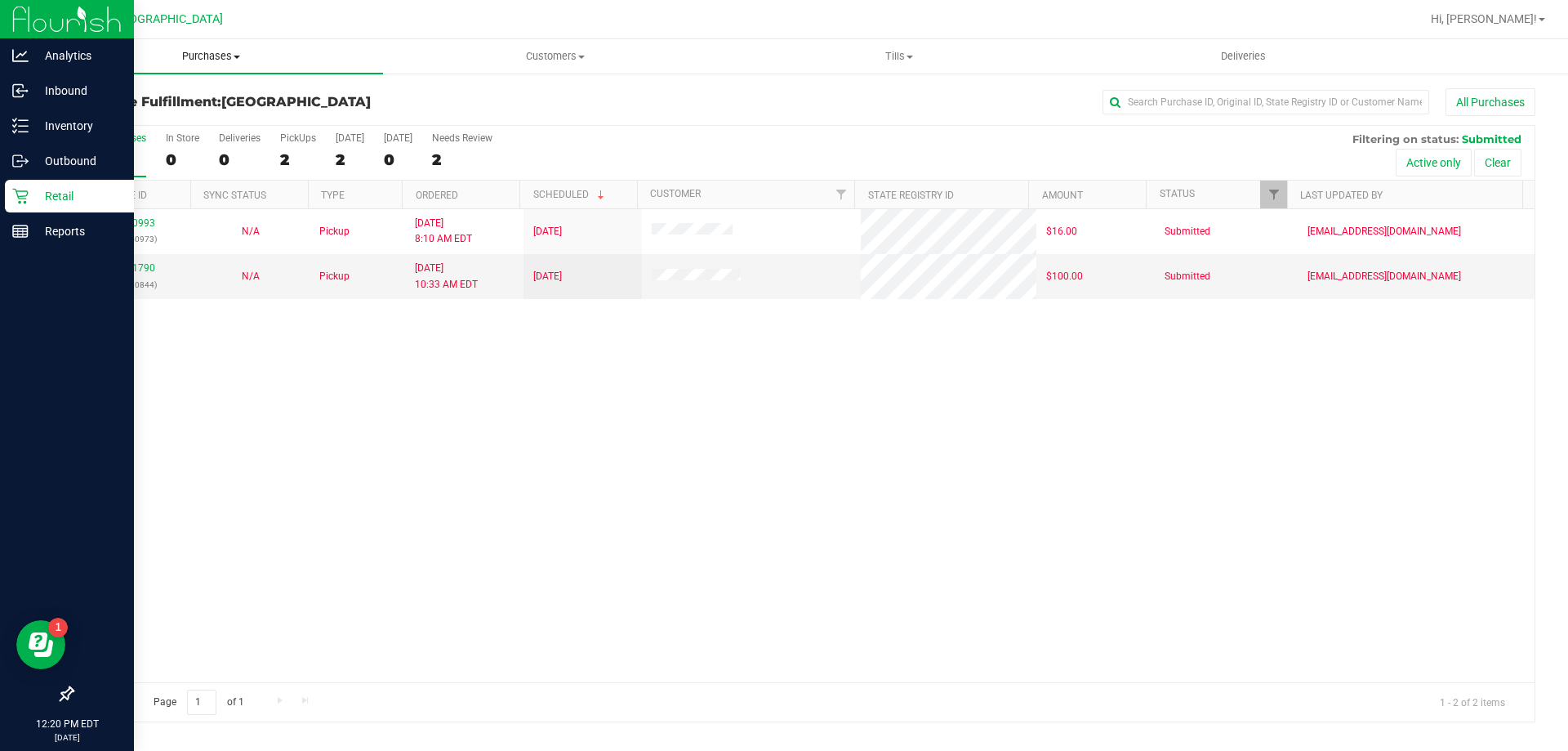
click at [215, 60] on span "Purchases" at bounding box center [210, 56] width 344 height 15
click at [149, 118] on li "Fulfillment" at bounding box center [210, 118] width 344 height 19
click at [890, 54] on span "Tills" at bounding box center [899, 56] width 342 height 15
click at [833, 104] on span "Manage tills" at bounding box center [783, 98] width 111 height 14
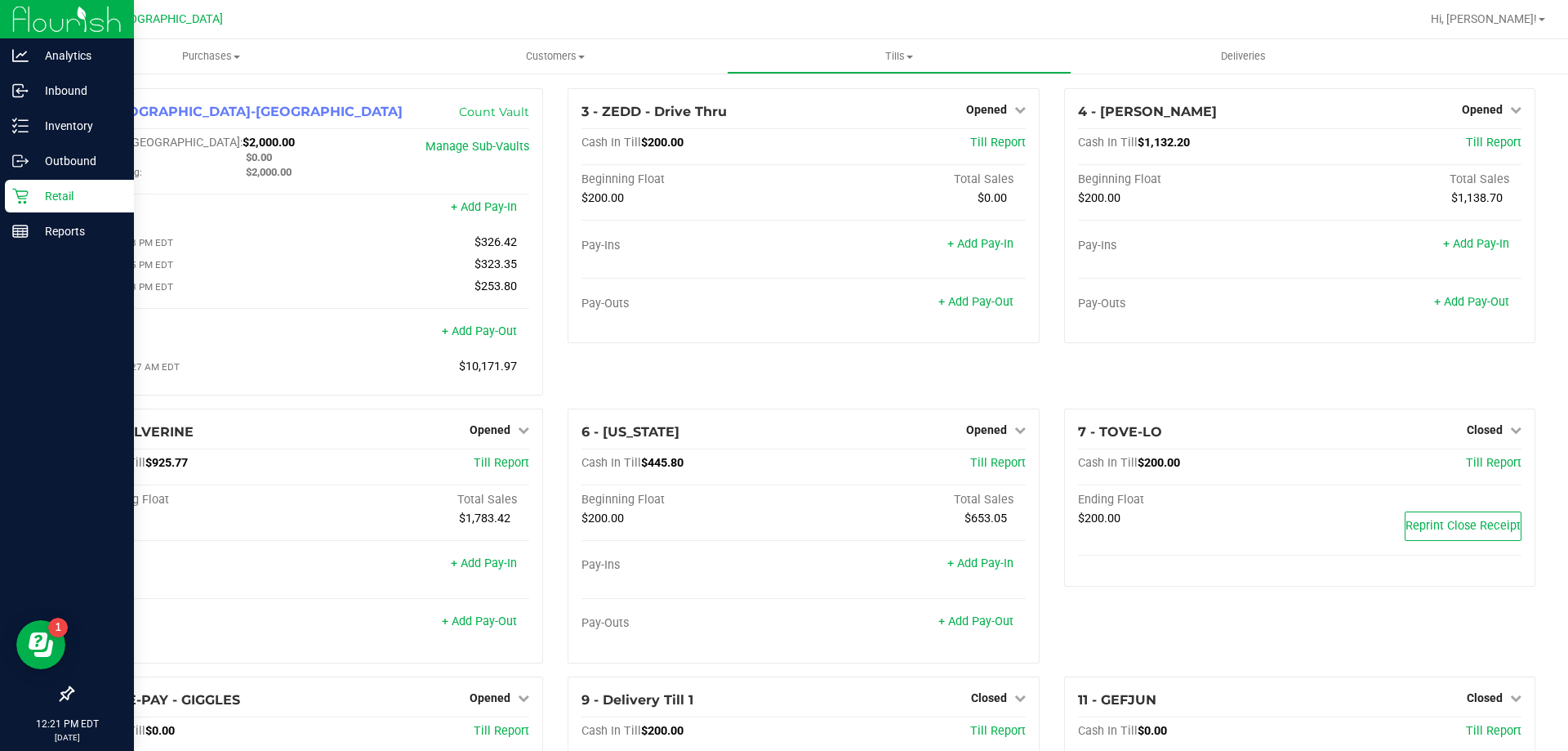
click at [1052, 188] on div "4 - [PERSON_NAME] Opened Close Till Cash In Till $1,132.20 Till Report Beginnin…" at bounding box center [1299, 248] width 496 height 320
click at [200, 54] on span "Purchases" at bounding box center [210, 56] width 344 height 15
click at [122, 114] on span "Fulfillment" at bounding box center [89, 118] width 101 height 14
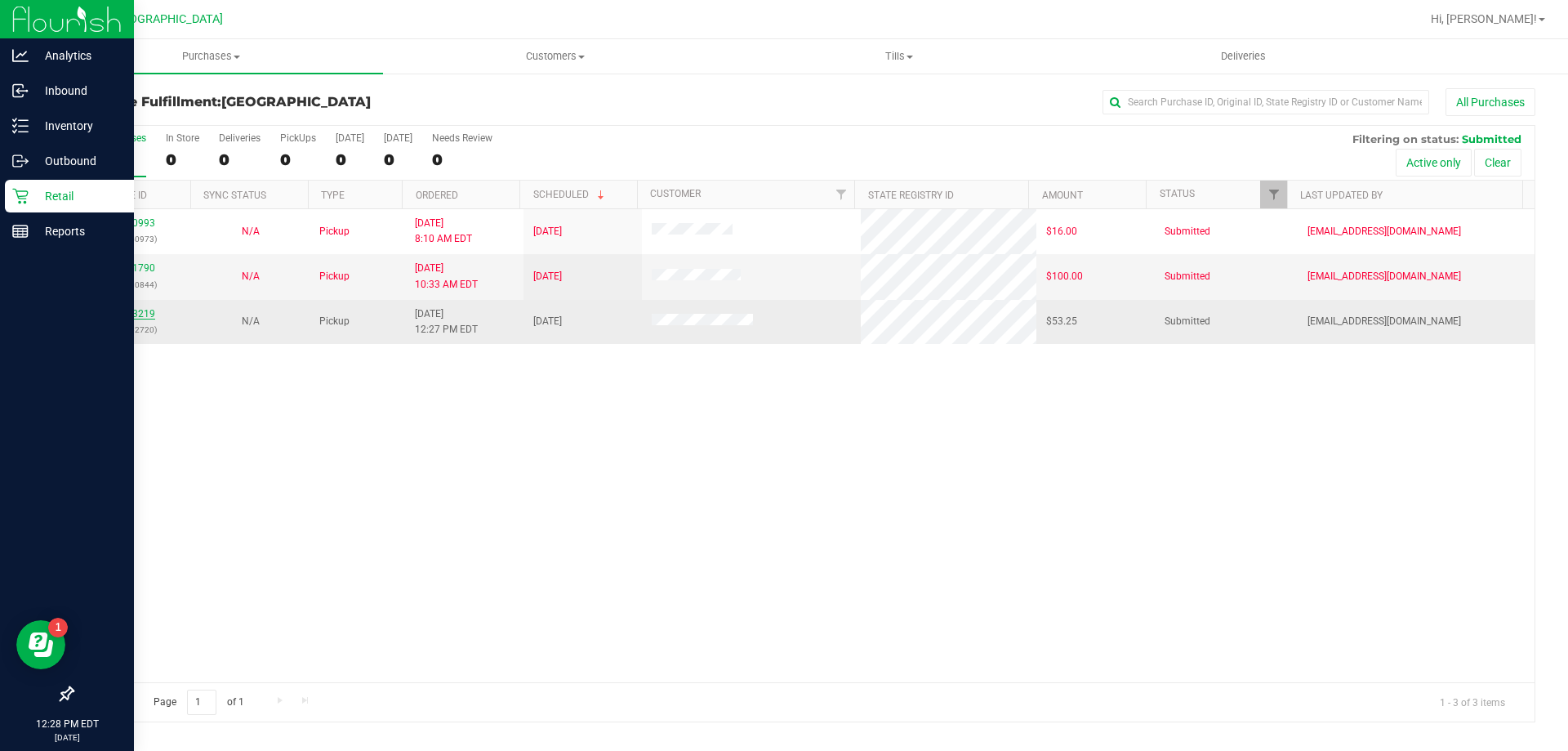
click at [142, 311] on link "12003219" at bounding box center [132, 314] width 46 height 12
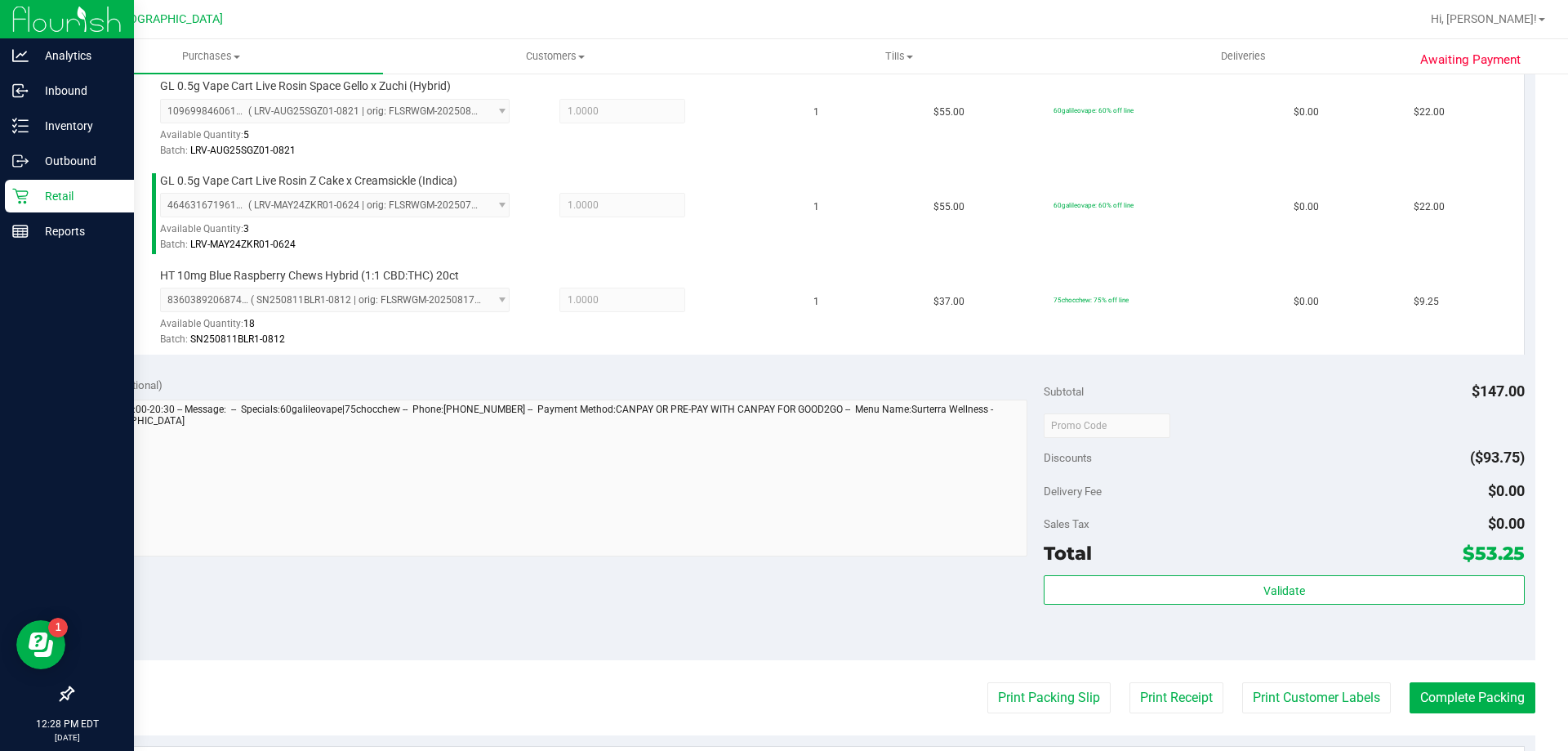
scroll to position [572, 0]
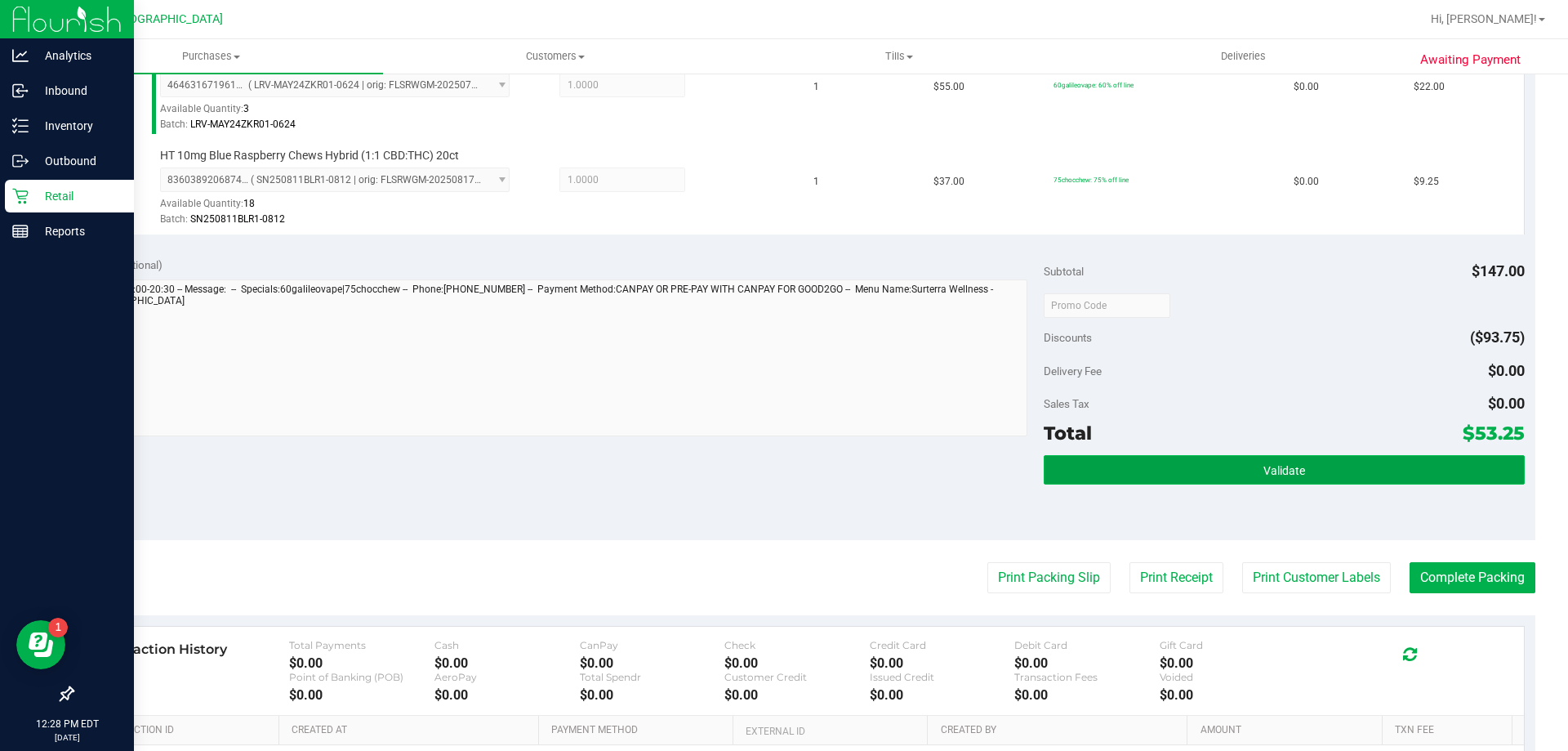
click at [1231, 472] on button "Validate" at bounding box center [1284, 470] width 480 height 29
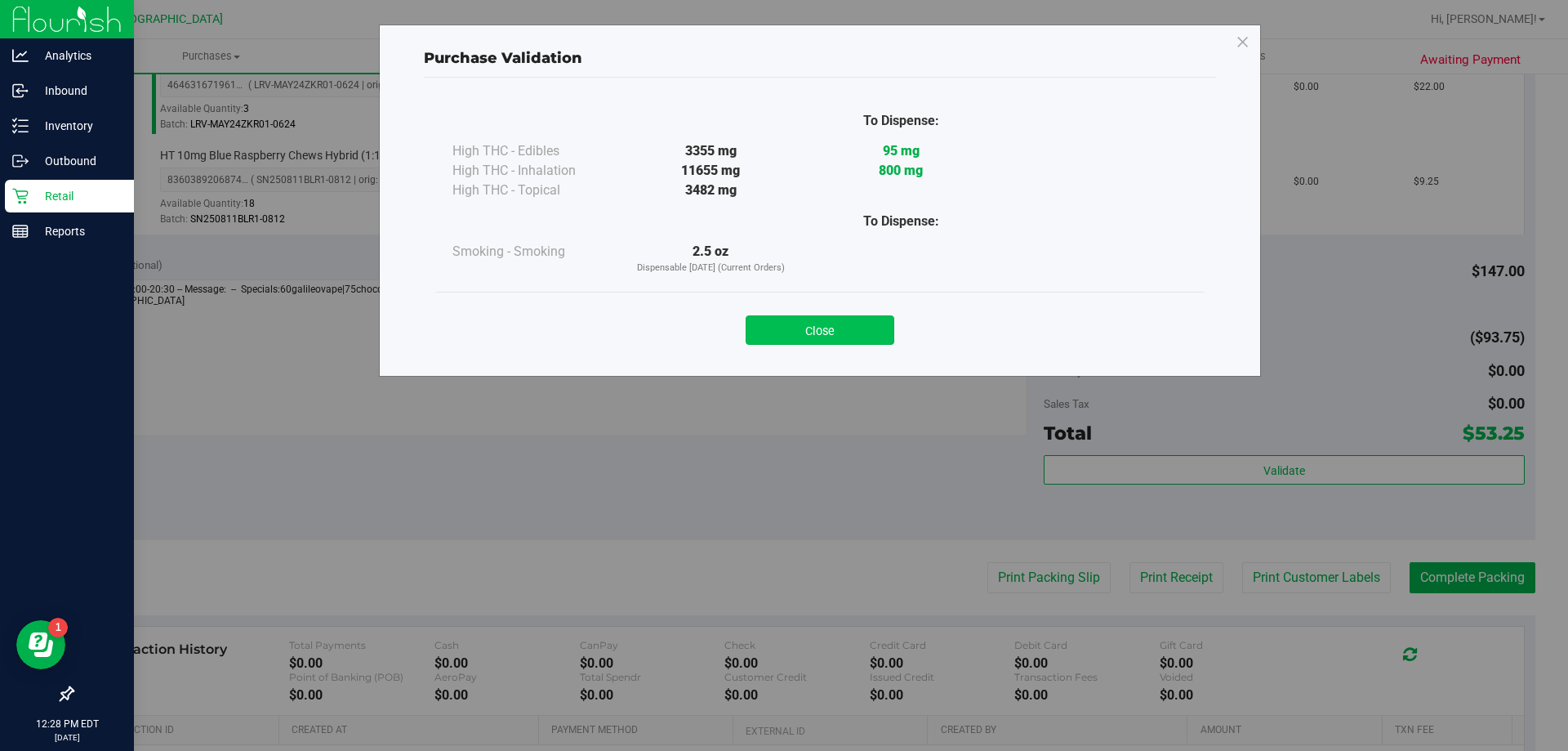
click at [848, 338] on button "Close" at bounding box center [819, 330] width 148 height 29
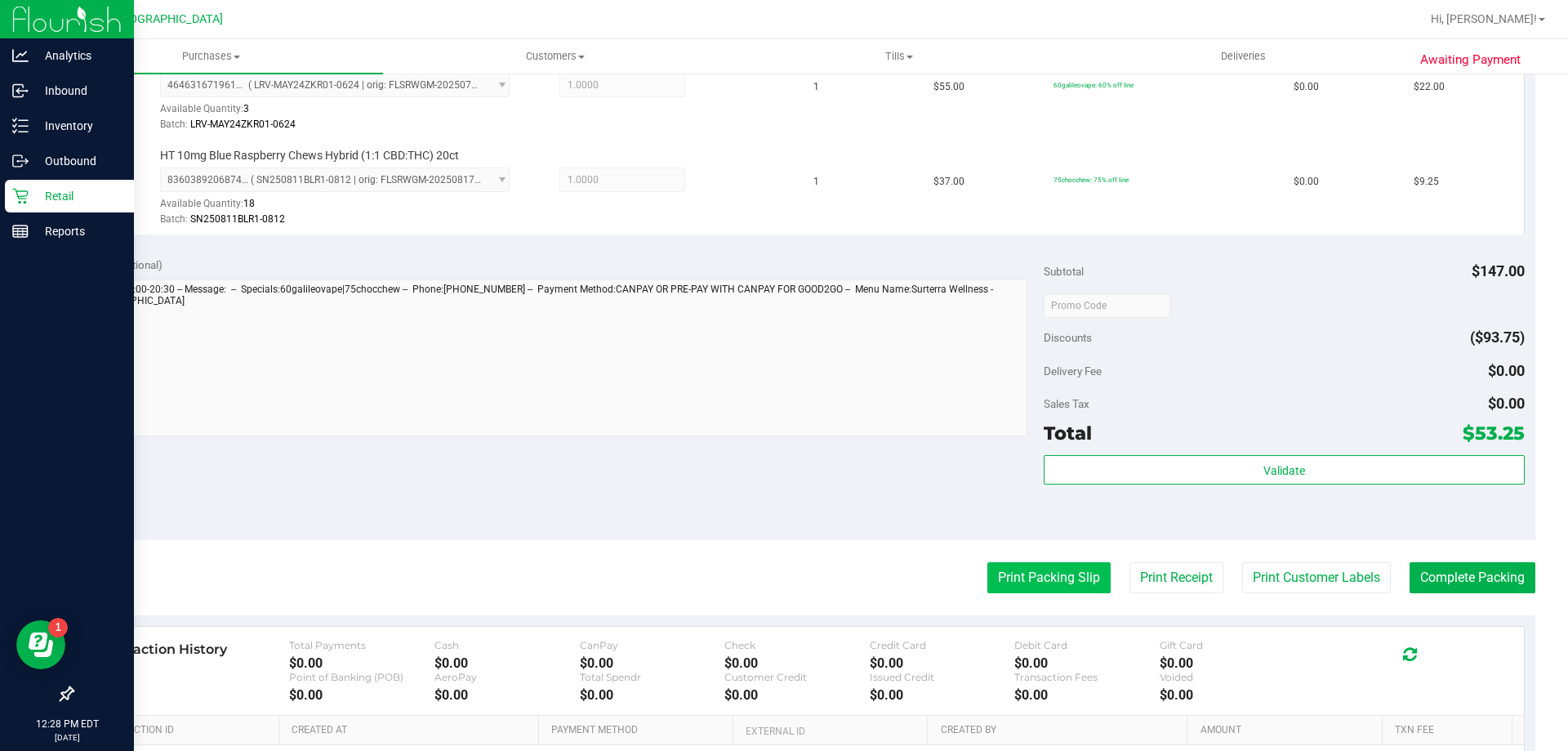
click at [1024, 580] on button "Print Packing Slip" at bounding box center [1048, 578] width 123 height 31
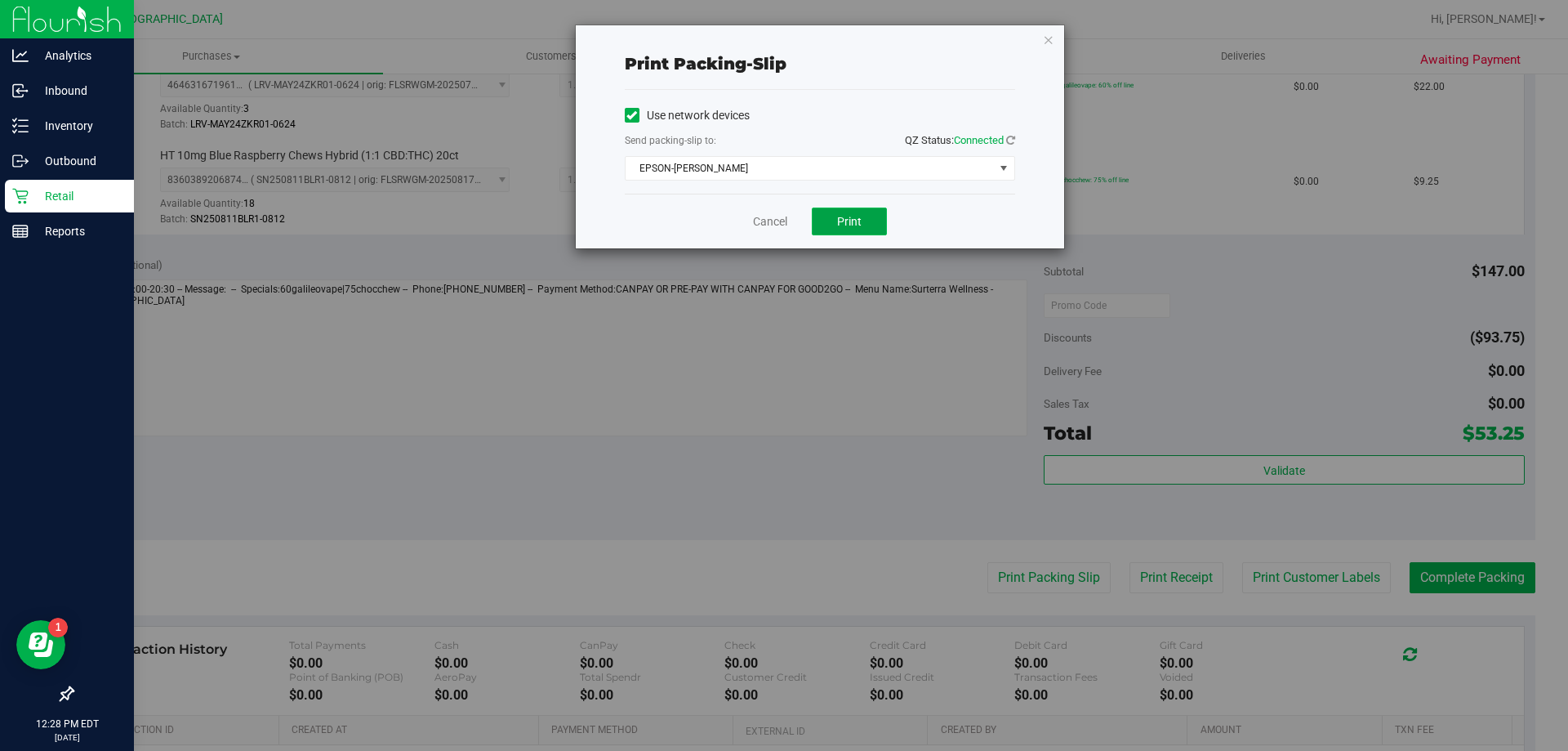
click at [821, 217] on button "Print" at bounding box center [848, 221] width 75 height 28
click at [1050, 39] on icon "button" at bounding box center [1049, 39] width 12 height 19
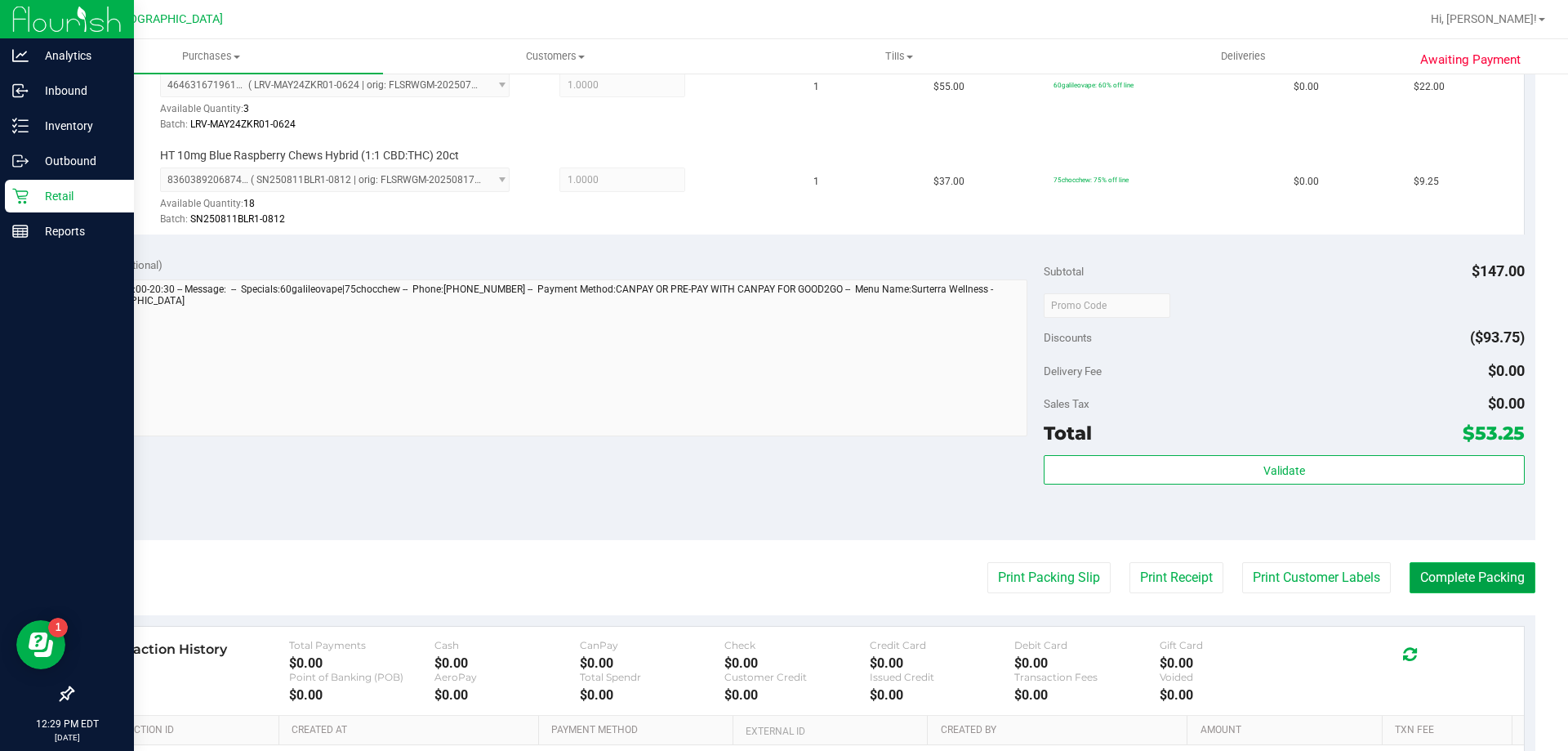
click at [1422, 568] on button "Complete Packing" at bounding box center [1473, 578] width 126 height 31
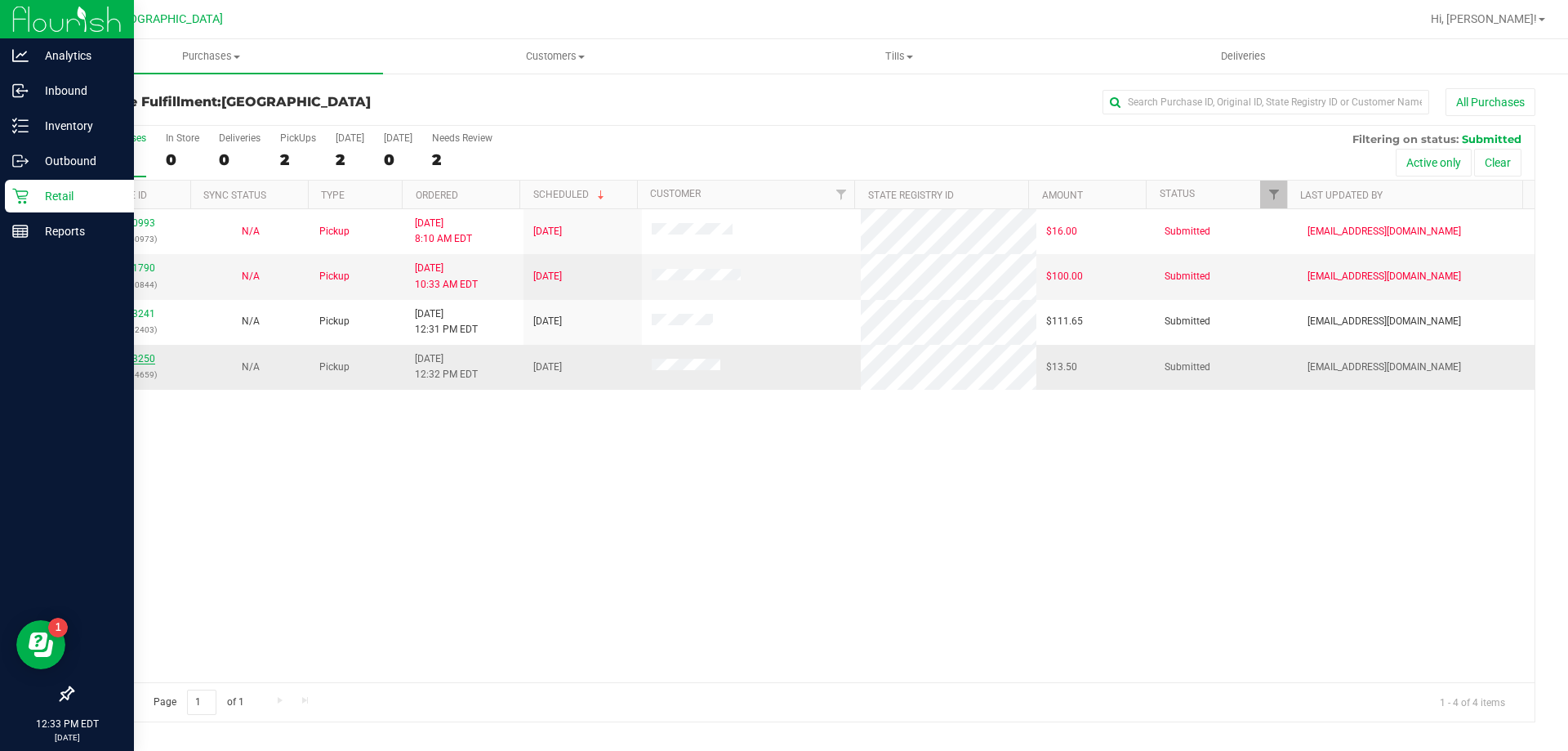
click at [141, 362] on link "12003250" at bounding box center [132, 359] width 46 height 12
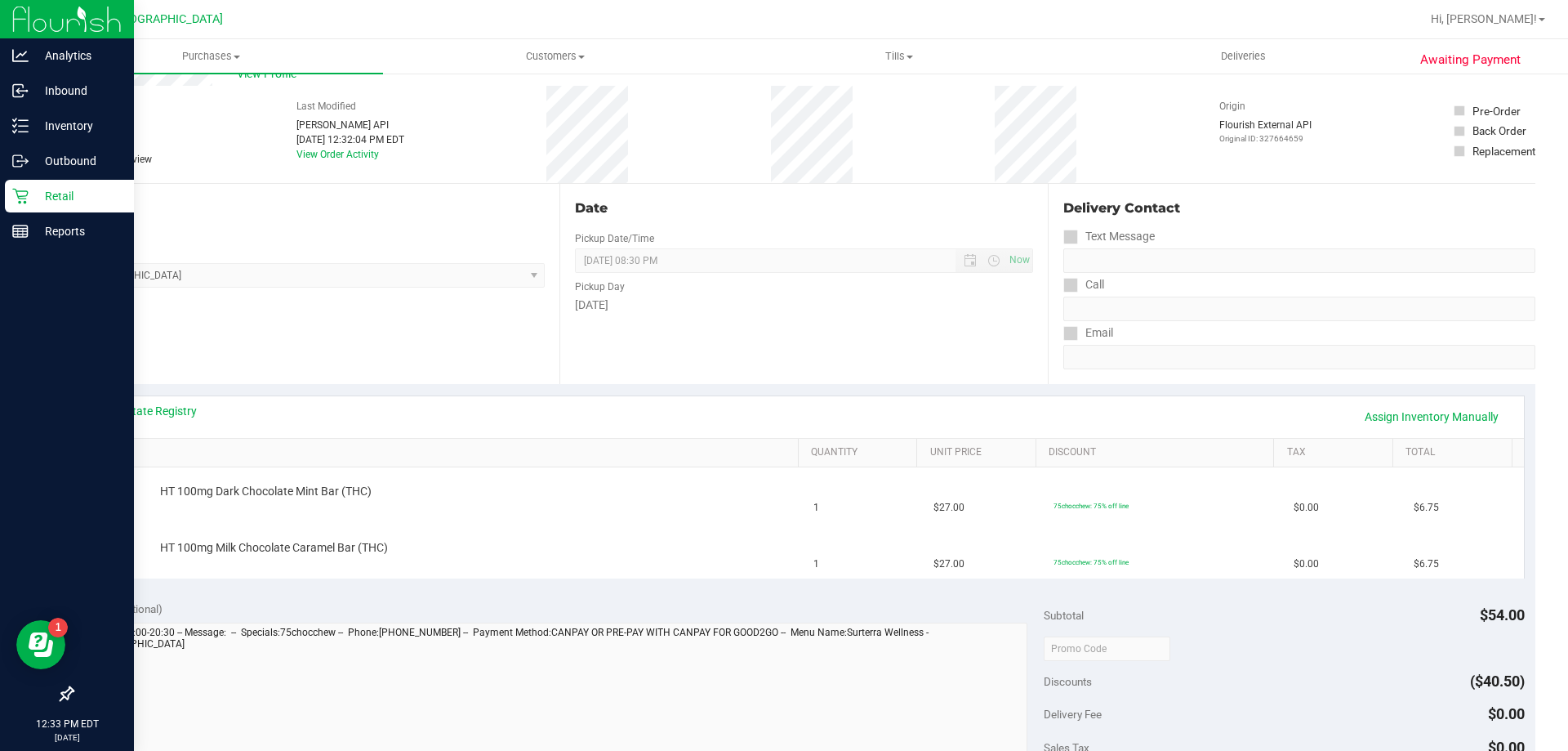
scroll to position [82, 0]
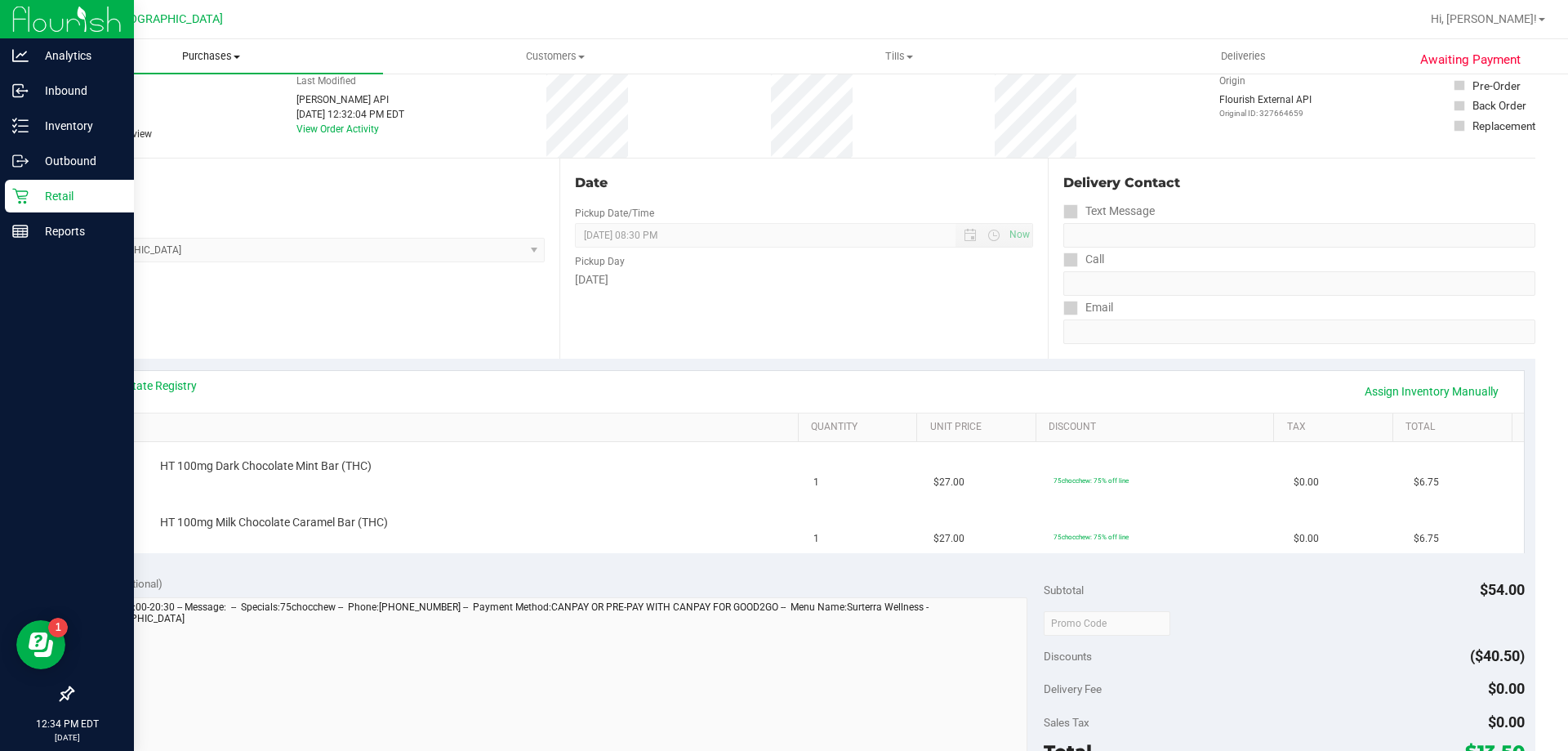
click at [221, 55] on span "Purchases" at bounding box center [210, 56] width 344 height 15
click at [156, 112] on li "Fulfillment" at bounding box center [210, 118] width 344 height 19
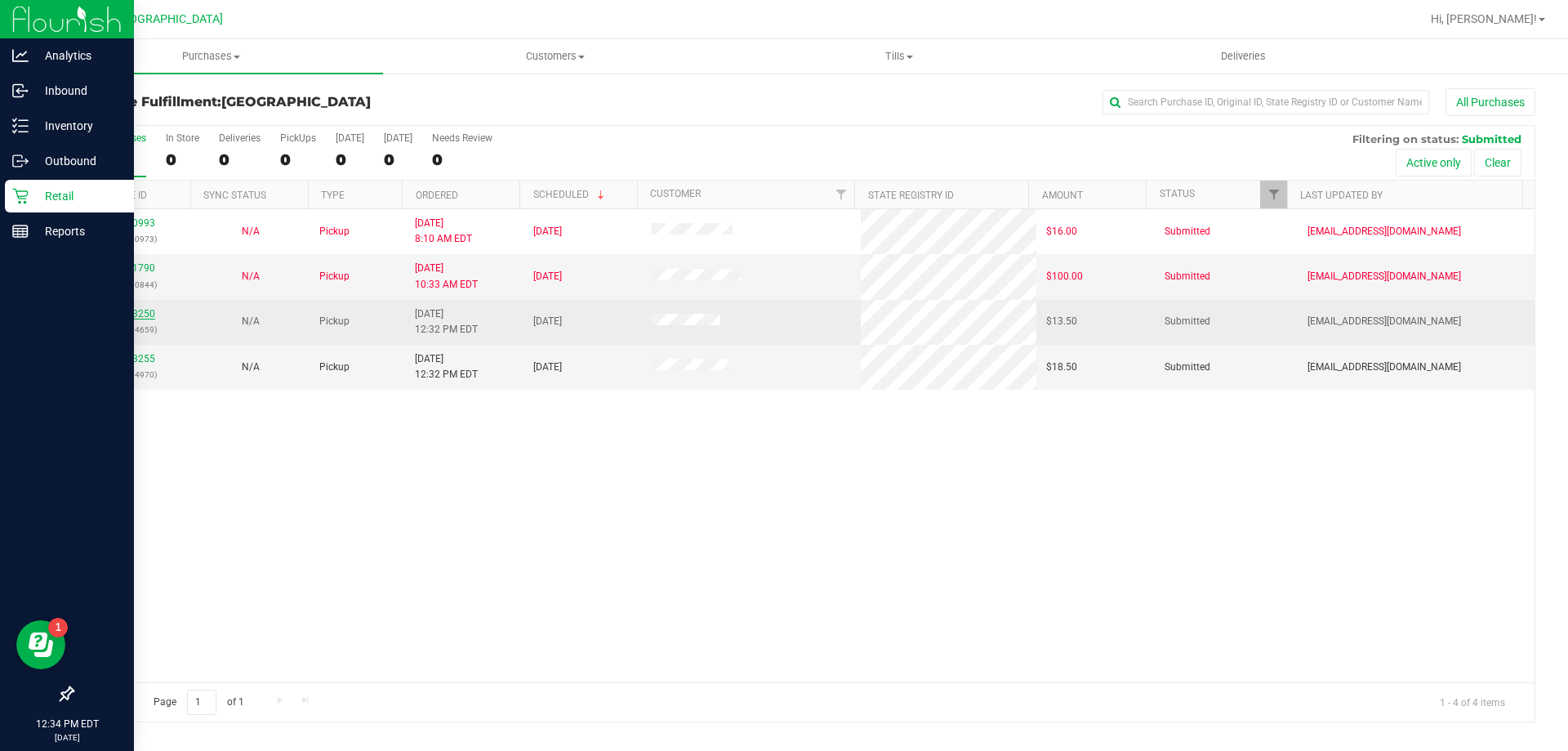
click at [138, 310] on link "12003250" at bounding box center [132, 314] width 46 height 12
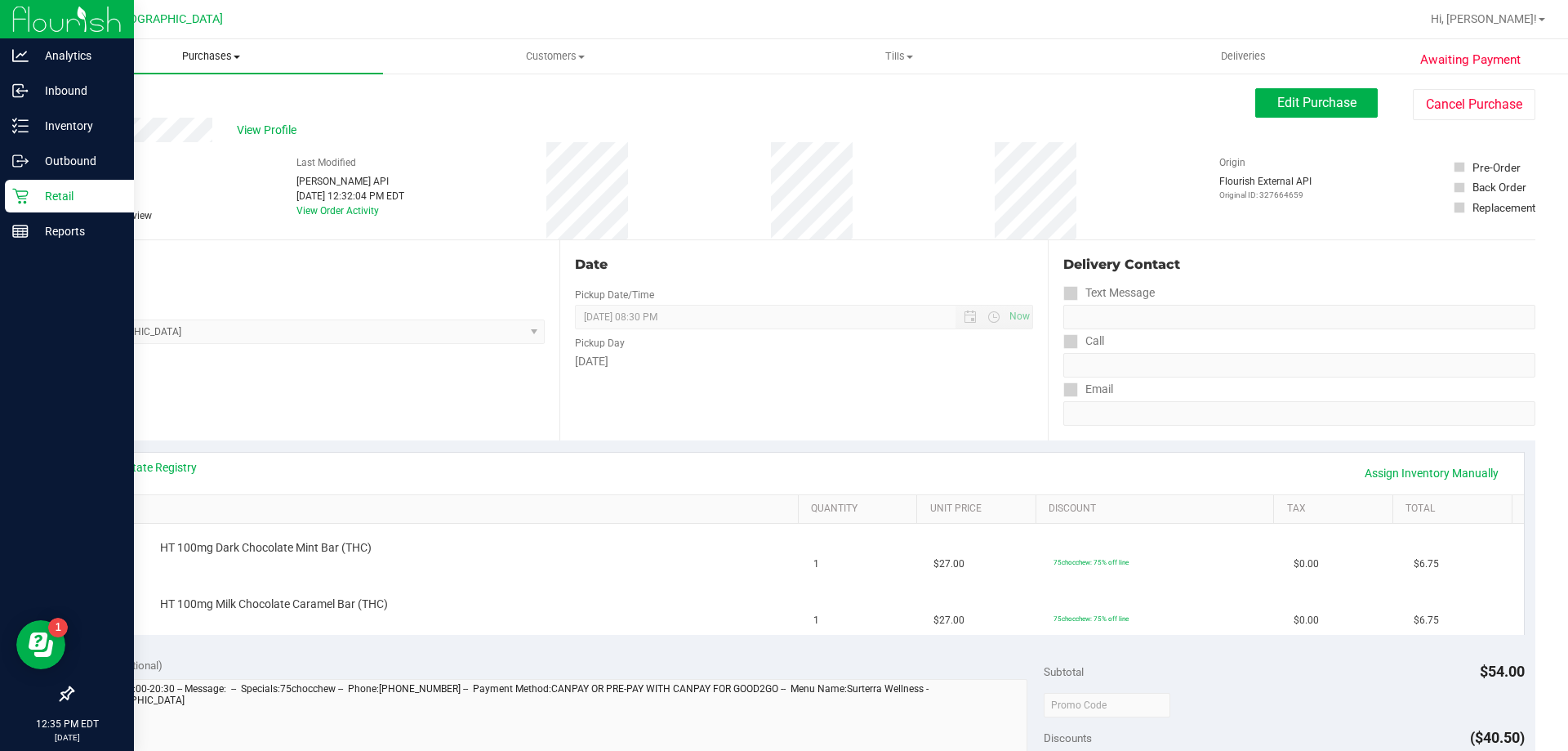
click at [185, 58] on span "Purchases" at bounding box center [210, 56] width 344 height 15
click at [141, 107] on li "Summary of purchases" at bounding box center [210, 99] width 344 height 19
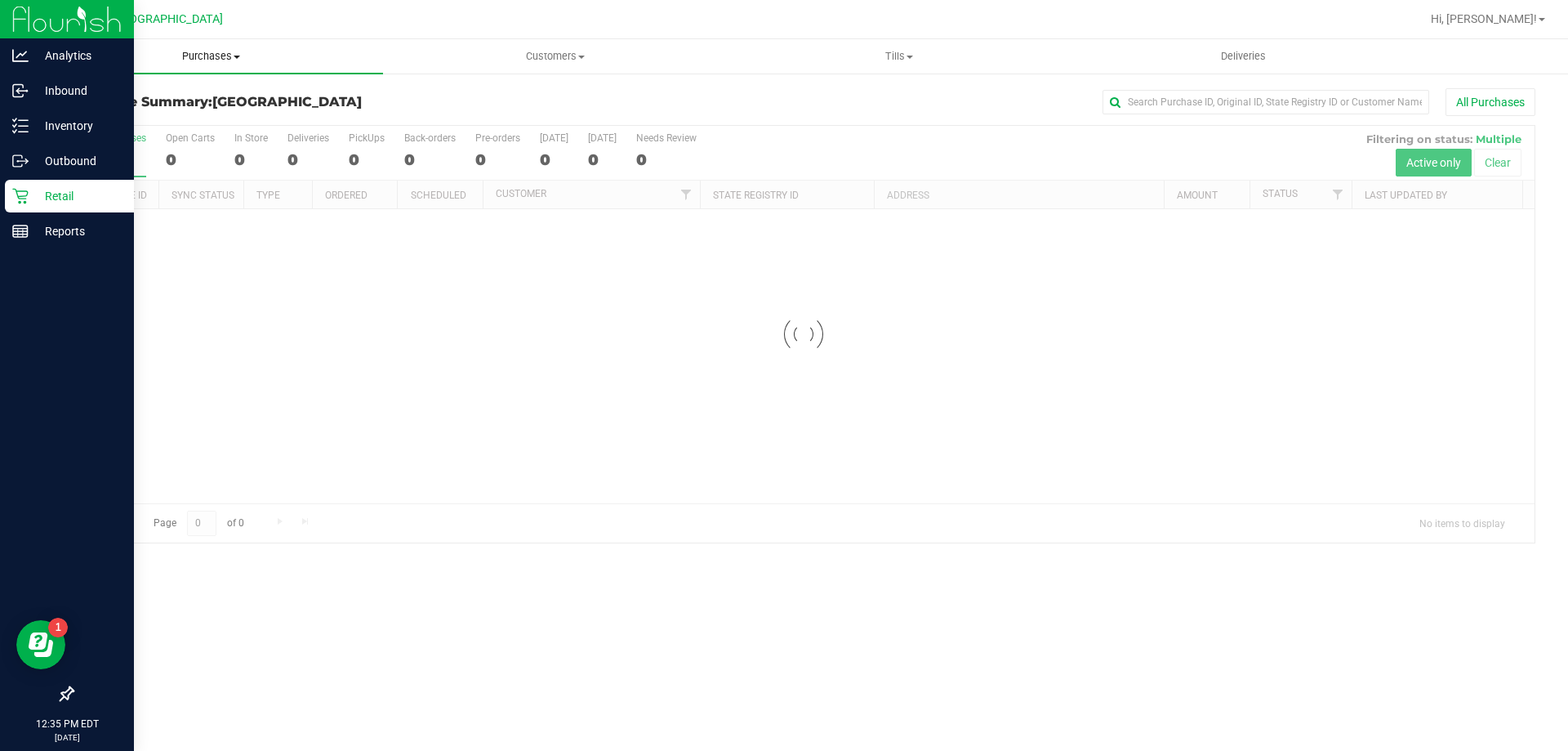
click at [219, 55] on span "Purchases" at bounding box center [210, 56] width 344 height 15
click at [144, 116] on li "Fulfillment" at bounding box center [210, 118] width 344 height 19
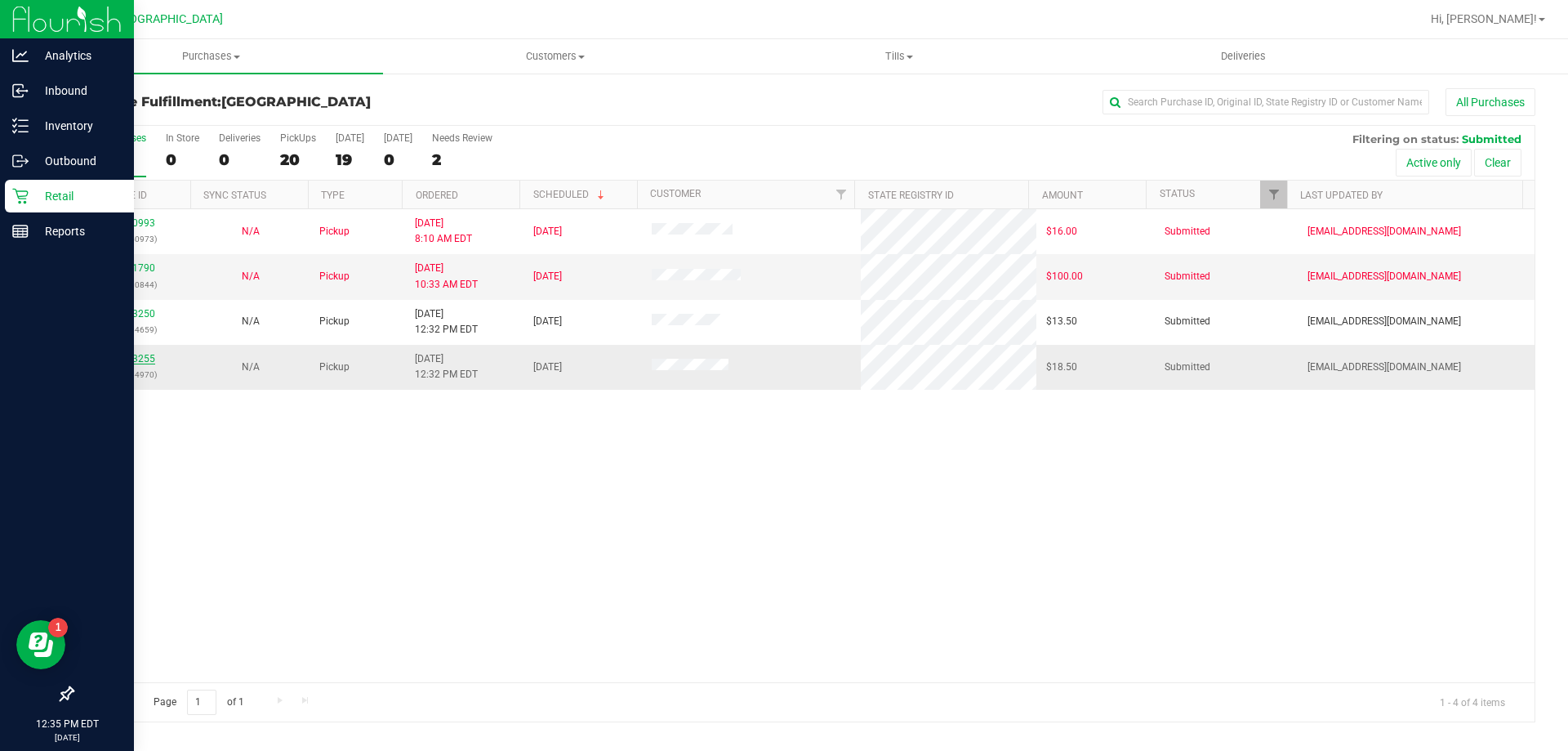
click at [144, 360] on link "12003255" at bounding box center [132, 359] width 46 height 12
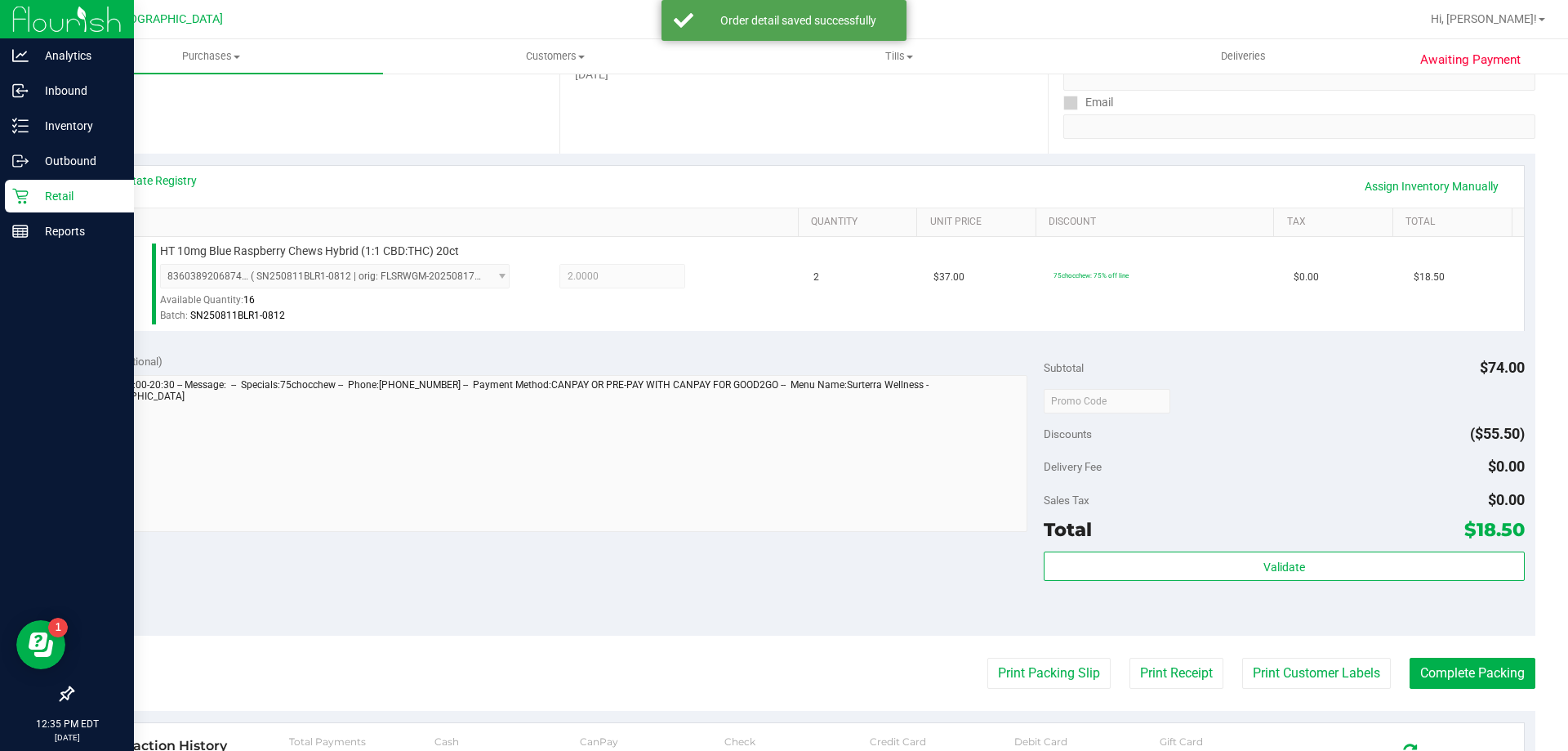
scroll to position [327, 0]
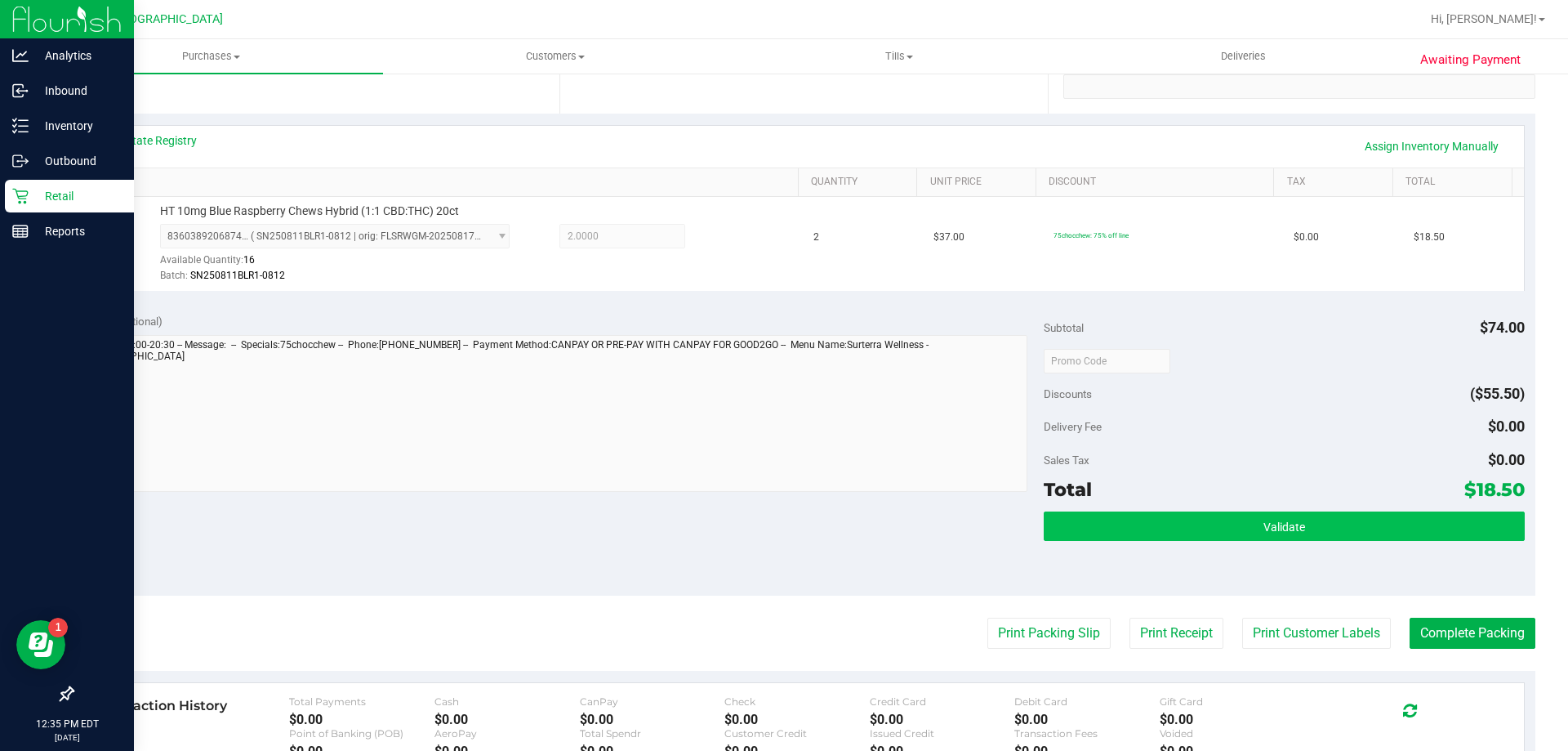
drag, startPoint x: 1214, startPoint y: 507, endPoint x: 1210, endPoint y: 521, distance: 14.6
click at [1214, 510] on div "Subtotal $74.00 Discounts ($55.50) Delivery Fee $0.00 Sales Tax $0.00 Total $18…" at bounding box center [1284, 449] width 480 height 273
click at [1210, 522] on button "Validate" at bounding box center [1284, 526] width 480 height 29
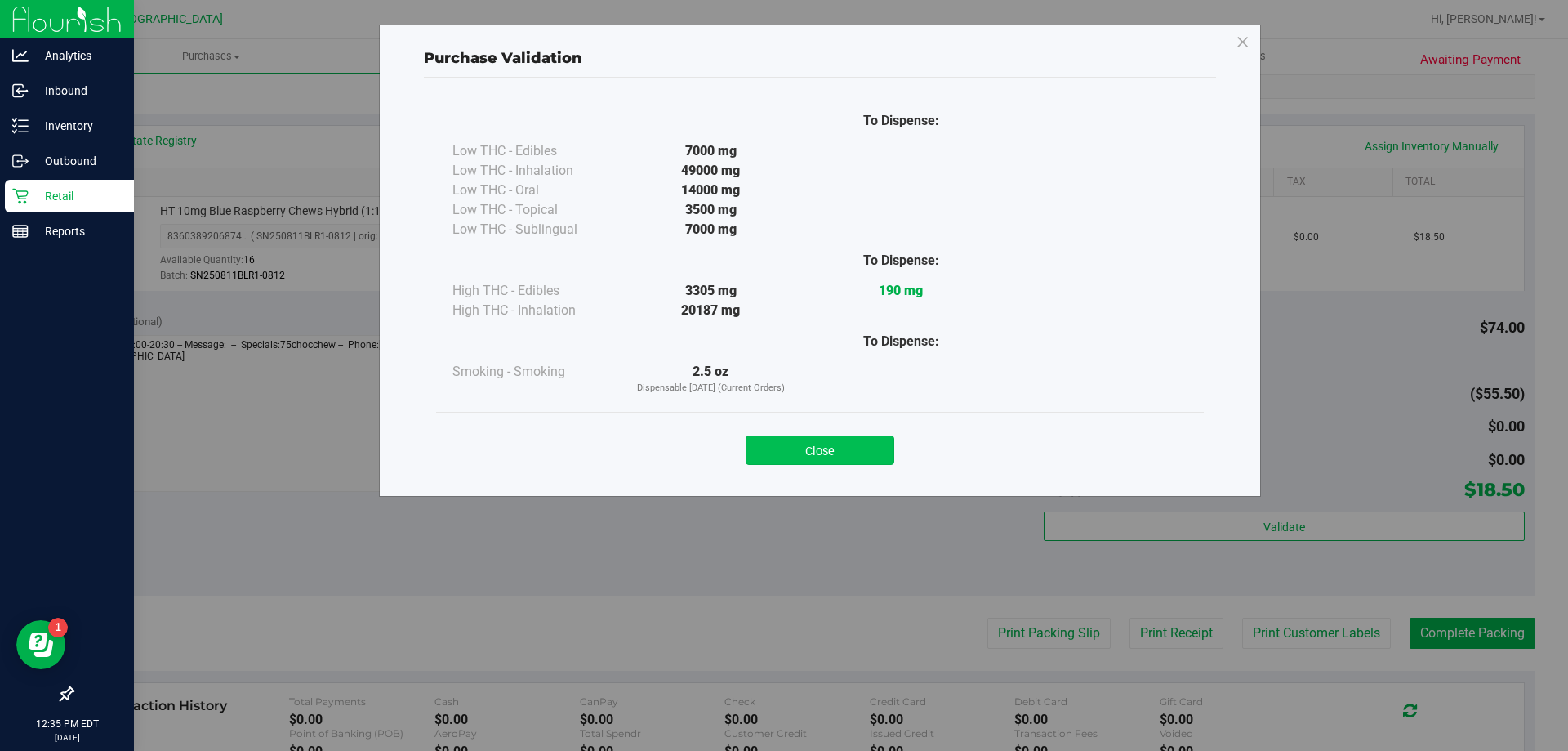
click at [880, 451] on button "Close" at bounding box center [819, 450] width 148 height 29
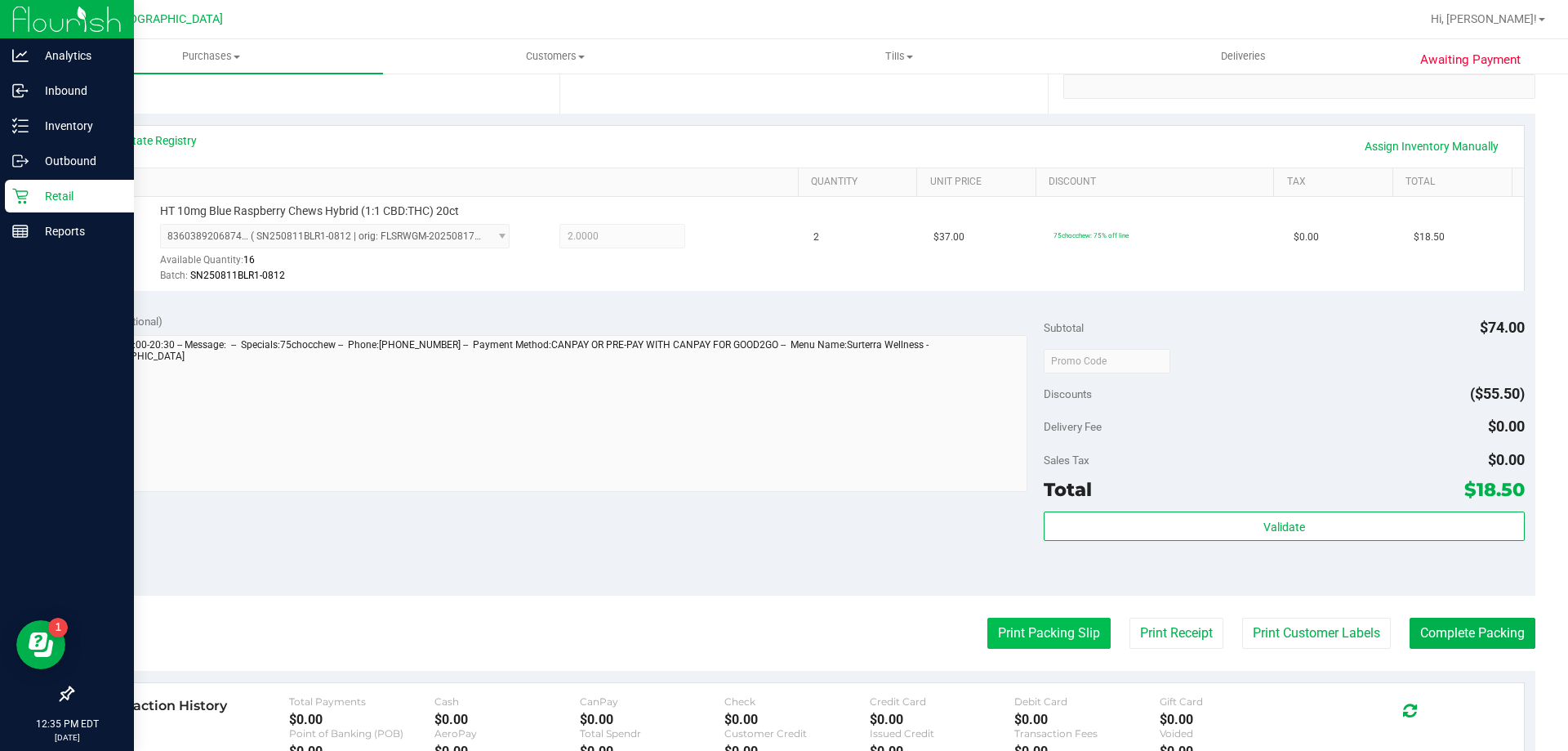
click at [1046, 635] on button "Print Packing Slip" at bounding box center [1048, 634] width 123 height 31
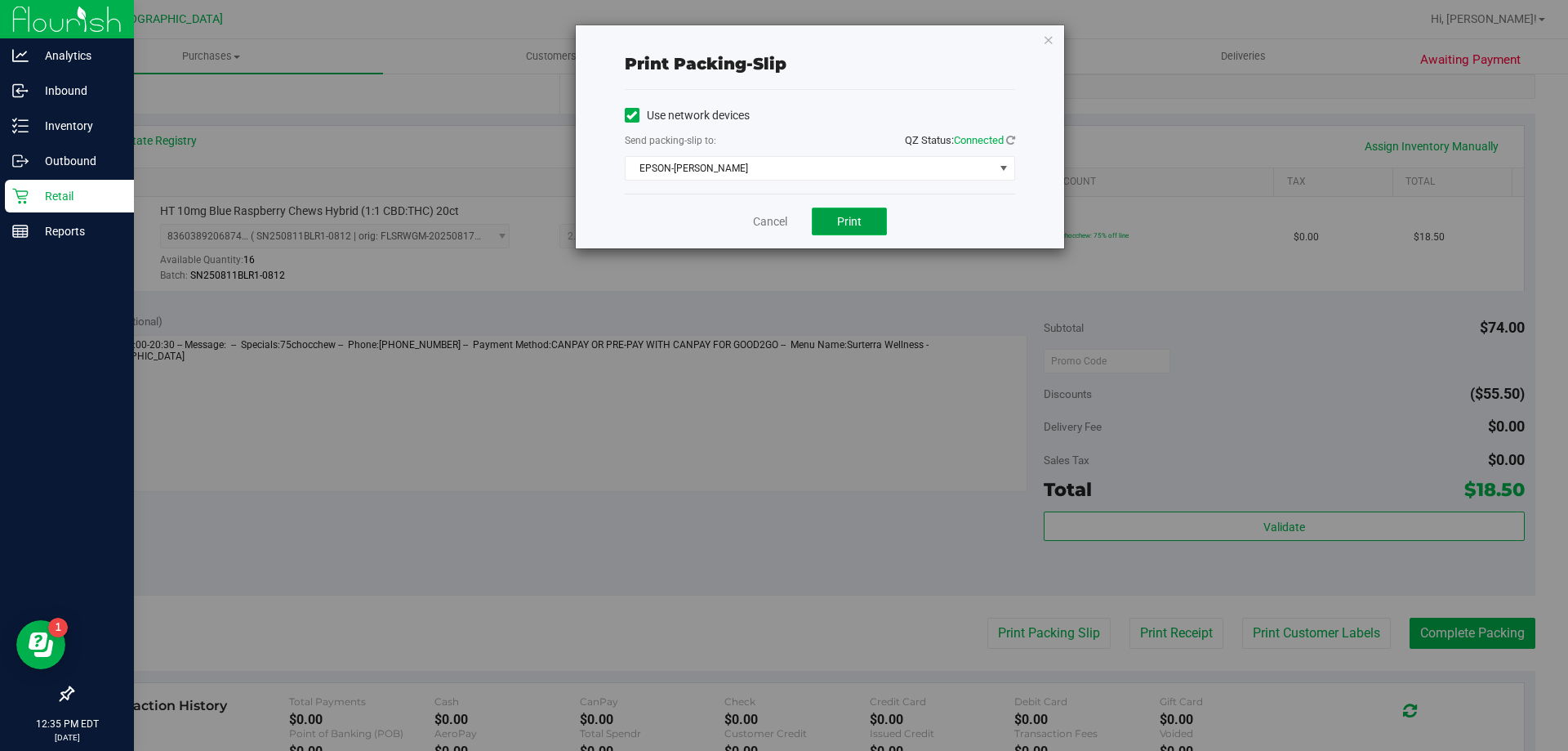
click at [844, 229] on button "Print" at bounding box center [848, 221] width 75 height 28
click at [1039, 38] on div "Print packing-slip Use network devices Send packing-slip to: QZ Status: Connect…" at bounding box center [820, 137] width 489 height 223
click at [1047, 37] on icon "button" at bounding box center [1049, 39] width 12 height 19
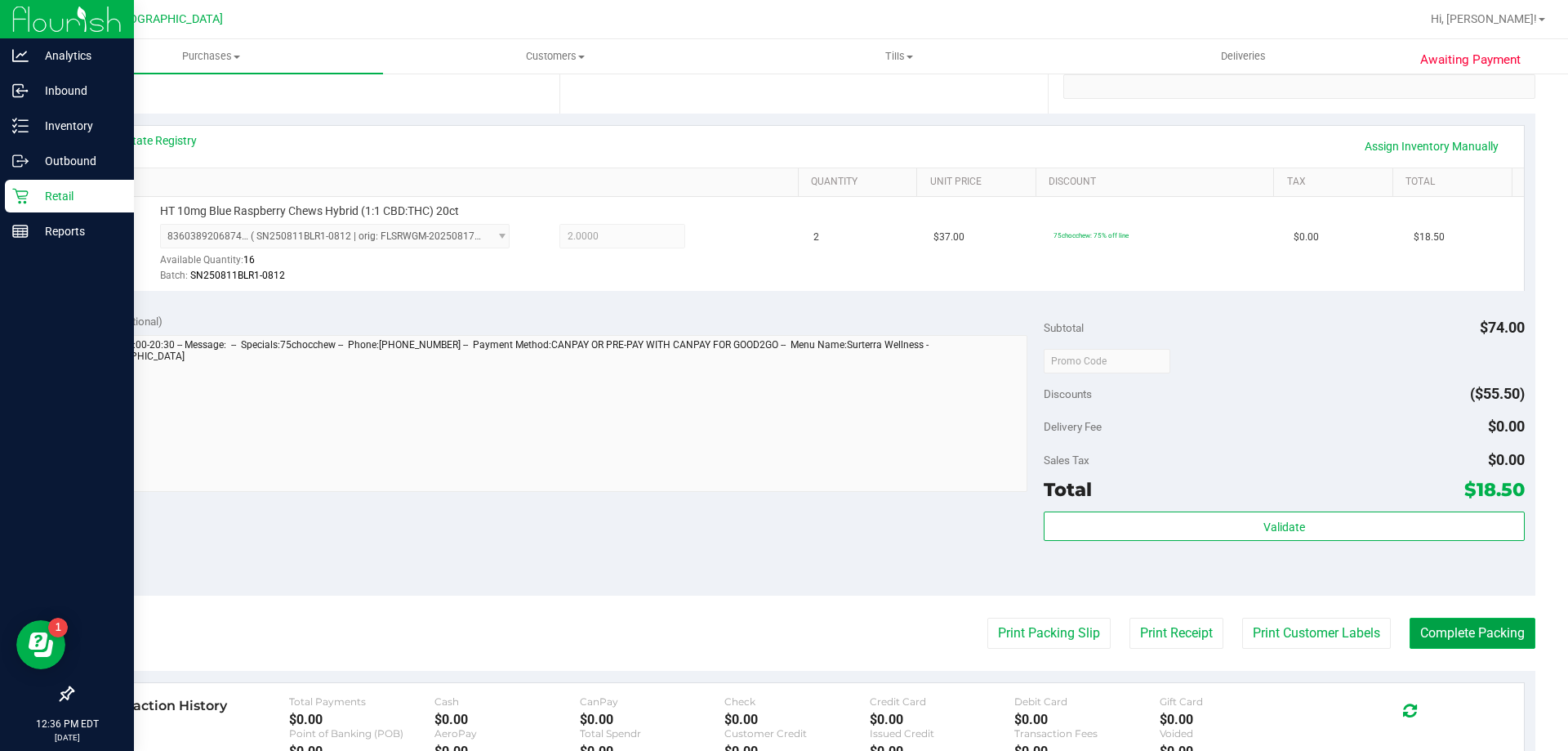
click at [1449, 633] on button "Complete Packing" at bounding box center [1473, 634] width 126 height 31
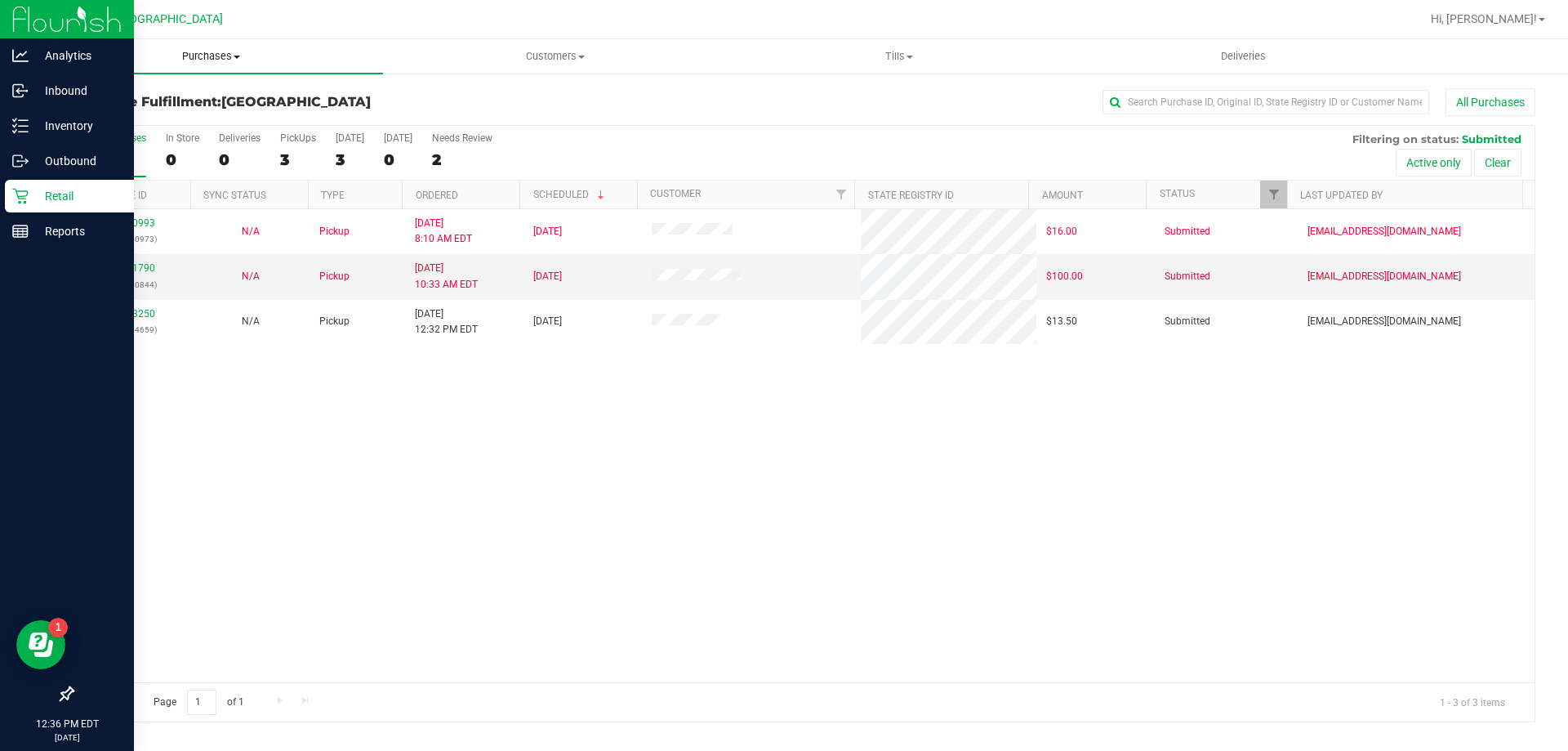
click at [200, 52] on span "Purchases" at bounding box center [210, 56] width 344 height 15
click at [127, 117] on span "Fulfillment" at bounding box center [89, 118] width 101 height 14
click at [900, 52] on span "Tills" at bounding box center [899, 56] width 342 height 15
click at [879, 91] on li "Manage tills" at bounding box center [899, 99] width 344 height 19
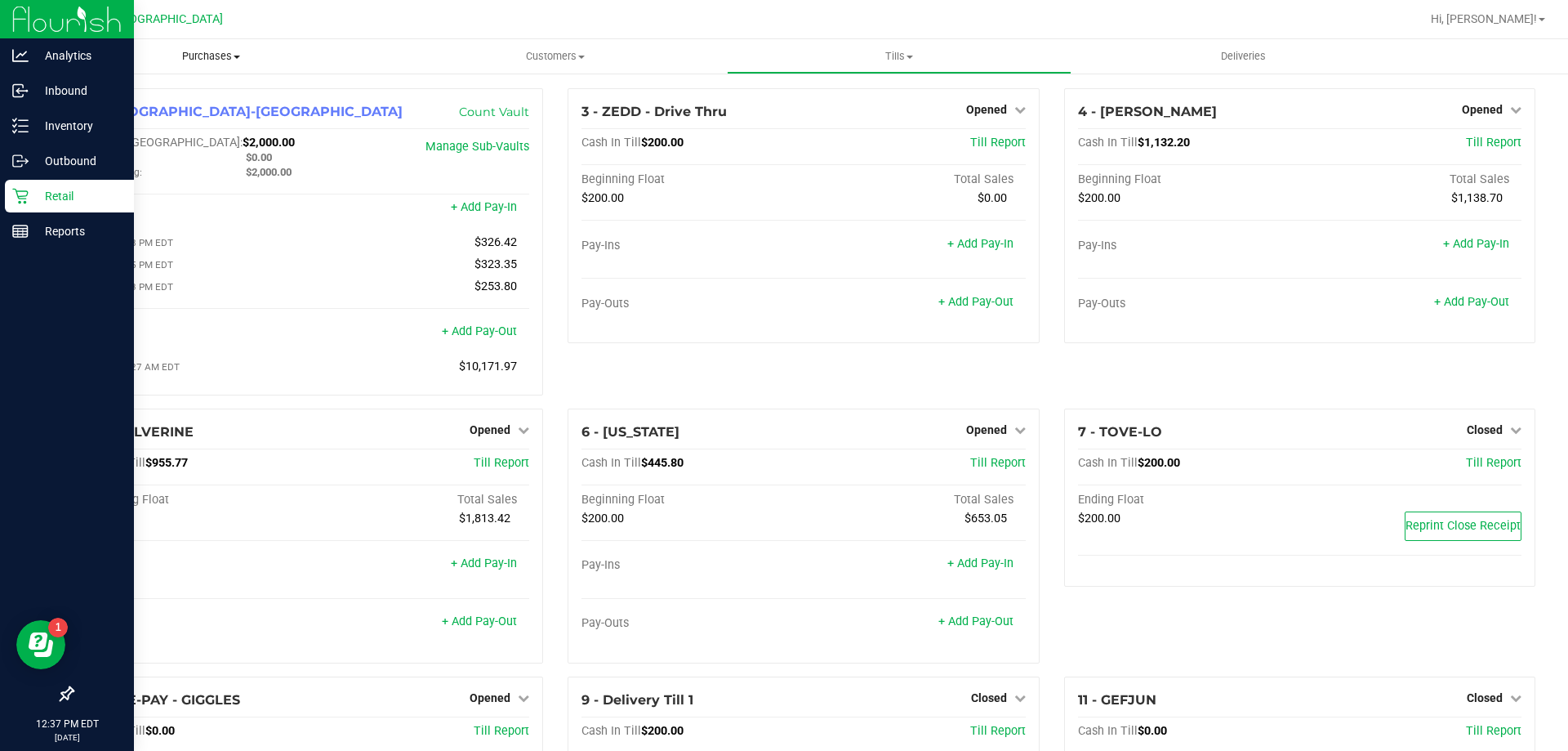
click at [208, 51] on span "Purchases" at bounding box center [210, 56] width 344 height 15
click at [117, 112] on span "Fulfillment" at bounding box center [89, 118] width 101 height 14
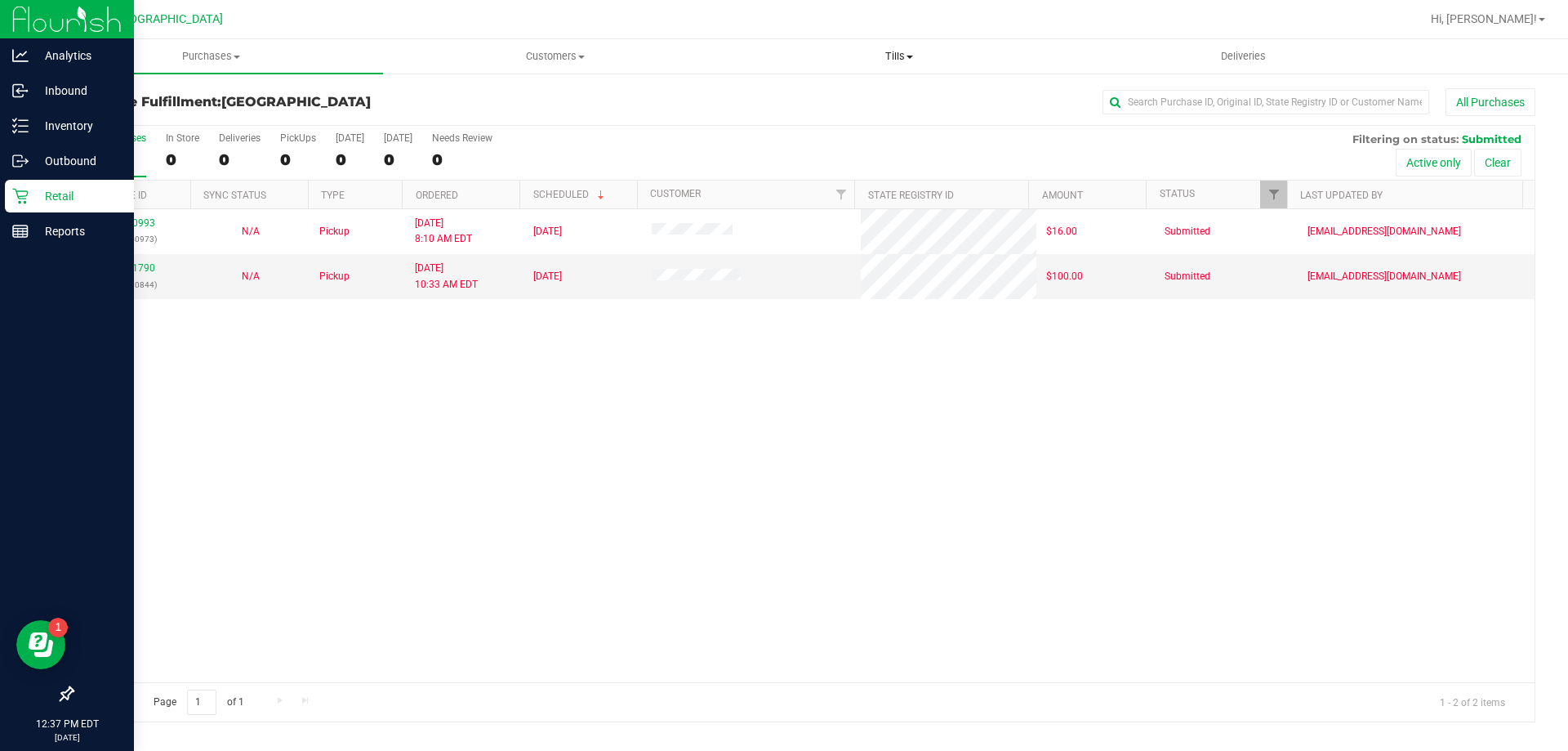
click at [892, 57] on span "Tills" at bounding box center [899, 56] width 342 height 15
click at [845, 105] on li "Manage tills" at bounding box center [899, 99] width 344 height 19
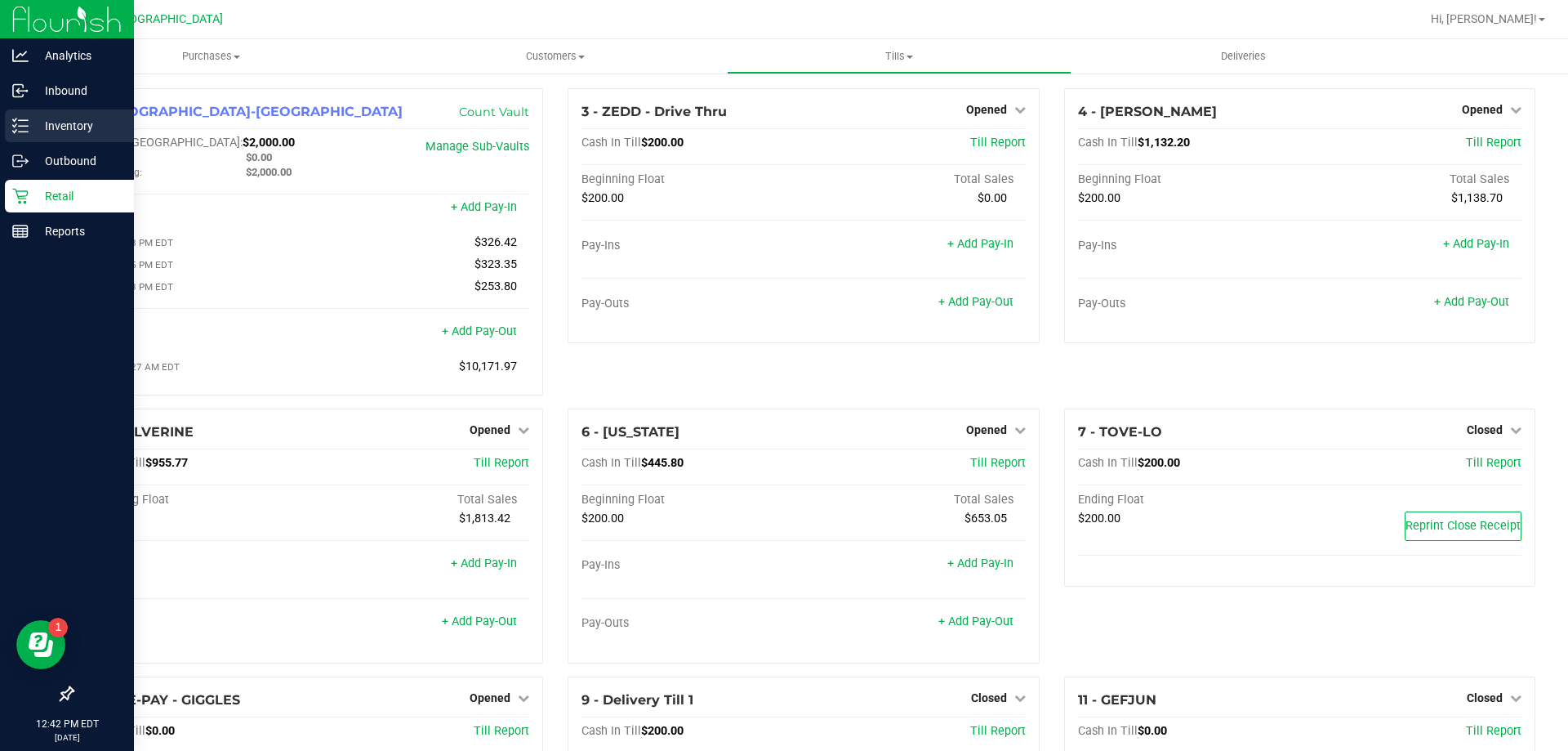
click at [58, 127] on p "Inventory" at bounding box center [77, 126] width 98 height 19
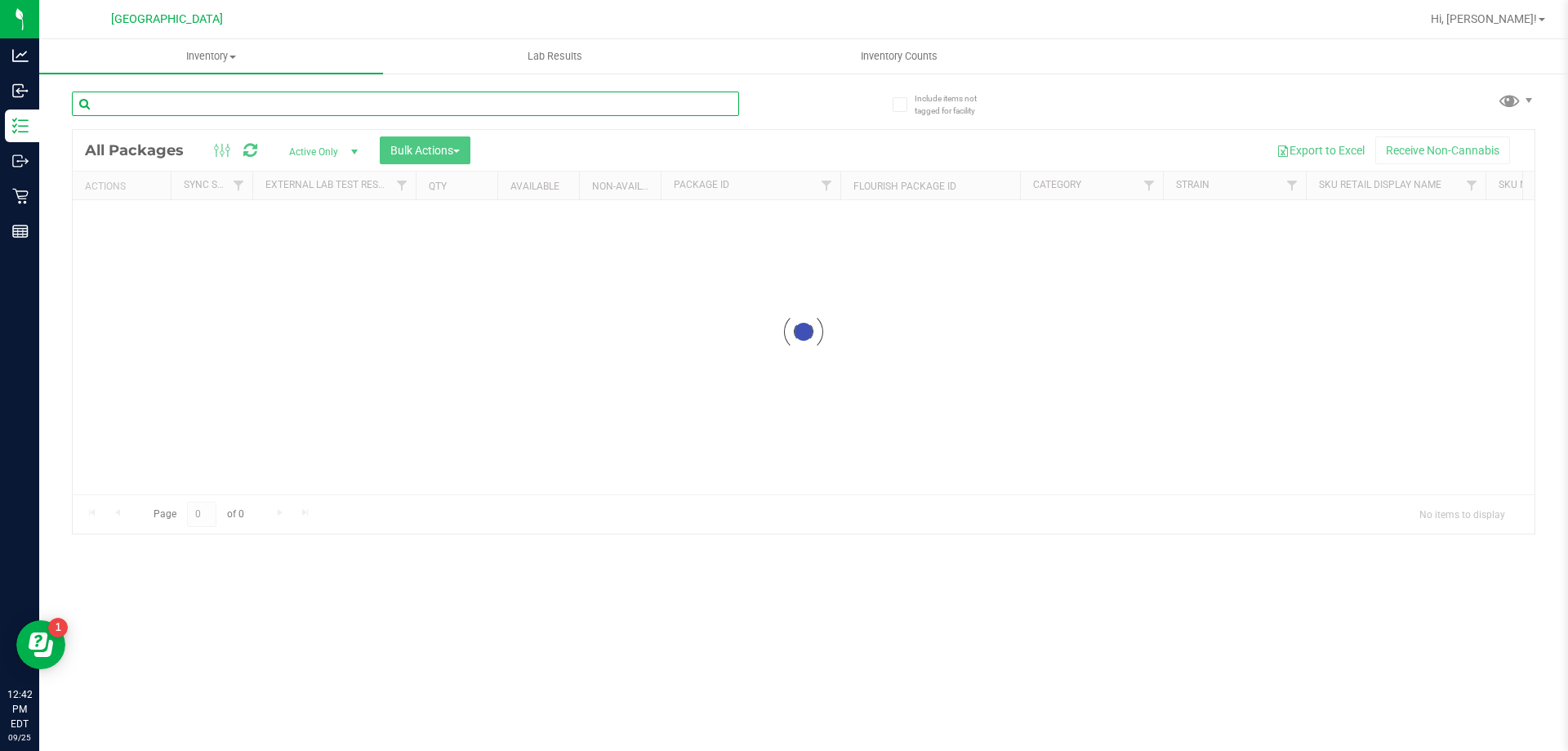
click at [251, 107] on input "text" at bounding box center [405, 103] width 667 height 24
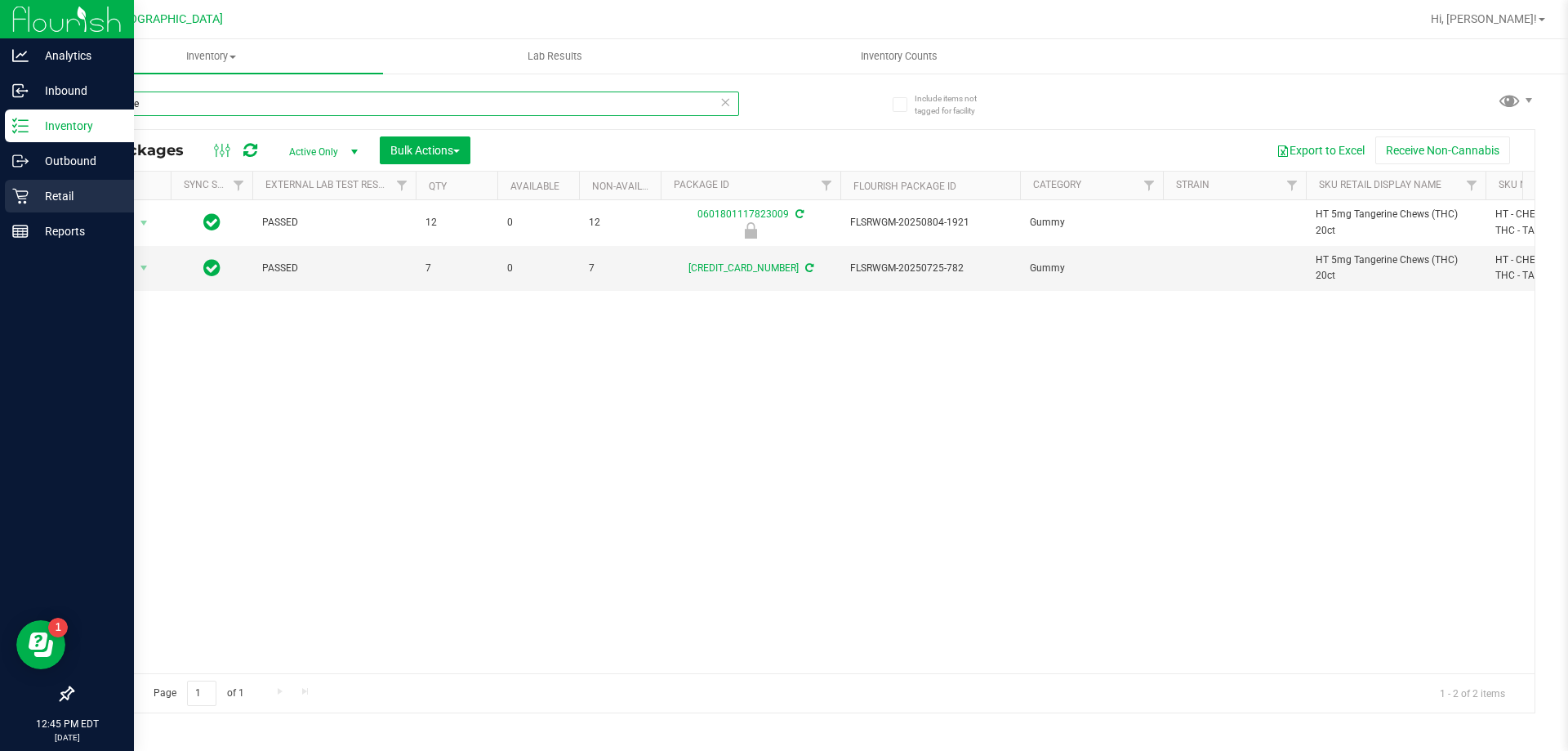
type input "tangerine"
click at [72, 191] on p "Retail" at bounding box center [77, 196] width 98 height 19
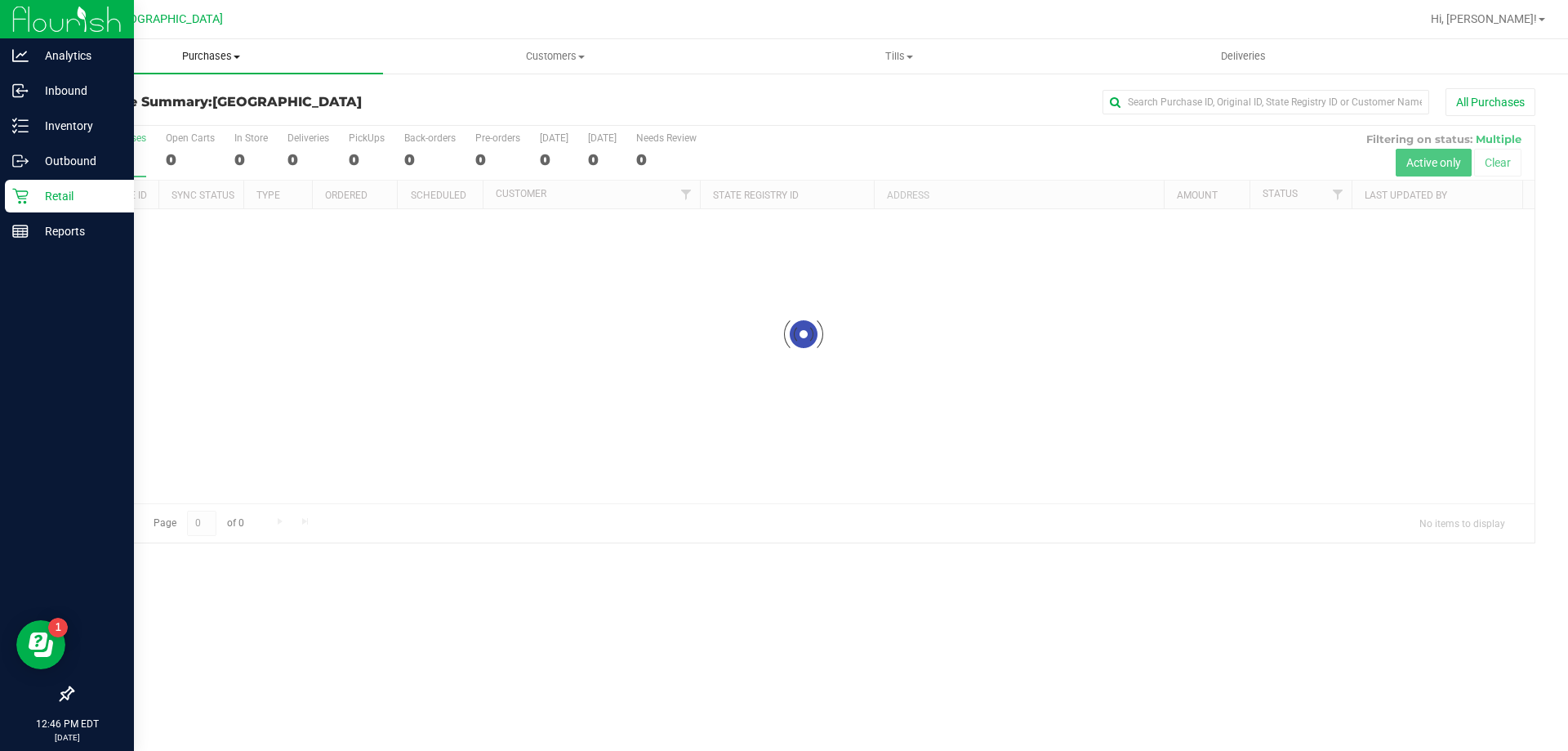
click at [220, 58] on span "Purchases" at bounding box center [210, 56] width 344 height 15
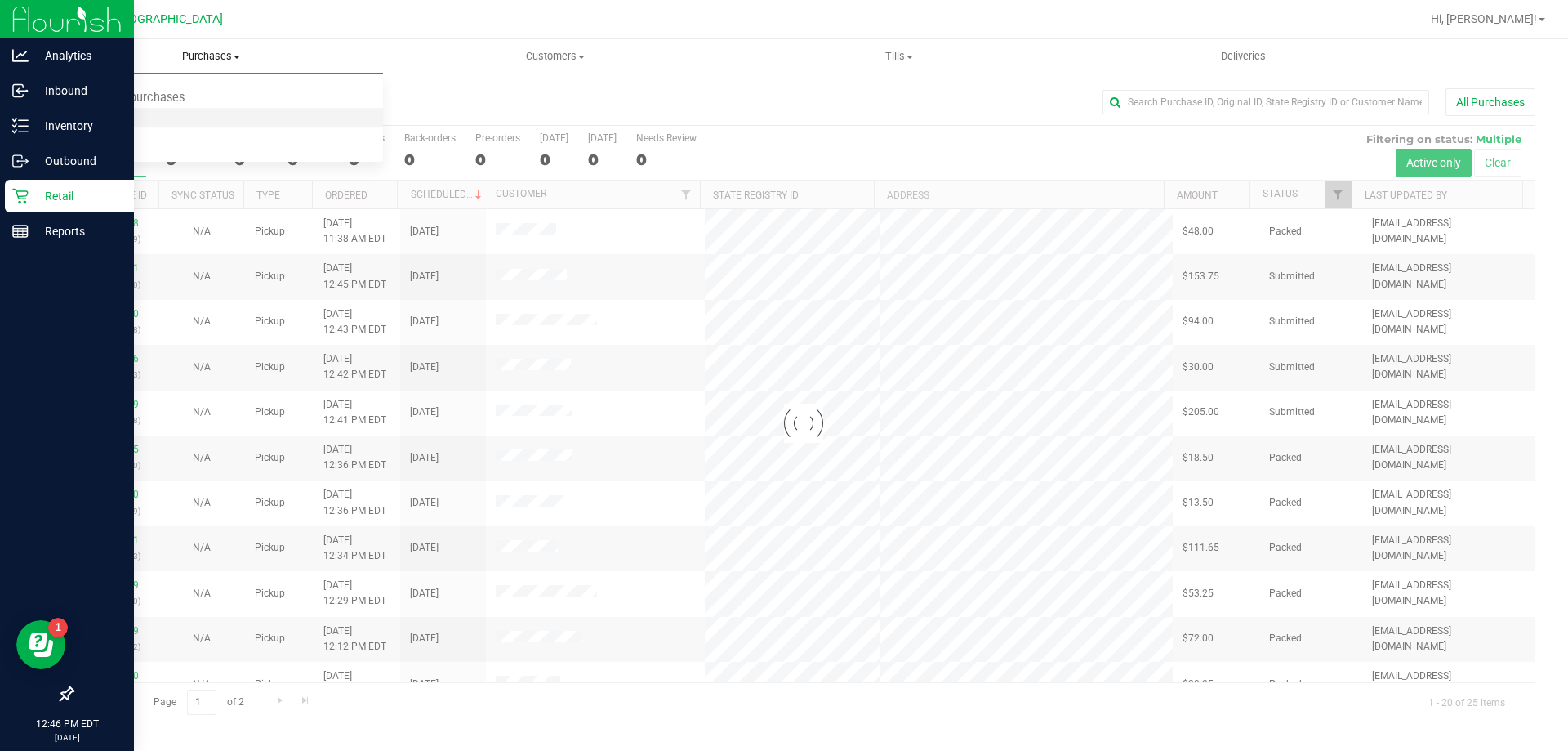
click at [140, 116] on li "Fulfillment" at bounding box center [210, 118] width 344 height 19
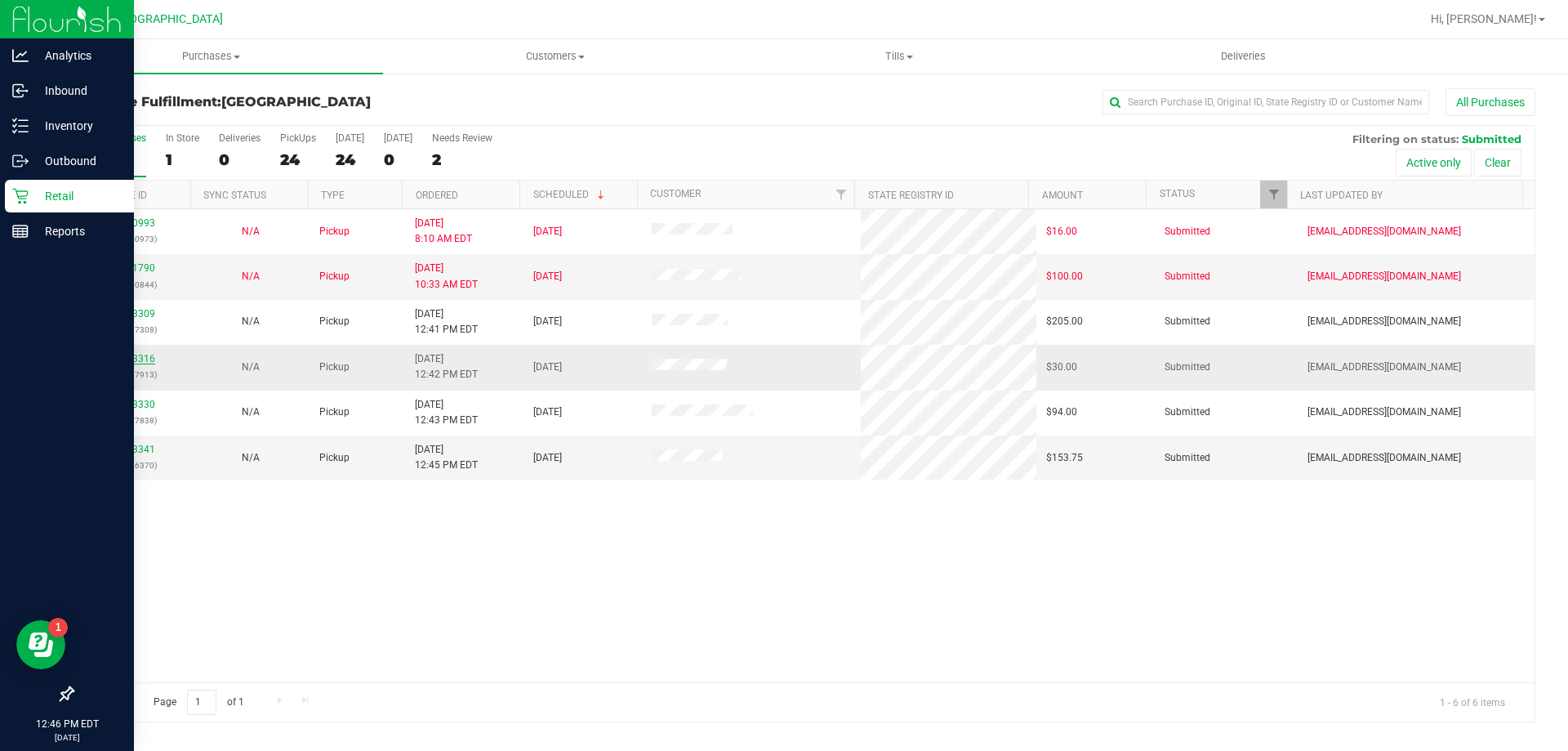
click at [146, 360] on link "12003316" at bounding box center [132, 359] width 46 height 12
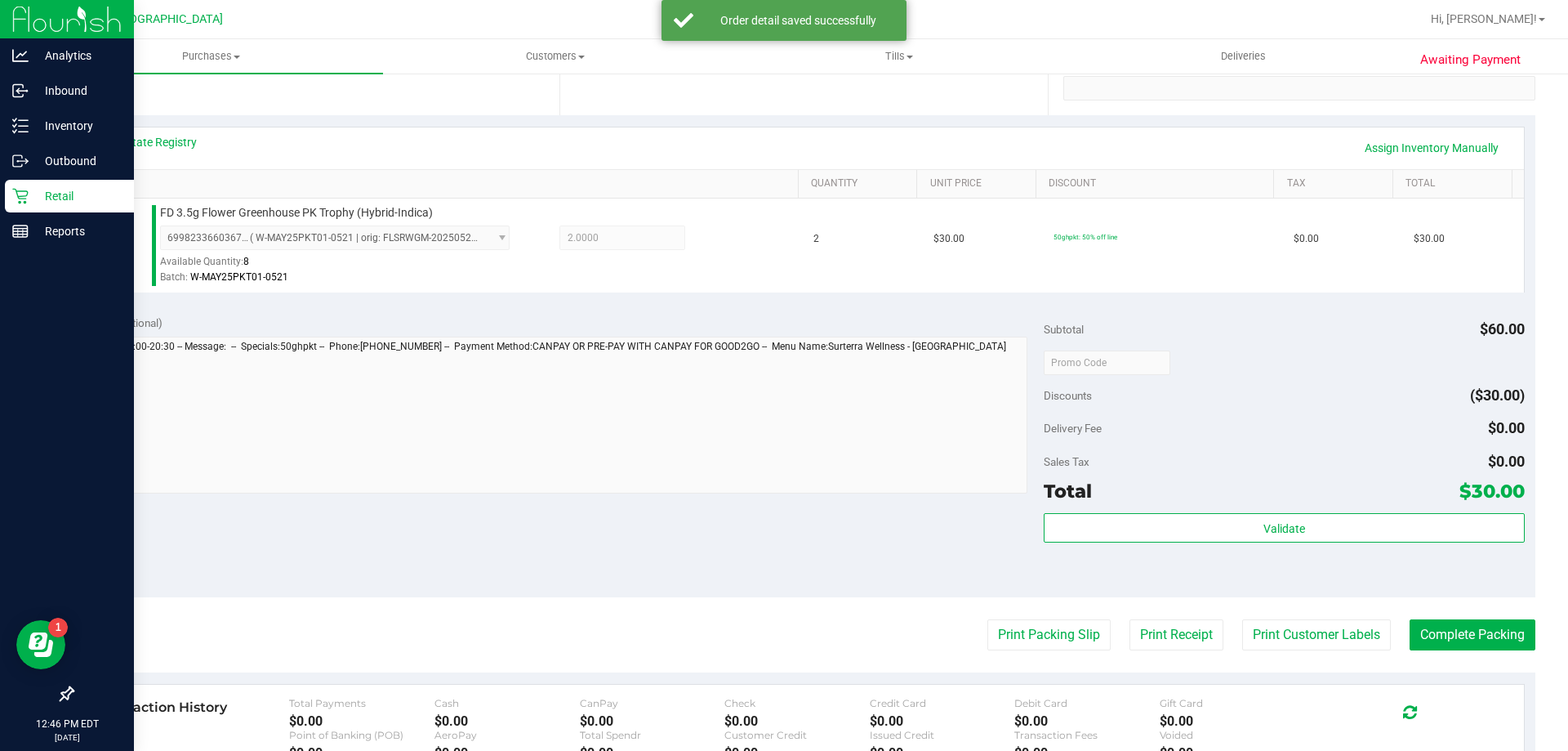
scroll to position [327, 0]
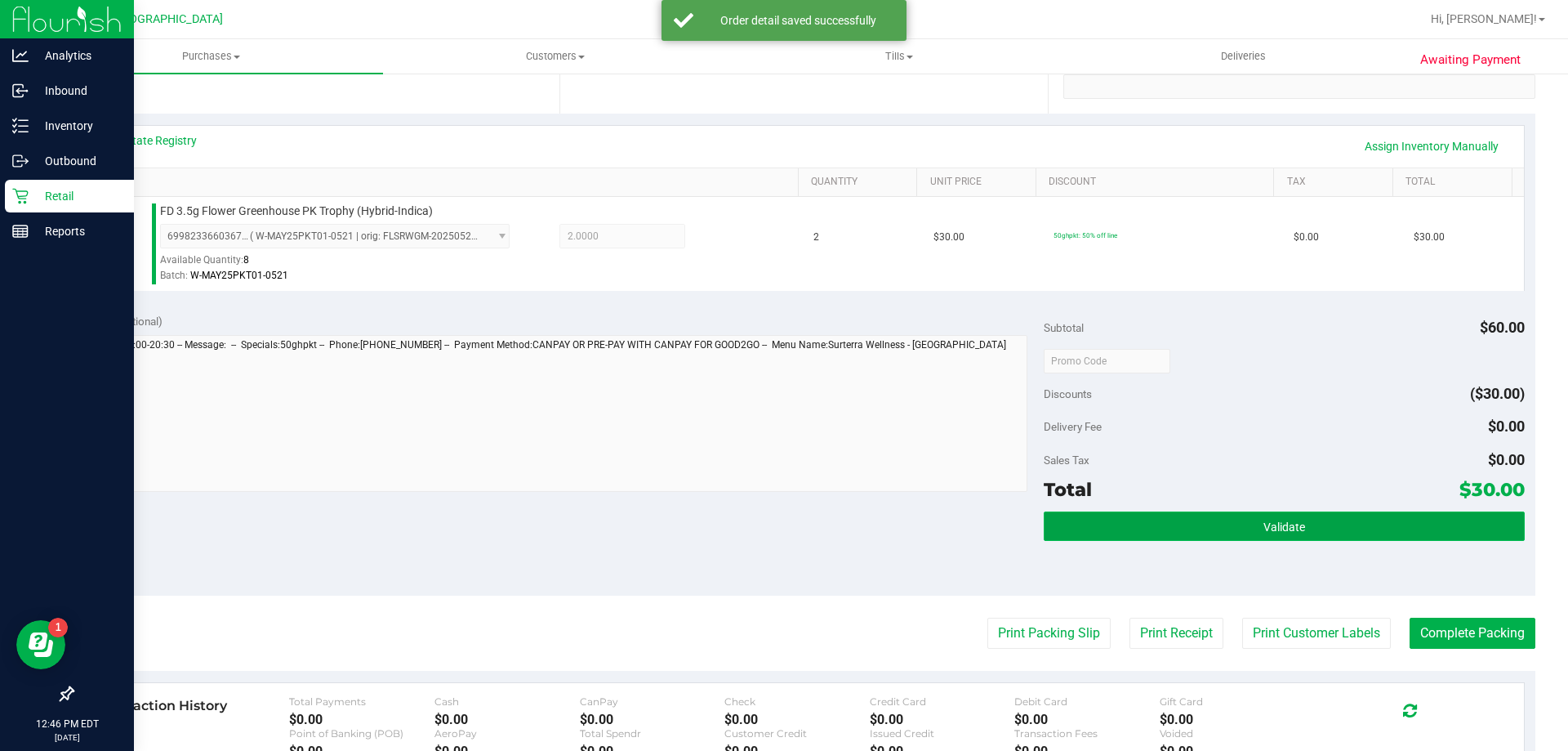
click at [1155, 531] on button "Validate" at bounding box center [1284, 526] width 480 height 29
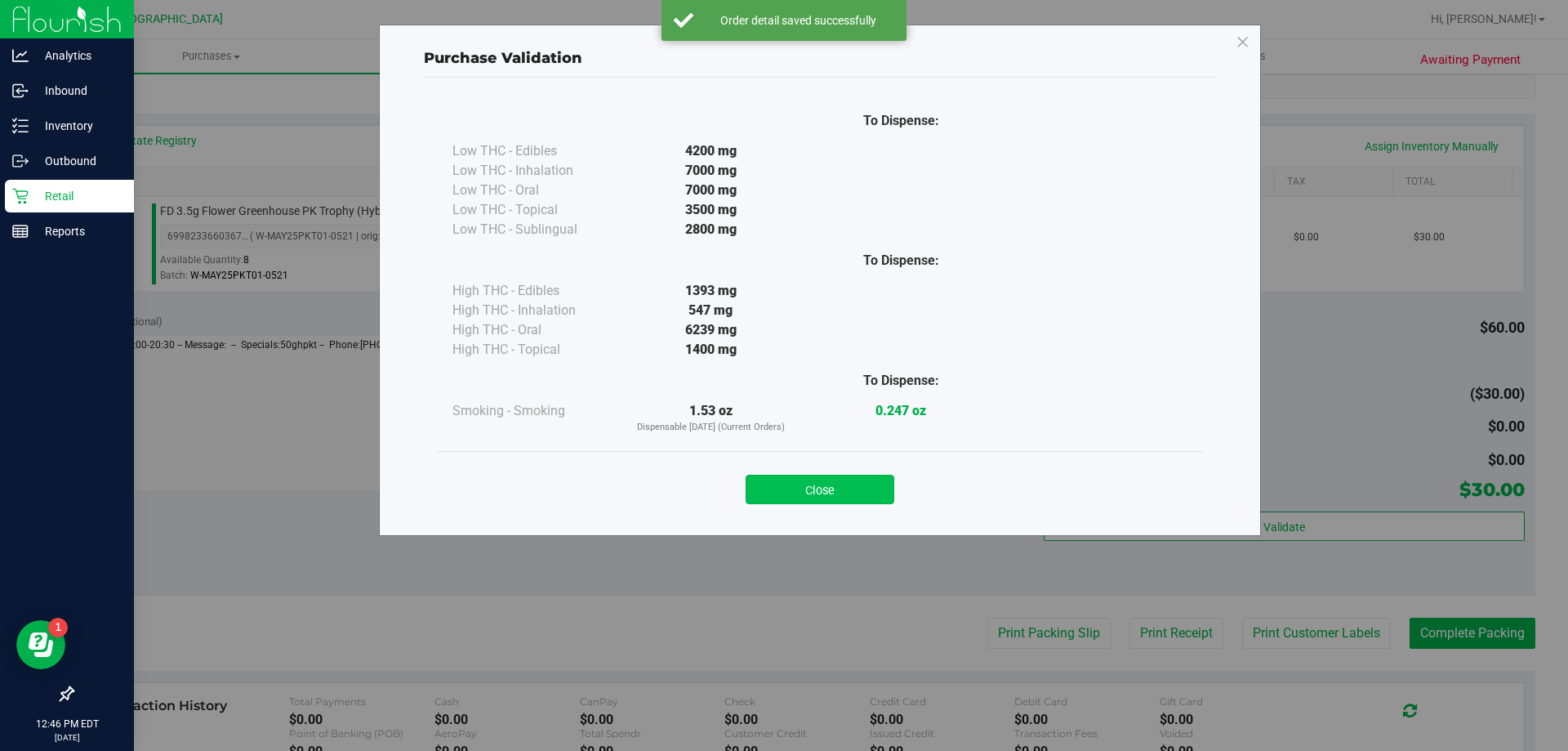
click at [845, 483] on button "Close" at bounding box center [819, 489] width 148 height 29
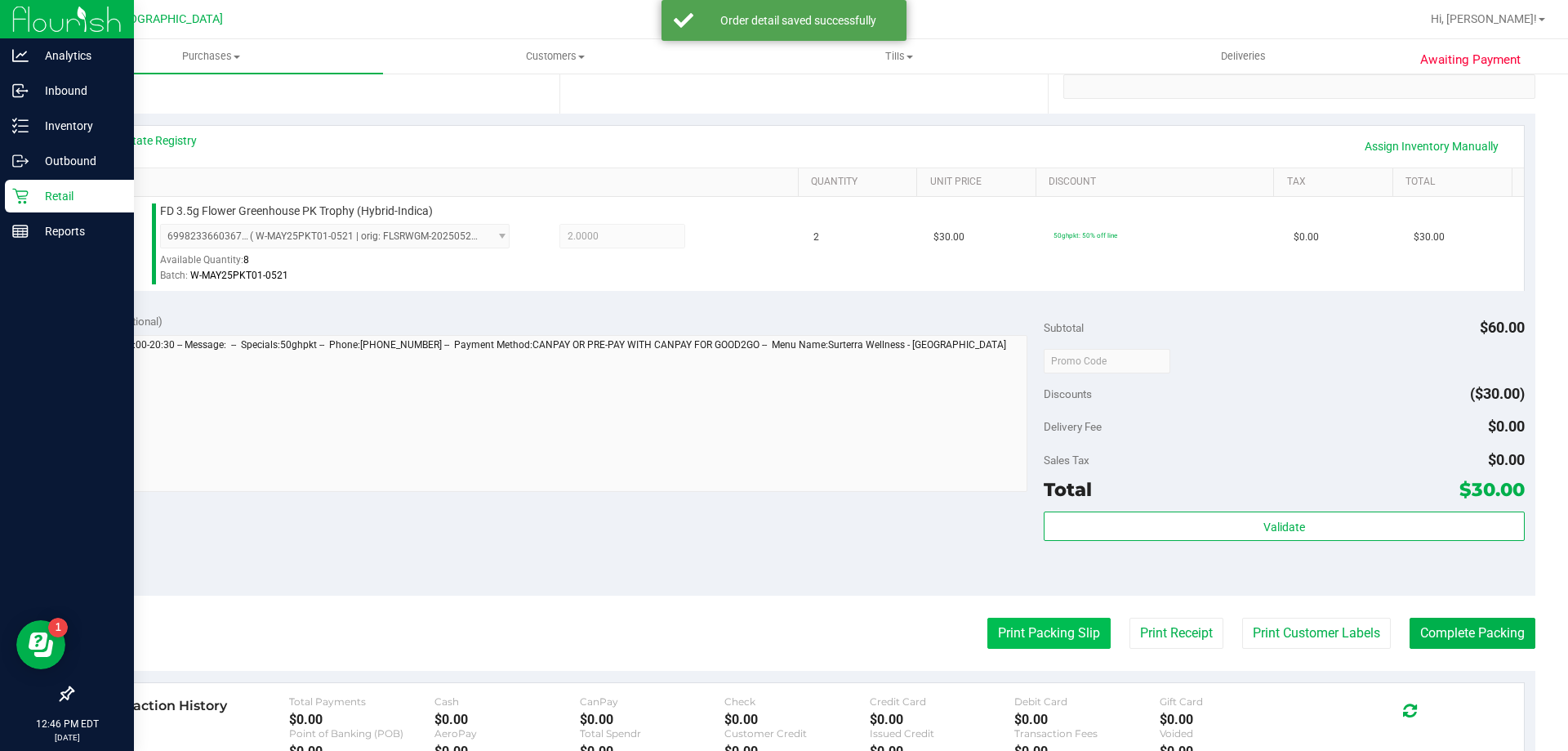
click at [1009, 620] on button "Print Packing Slip" at bounding box center [1048, 634] width 123 height 31
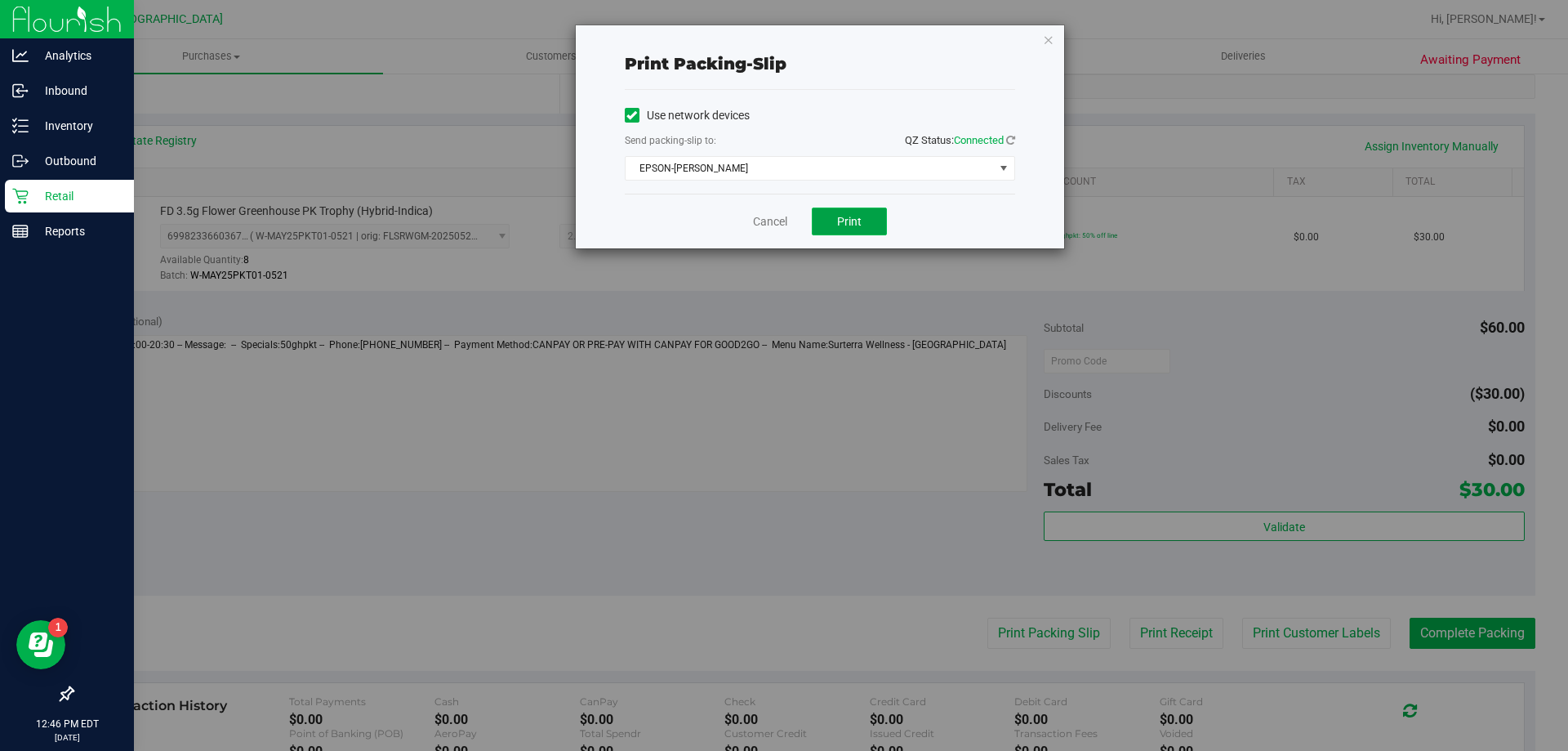
click at [848, 217] on span "Print" at bounding box center [848, 221] width 24 height 13
click at [1050, 34] on icon "button" at bounding box center [1049, 39] width 12 height 19
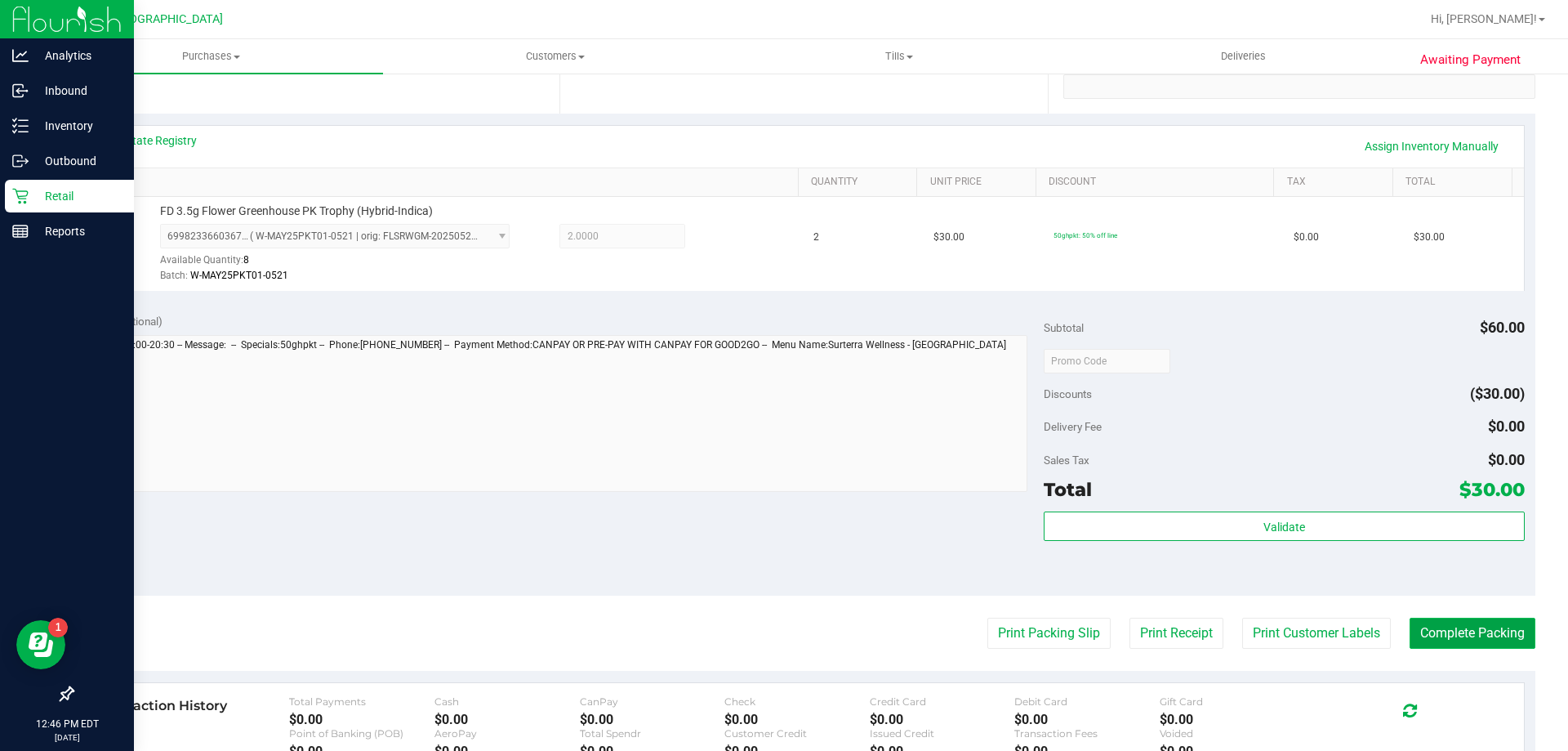
click at [1491, 618] on button "Complete Packing" at bounding box center [1473, 634] width 126 height 31
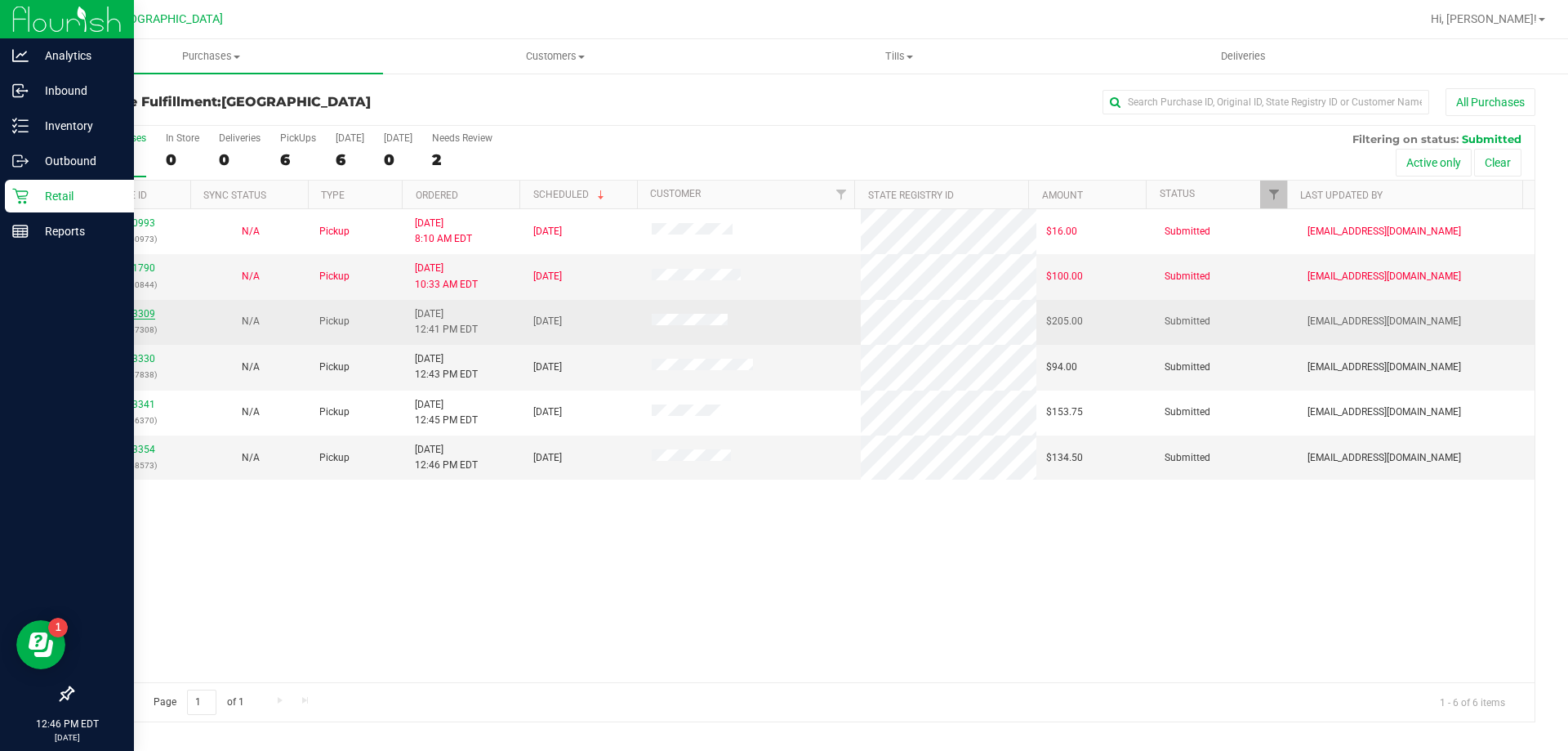
click at [142, 309] on link "12003309" at bounding box center [132, 314] width 46 height 12
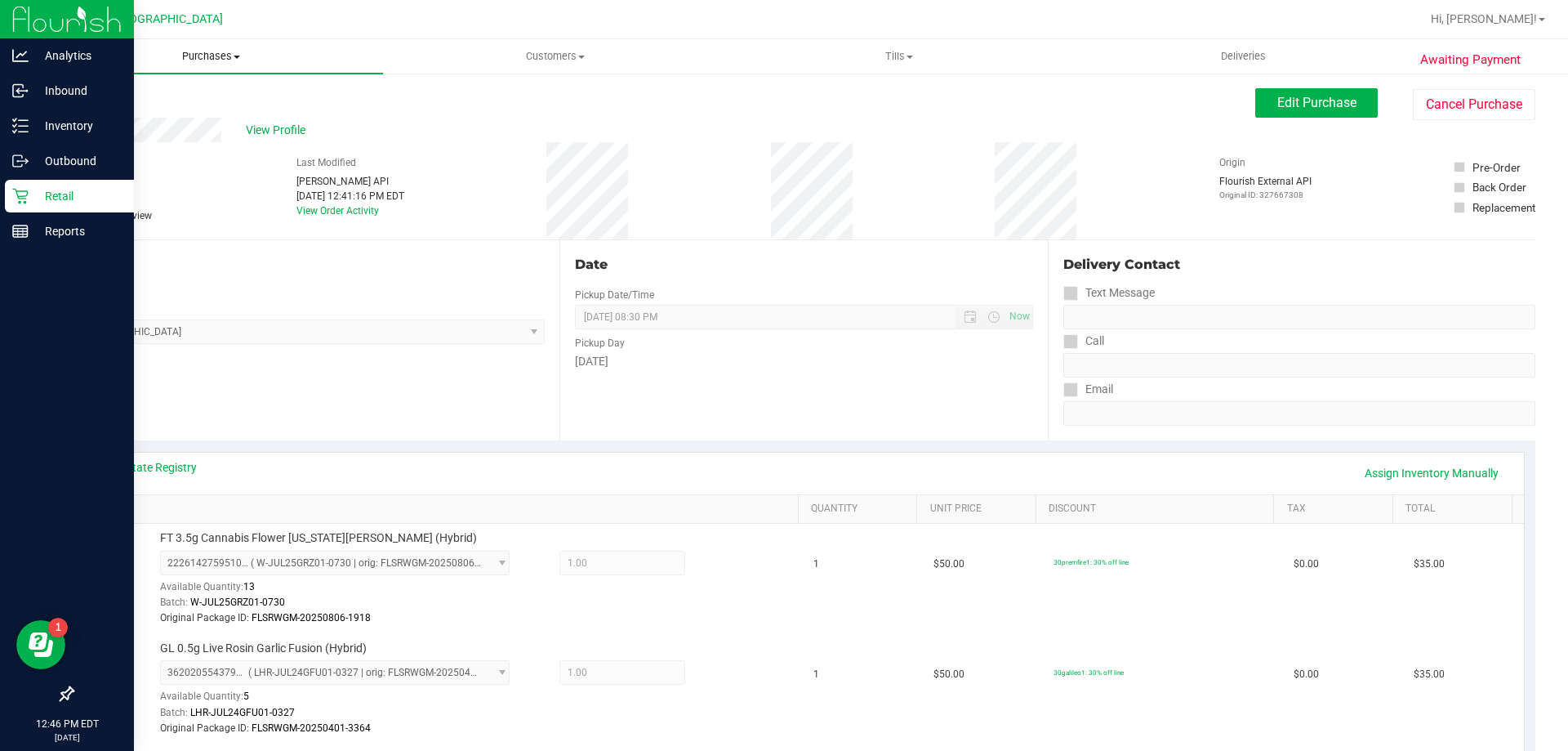
click at [193, 57] on span "Purchases" at bounding box center [210, 56] width 344 height 15
click at [132, 119] on span "Fulfillment" at bounding box center [89, 118] width 101 height 14
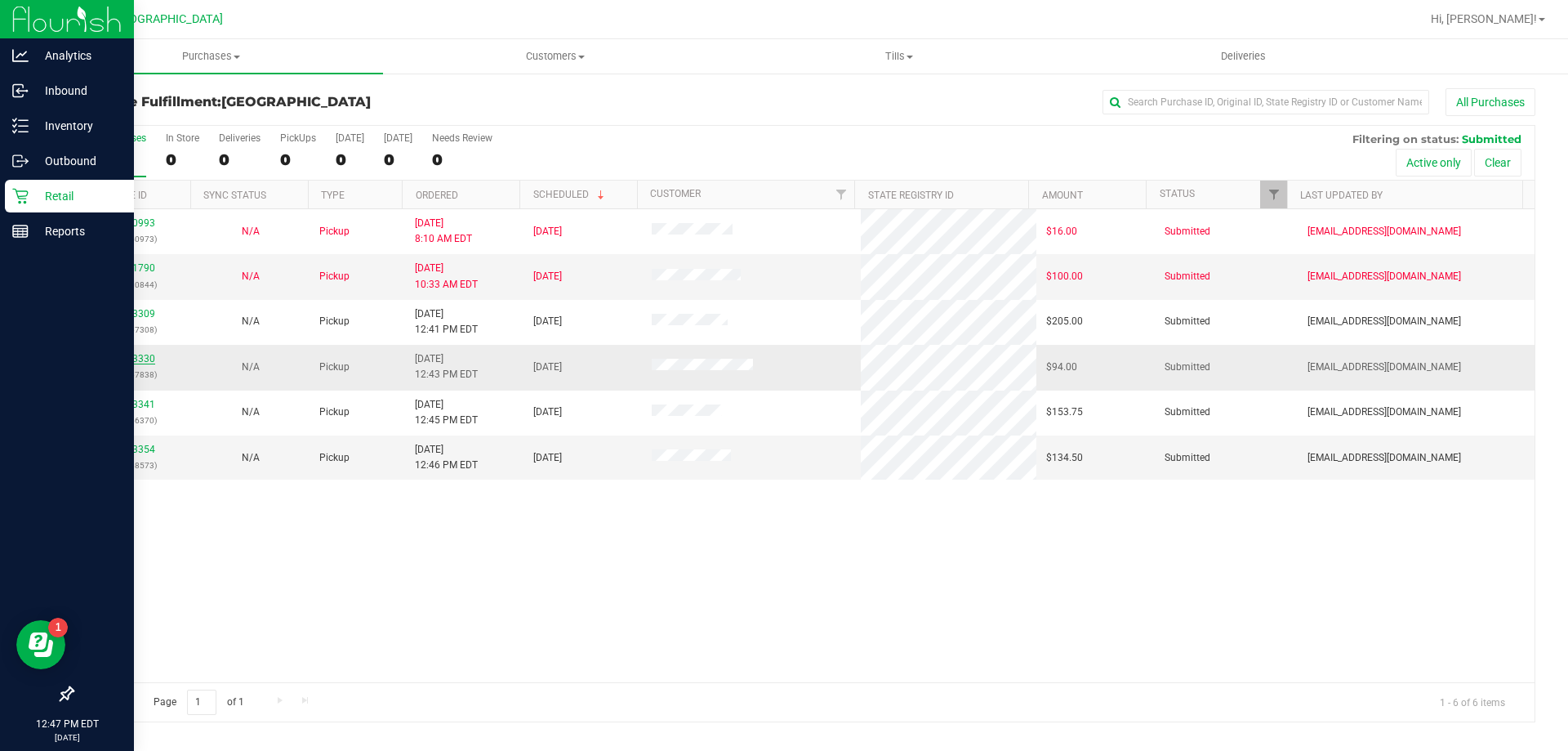
click at [147, 361] on link "12003330" at bounding box center [132, 359] width 46 height 12
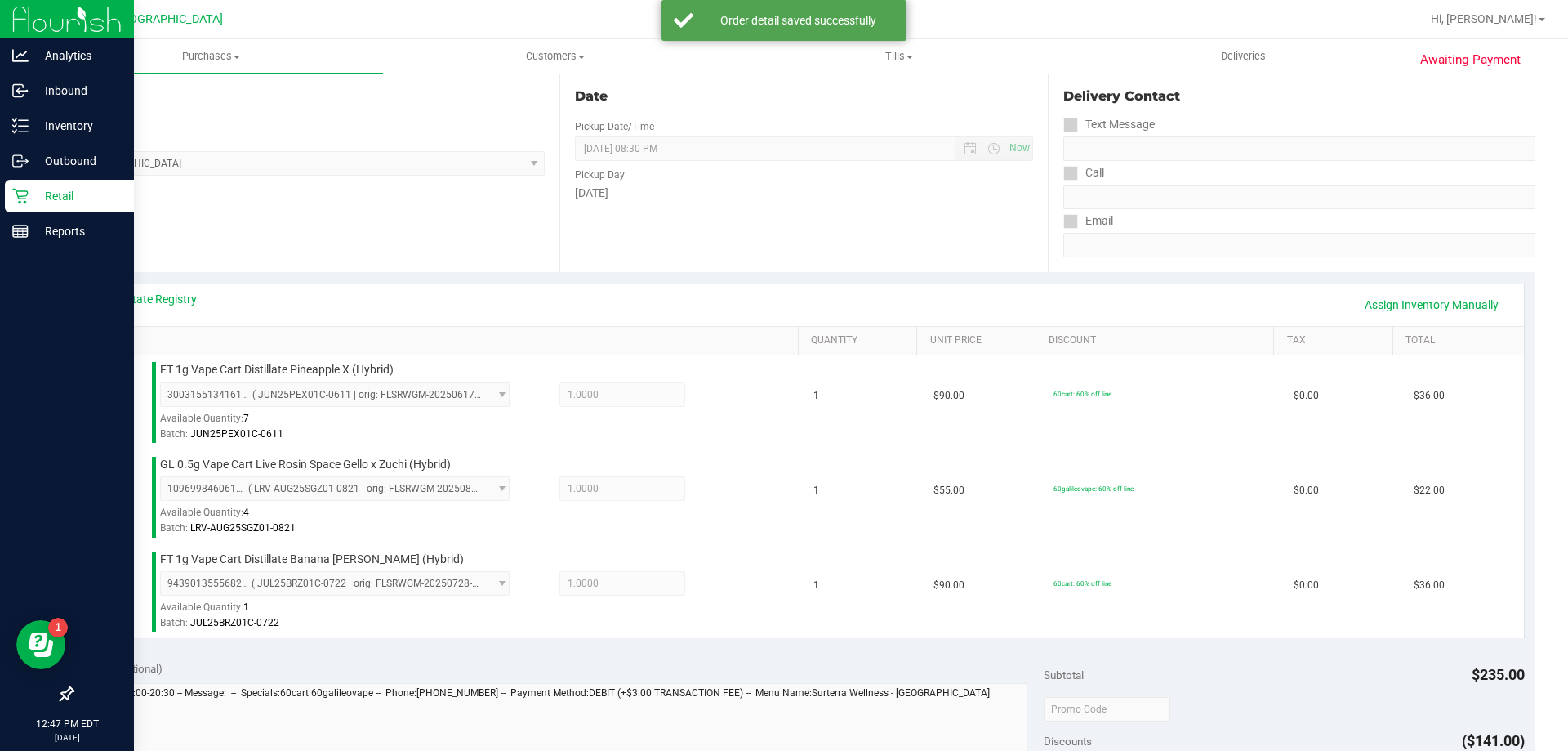
scroll to position [408, 0]
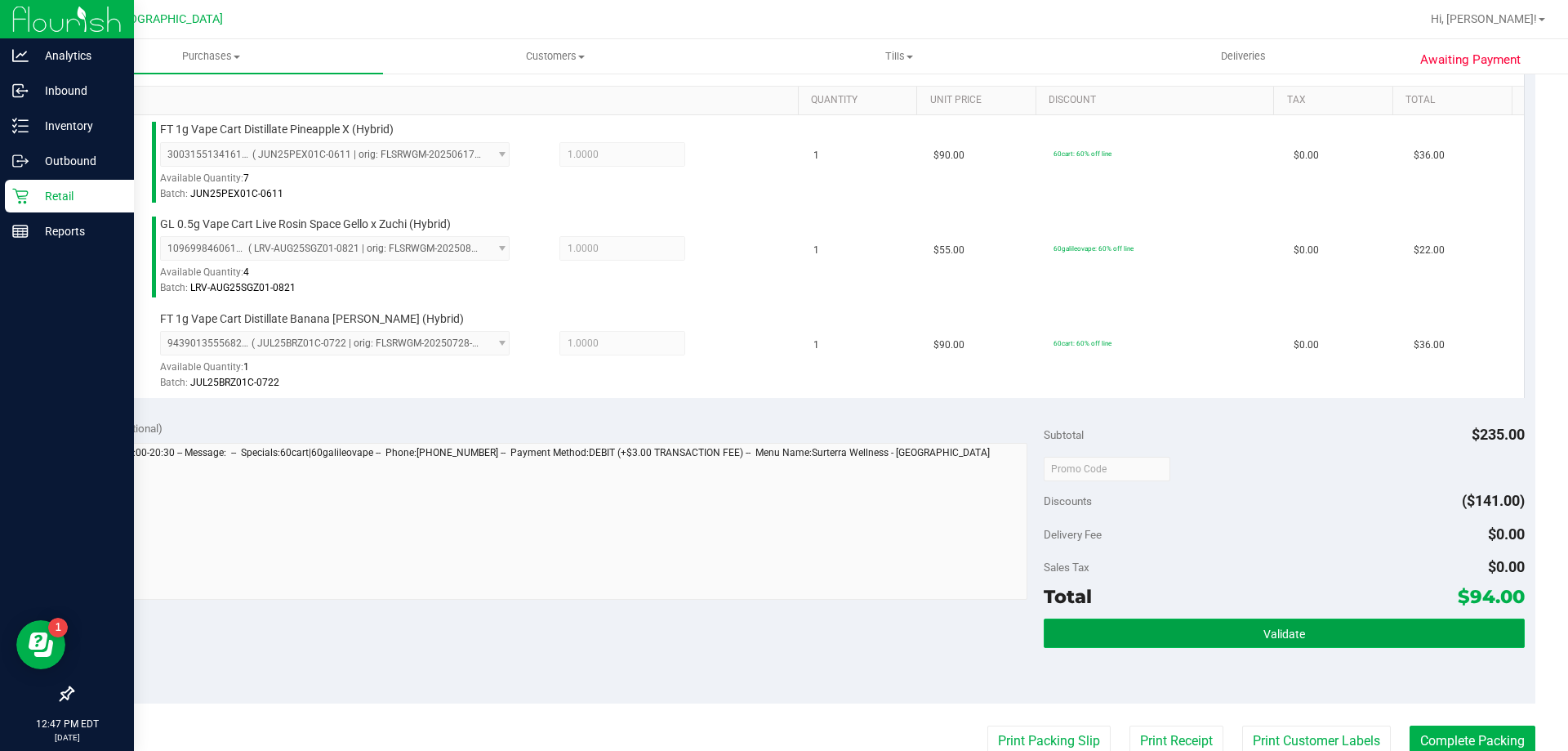
click at [1184, 640] on button "Validate" at bounding box center [1284, 634] width 480 height 29
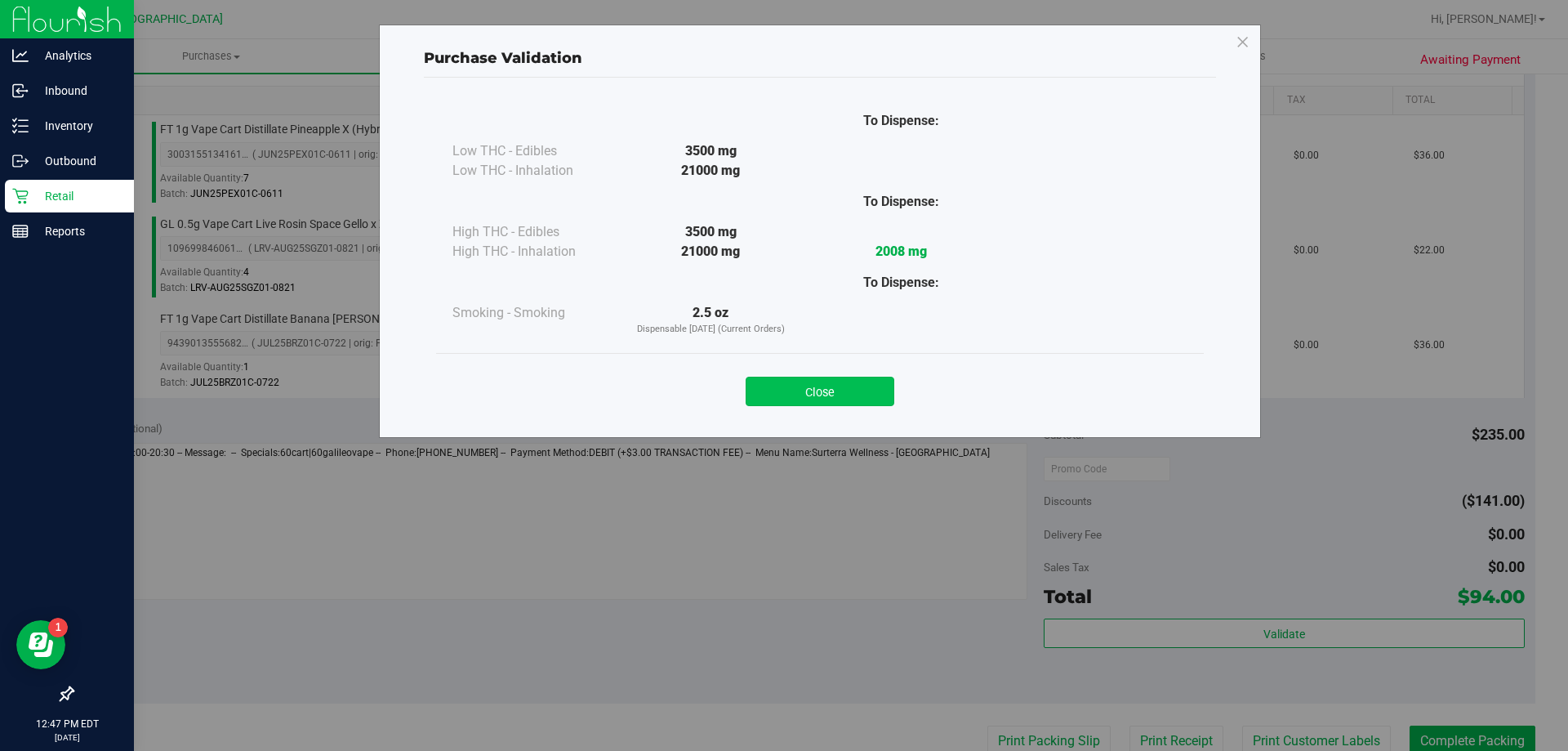
click at [865, 406] on button "Close" at bounding box center [819, 391] width 148 height 29
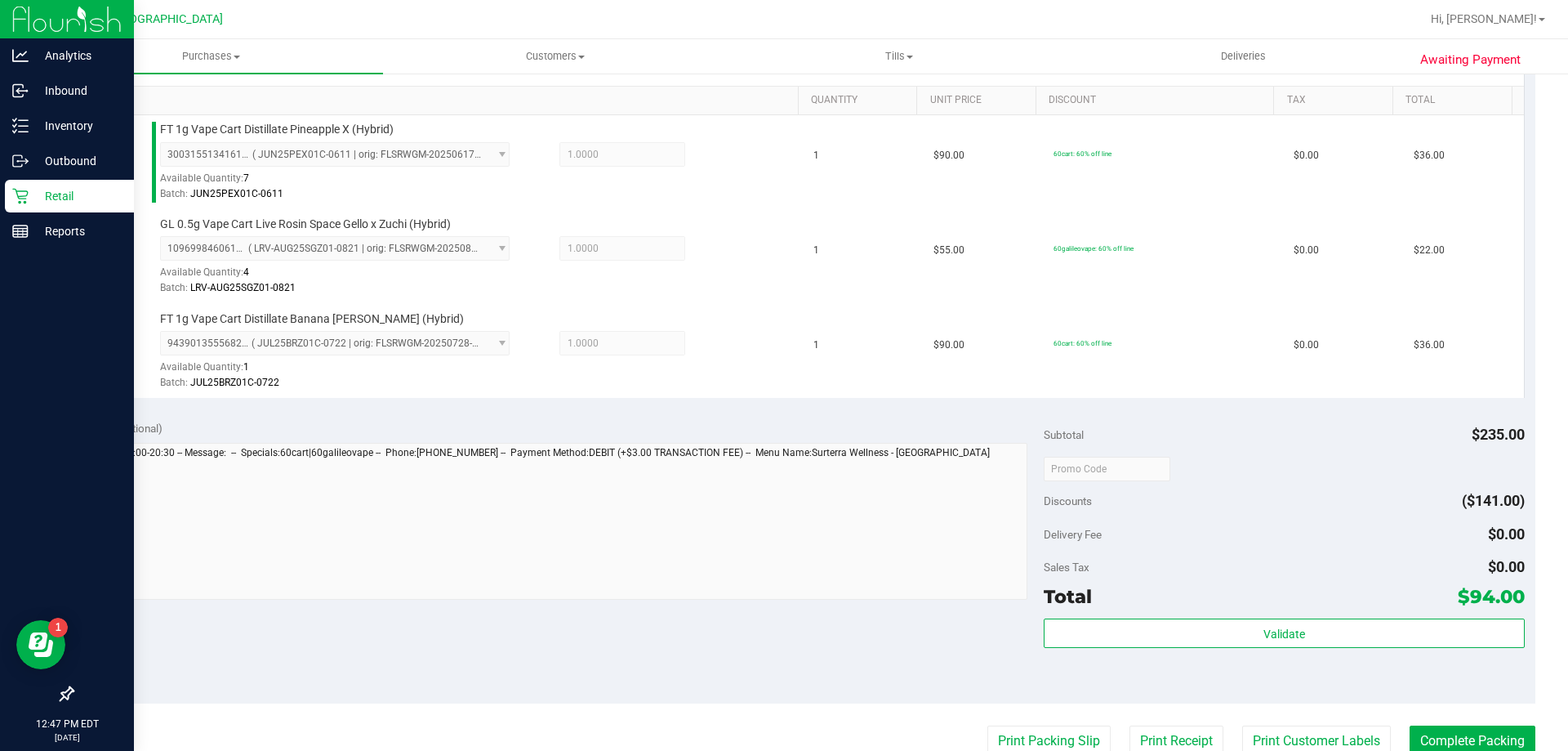
scroll to position [572, 0]
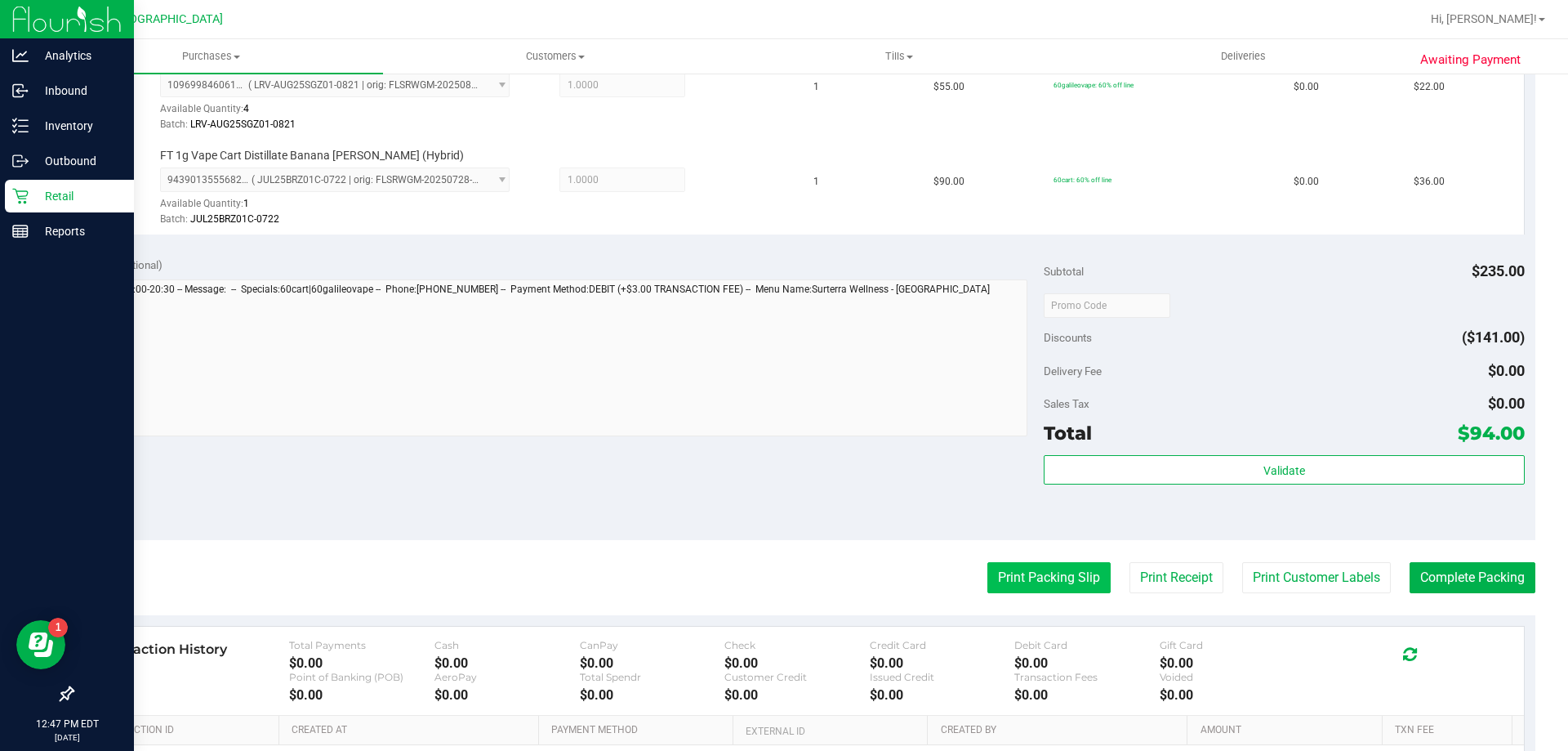
click at [1019, 580] on button "Print Packing Slip" at bounding box center [1048, 578] width 123 height 31
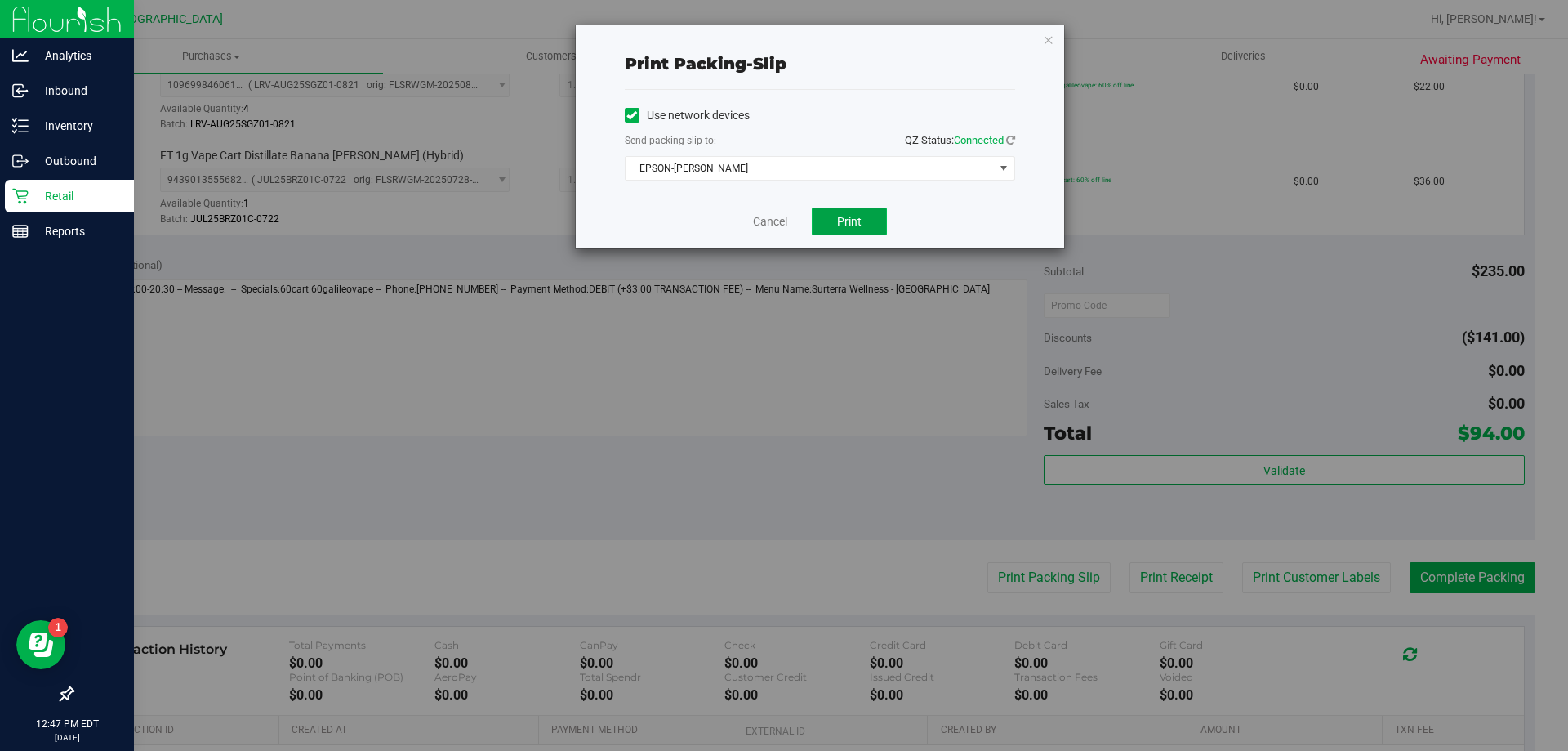
click at [839, 220] on span "Print" at bounding box center [848, 221] width 24 height 13
click at [1052, 34] on icon "button" at bounding box center [1049, 39] width 12 height 19
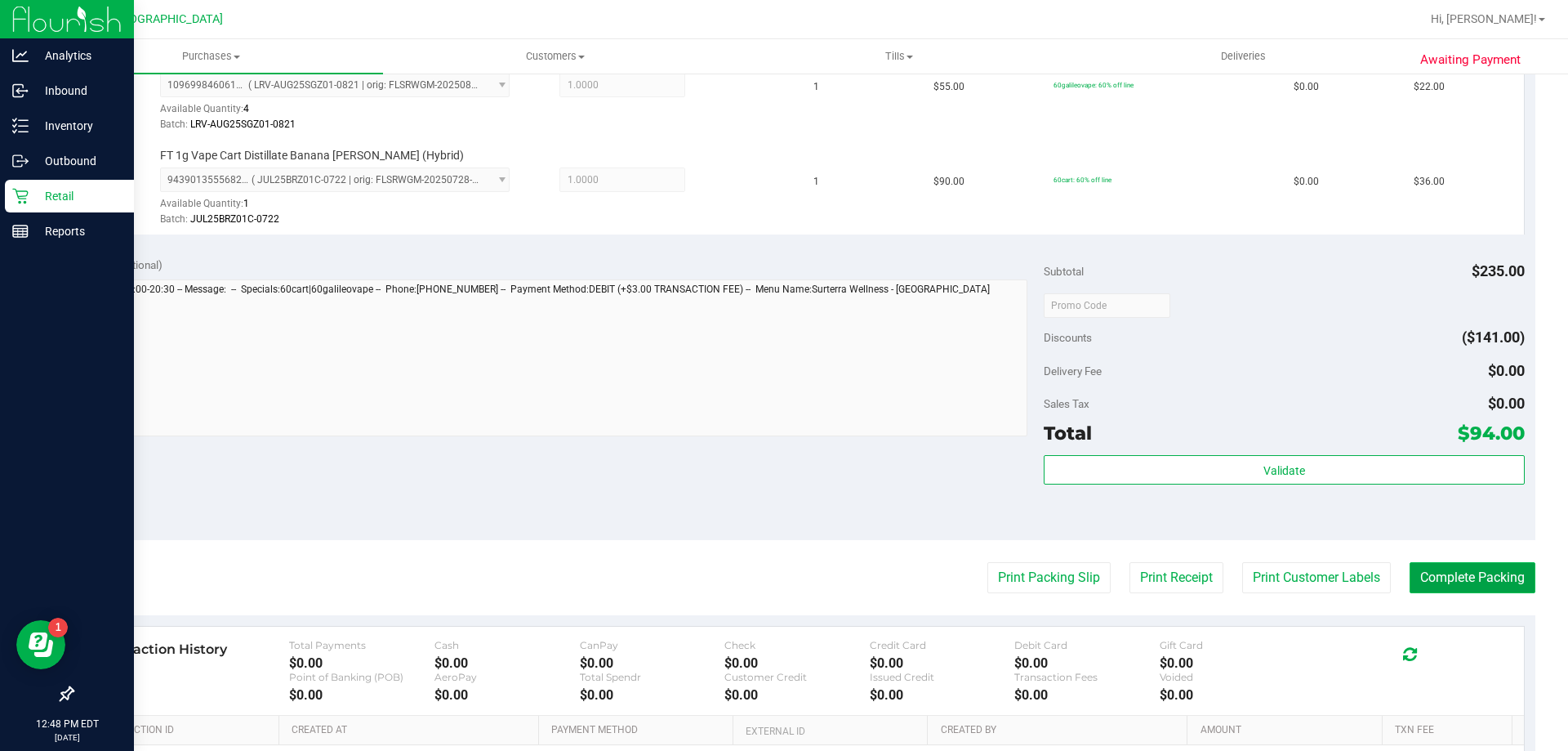
click at [1434, 581] on button "Complete Packing" at bounding box center [1473, 578] width 126 height 31
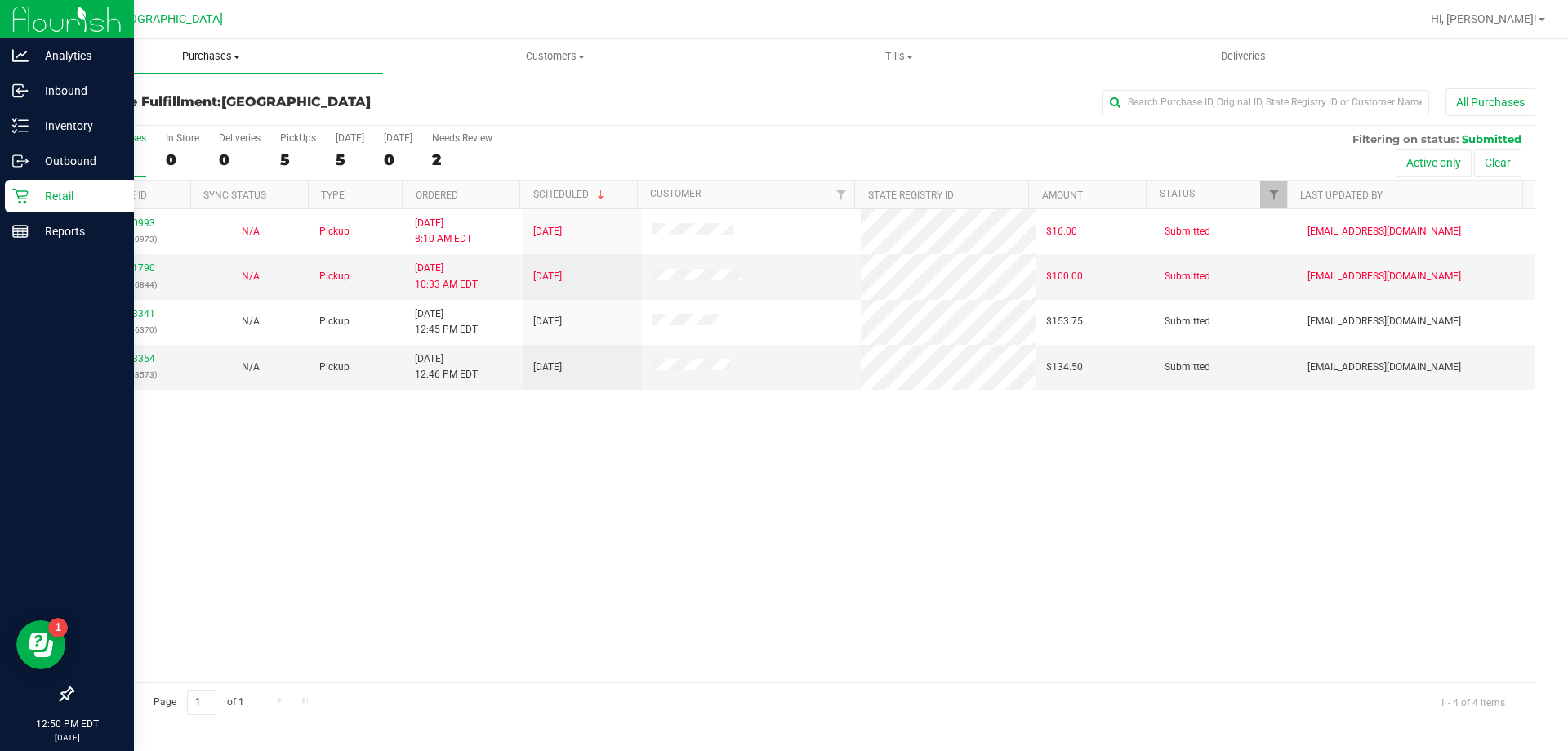
click at [210, 47] on uib-tab-heading "Purchases Summary of purchases Fulfillment All purchases" at bounding box center [210, 55] width 344 height 34
click at [143, 129] on li "All purchases" at bounding box center [210, 138] width 344 height 19
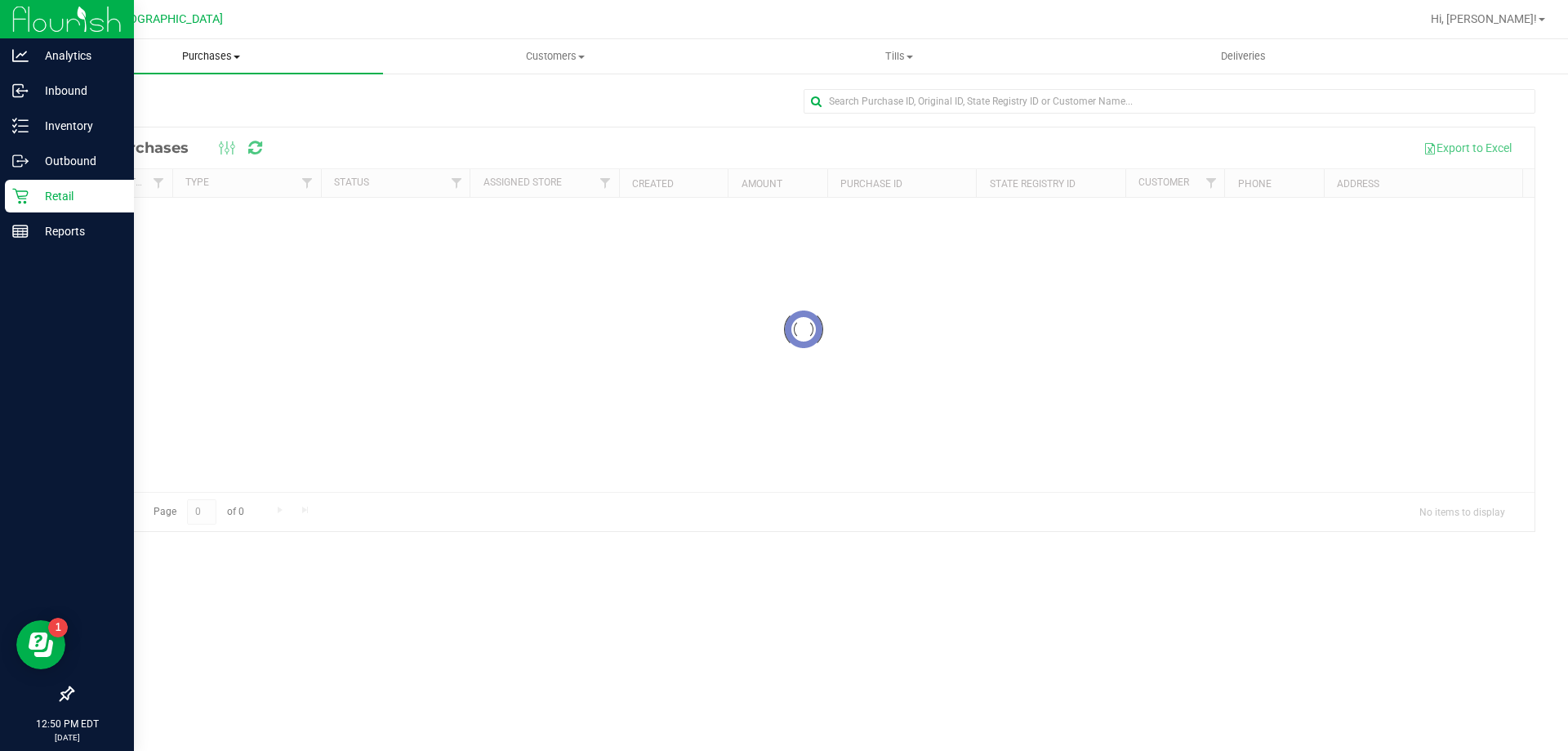
click at [213, 54] on span "Purchases" at bounding box center [210, 56] width 344 height 15
click at [108, 116] on span "Fulfillment" at bounding box center [89, 118] width 101 height 14
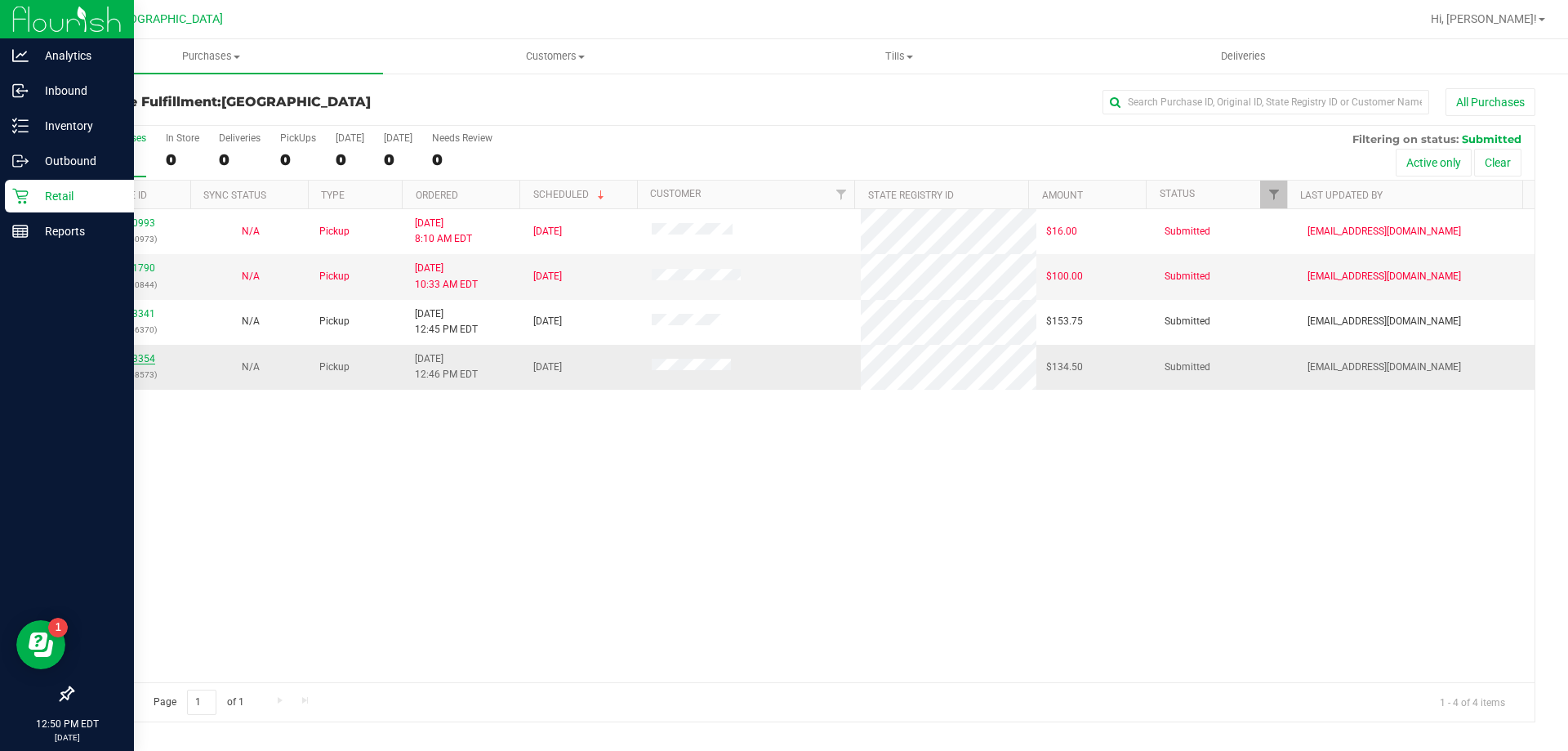
click at [123, 360] on link "12003354" at bounding box center [132, 359] width 46 height 12
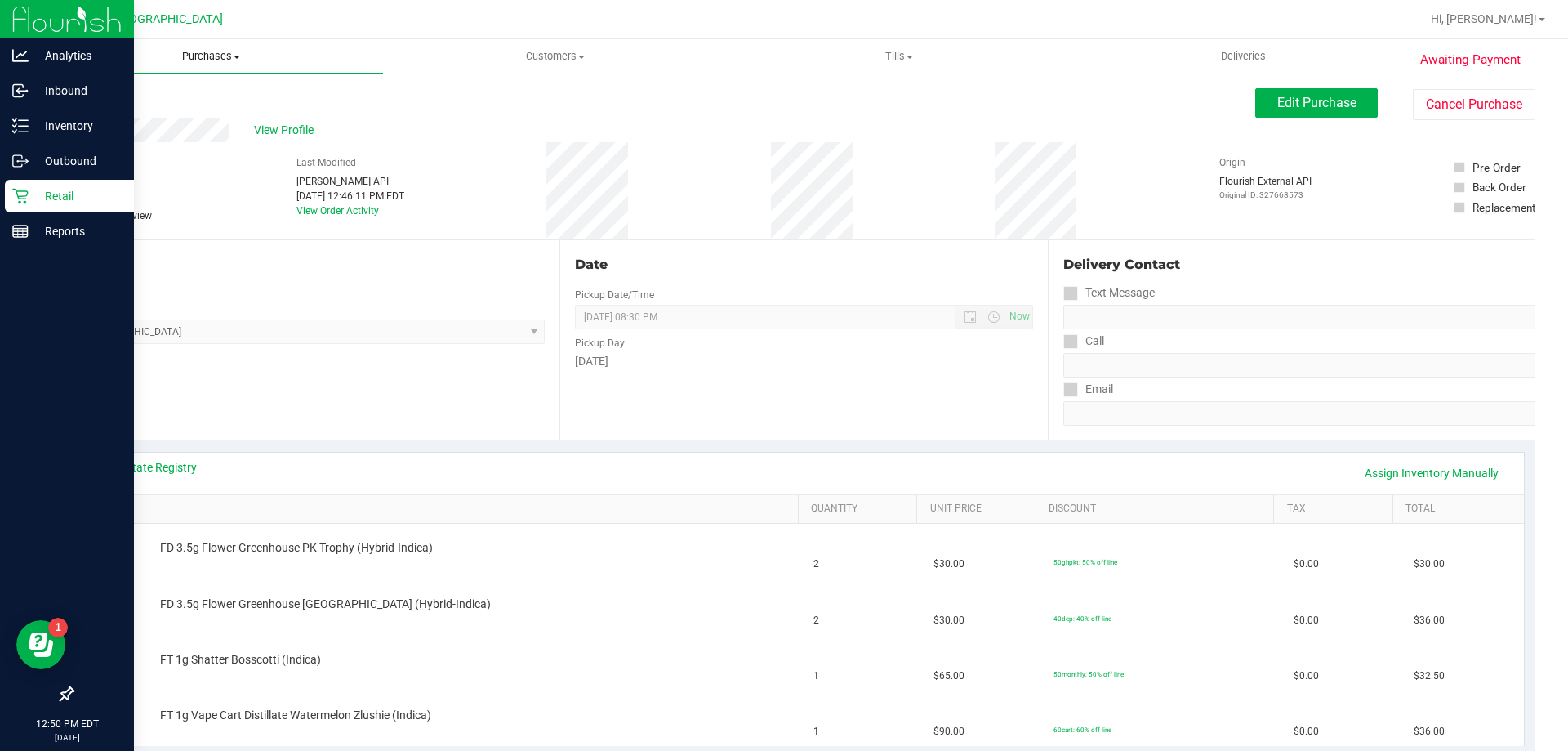
click at [225, 62] on span "Purchases" at bounding box center [210, 56] width 344 height 15
click at [166, 114] on li "Fulfillment" at bounding box center [210, 118] width 344 height 19
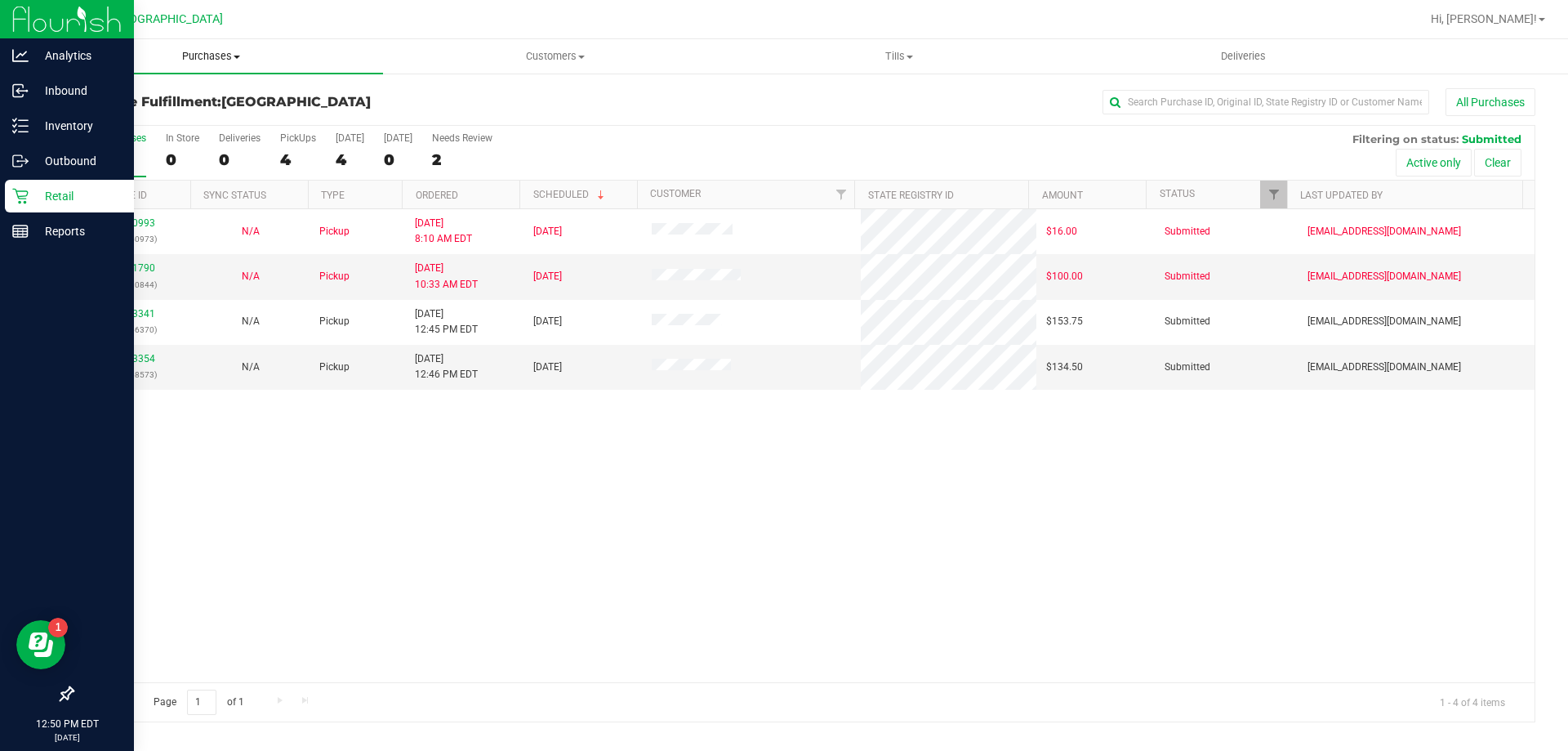
click at [206, 61] on span "Purchases" at bounding box center [210, 56] width 344 height 15
click at [137, 113] on span "Fulfillment" at bounding box center [89, 118] width 101 height 14
click at [899, 70] on uib-tab-heading "Tills Manage tills Reconcile e-payments" at bounding box center [899, 56] width 342 height 33
click at [801, 100] on span "Manage tills" at bounding box center [783, 98] width 111 height 14
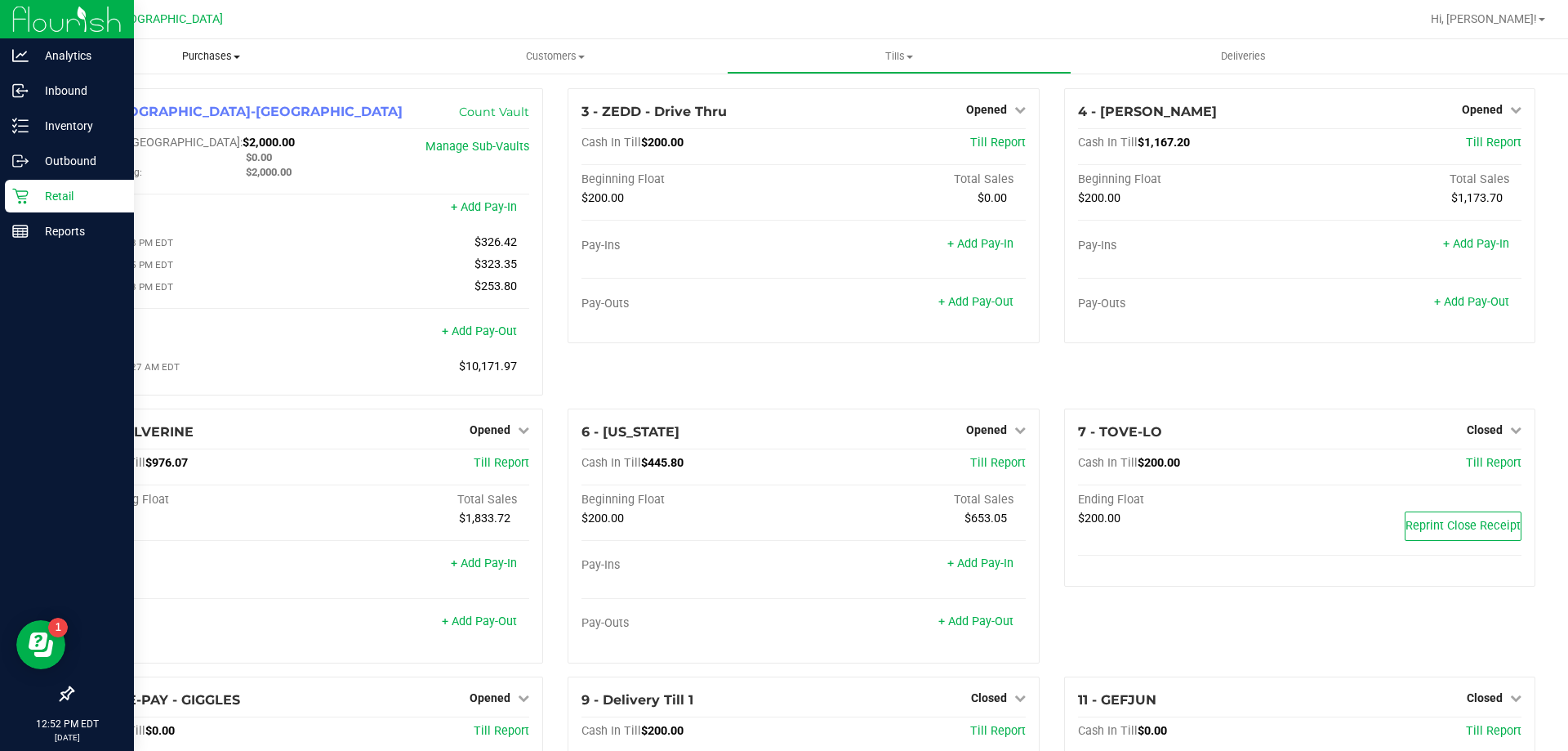
click at [234, 53] on span "Purchases" at bounding box center [210, 56] width 344 height 15
click at [113, 122] on span "Fulfillment" at bounding box center [89, 118] width 101 height 14
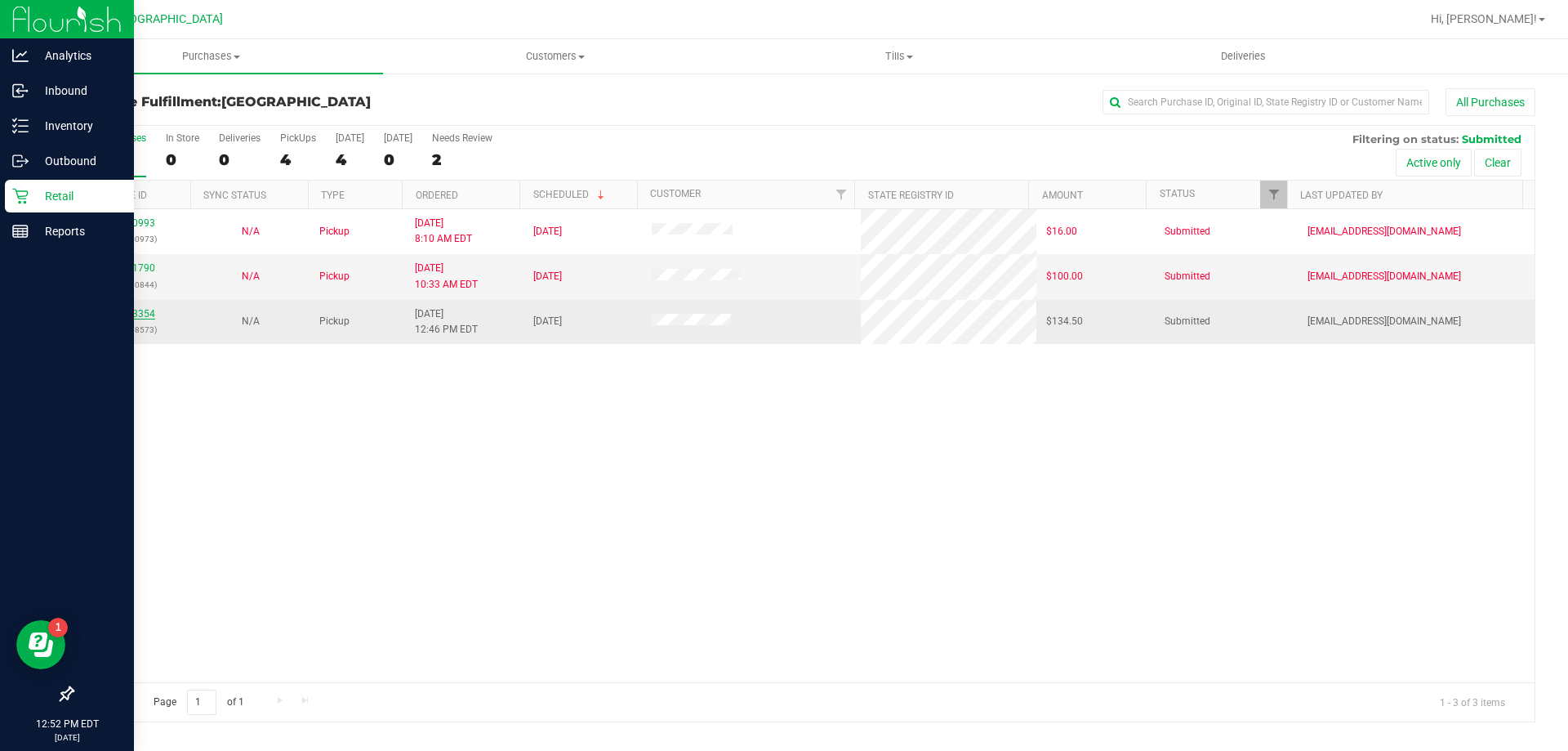
click at [147, 314] on link "12003354" at bounding box center [132, 314] width 46 height 12
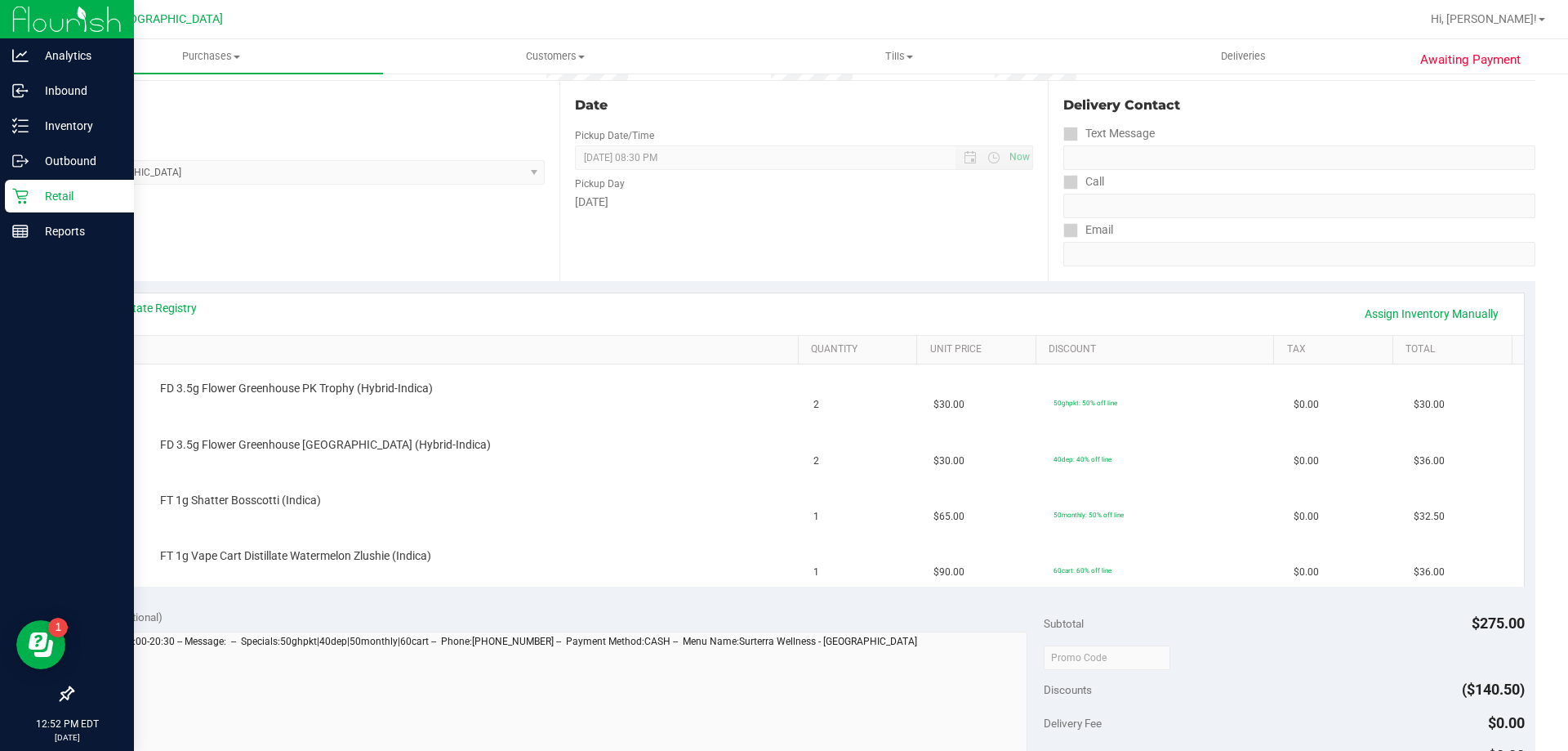
scroll to position [163, 0]
click at [186, 310] on link "View State Registry" at bounding box center [147, 304] width 98 height 16
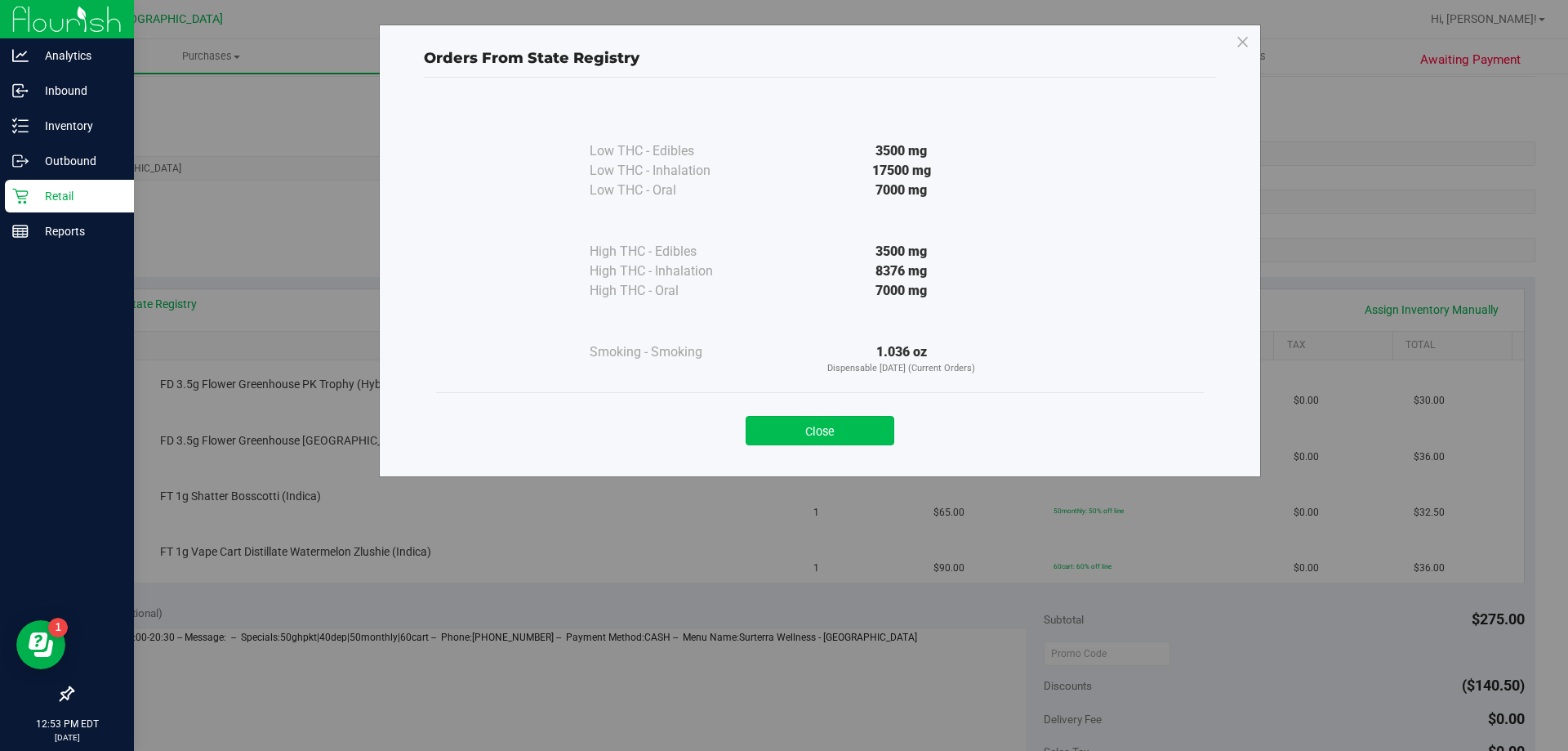
click at [864, 420] on button "Close" at bounding box center [819, 431] width 148 height 29
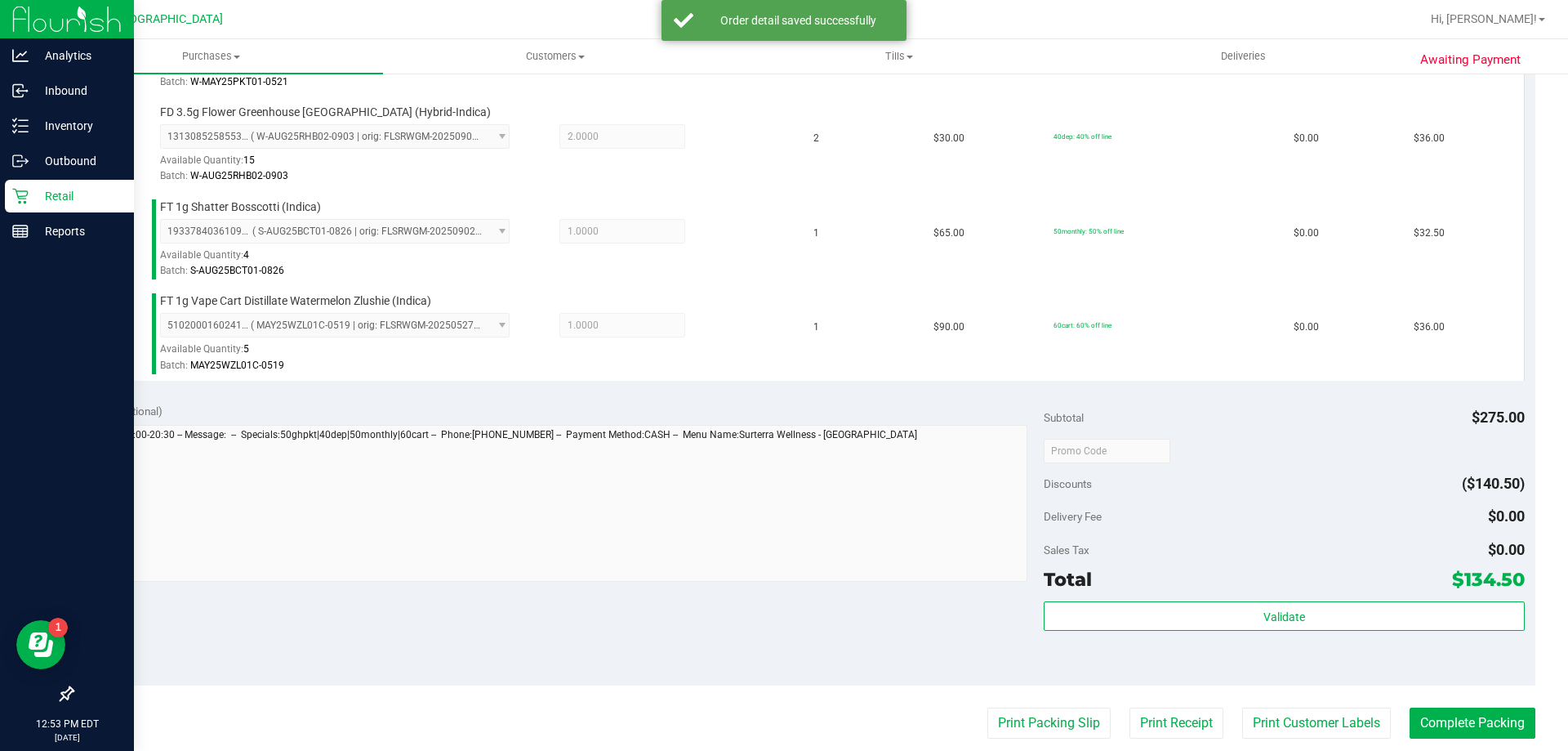
scroll to position [572, 0]
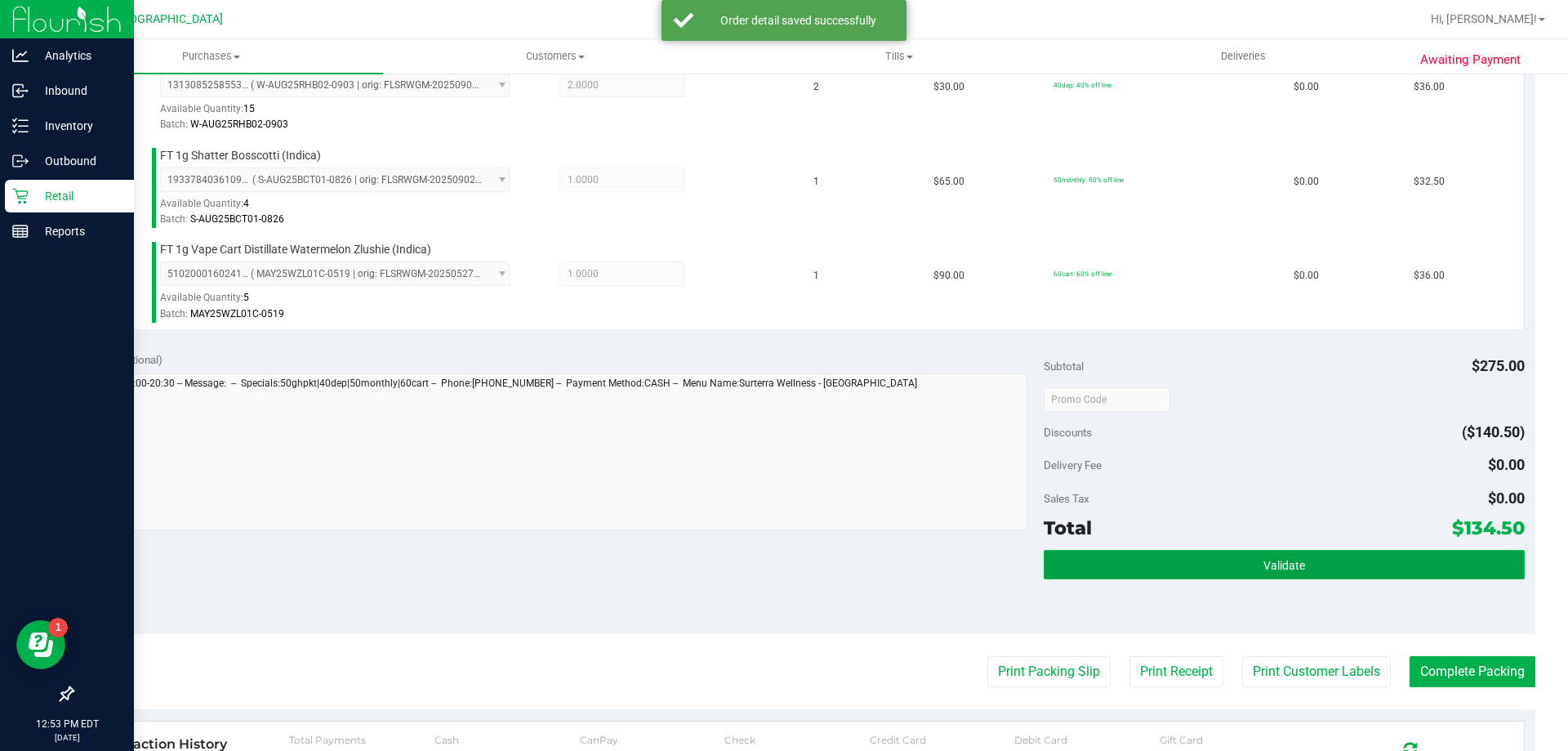
click at [1202, 578] on button "Validate" at bounding box center [1284, 565] width 480 height 29
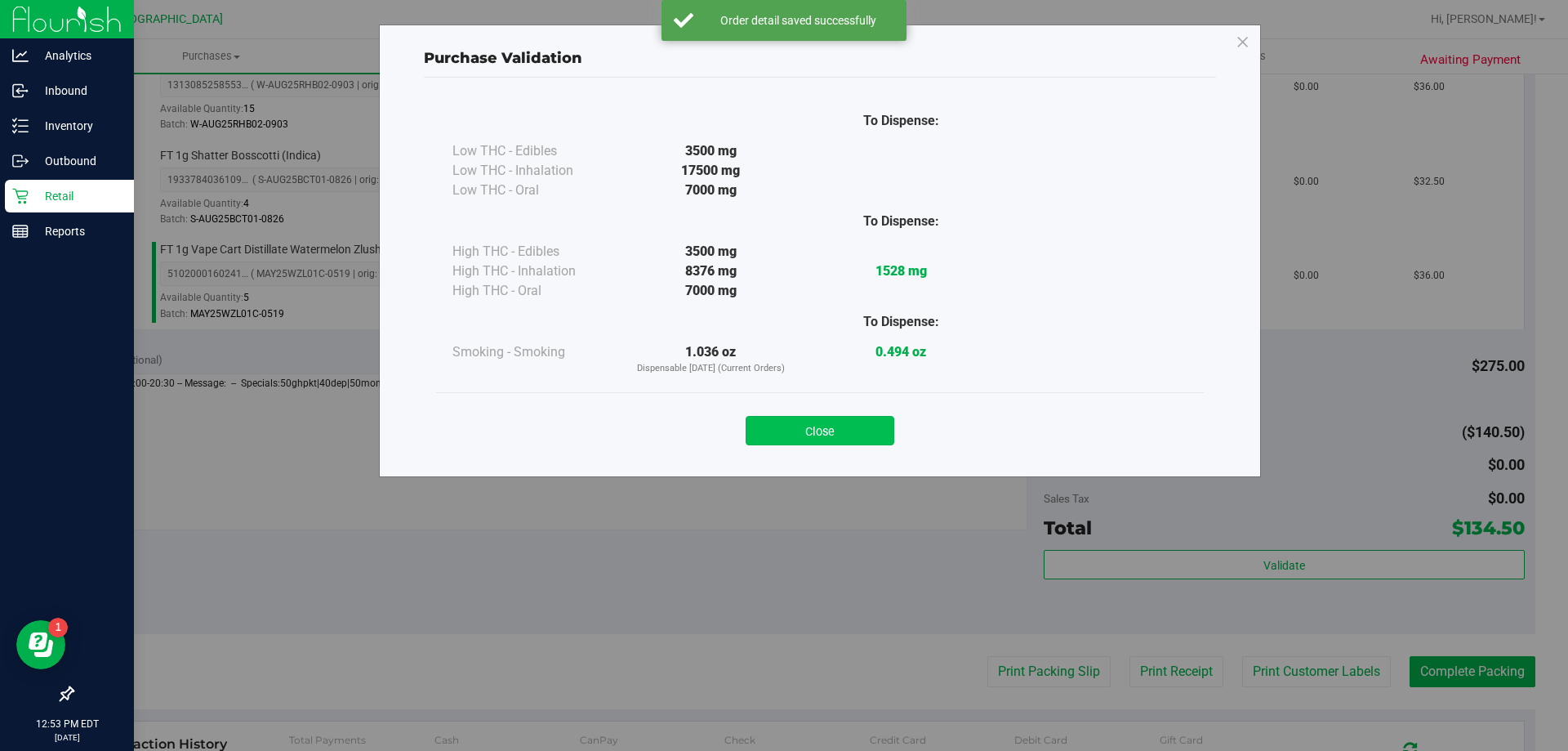
click at [857, 442] on button "Close" at bounding box center [819, 431] width 148 height 29
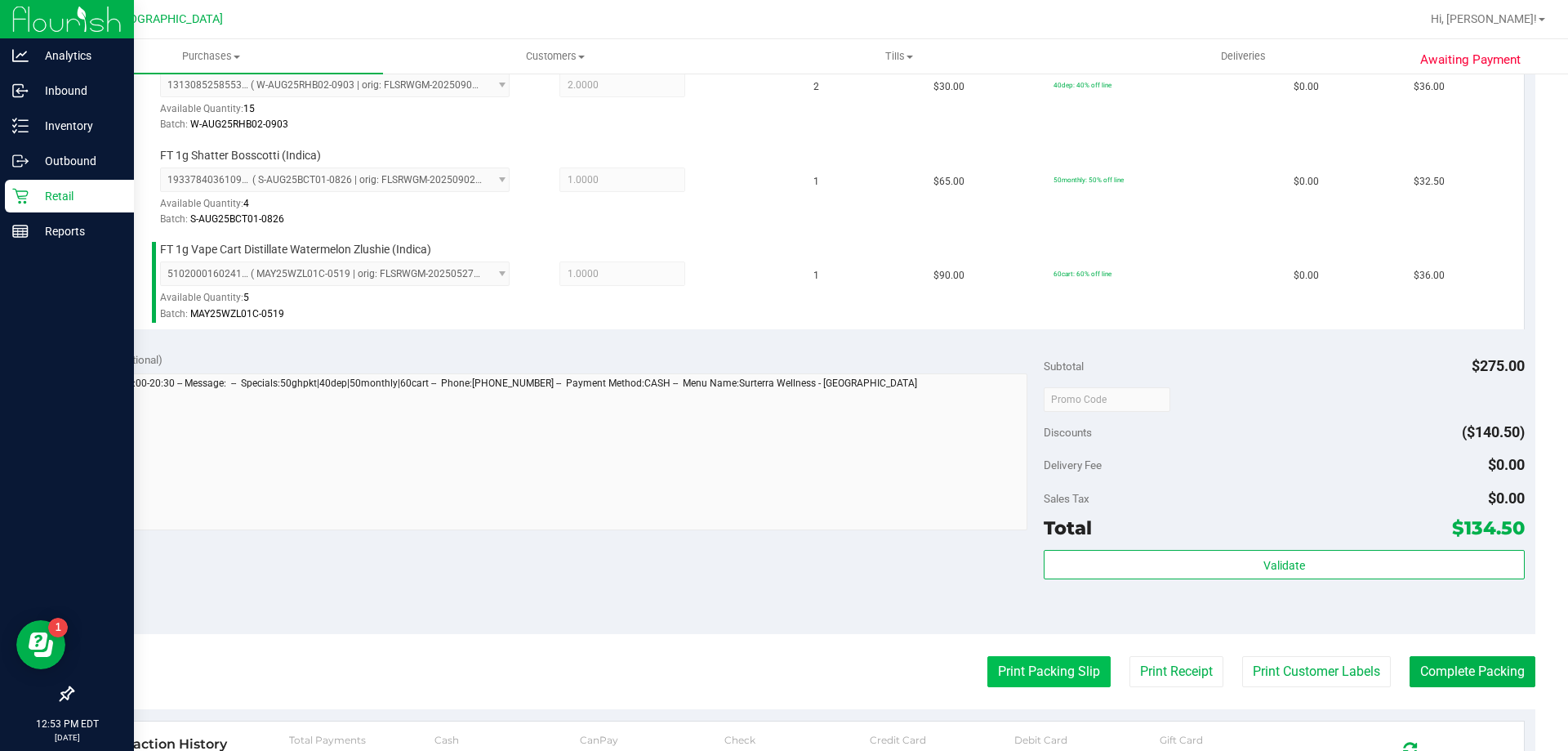
click at [1004, 661] on button "Print Packing Slip" at bounding box center [1048, 671] width 123 height 31
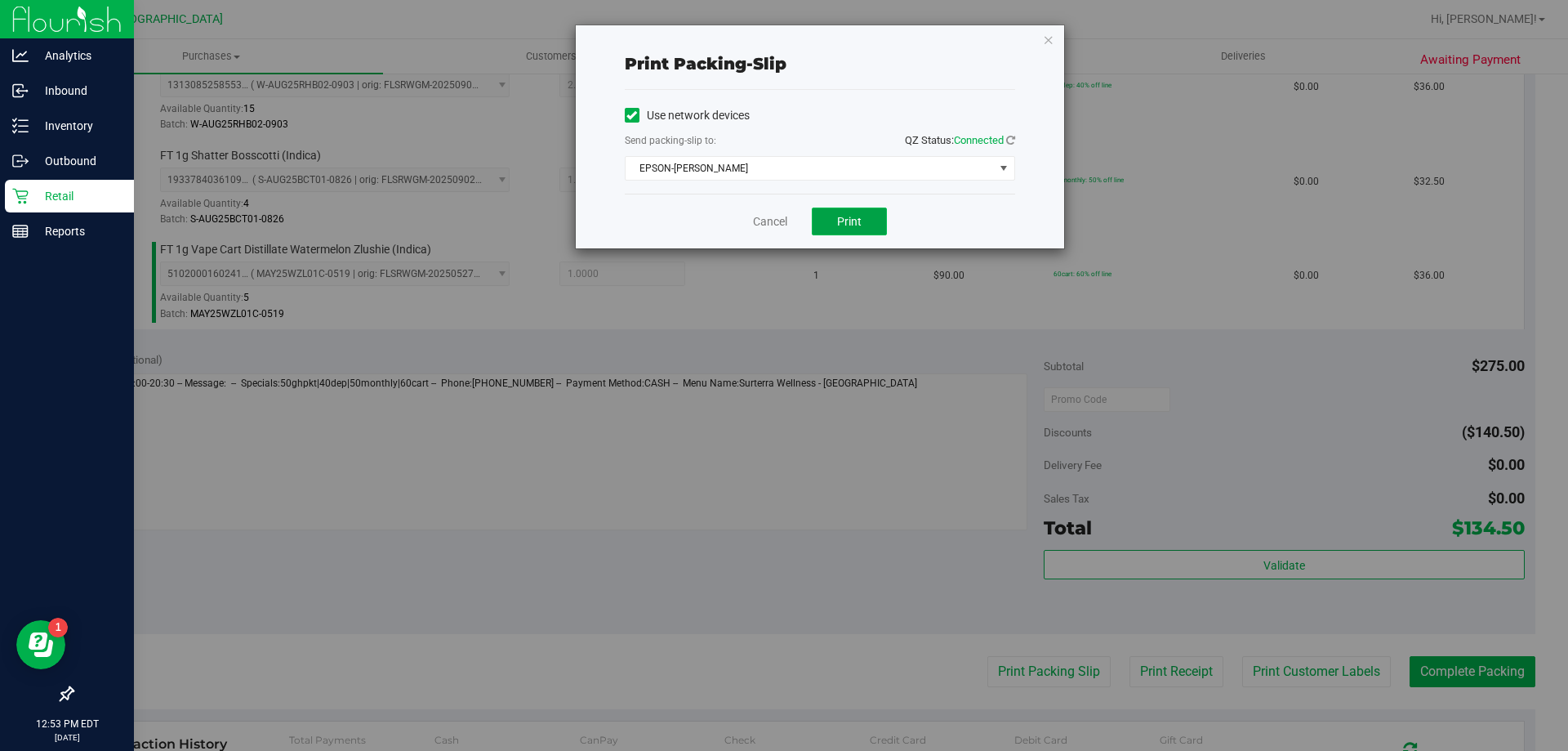
click at [879, 219] on button "Print" at bounding box center [848, 221] width 75 height 28
click at [1052, 38] on icon "button" at bounding box center [1049, 39] width 12 height 19
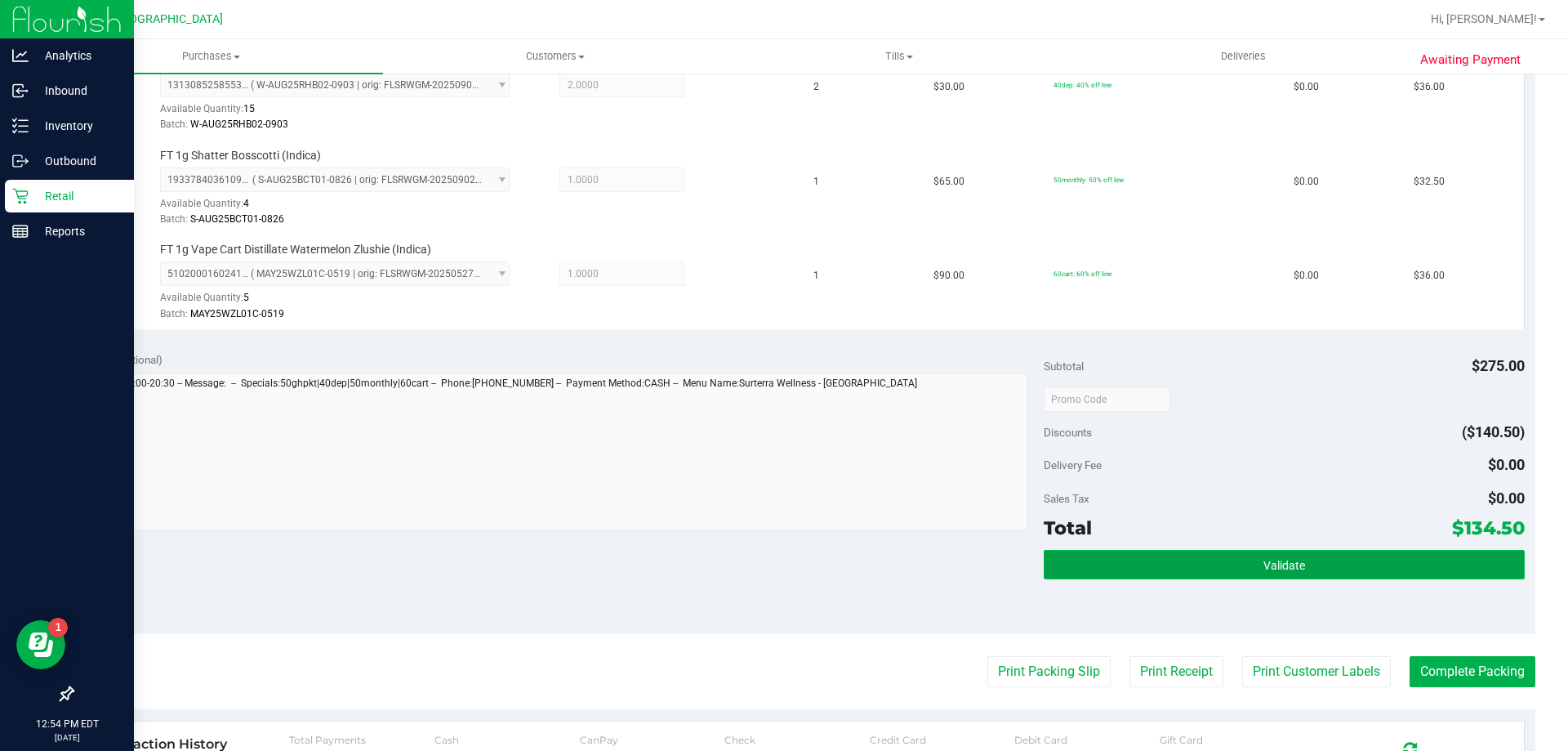
click at [1383, 573] on button "Validate" at bounding box center [1284, 565] width 480 height 29
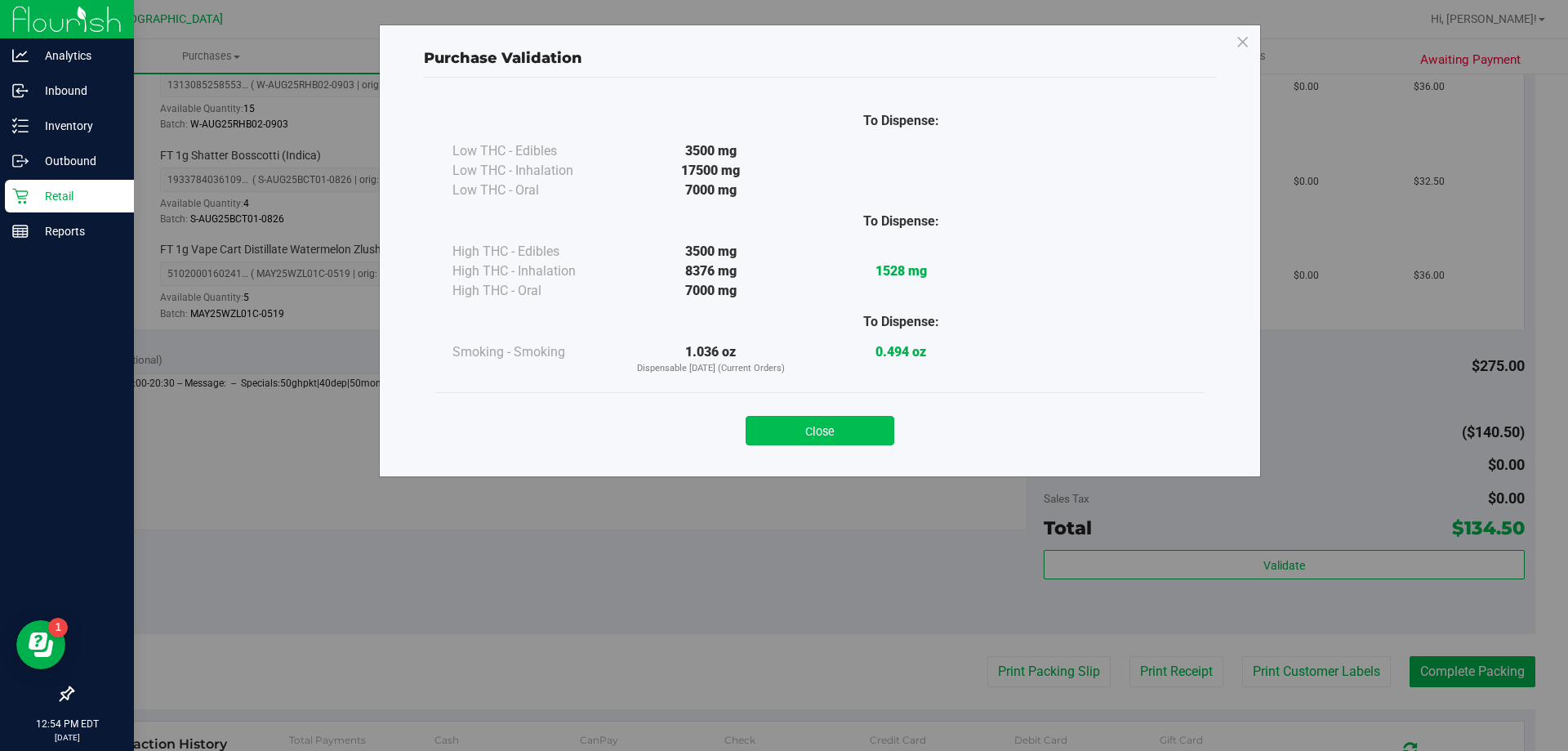
click at [835, 428] on button "Close" at bounding box center [819, 431] width 148 height 29
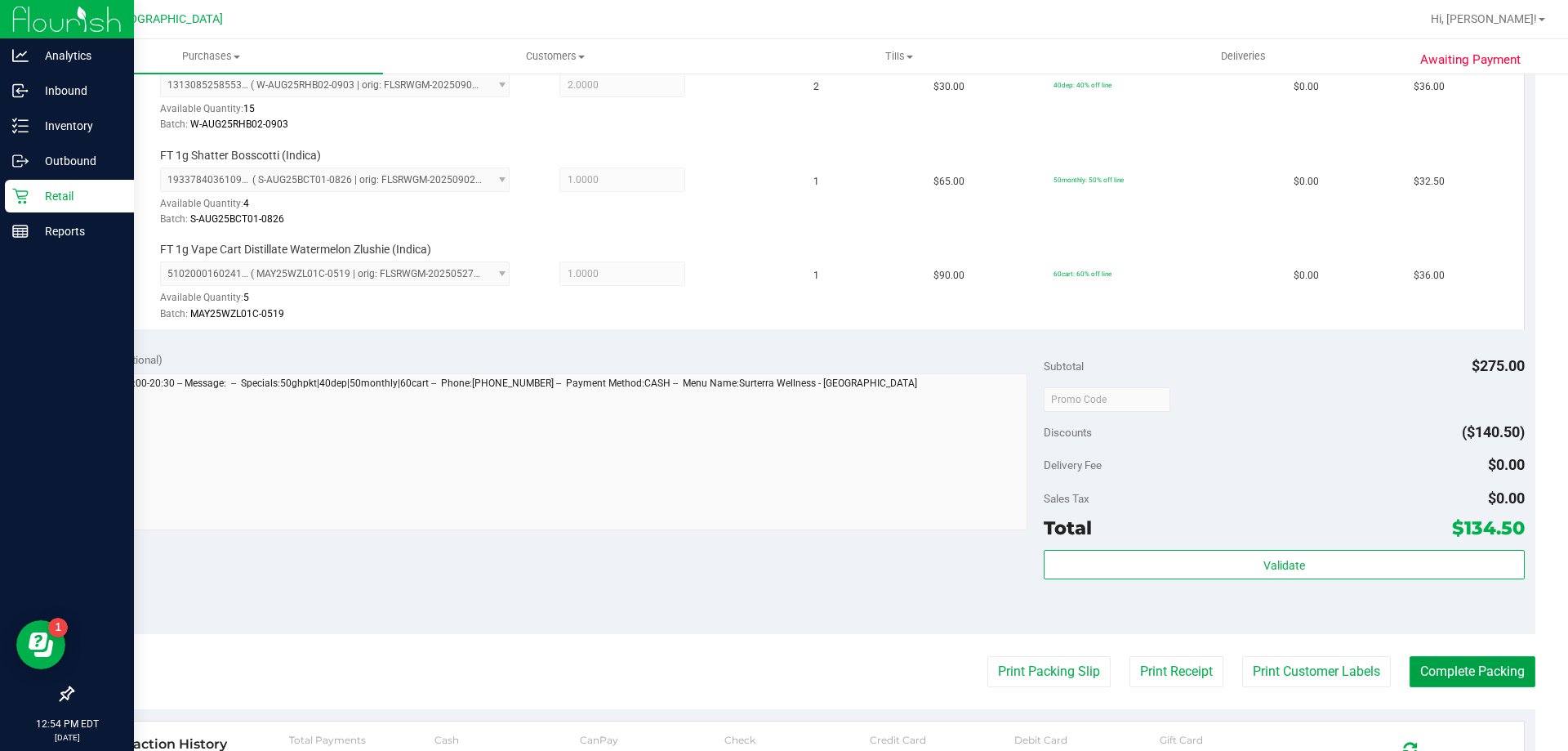
click at [1486, 668] on button "Complete Packing" at bounding box center [1473, 671] width 126 height 31
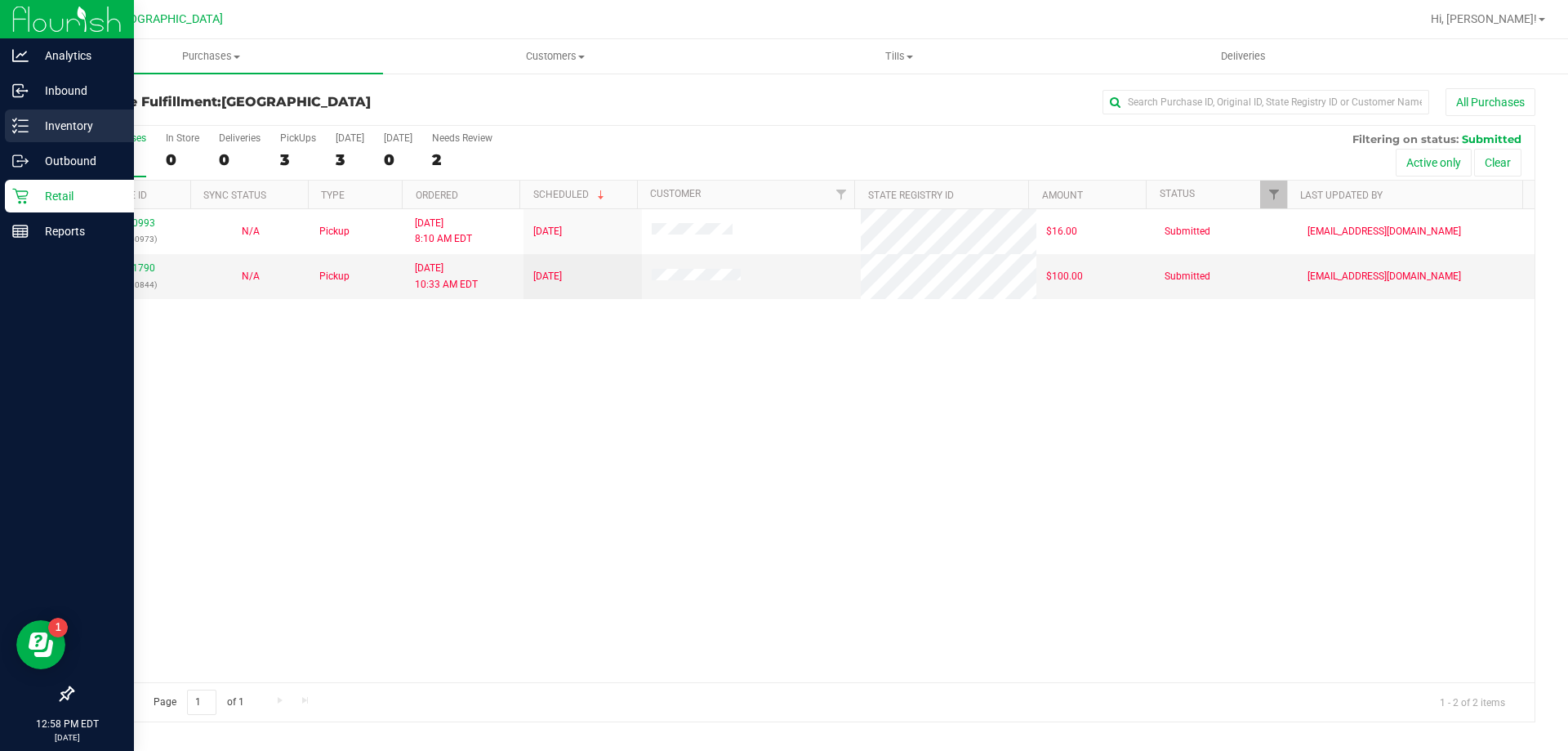
click at [74, 124] on p "Inventory" at bounding box center [77, 126] width 98 height 19
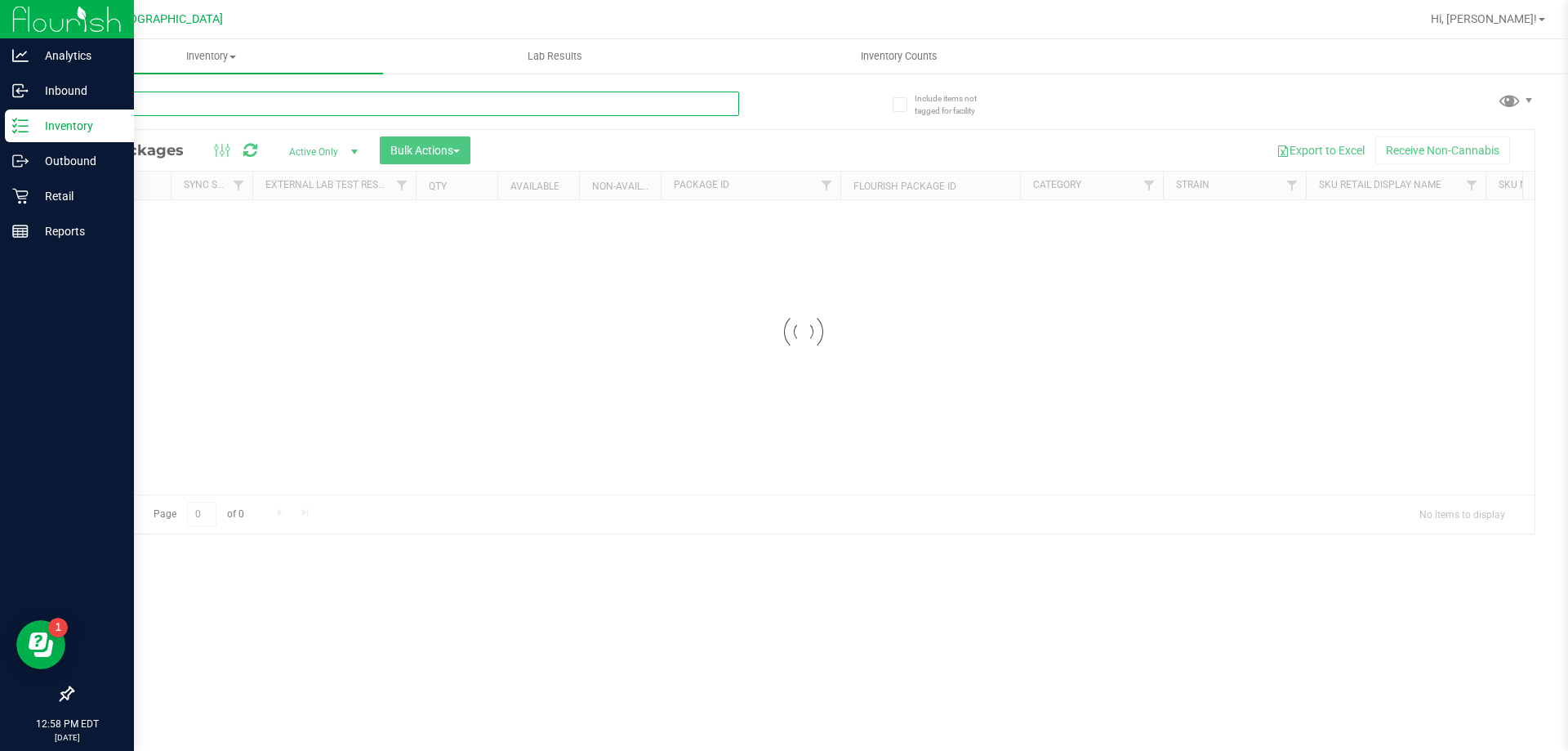
click at [272, 107] on input "text" at bounding box center [405, 103] width 667 height 24
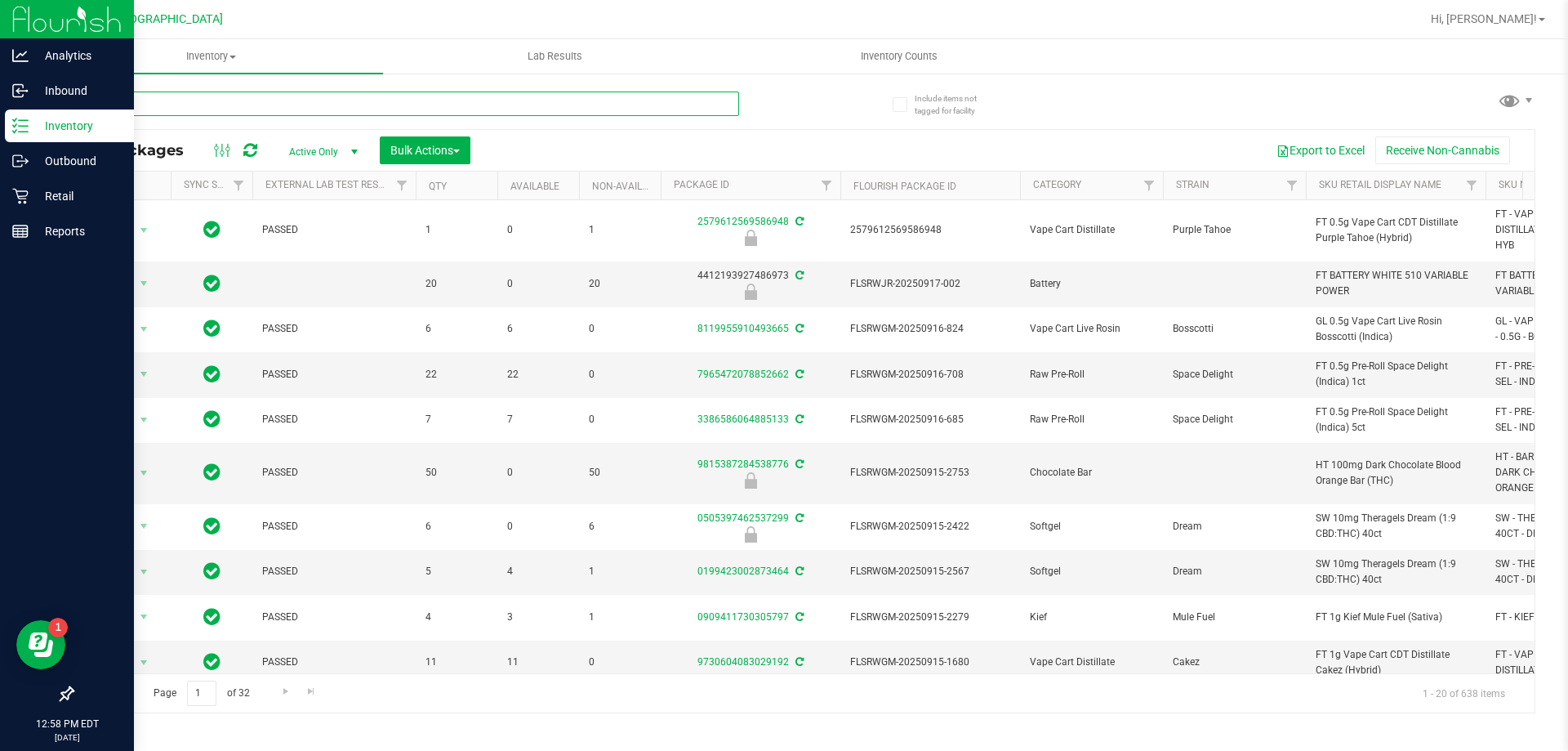
type input "brz"
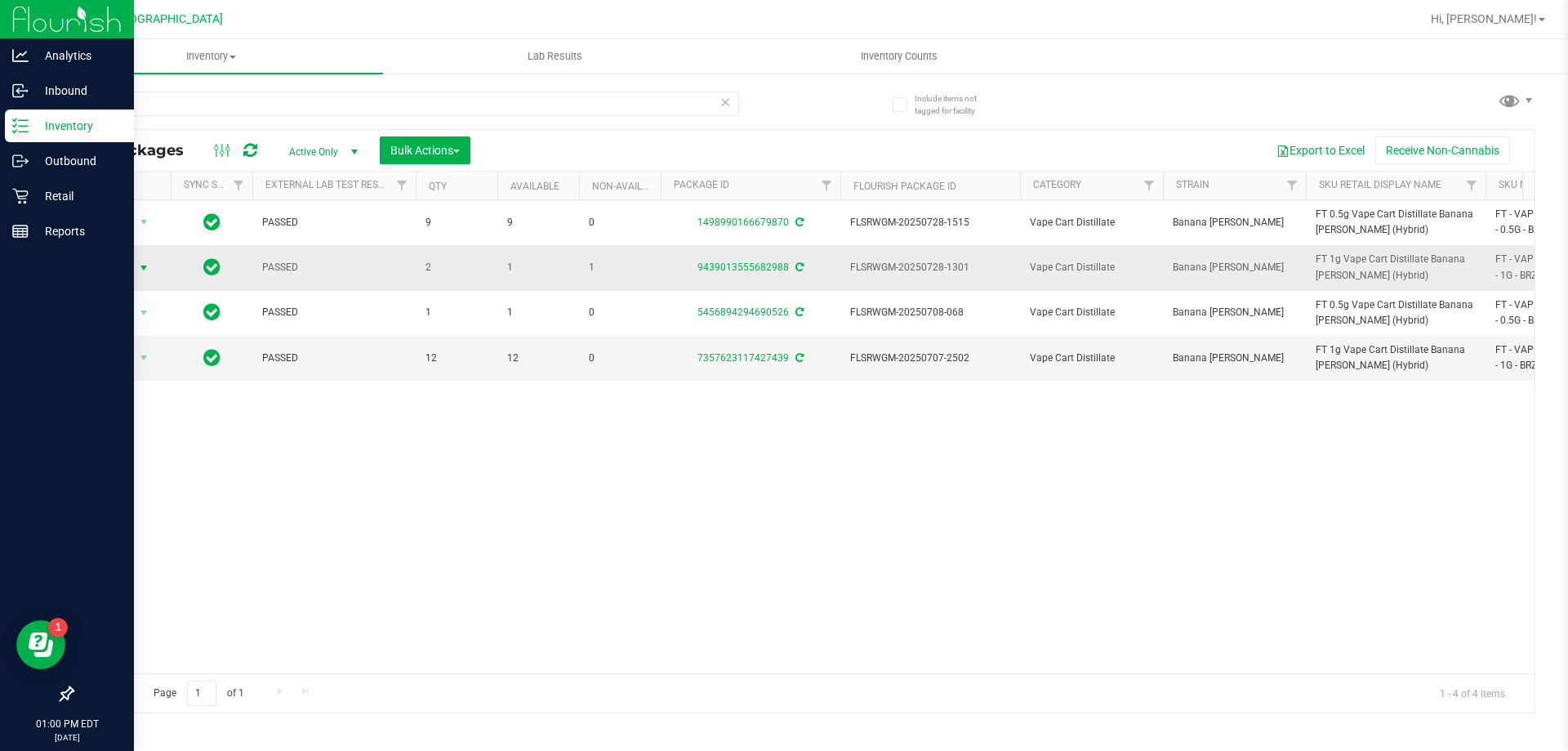
click at [129, 267] on span "Action" at bounding box center [111, 269] width 44 height 23
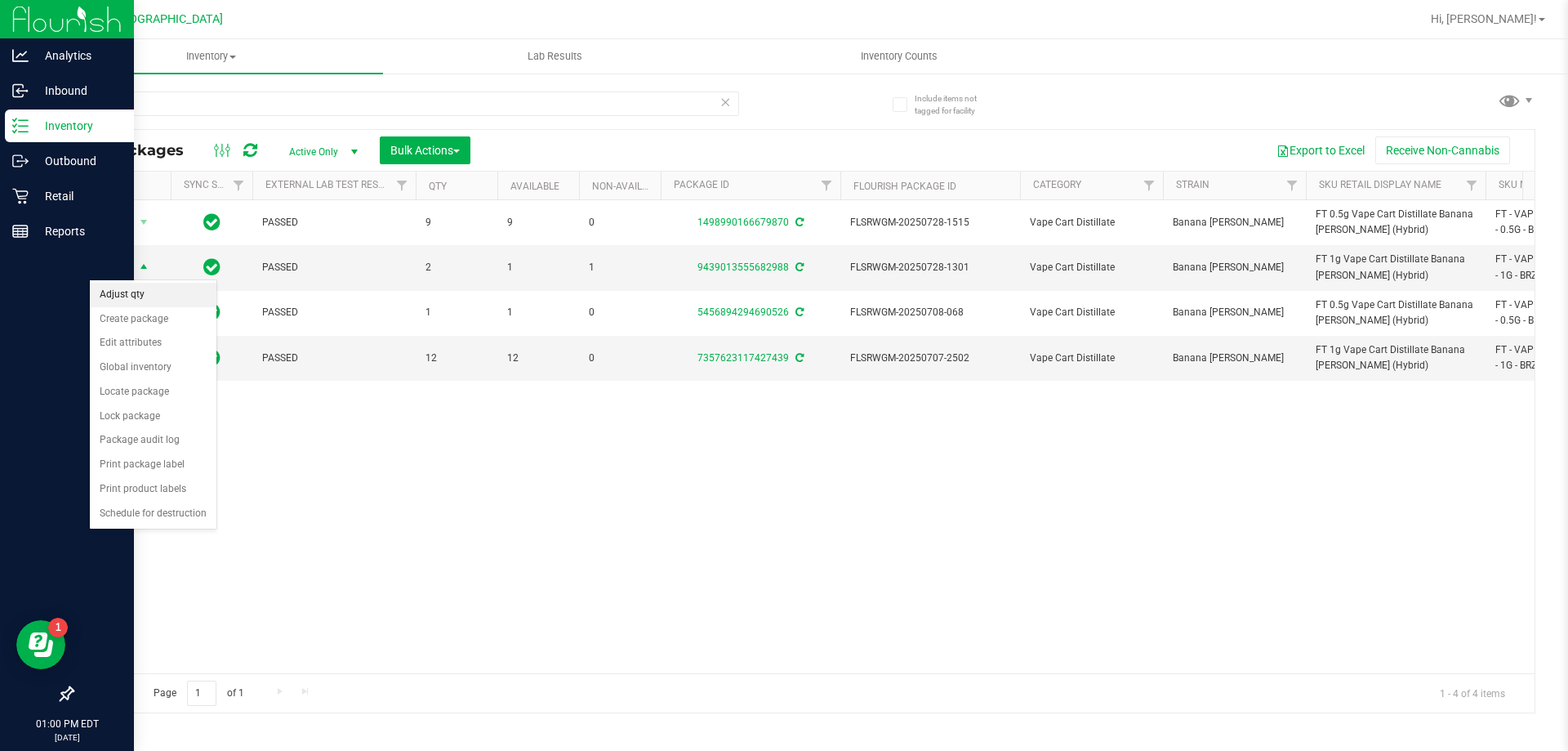
click at [144, 290] on li "Adjust qty" at bounding box center [153, 294] width 127 height 24
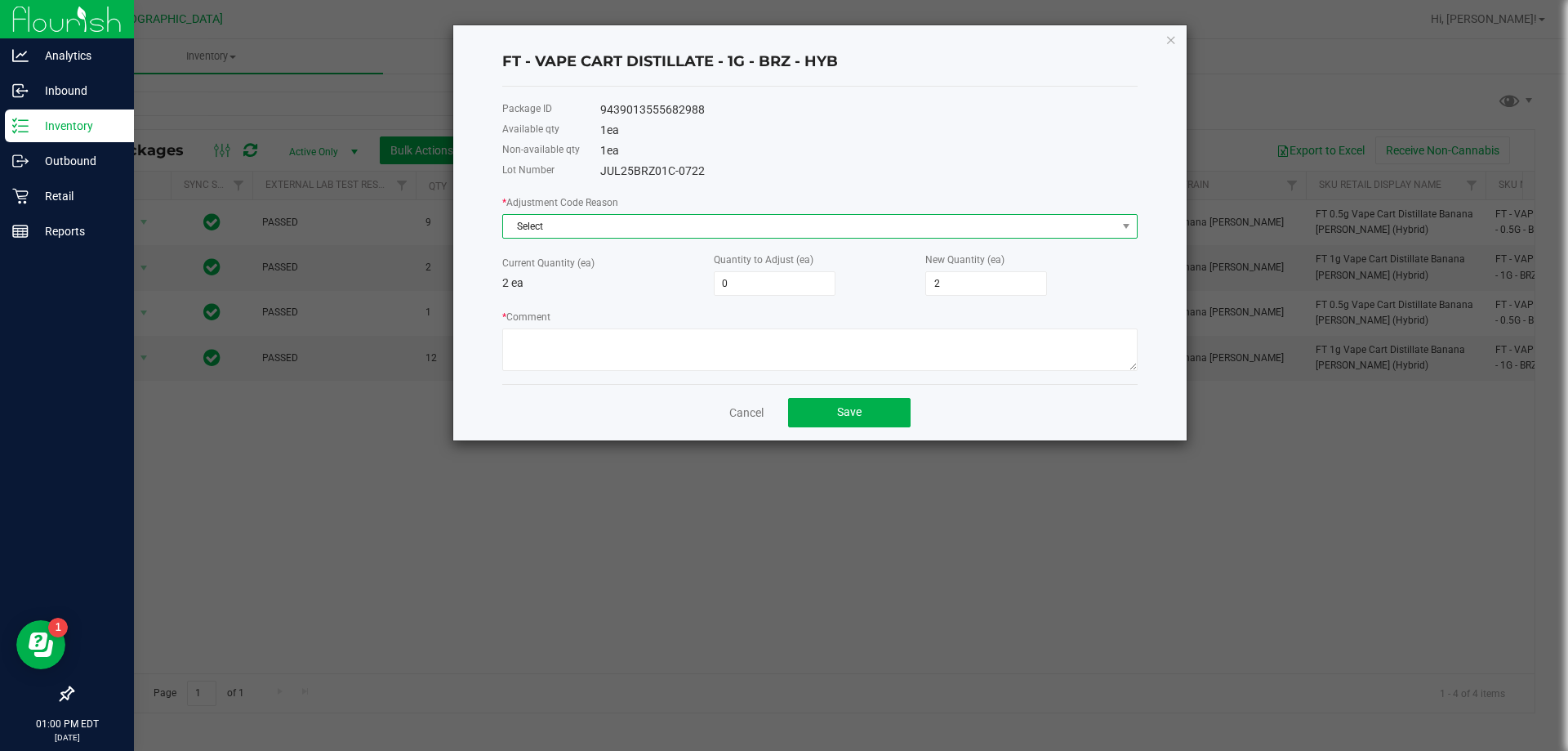
click at [666, 225] on span "Select" at bounding box center [810, 227] width 614 height 23
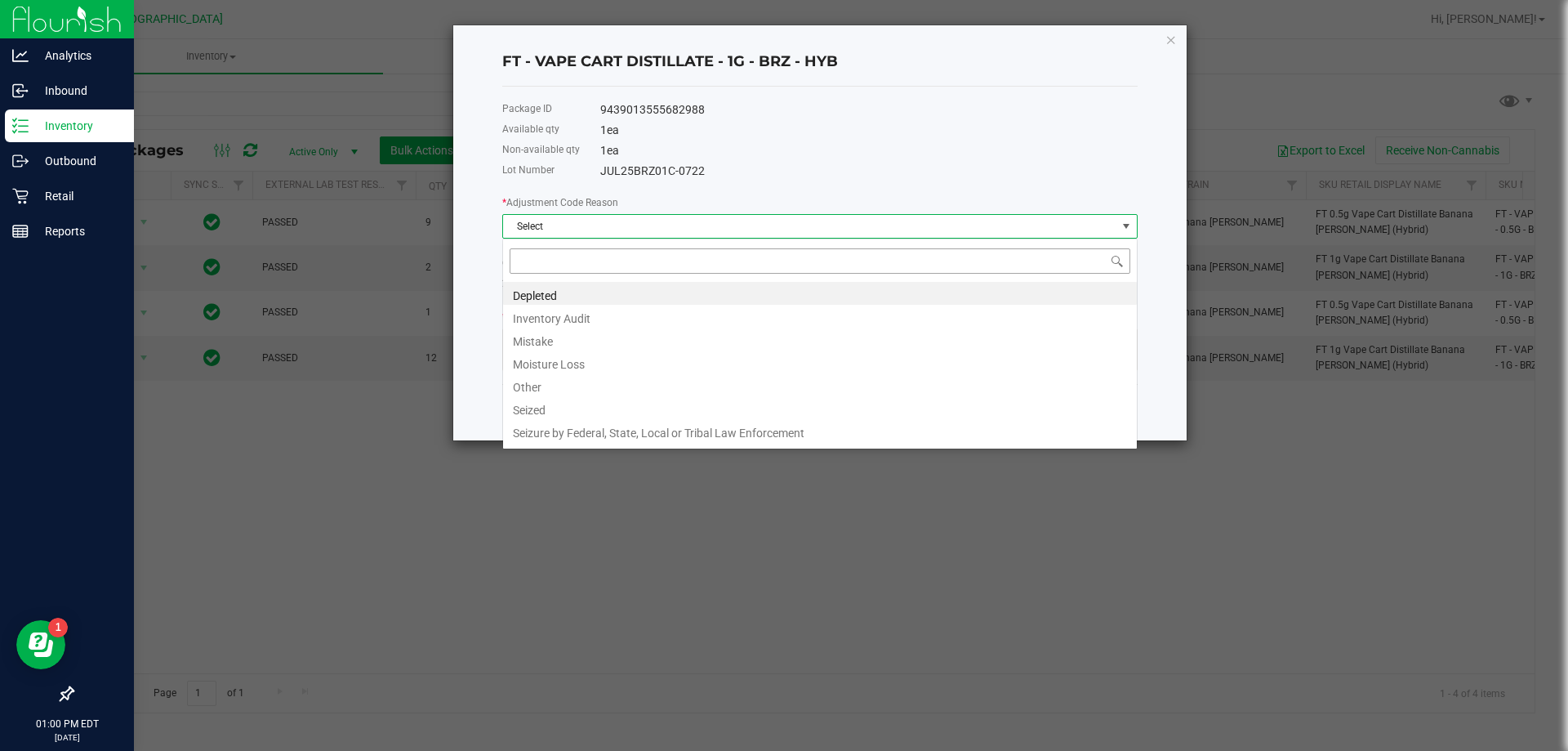
scroll to position [24, 635]
click at [574, 314] on li "Inventory Audit" at bounding box center [820, 316] width 634 height 23
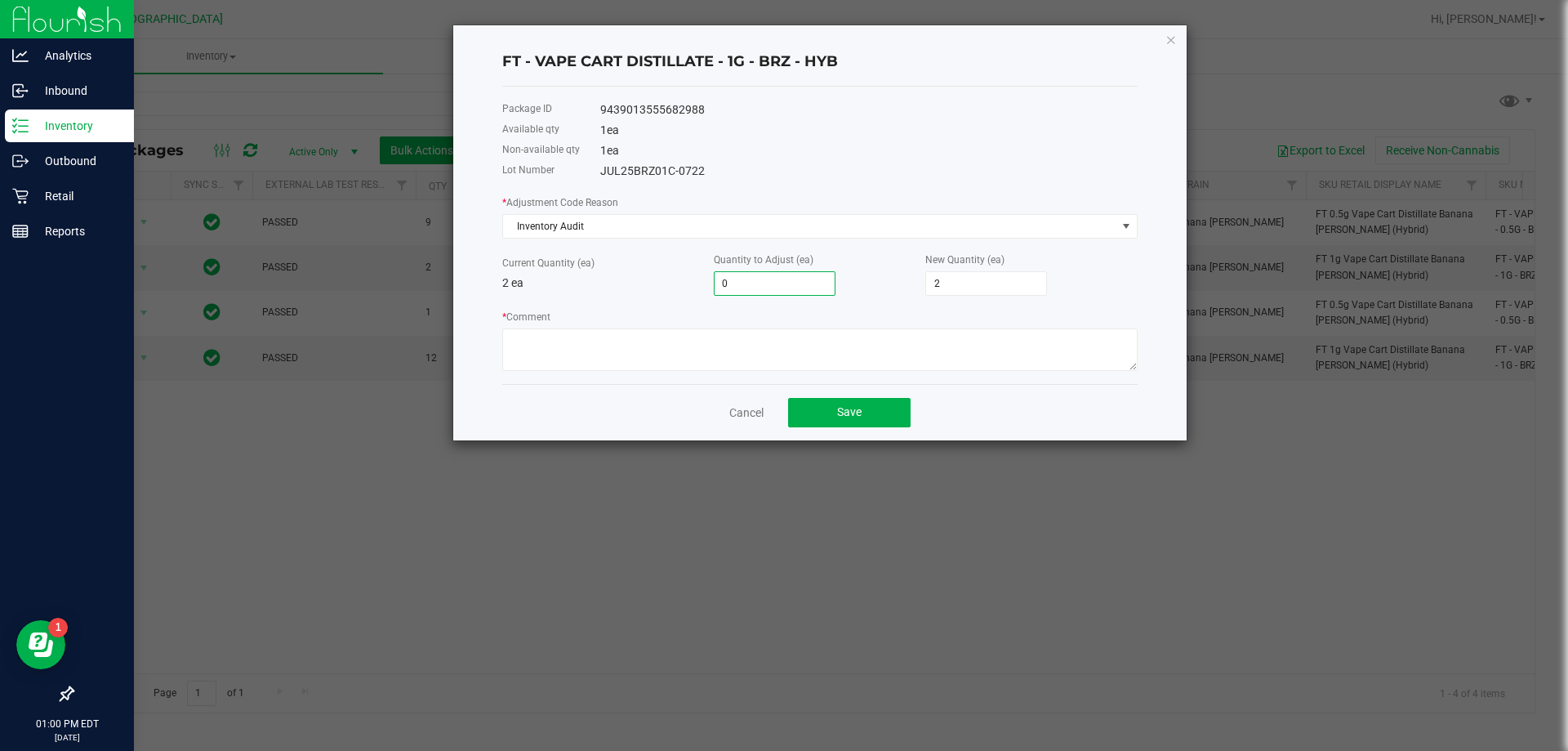
click at [758, 280] on input "0" at bounding box center [775, 284] width 120 height 23
type input "-1"
type input "1"
type input "-1"
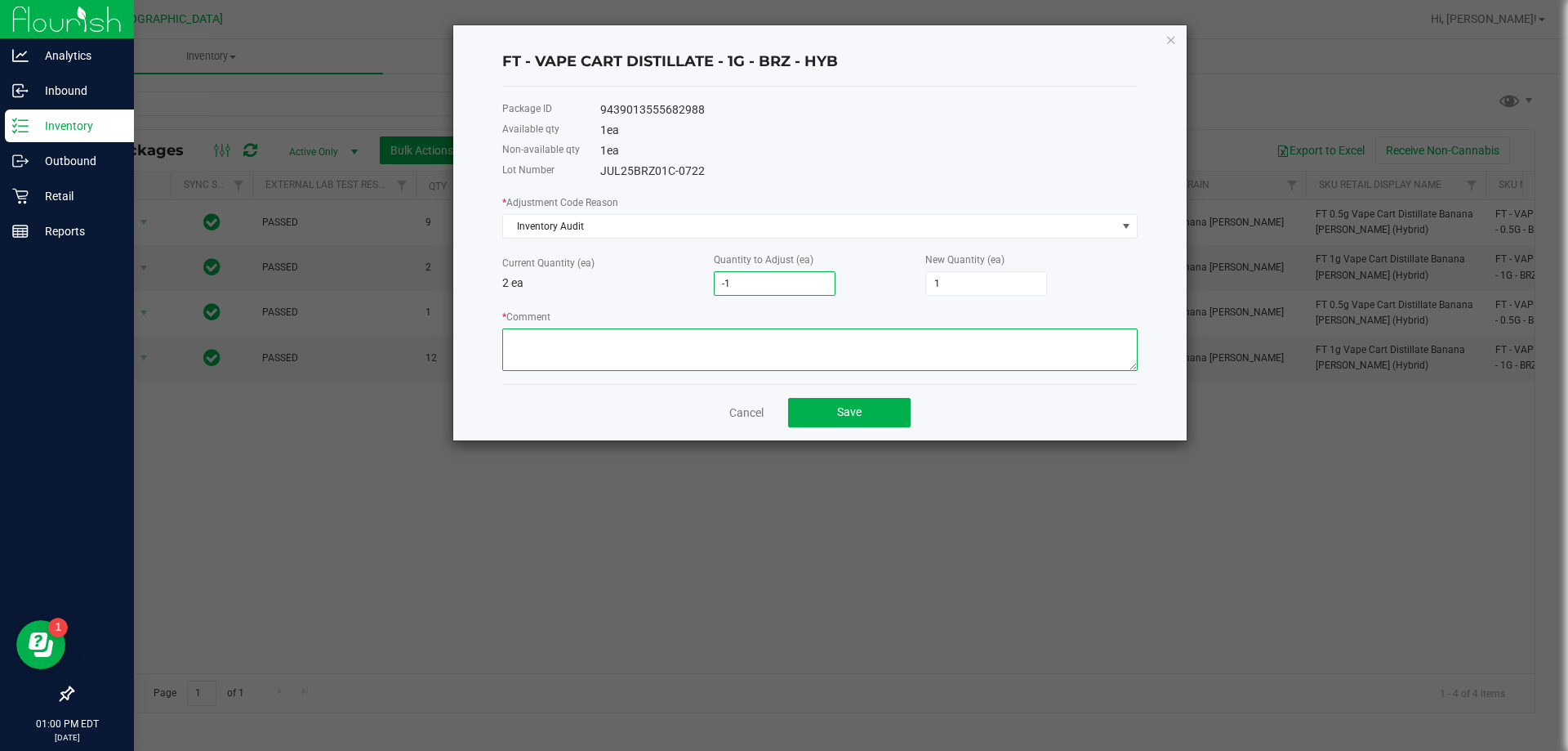
click at [1013, 348] on textarea "* Comment" at bounding box center [819, 350] width 635 height 43
type textarea "allocation error, -1"
click at [872, 407] on button "Save" at bounding box center [849, 412] width 122 height 29
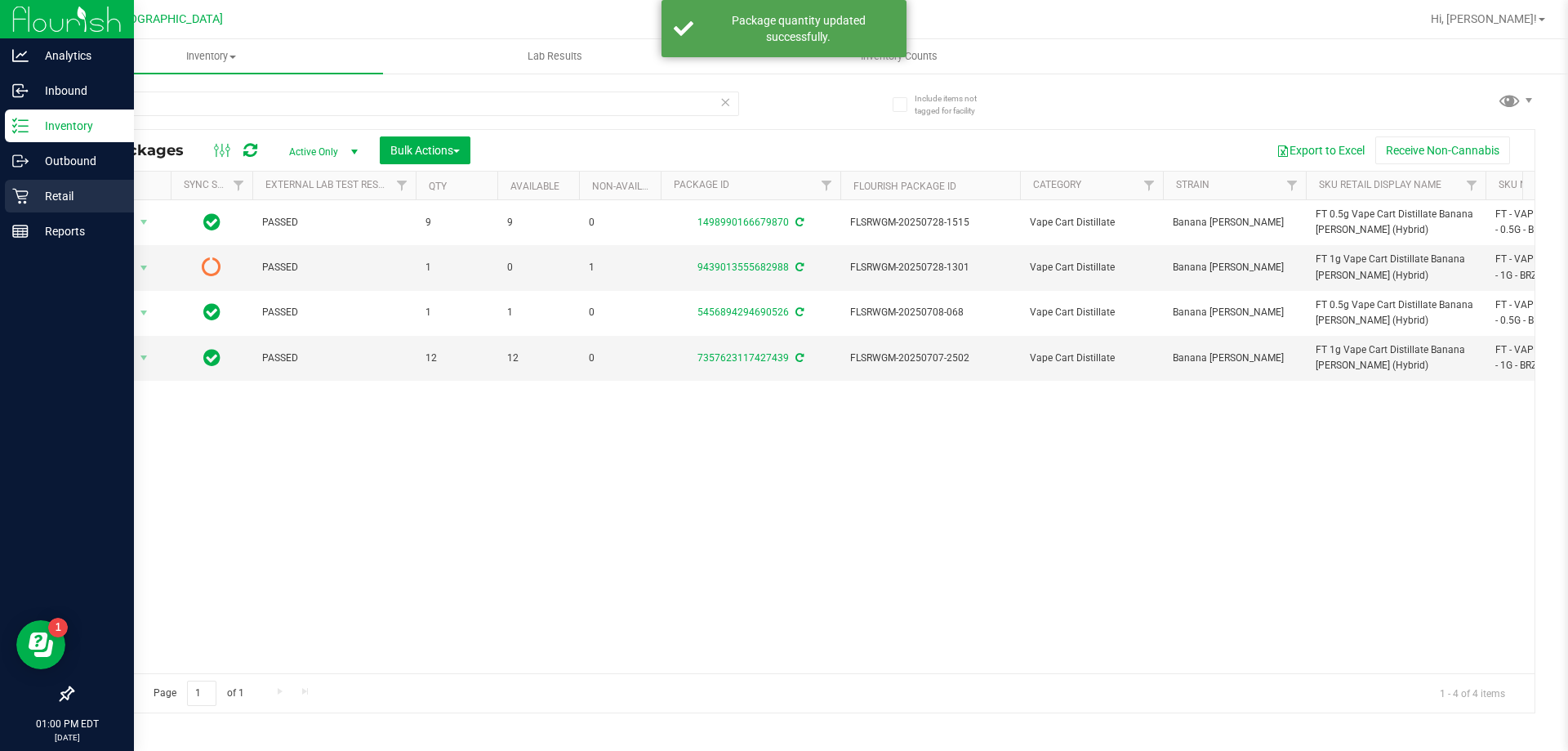
click at [60, 194] on p "Retail" at bounding box center [77, 196] width 98 height 19
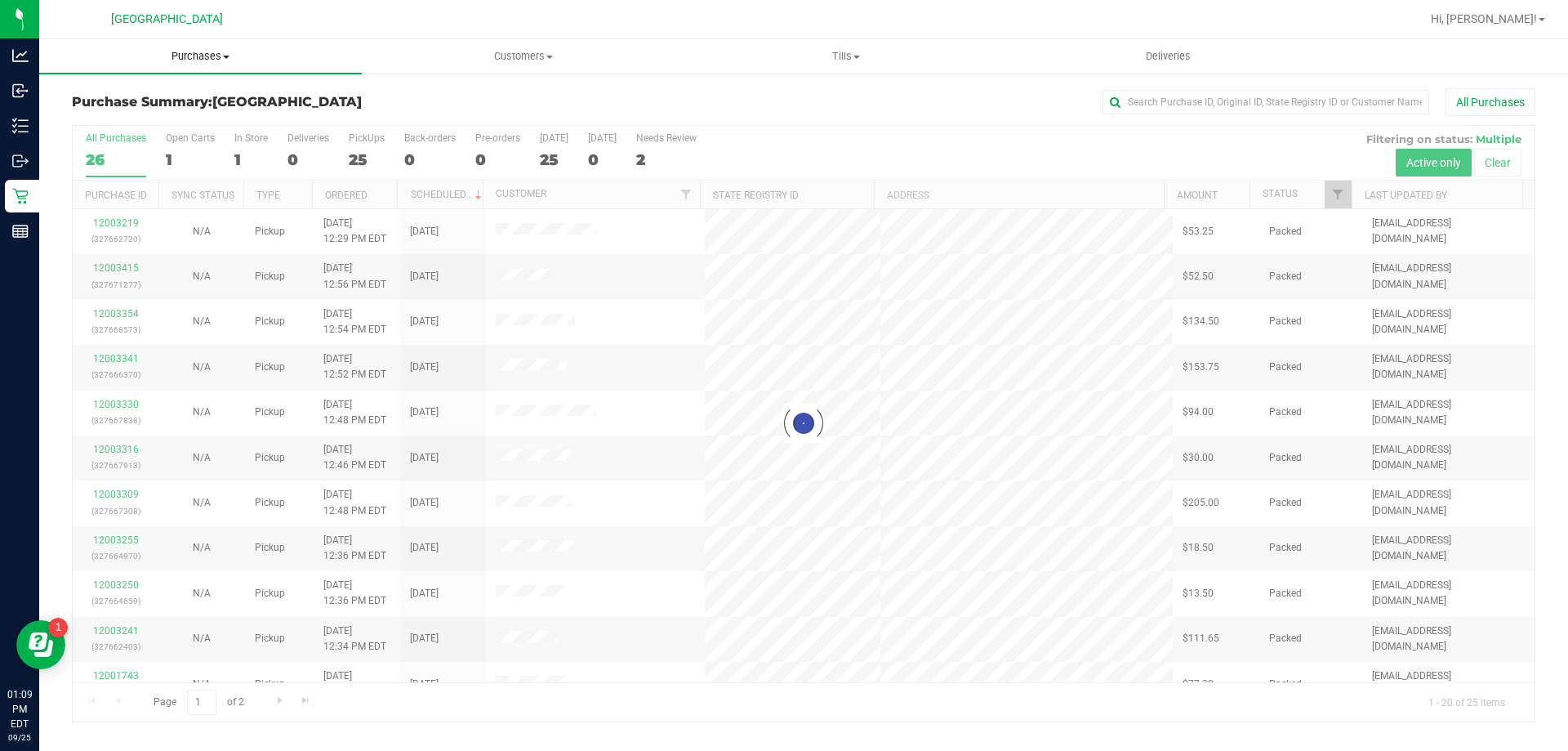
click at [202, 54] on span "Purchases" at bounding box center [200, 56] width 323 height 15
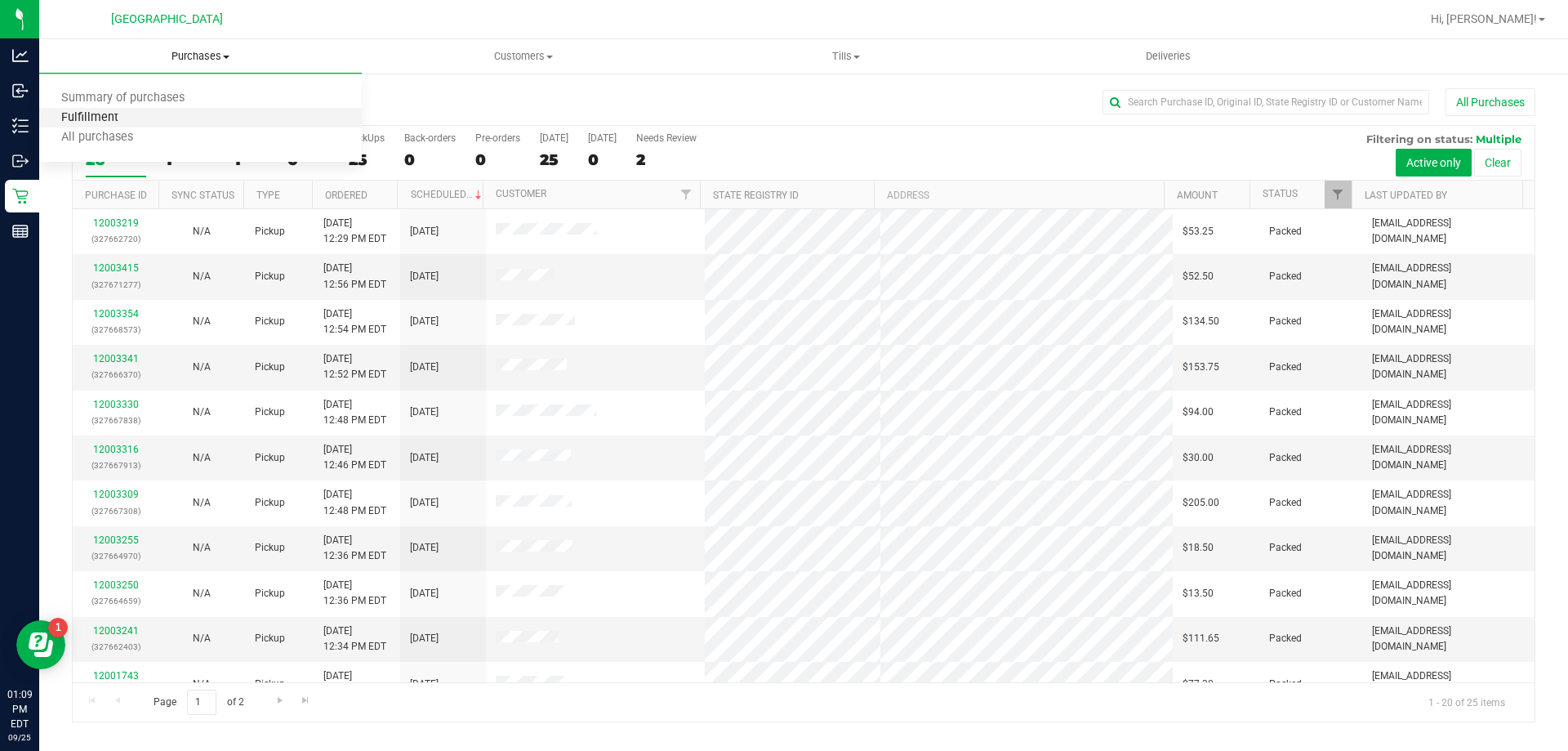
click at [112, 112] on span "Fulfillment" at bounding box center [89, 118] width 101 height 14
